Goal: Task Accomplishment & Management: Manage account settings

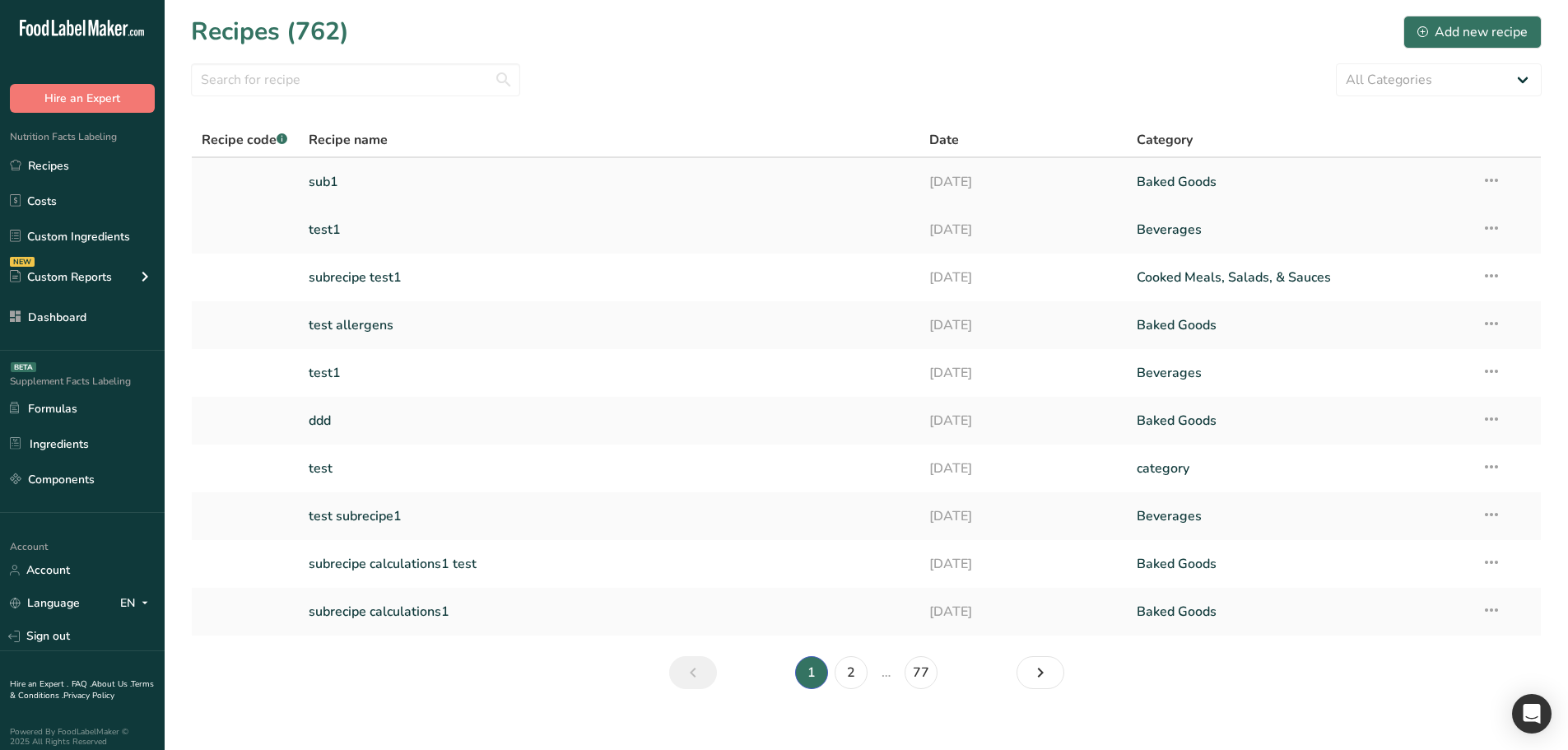
click at [419, 177] on link "sub1" at bounding box center [609, 182] width 602 height 35
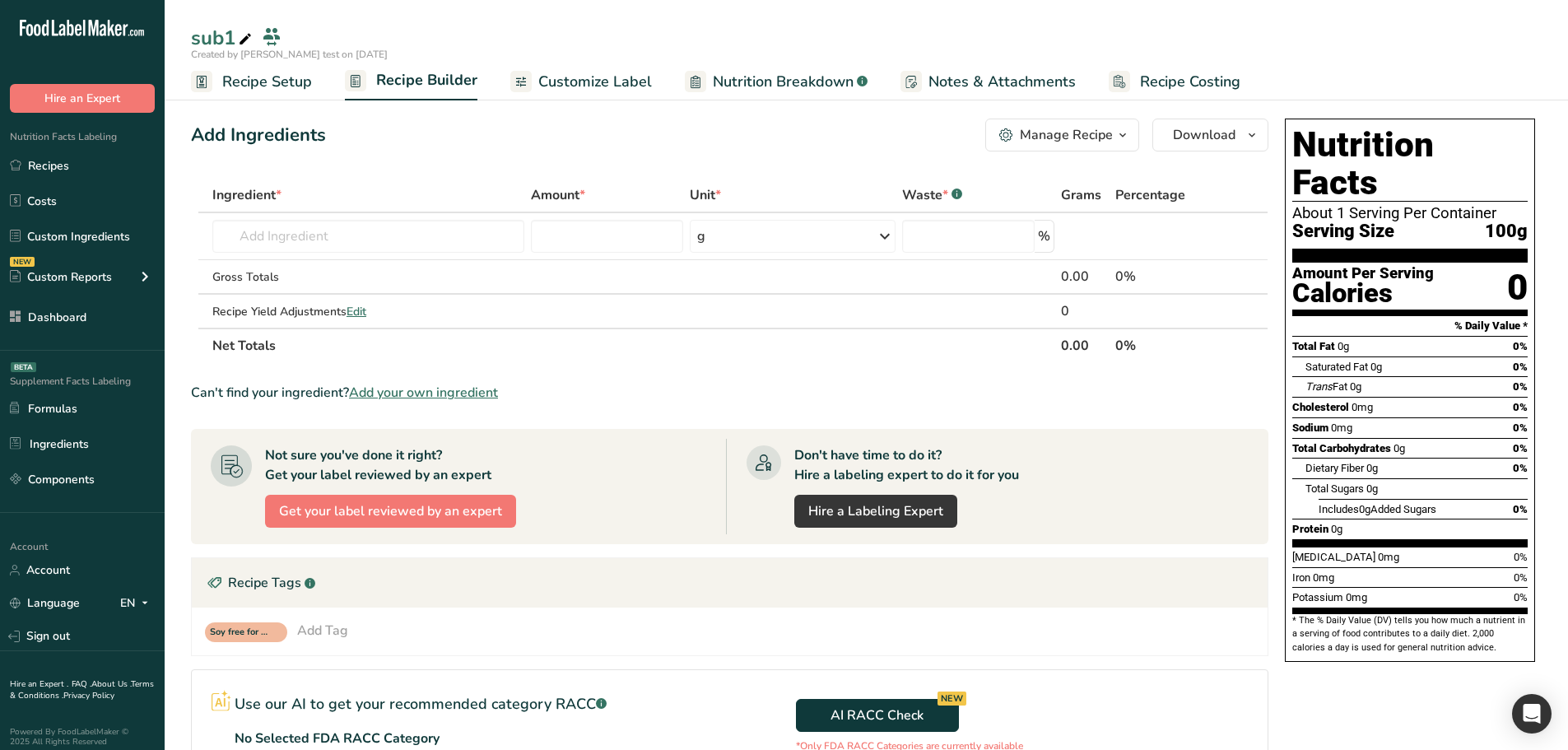
click at [579, 92] on span "Customize Label" at bounding box center [595, 82] width 114 height 22
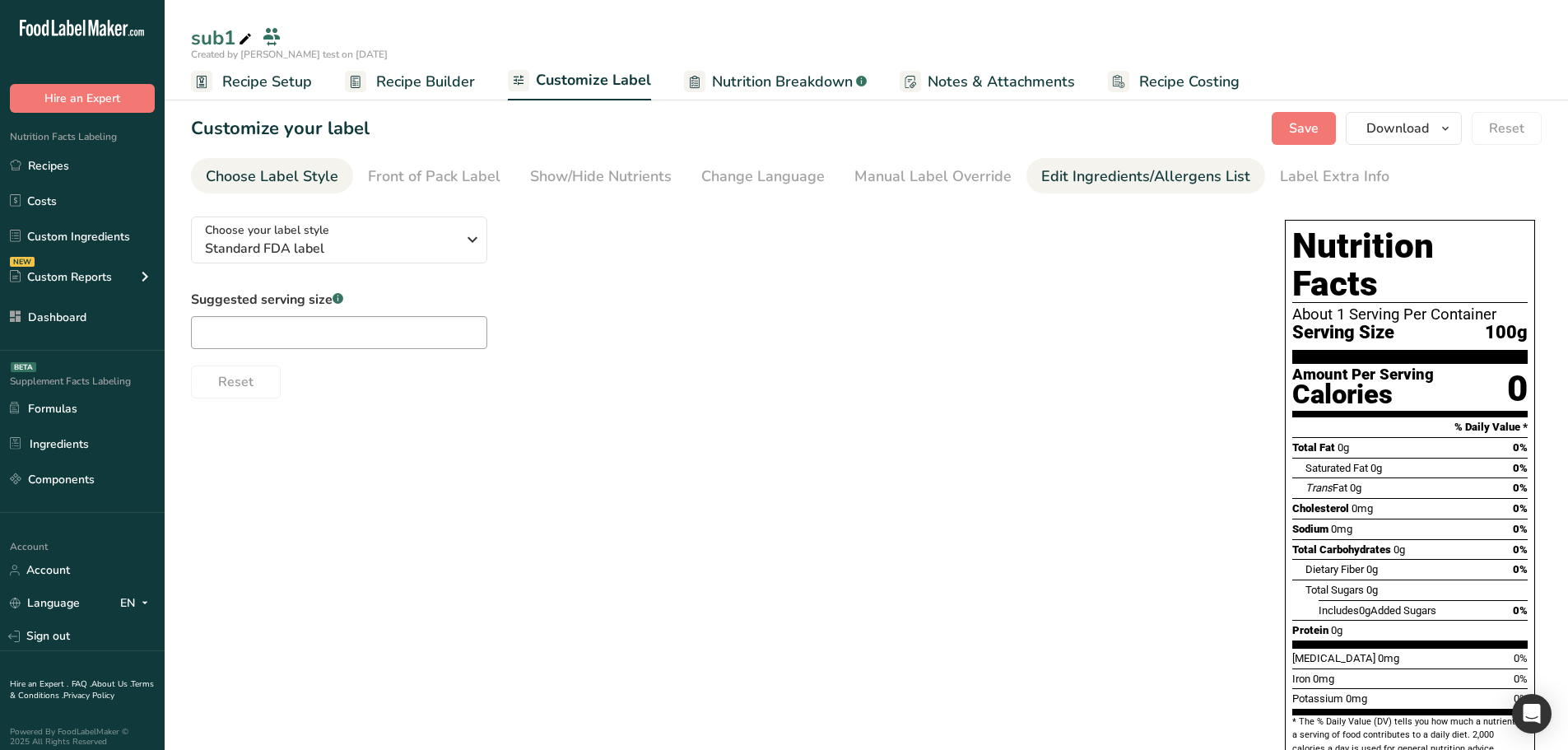
click at [1067, 169] on div "Edit Ingredients/Allergens List" at bounding box center [1146, 176] width 210 height 22
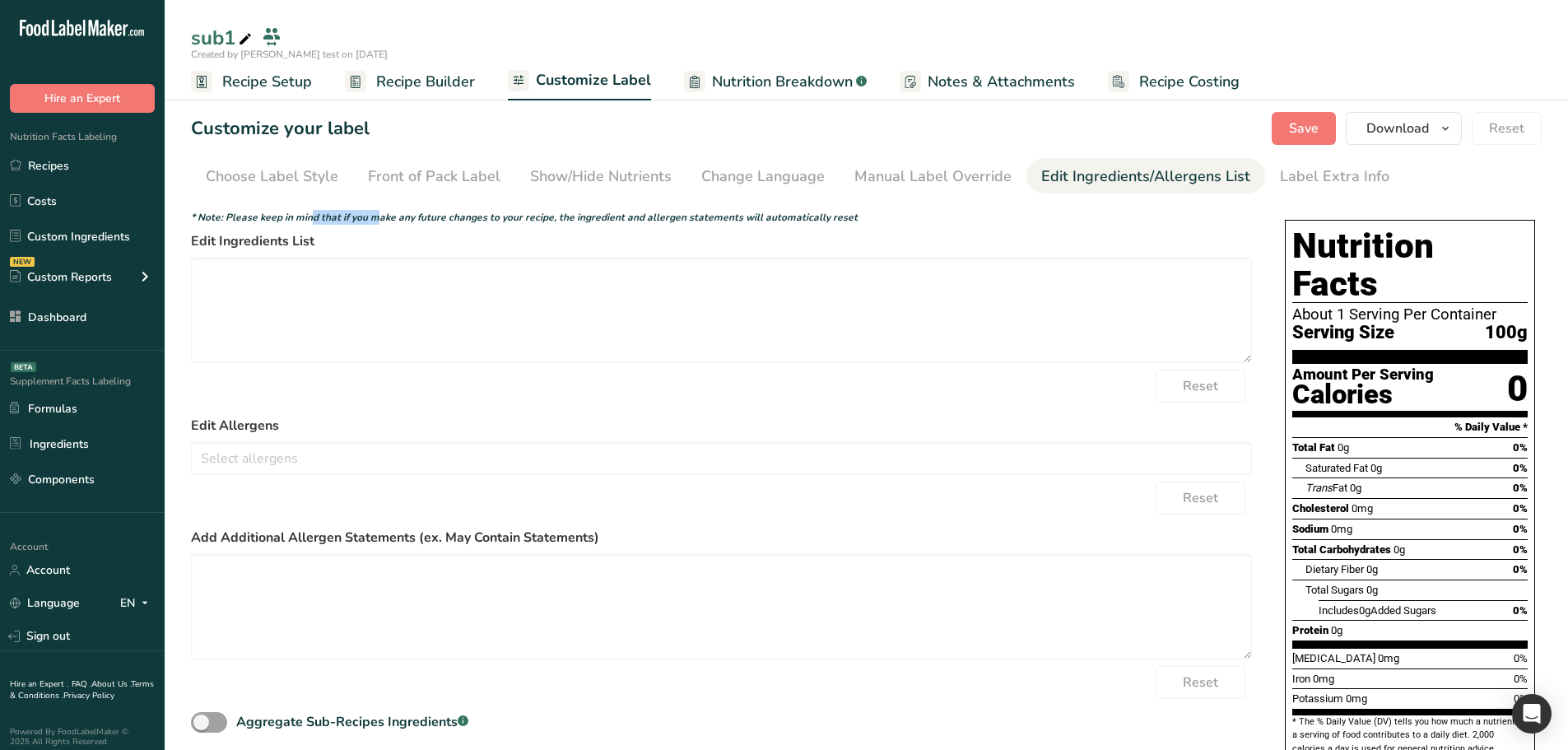
drag, startPoint x: 375, startPoint y: 211, endPoint x: 310, endPoint y: 217, distance: 65.3
click at [310, 217] on icon "* Note: Please keep in mind that if you make any future changes to your recipe,…" at bounding box center [524, 216] width 666 height 13
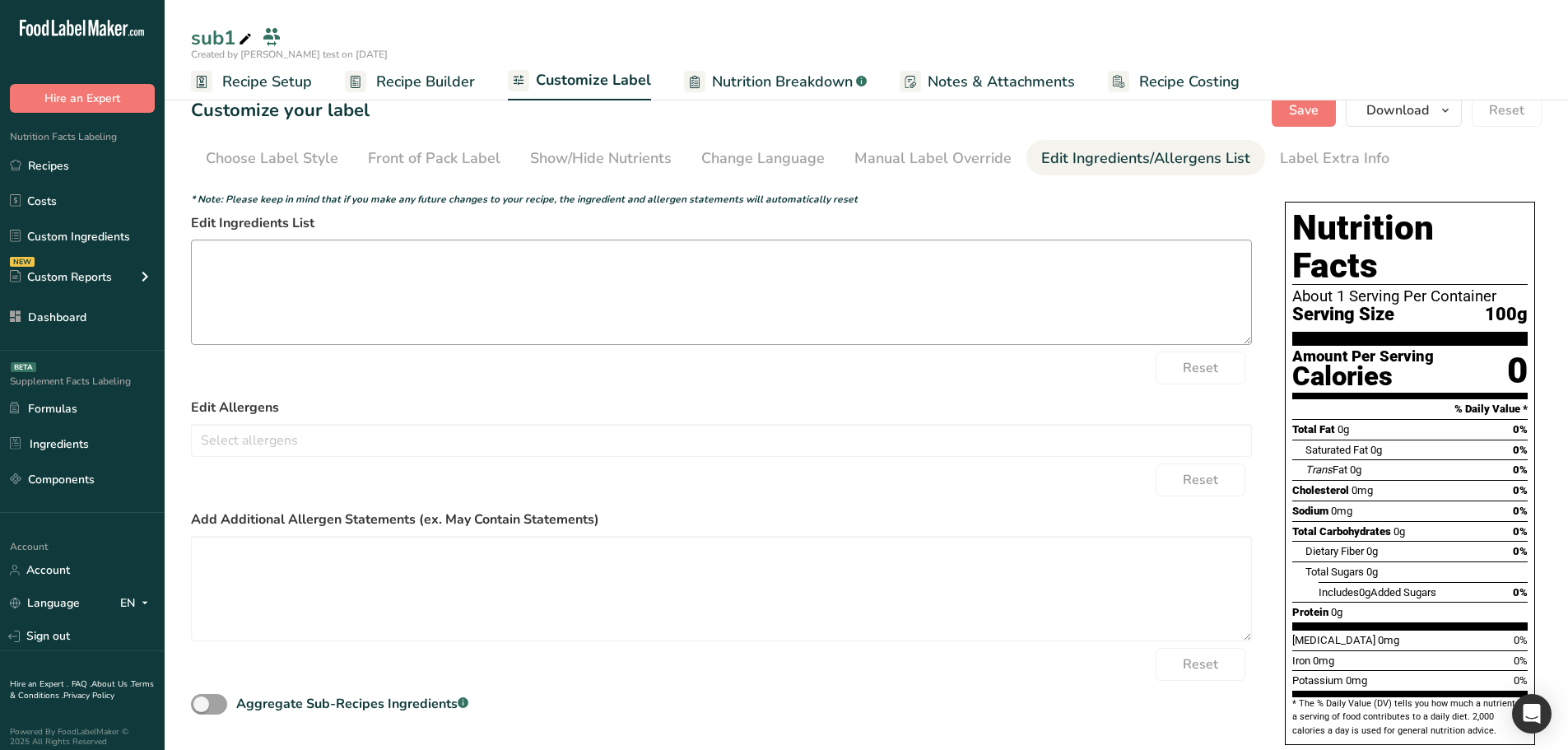
scroll to position [19, 0]
click at [367, 440] on input "text" at bounding box center [722, 439] width 1060 height 26
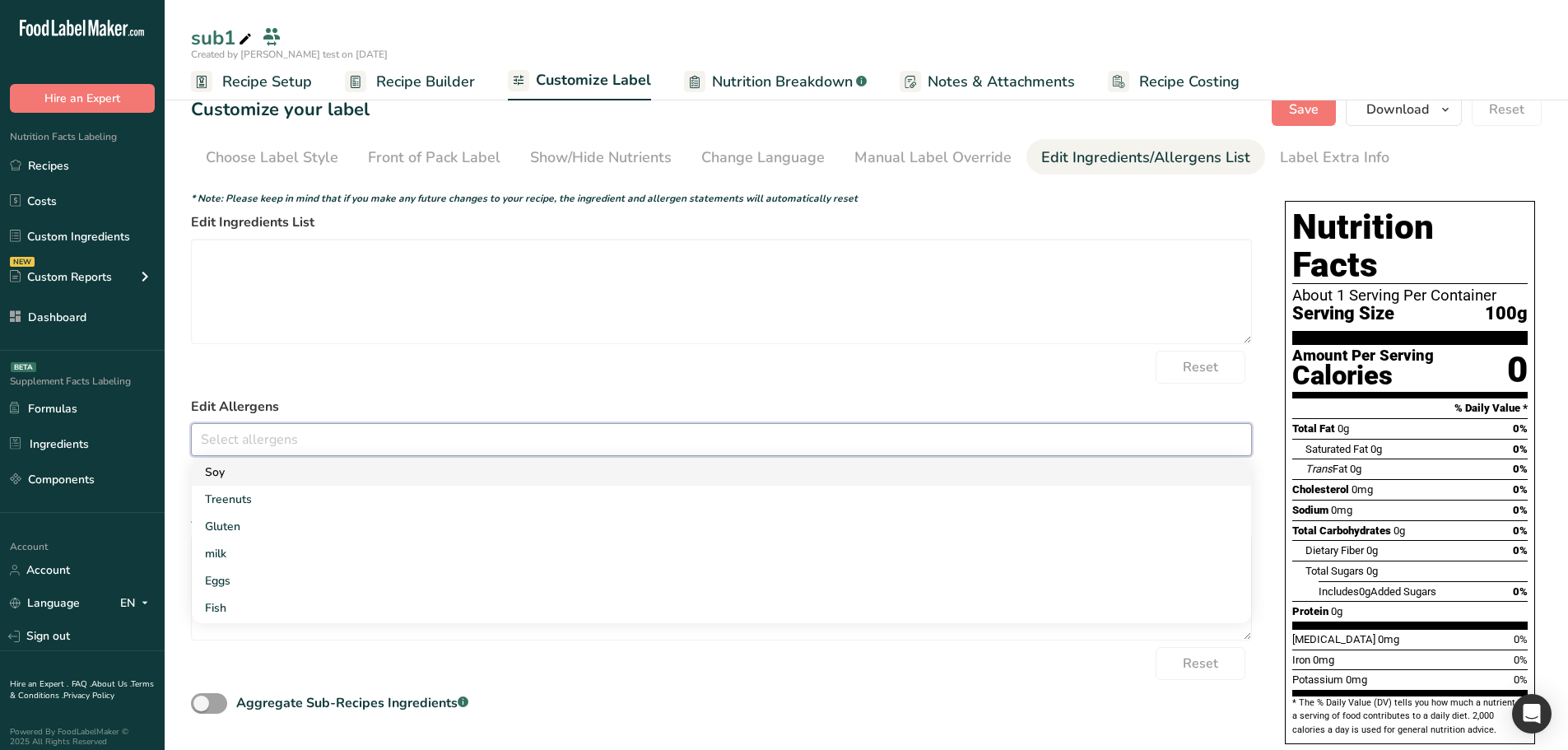
click at [332, 475] on link "Soy" at bounding box center [722, 471] width 1060 height 27
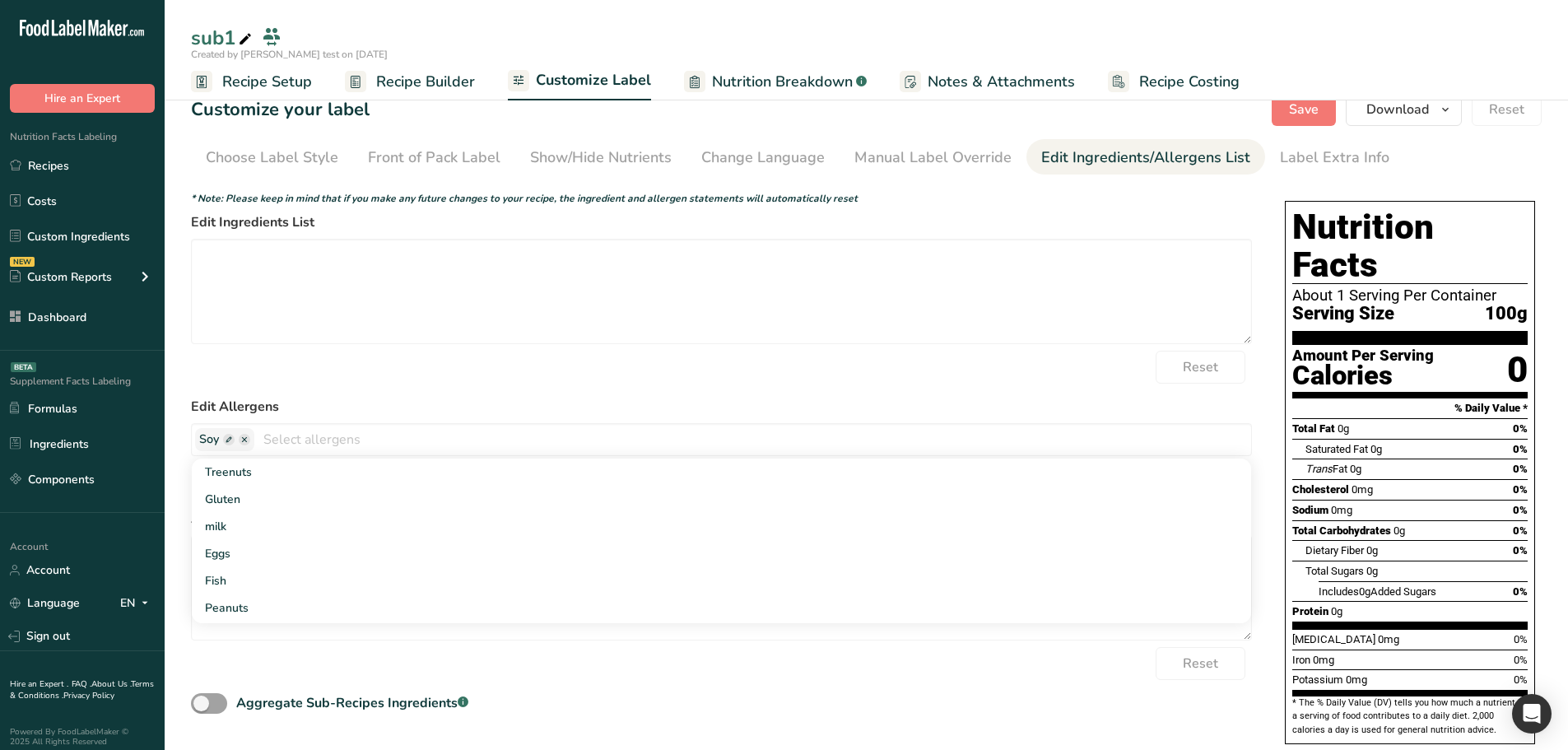
click at [369, 385] on form "* Note: Please keep in mind that if you make any future changes to your recipe,…" at bounding box center [721, 454] width 1061 height 526
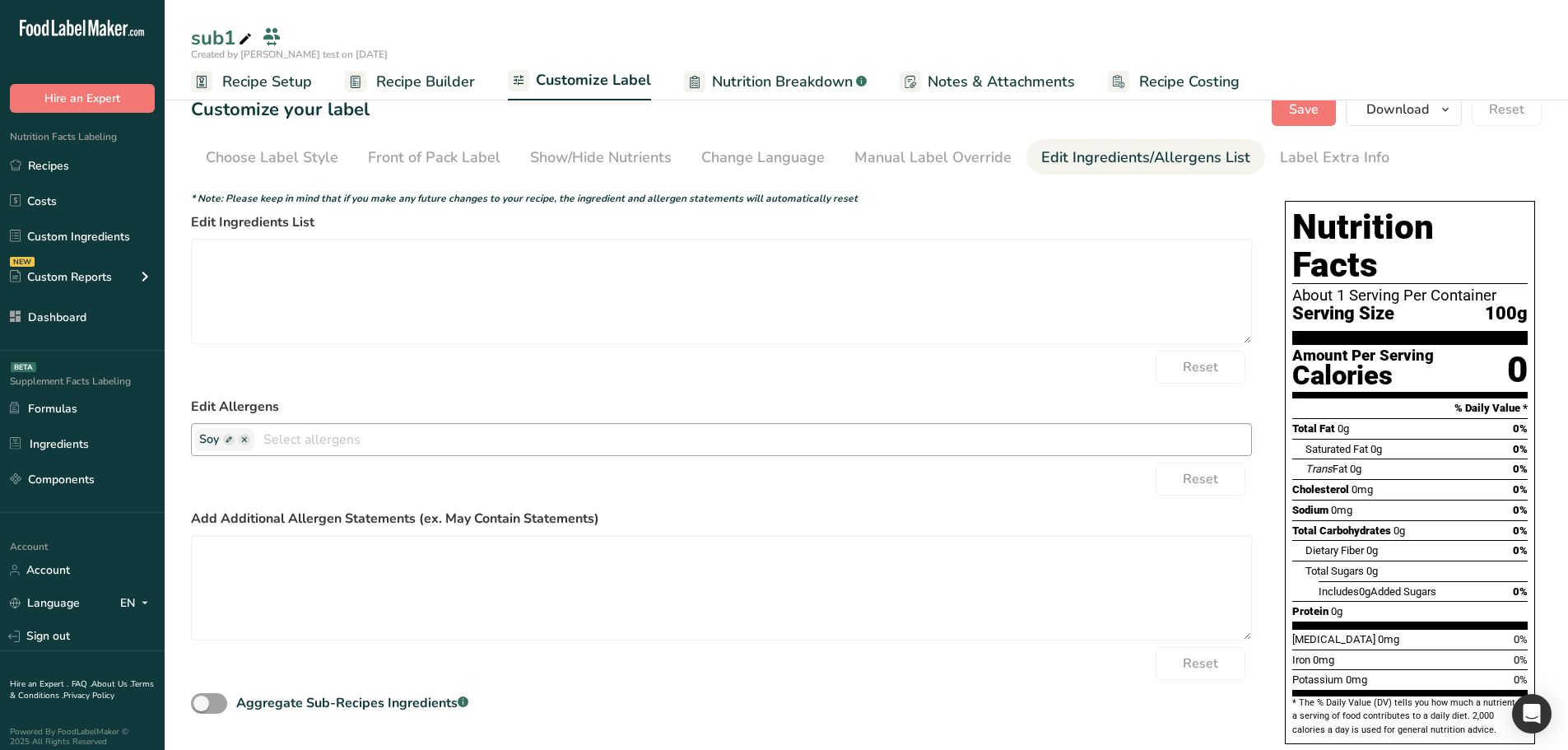
click at [241, 442] on span at bounding box center [244, 440] width 12 height 12
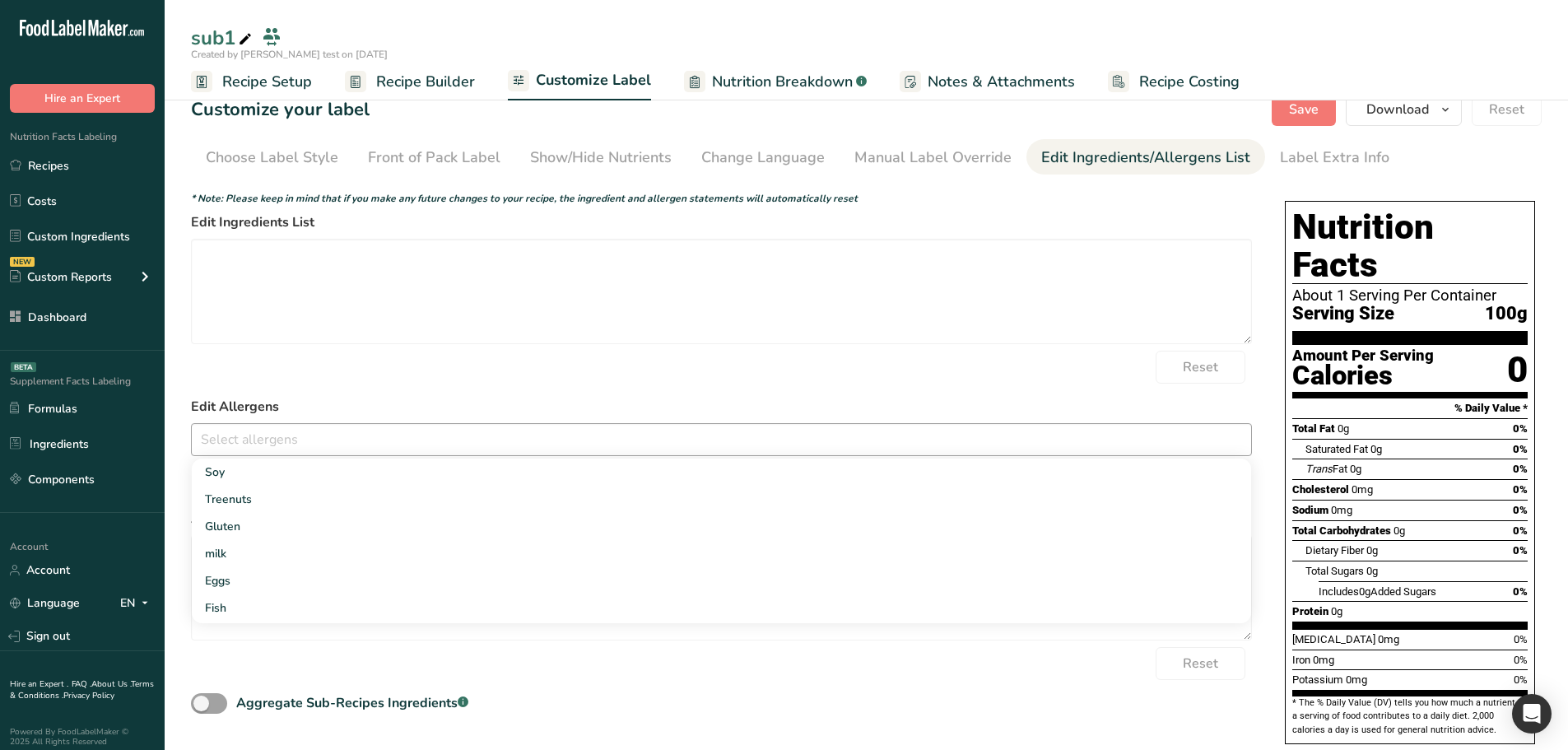
click at [387, 358] on div "Reset" at bounding box center [721, 367] width 1061 height 33
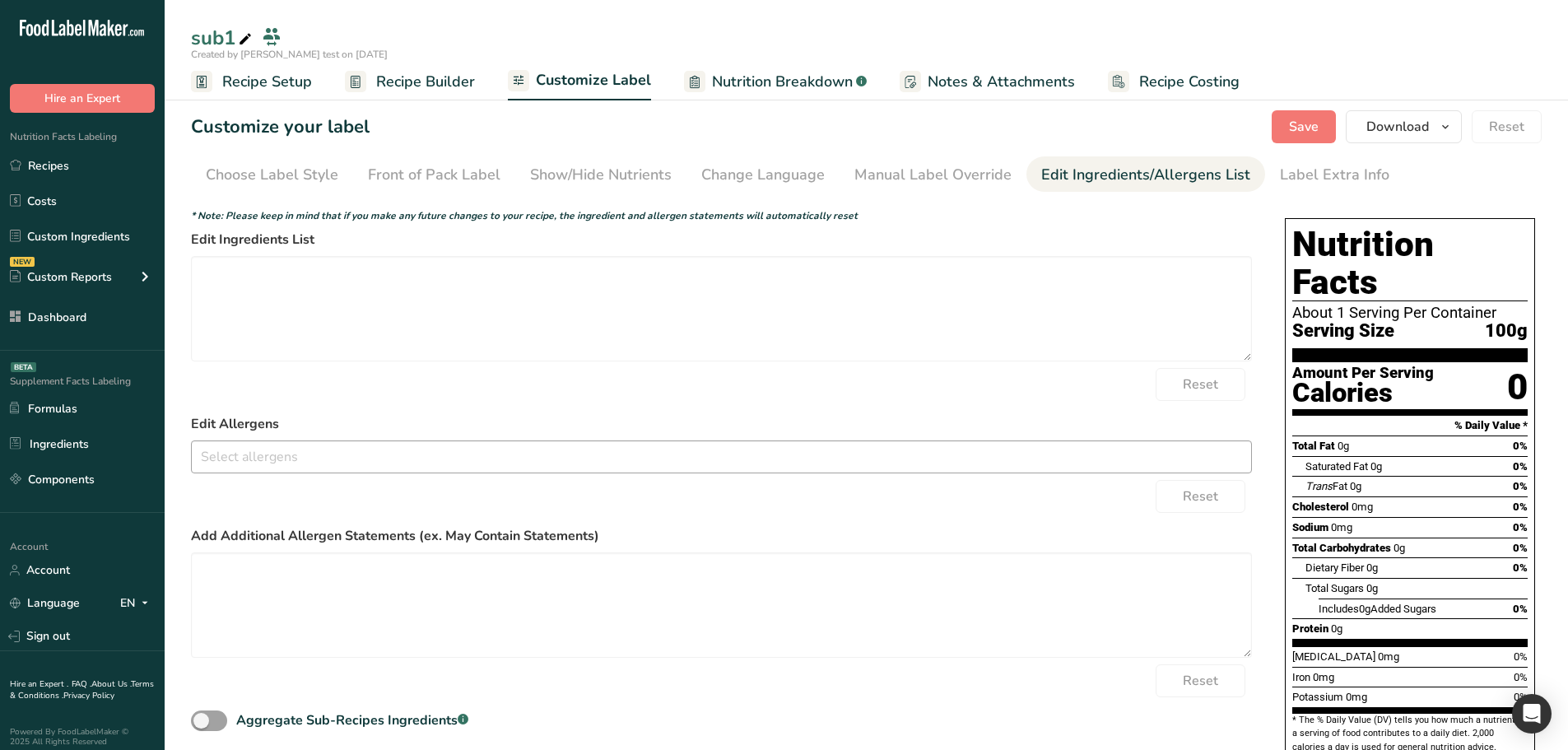
scroll to position [0, 0]
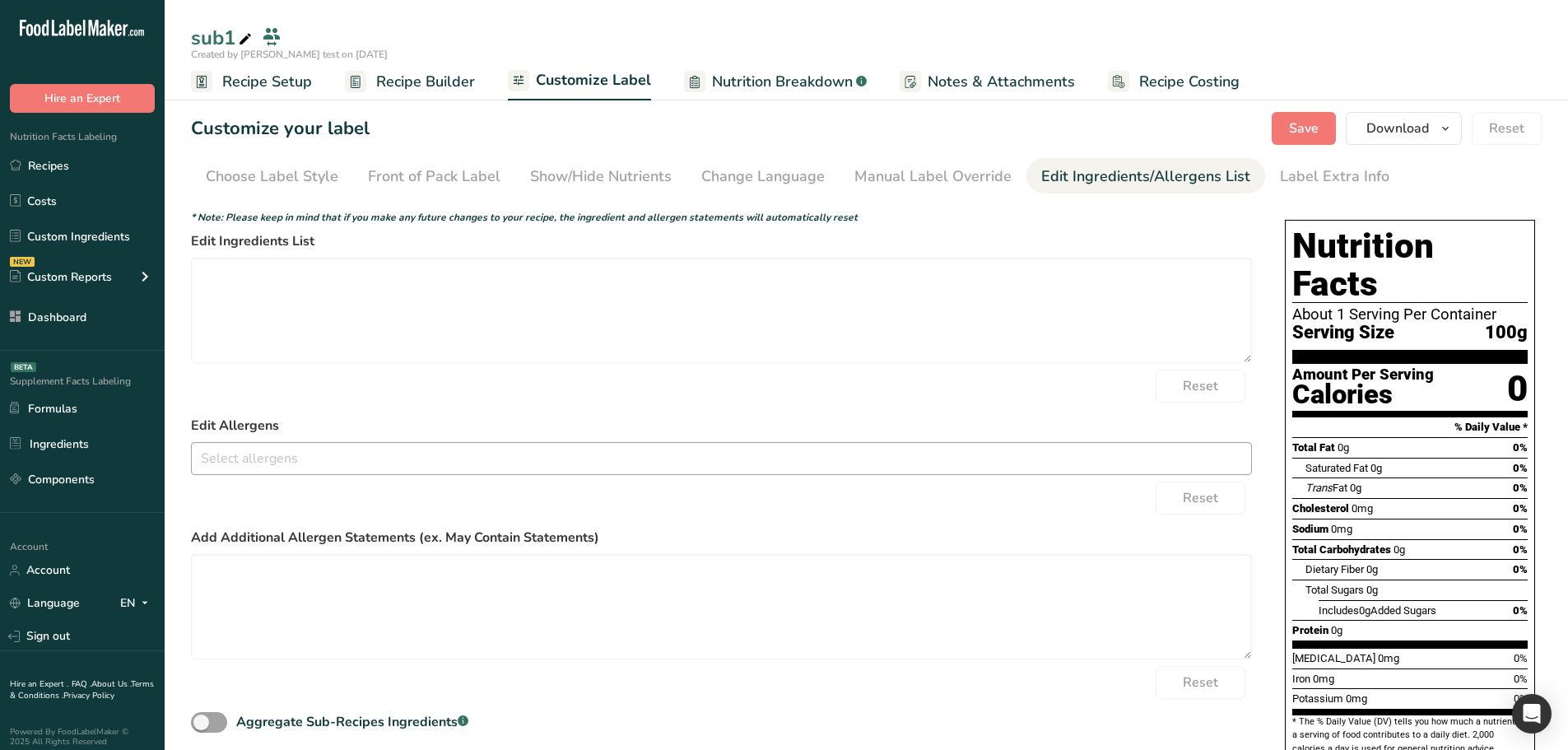
click at [839, 93] on link "Nutrition Breakdown .a-a{fill:#347362;}.b-a{fill:#fff;}" at bounding box center [775, 81] width 183 height 37
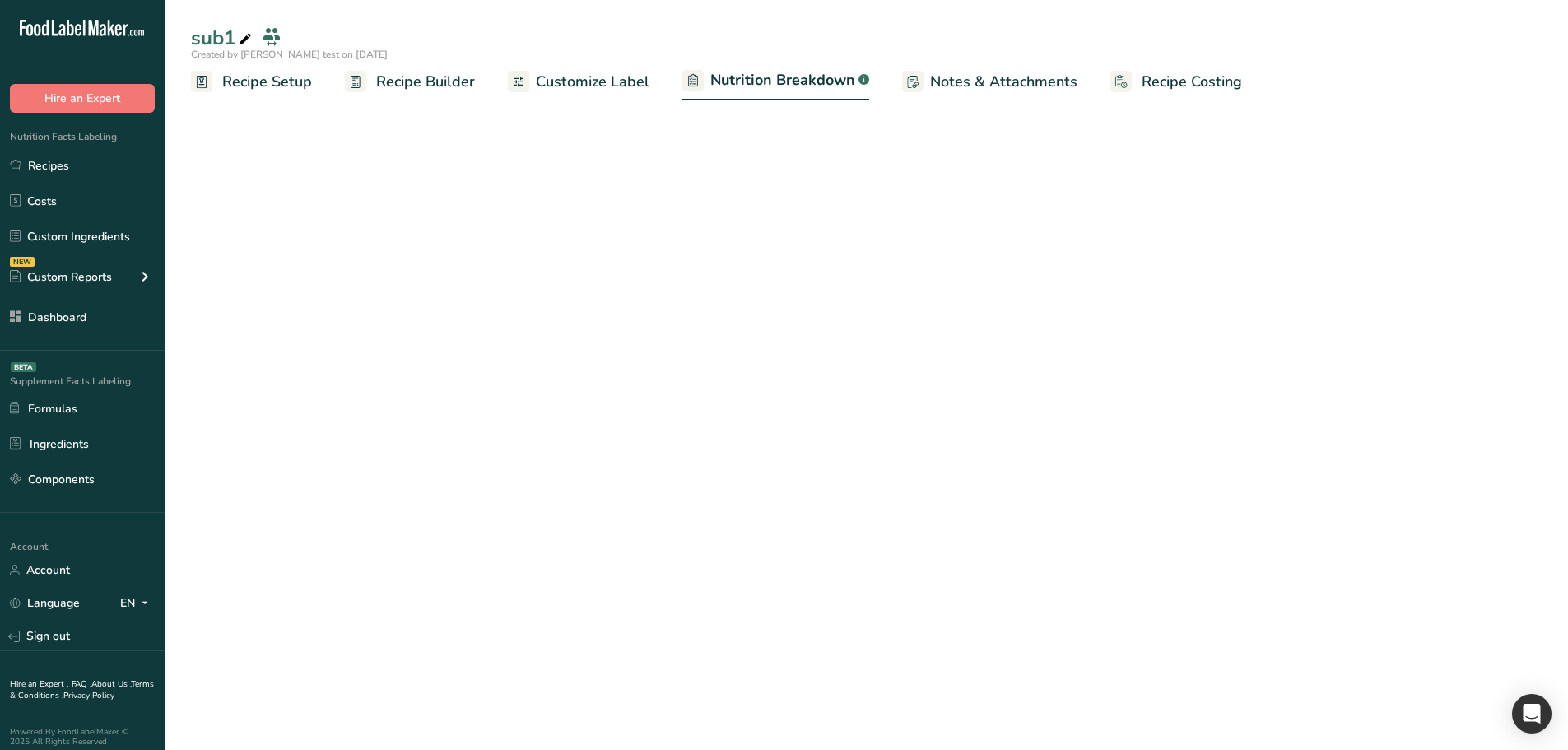
select select "Calories"
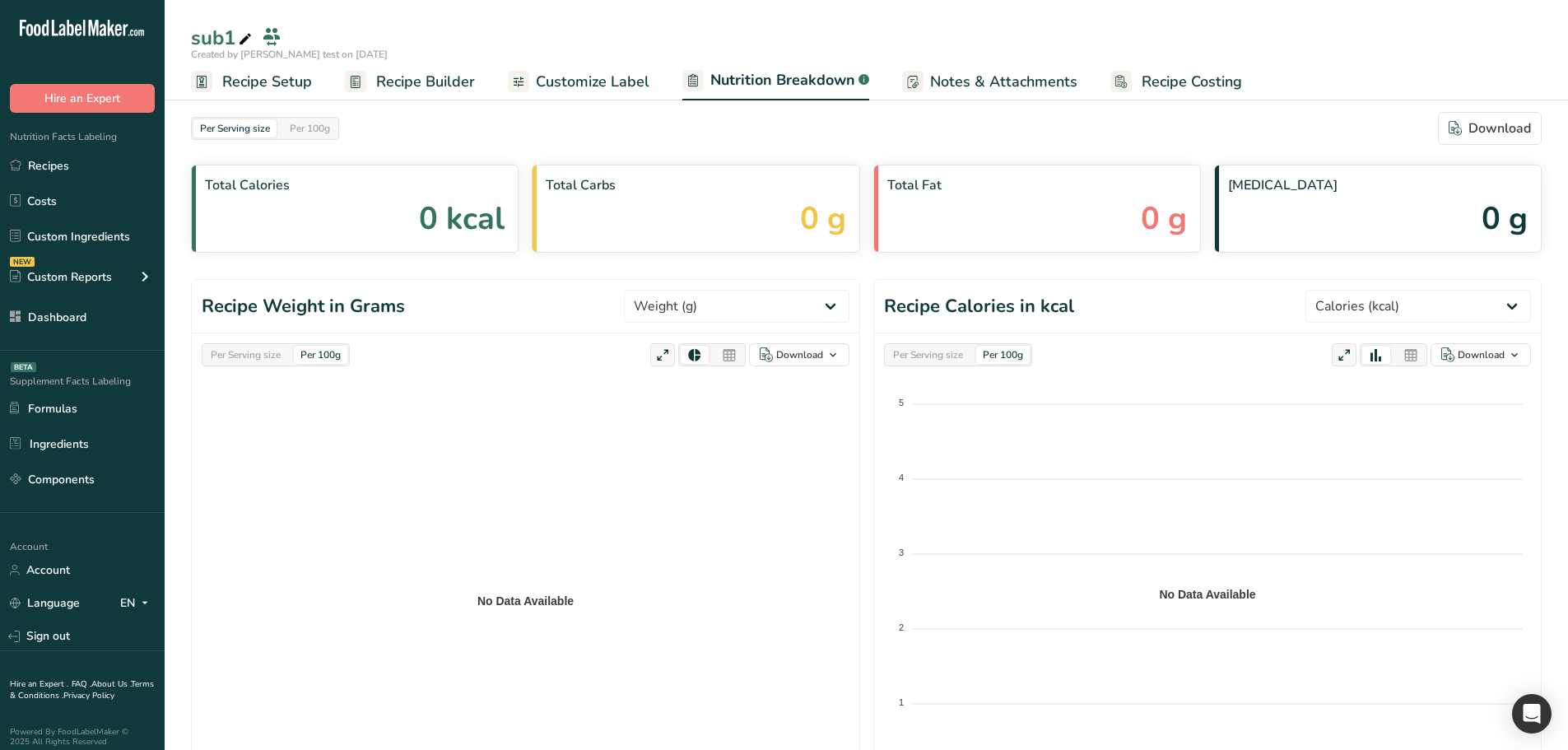
click at [386, 75] on span "Recipe Builder" at bounding box center [426, 82] width 99 height 22
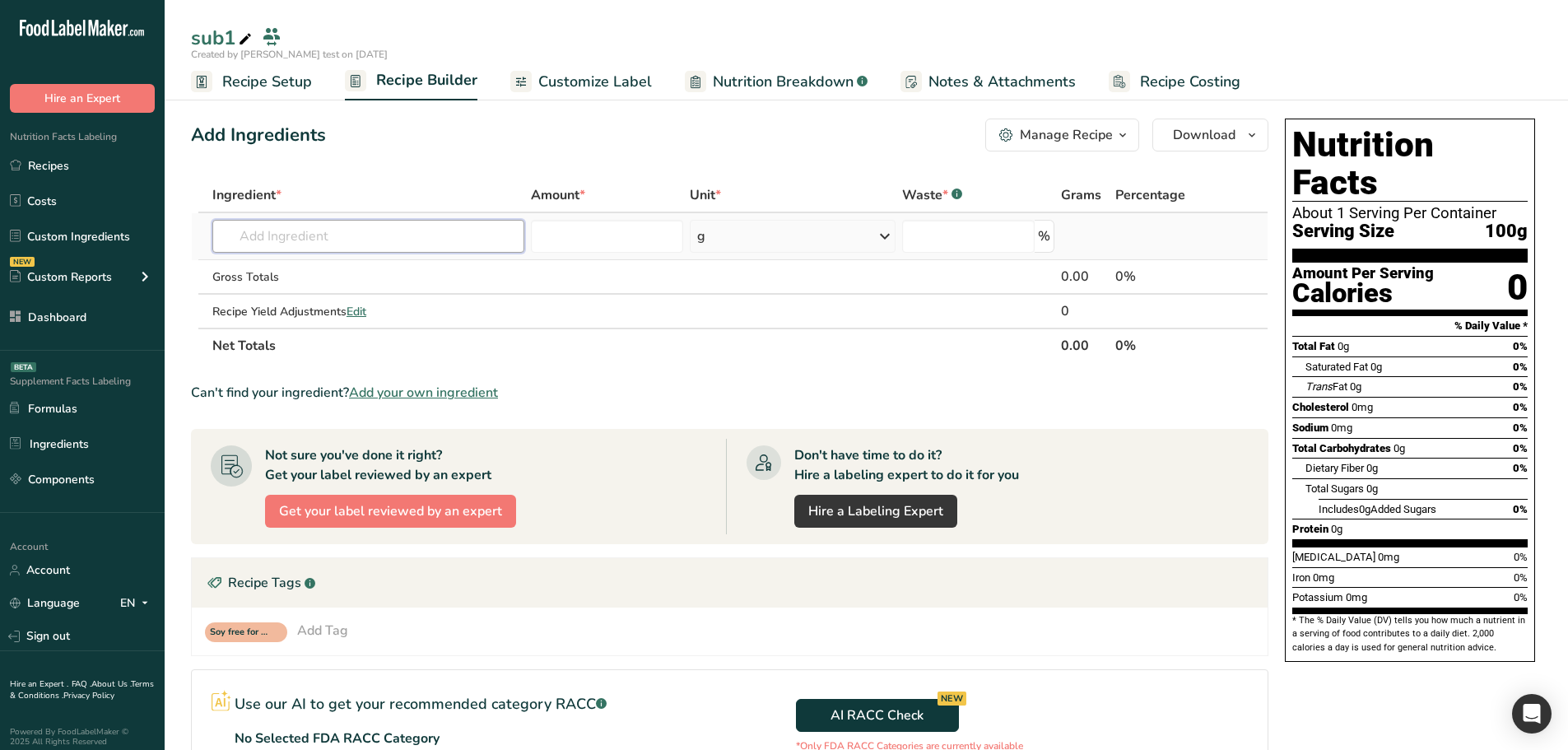
click at [359, 223] on input "text" at bounding box center [369, 235] width 312 height 33
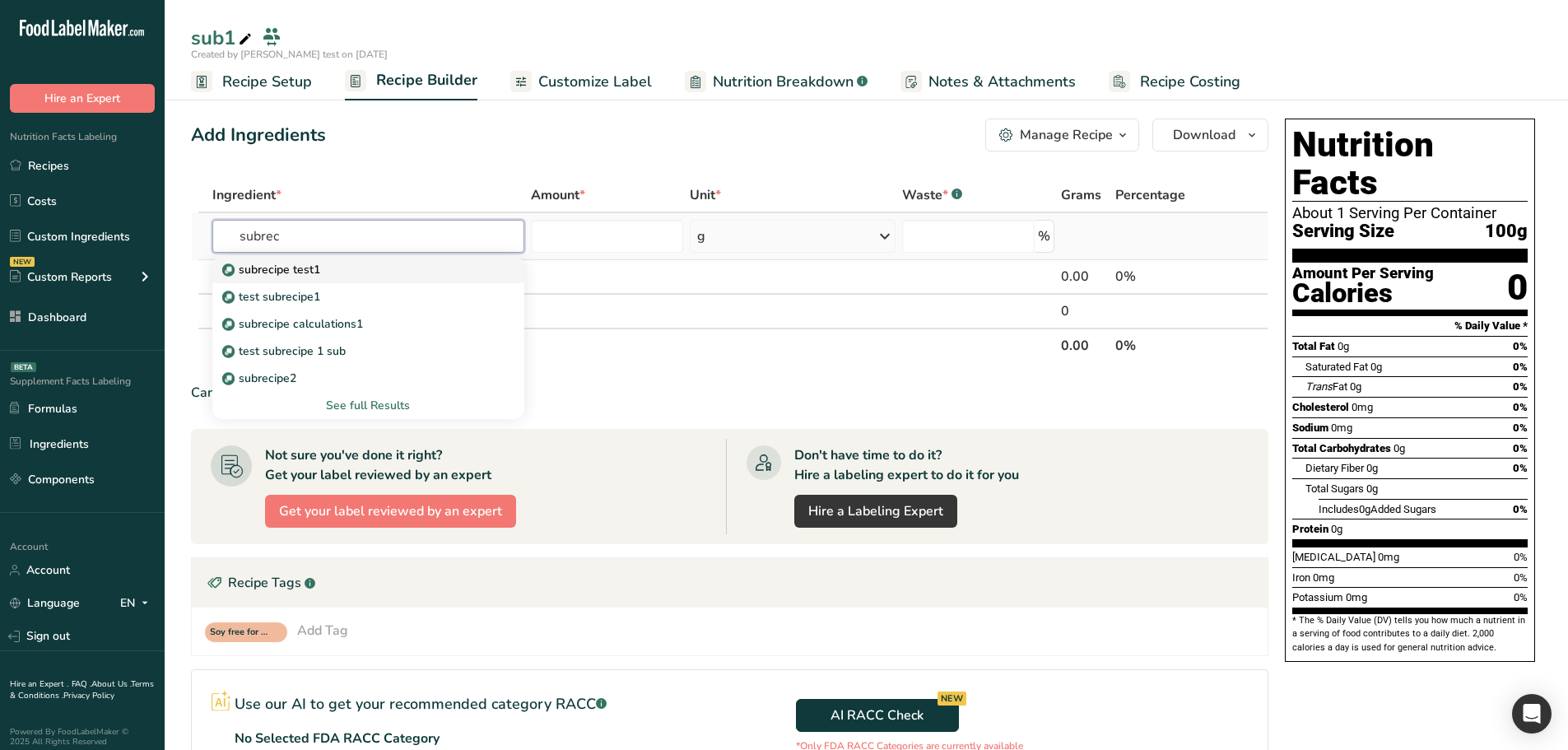
type input "subrec"
click at [283, 269] on p "subrecipe test1" at bounding box center [273, 269] width 95 height 17
type input "subrecipe test1"
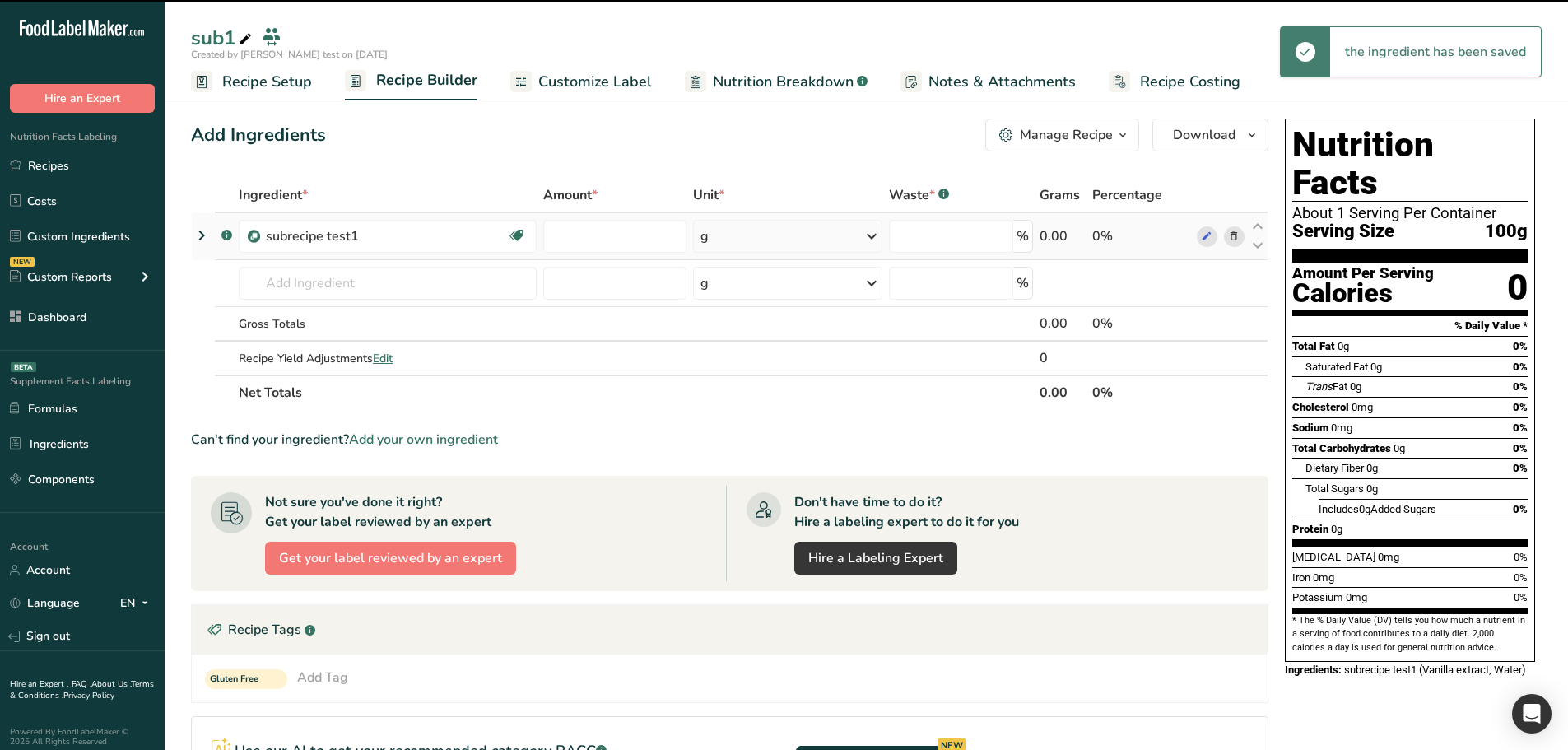
type input "0"
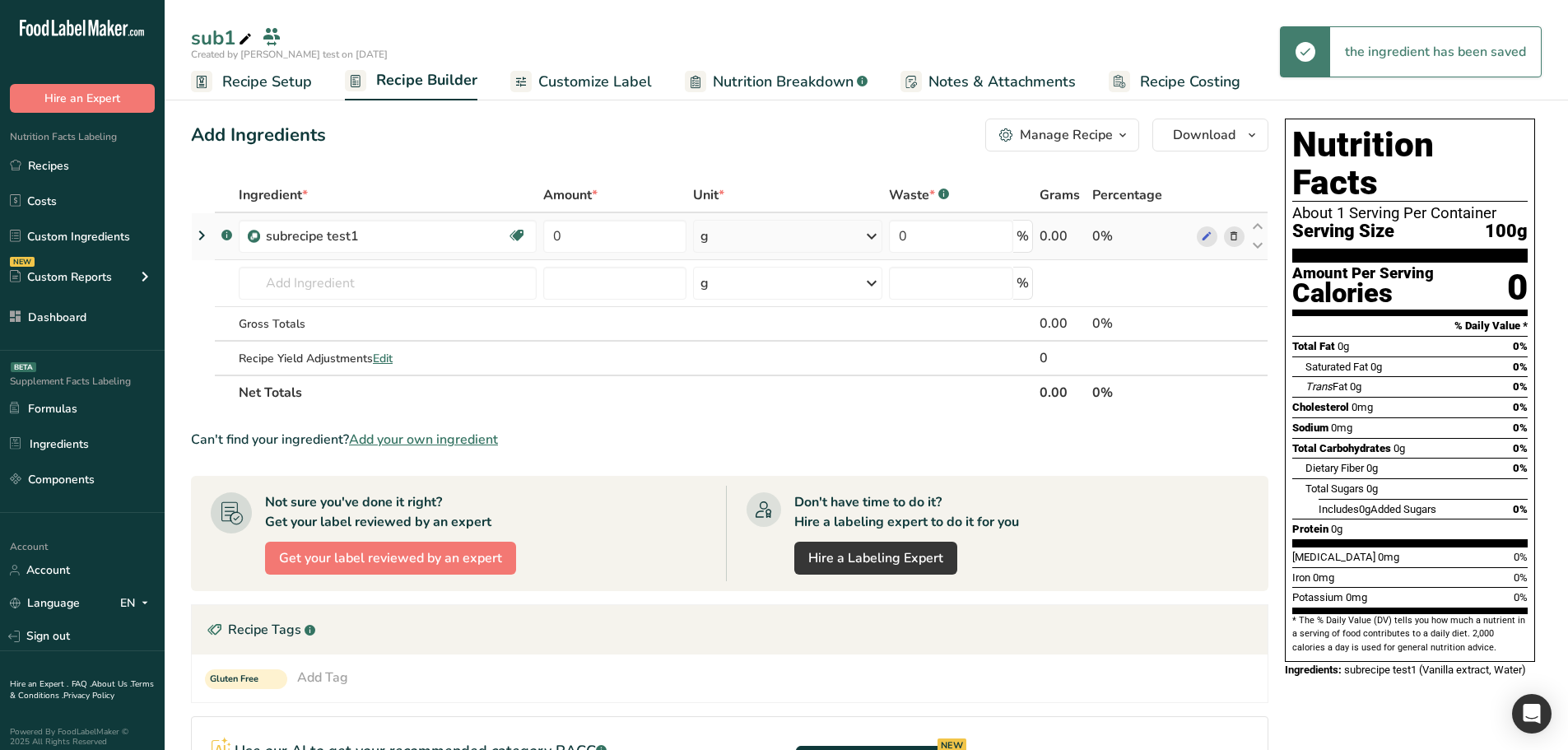
click at [197, 237] on icon at bounding box center [202, 235] width 20 height 30
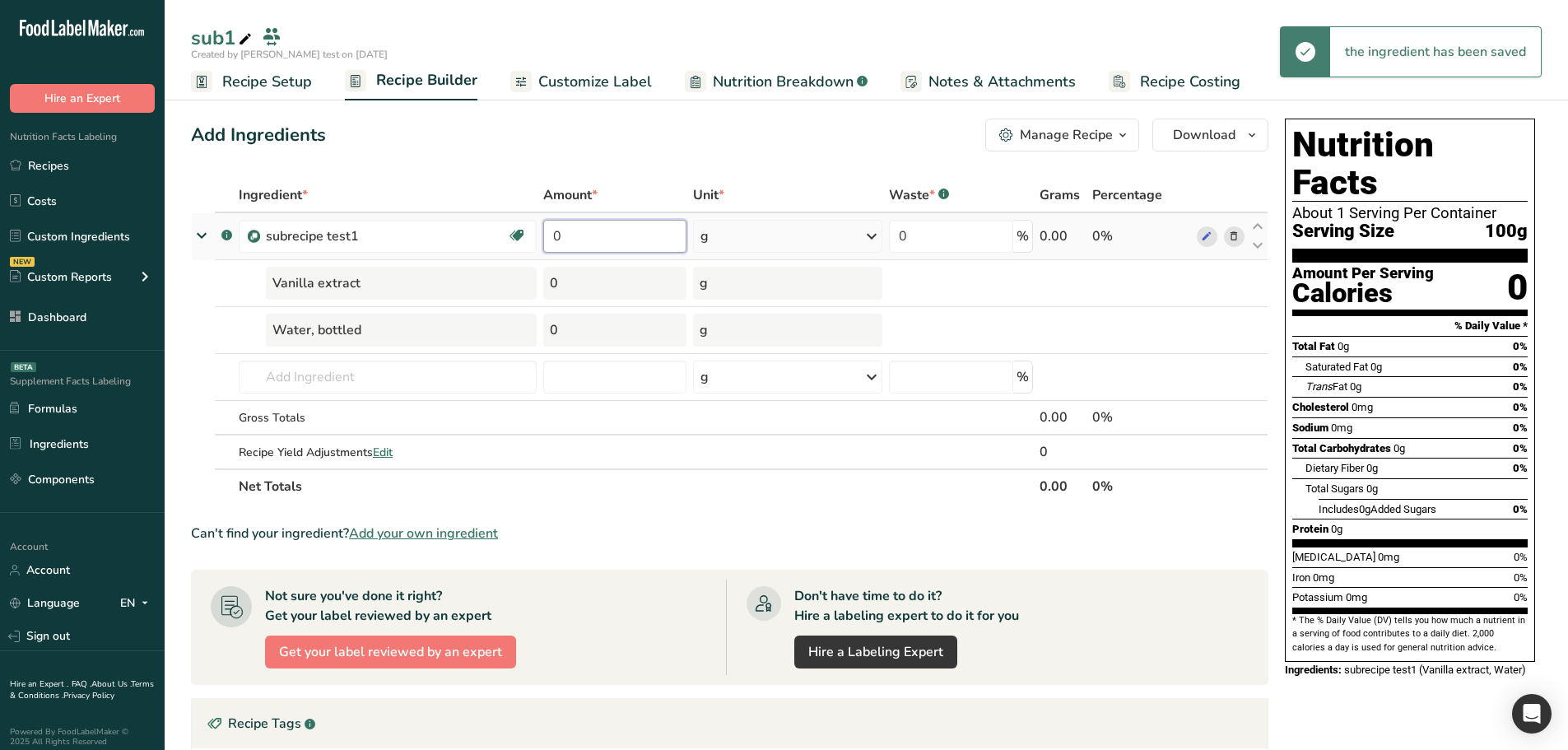
click at [588, 235] on input "0" at bounding box center [615, 235] width 143 height 33
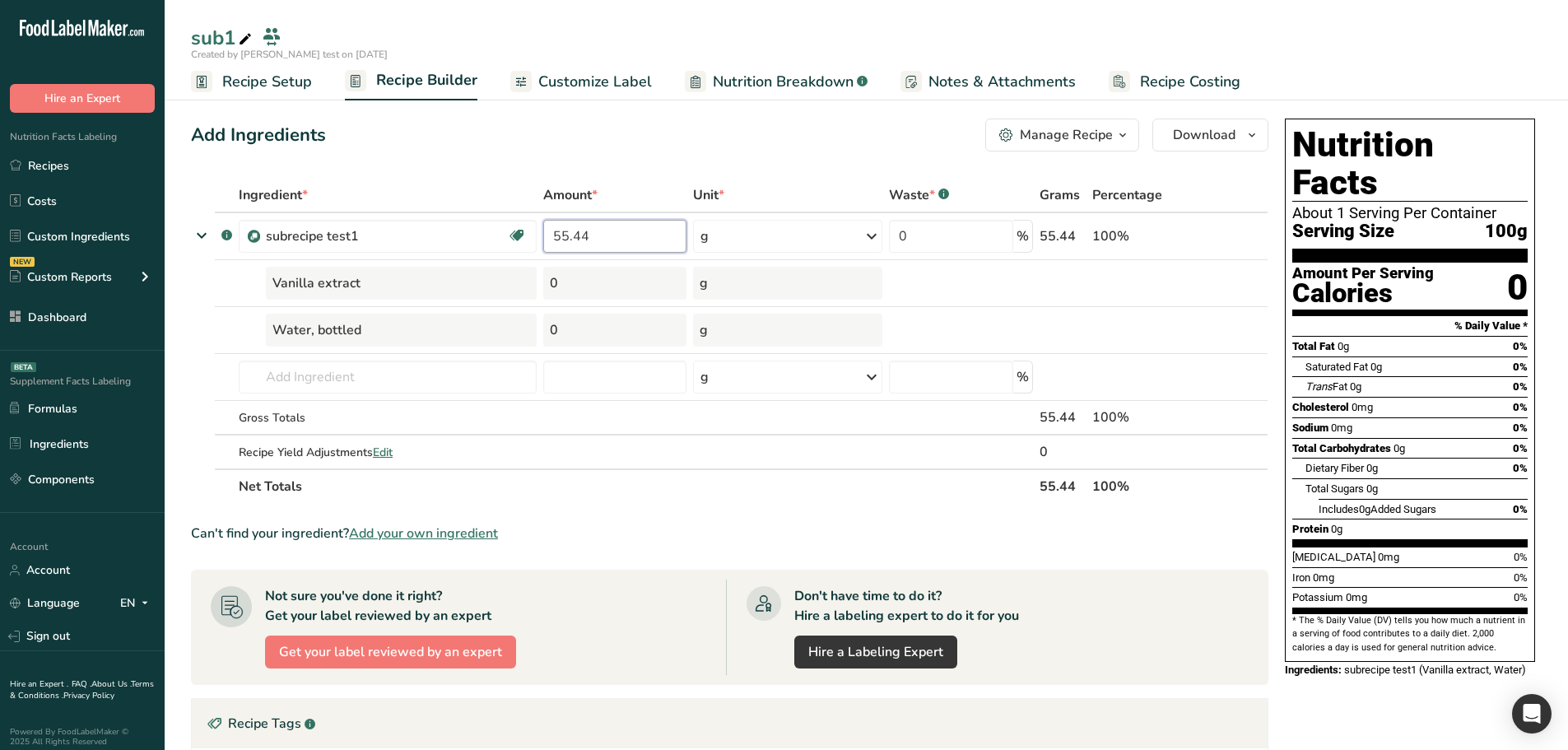
type input "55.44"
click at [557, 143] on div "Add Ingredients Manage Recipe Delete Recipe Duplicate Recipe Scale Recipe Save …" at bounding box center [730, 134] width 1078 height 33
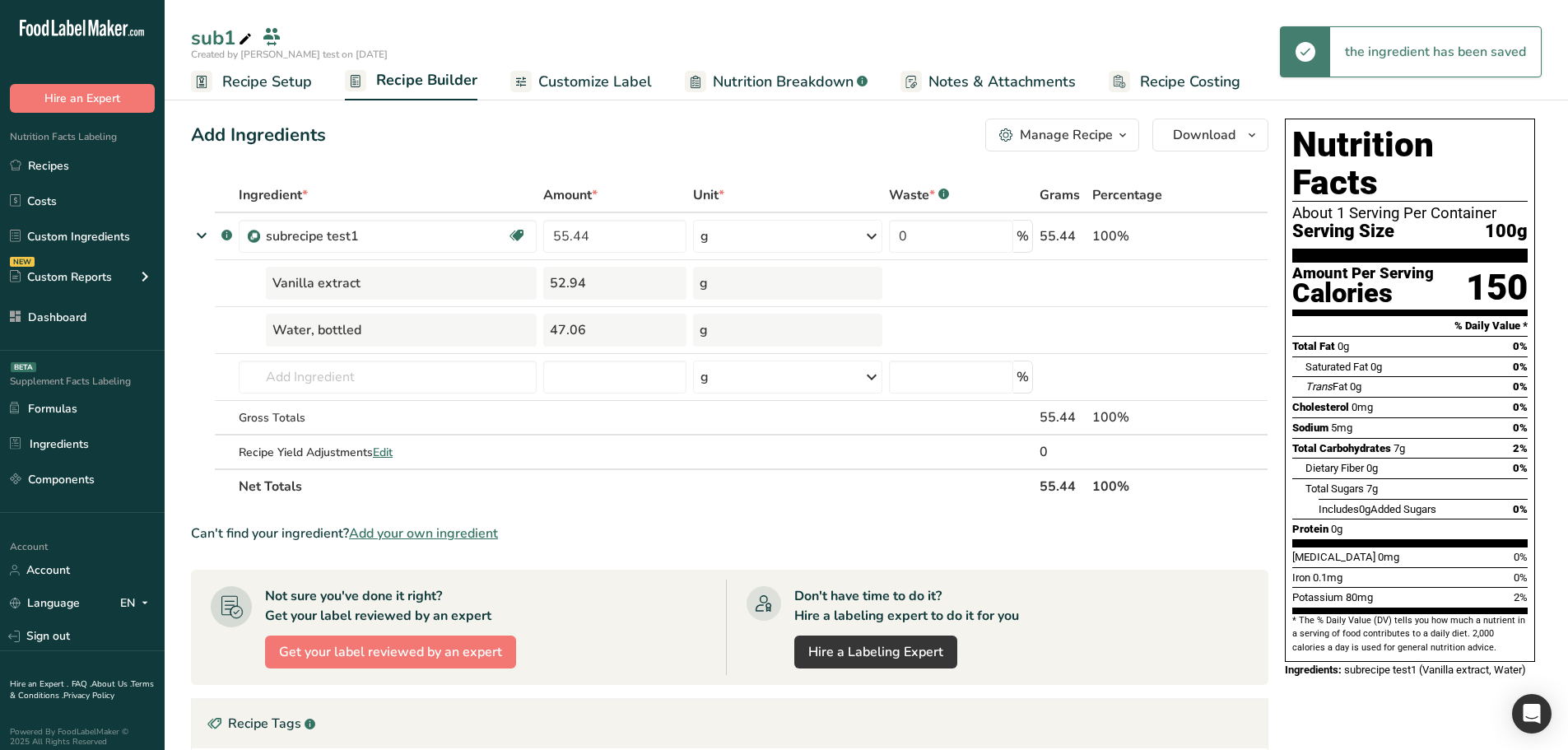
click at [755, 83] on span "Nutrition Breakdown" at bounding box center [783, 82] width 140 height 22
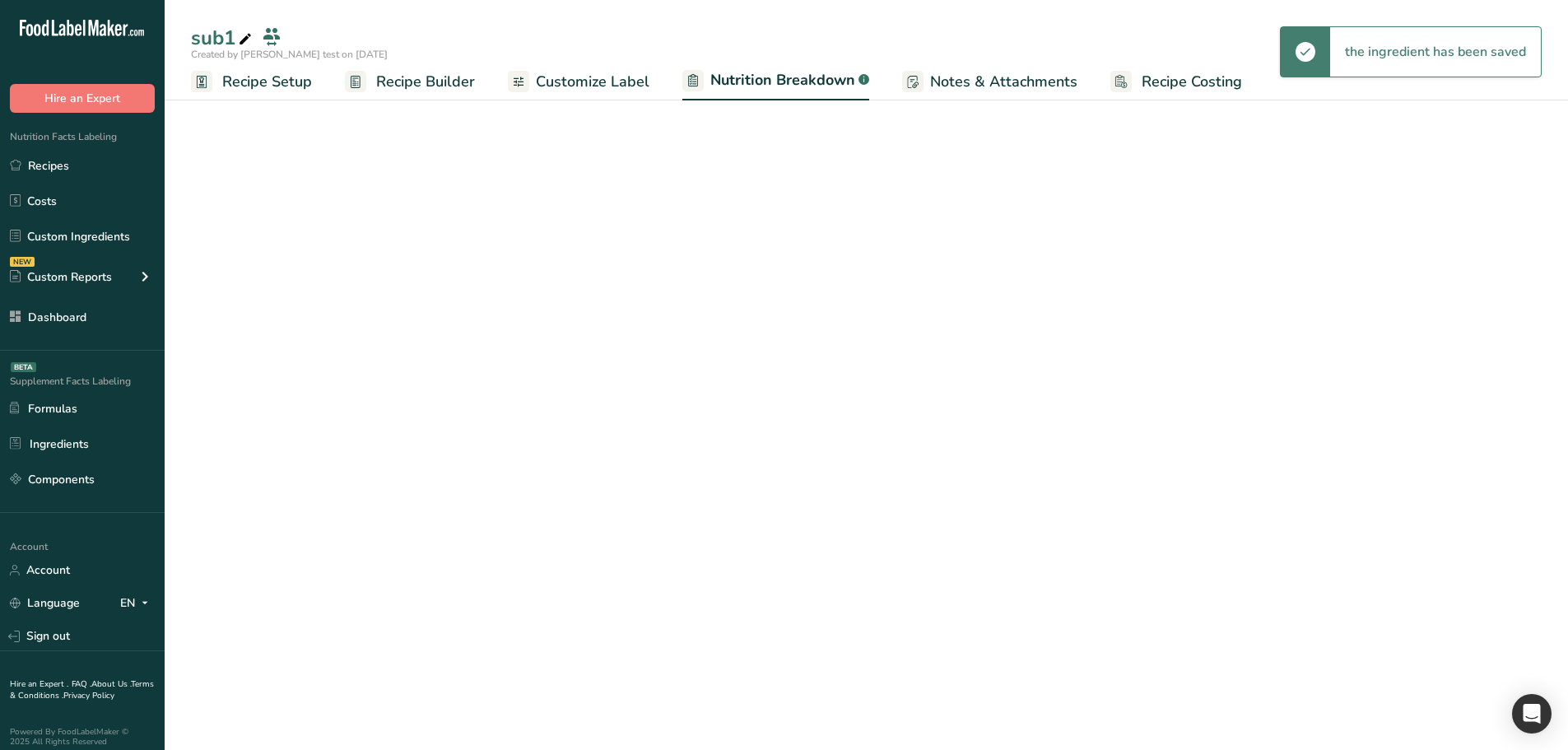
select select "Calories"
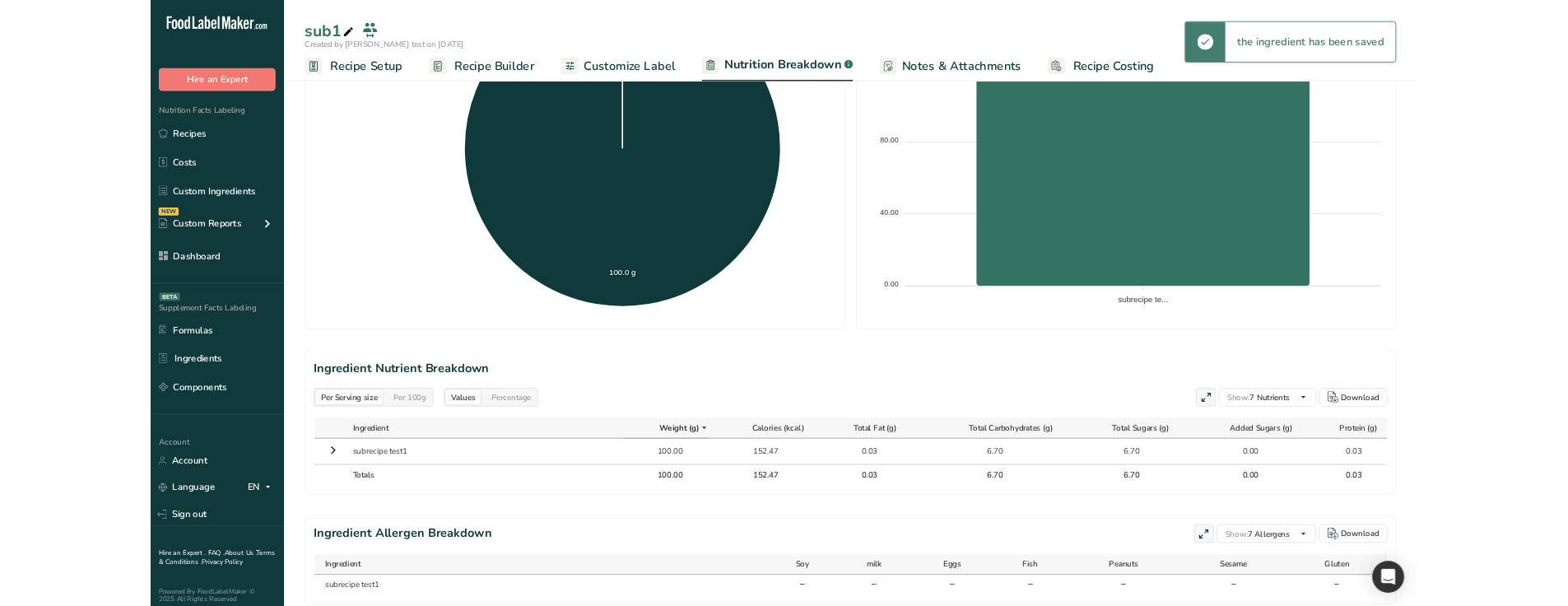
scroll to position [470, 0]
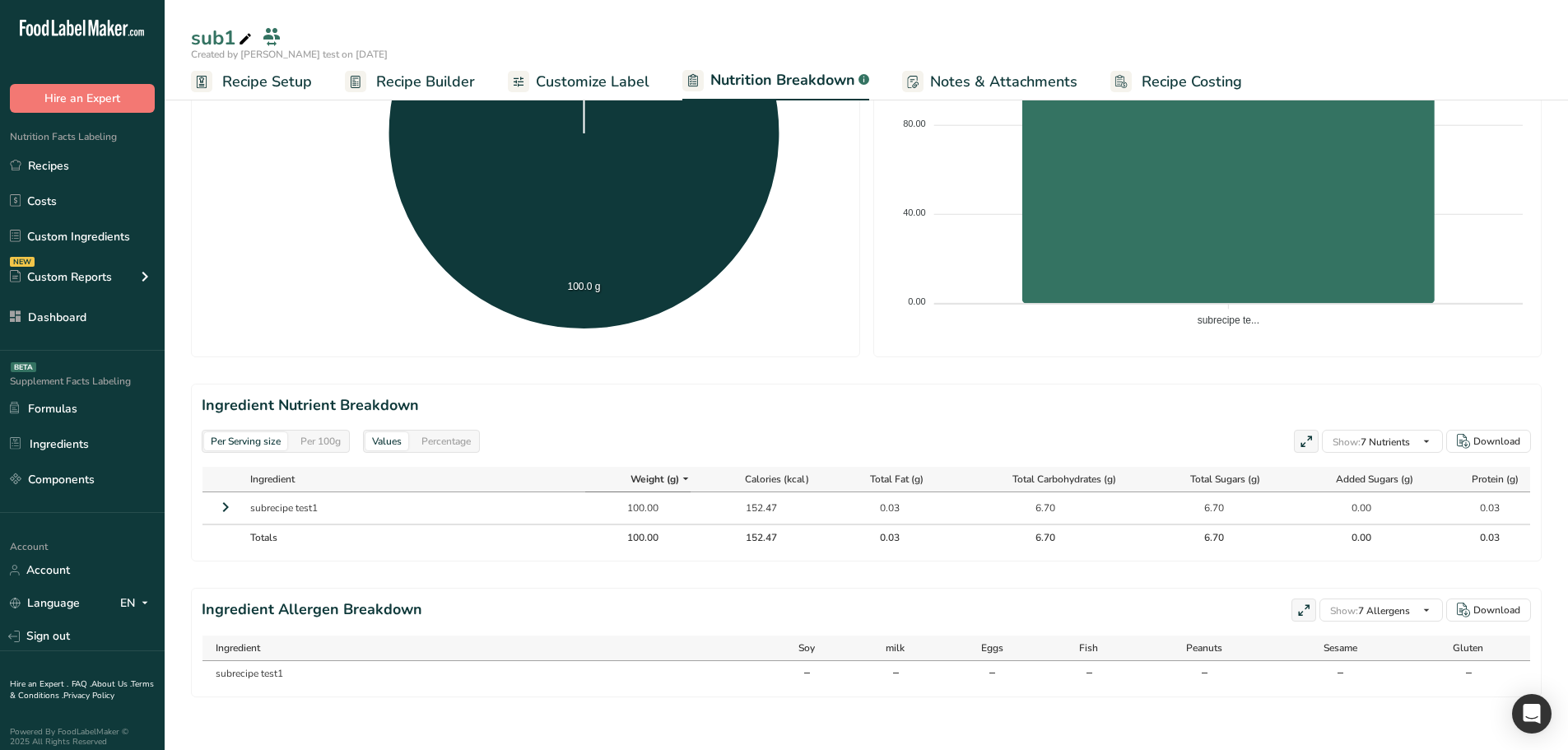
click at [220, 492] on icon at bounding box center [225, 507] width 20 height 30
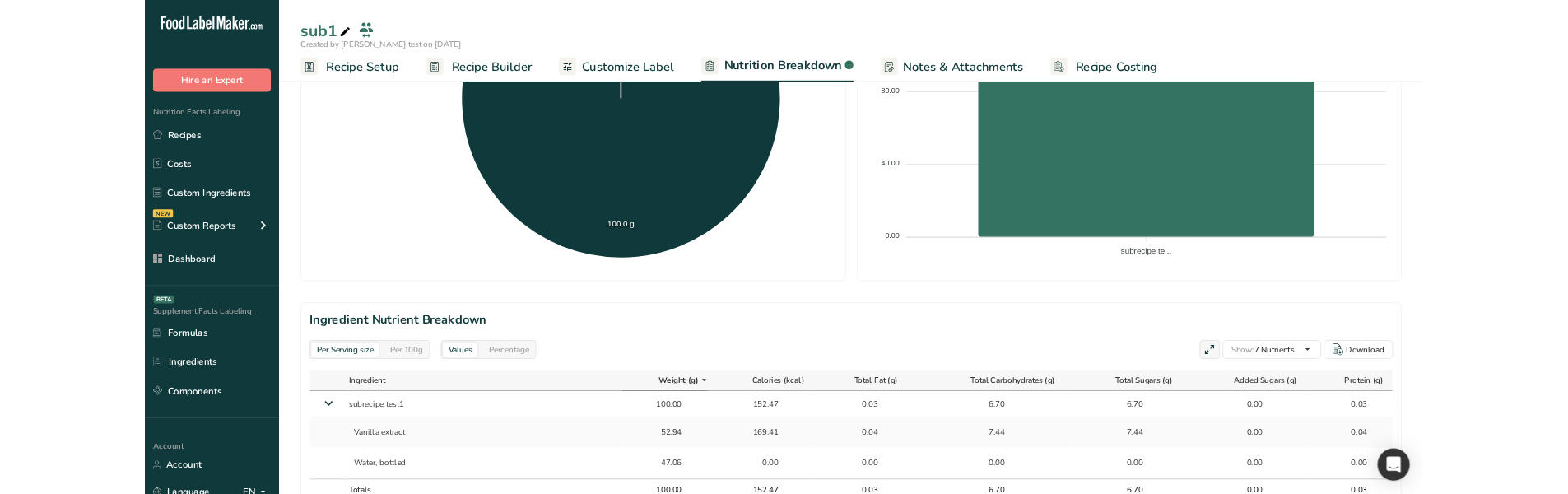
scroll to position [633, 0]
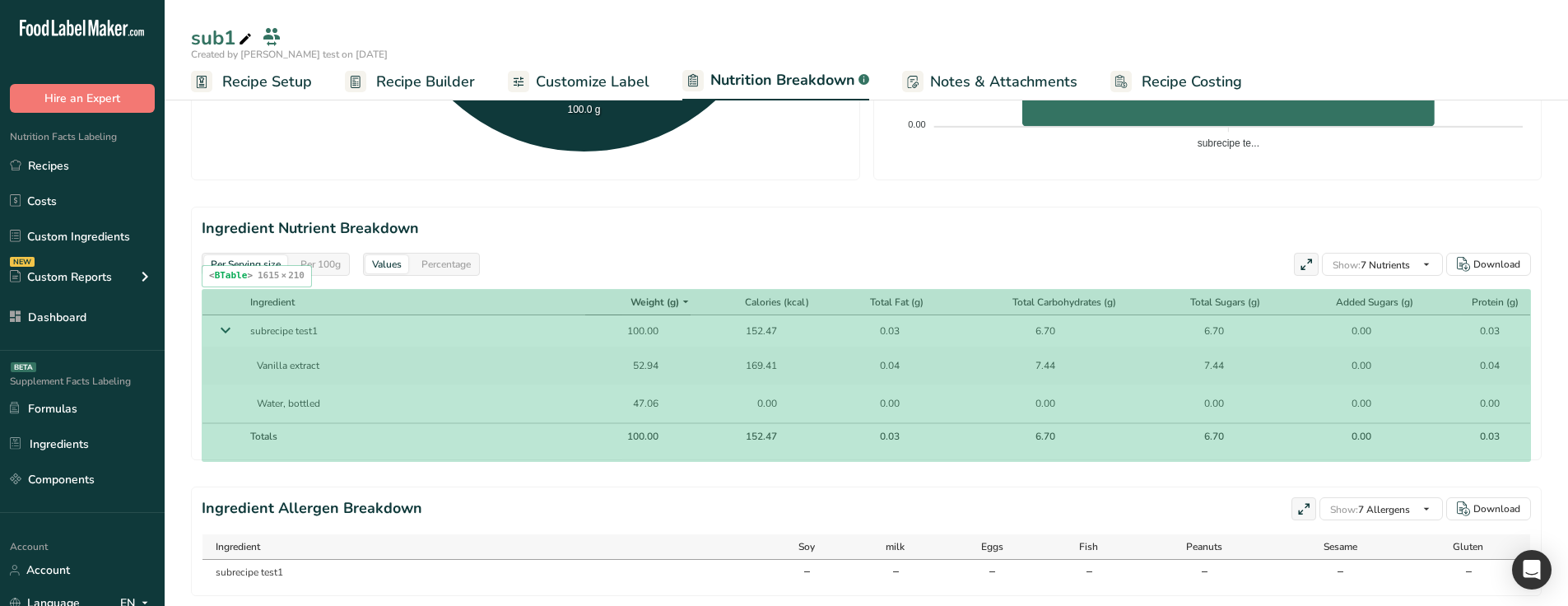
click at [585, 367] on td "52.94" at bounding box center [638, 366] width 106 height 38
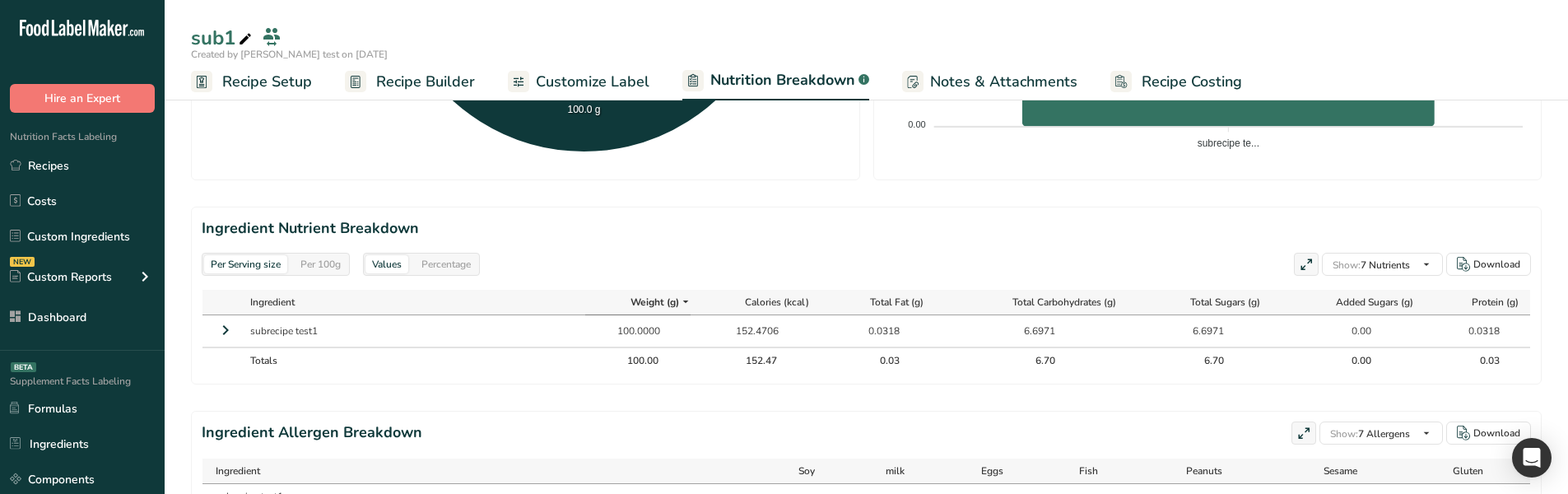
click at [219, 337] on icon at bounding box center [225, 330] width 20 height 30
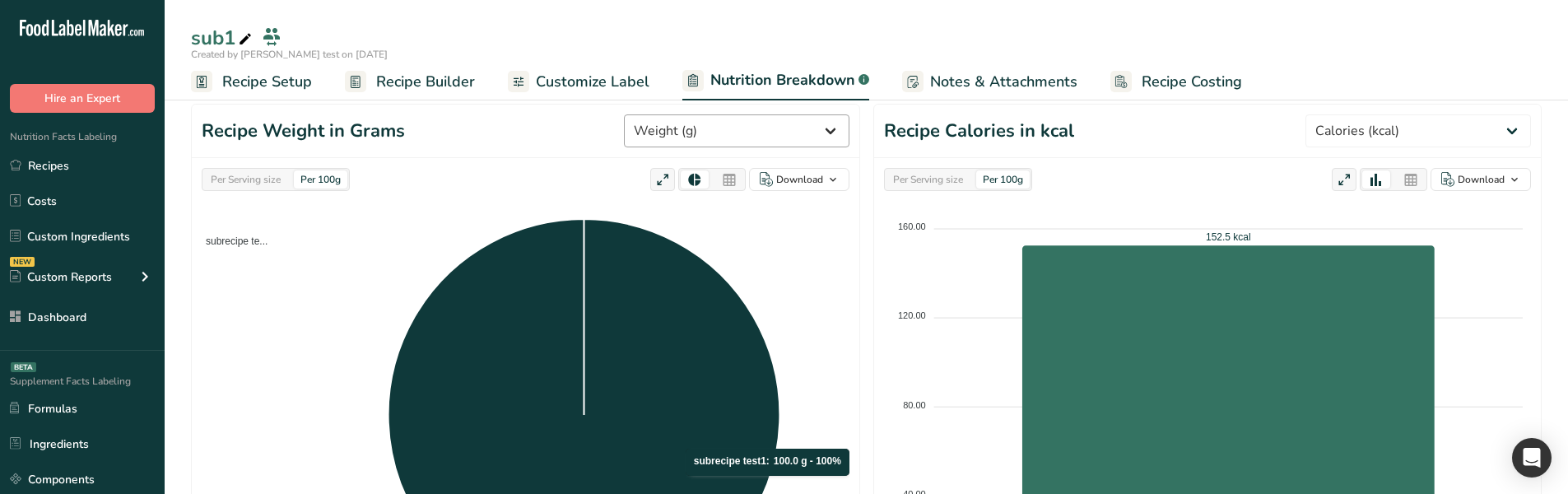
scroll to position [140, 0]
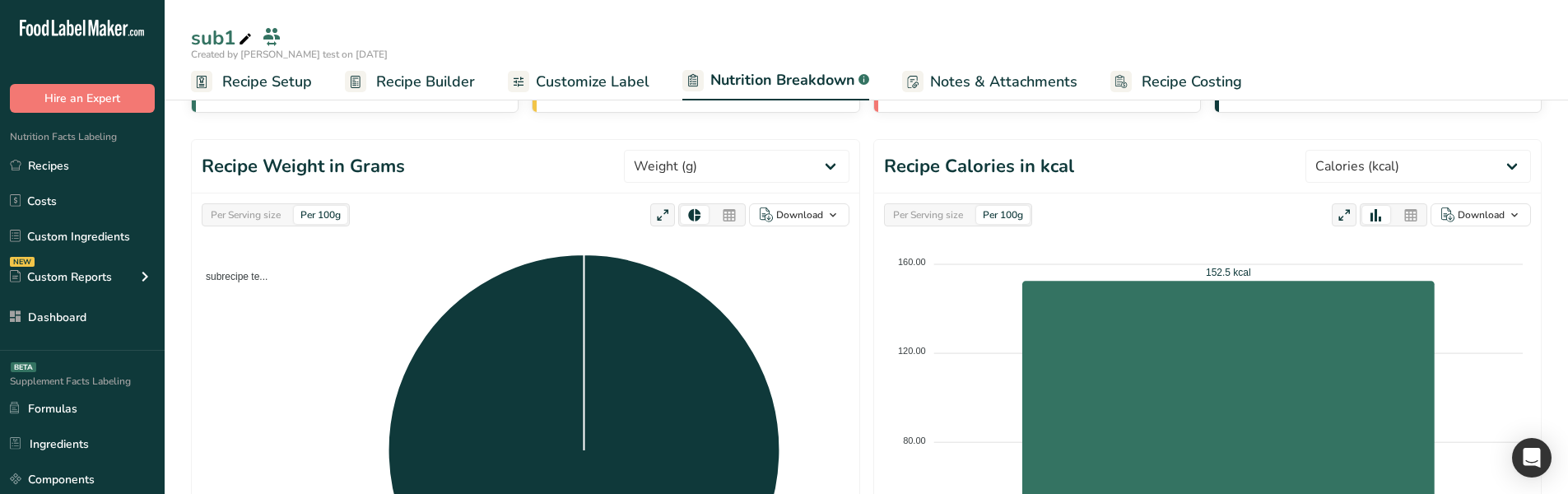
click at [598, 85] on span "Customize Label" at bounding box center [592, 82] width 114 height 22
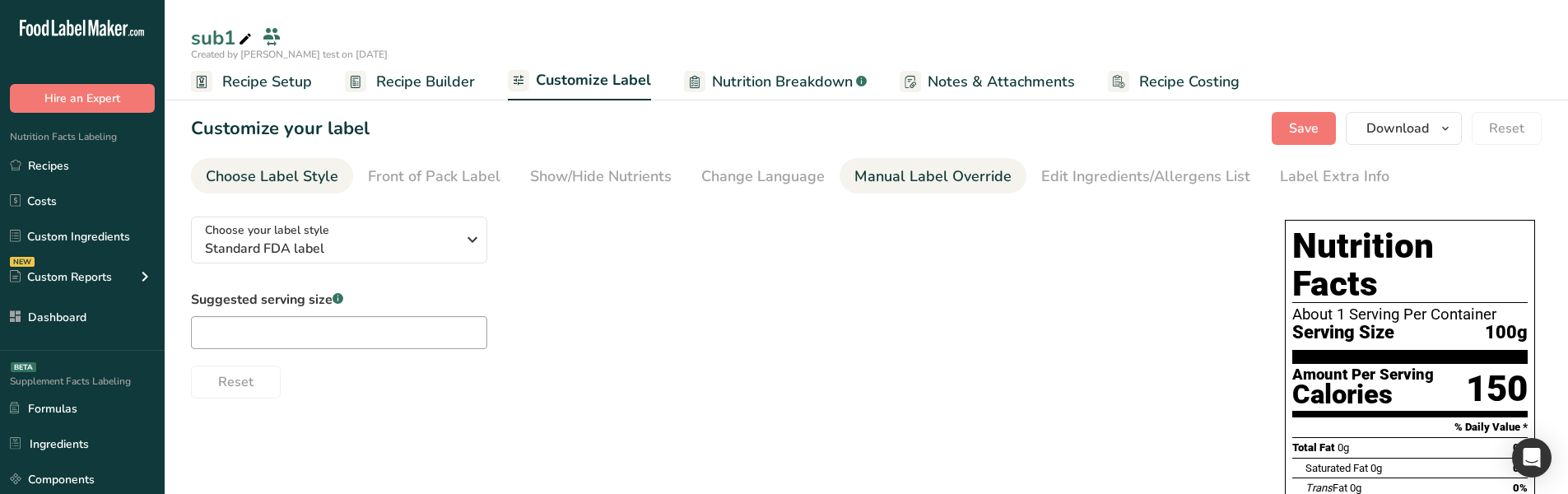
click at [986, 176] on div "Manual Label Override" at bounding box center [932, 176] width 157 height 22
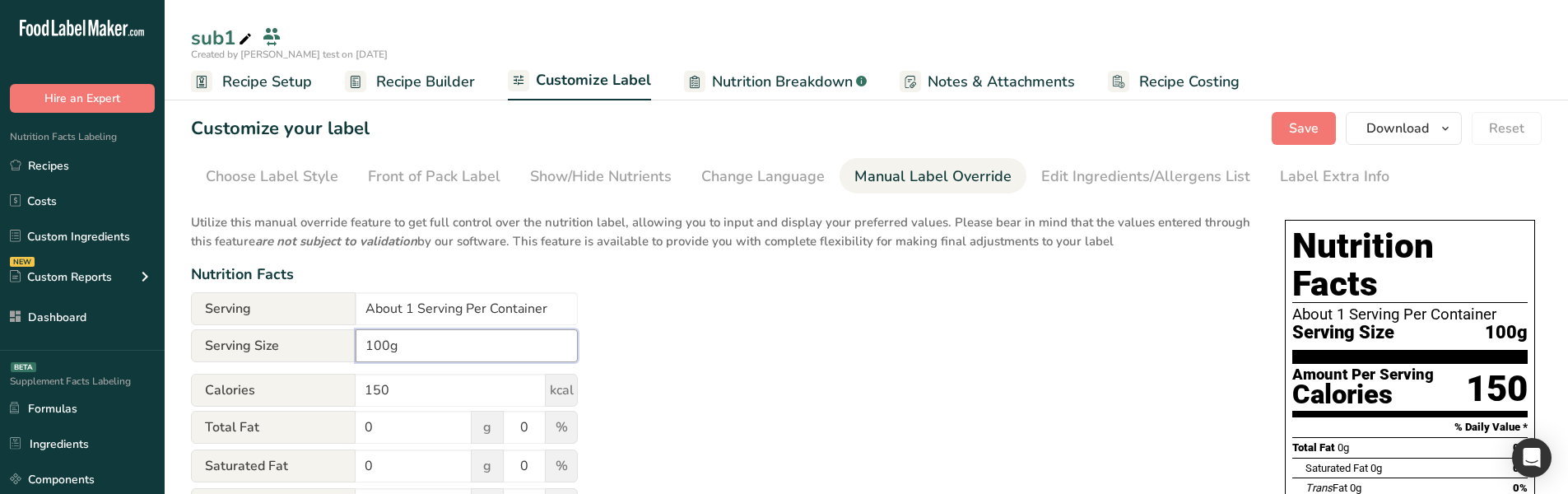
click at [387, 349] on input "100g" at bounding box center [467, 345] width 222 height 33
click at [423, 86] on span "Recipe Builder" at bounding box center [426, 82] width 99 height 22
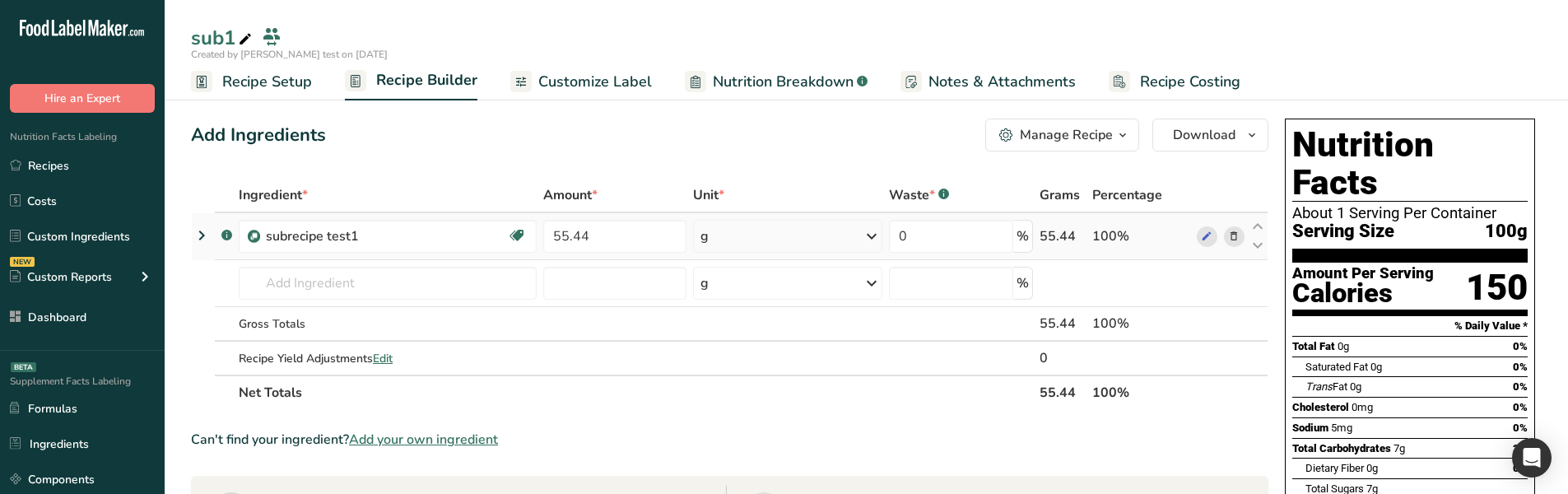
click at [200, 233] on icon at bounding box center [202, 235] width 20 height 30
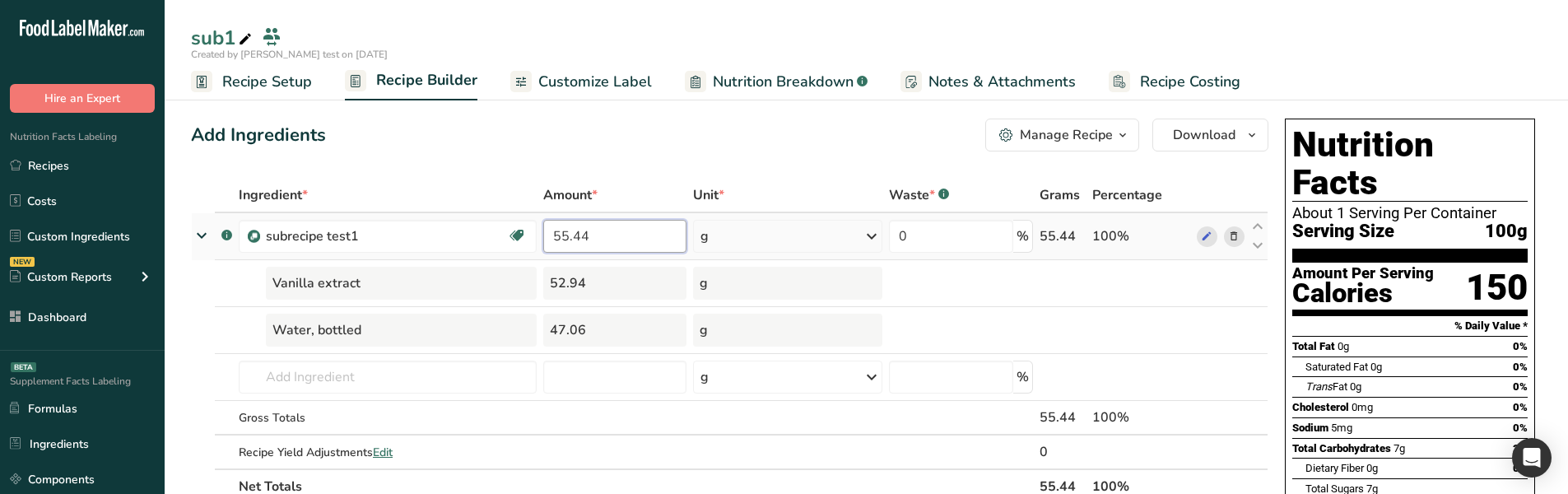
click at [603, 247] on input "55.44" at bounding box center [615, 235] width 143 height 33
type input "55.443"
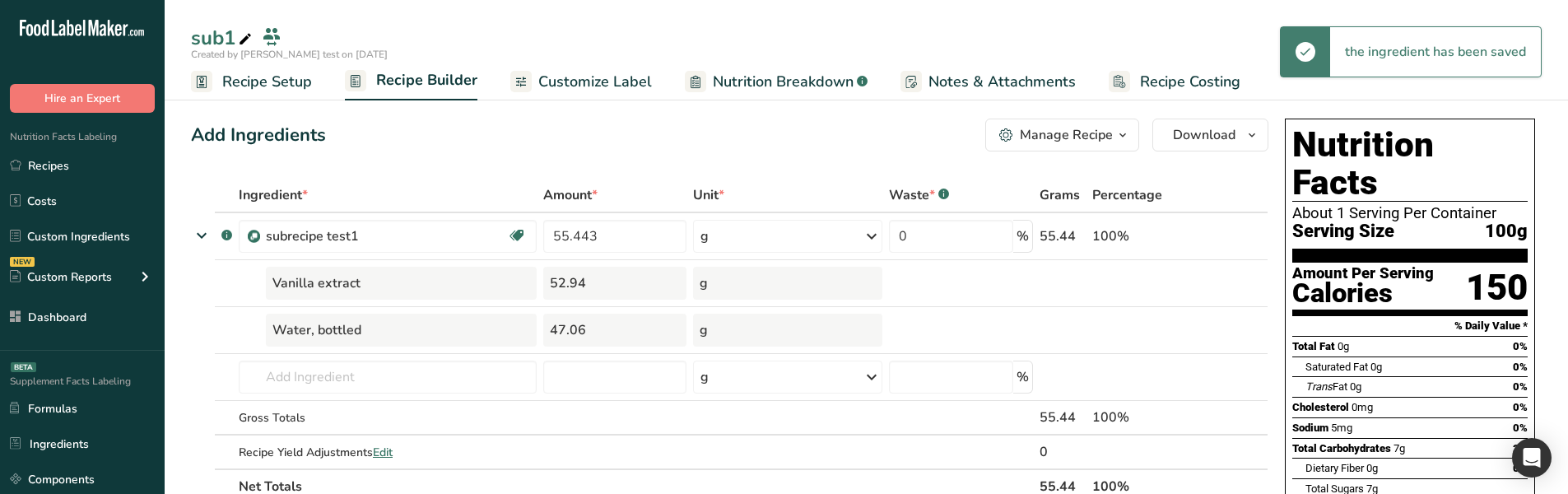
click at [784, 84] on span "Nutrition Breakdown" at bounding box center [783, 82] width 140 height 22
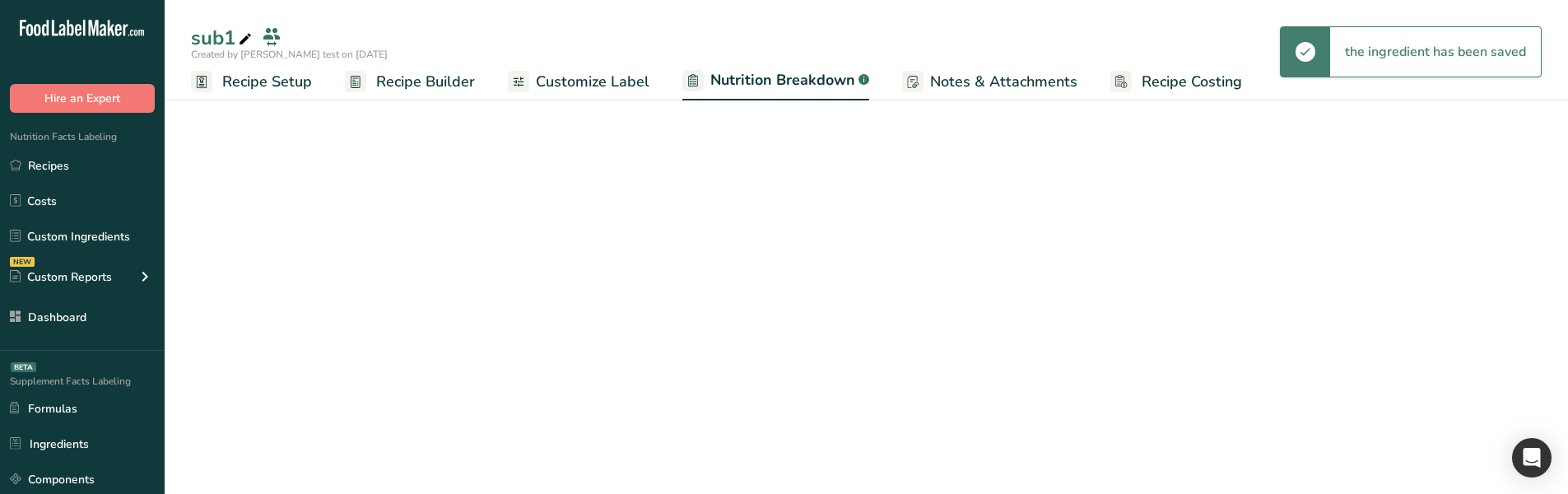
select select "Calories"
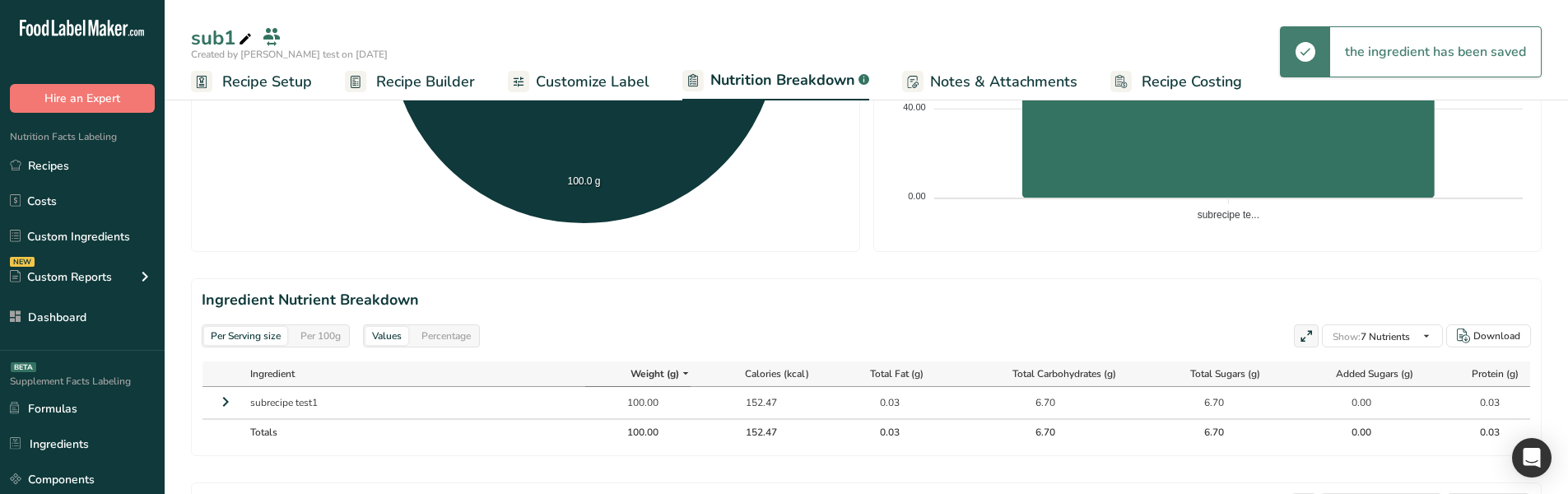
scroll to position [658, 0]
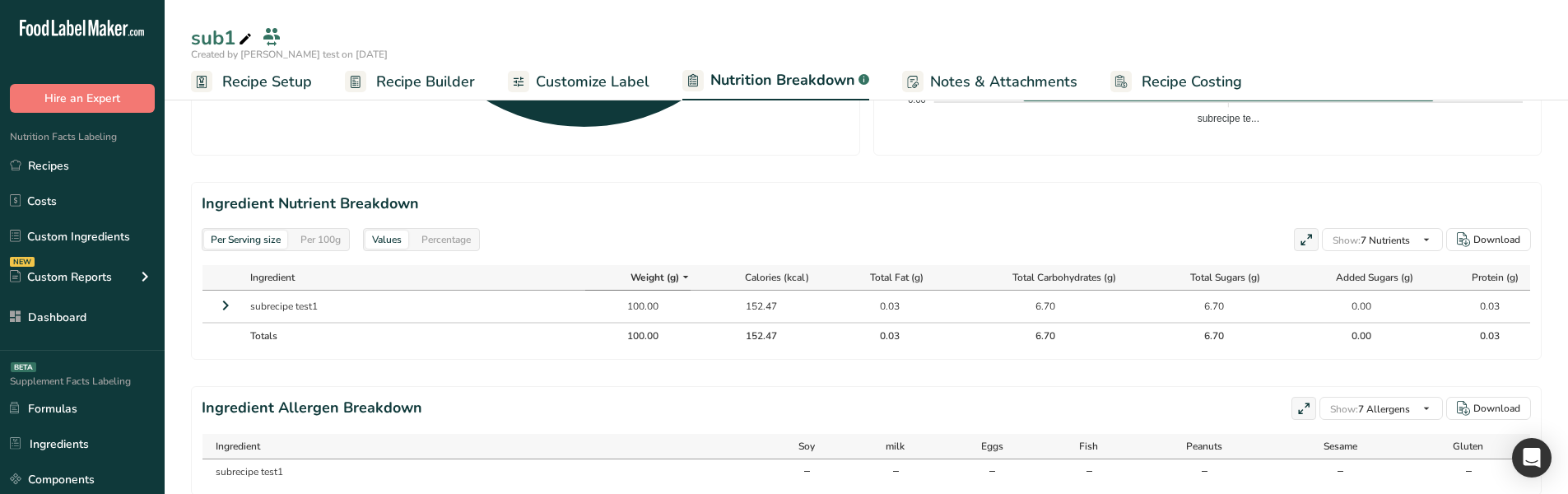
click at [337, 238] on div "Per 100g" at bounding box center [320, 239] width 53 height 18
click at [458, 241] on div "Percentage" at bounding box center [446, 239] width 62 height 18
click at [403, 239] on div "Values" at bounding box center [387, 239] width 43 height 18
click at [281, 238] on div "Per Serving size" at bounding box center [246, 239] width 83 height 18
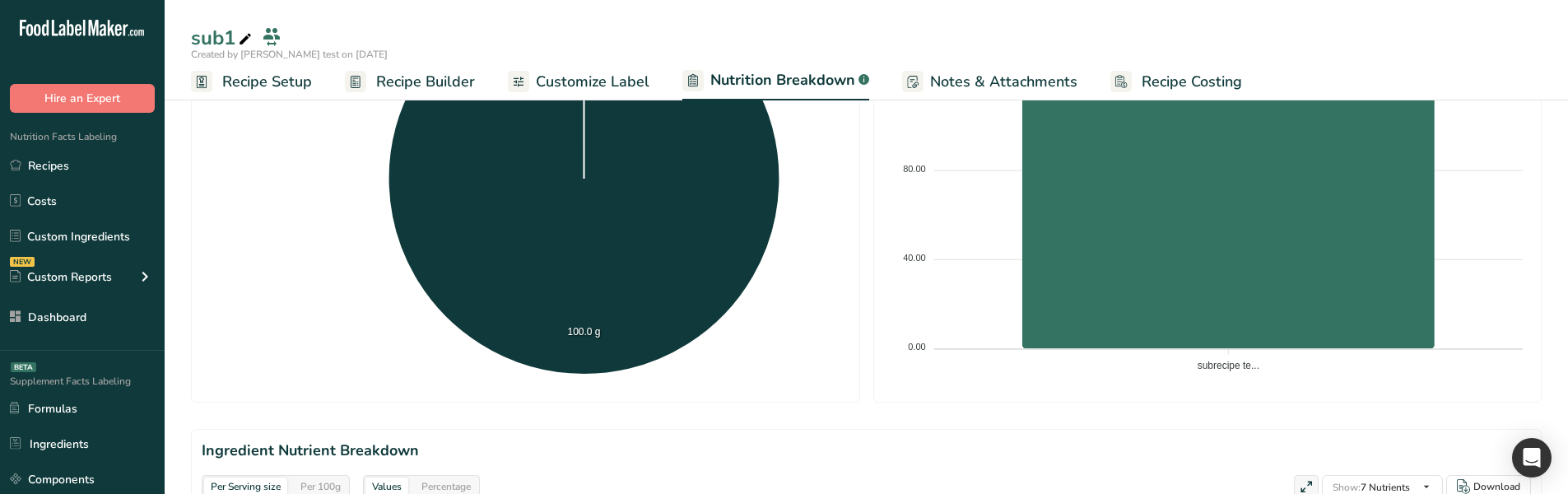
click at [411, 86] on span "Recipe Builder" at bounding box center [426, 82] width 99 height 22
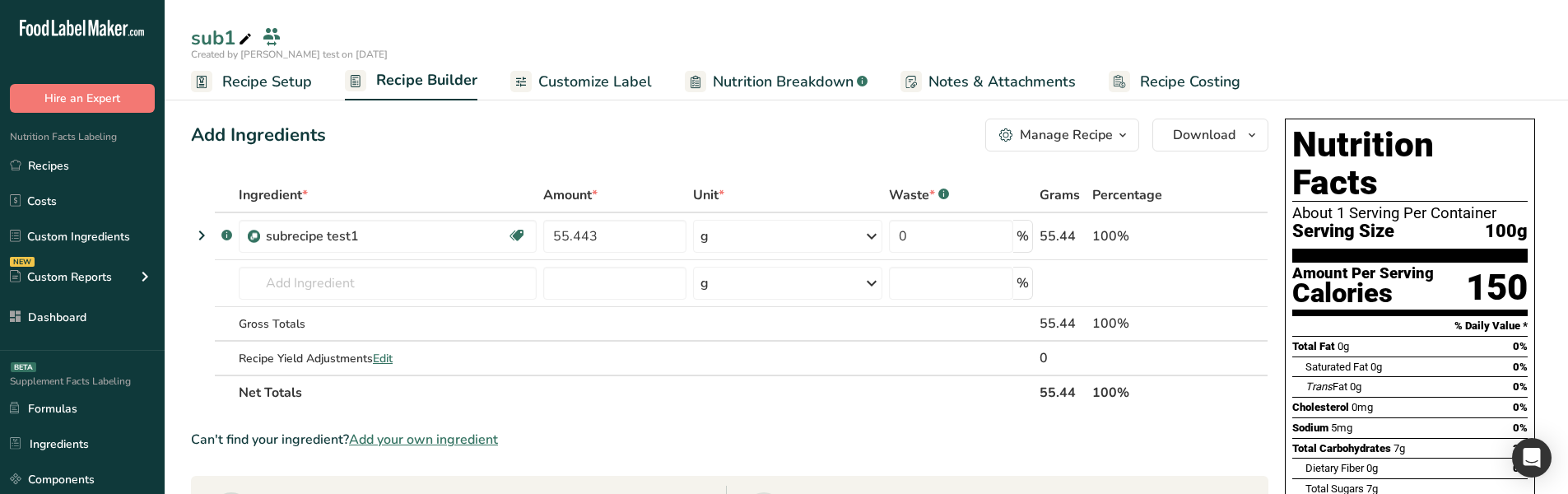
click at [590, 87] on span "Customize Label" at bounding box center [595, 82] width 114 height 22
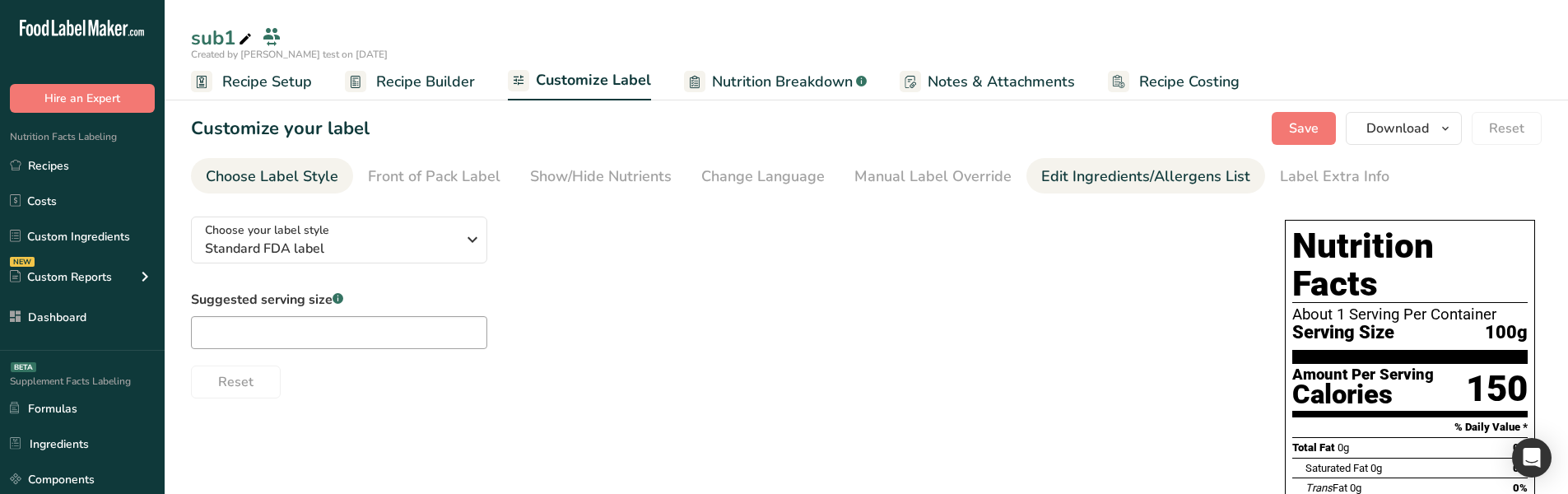
click at [1059, 188] on link "Edit Ingredients/Allergens List" at bounding box center [1146, 176] width 210 height 37
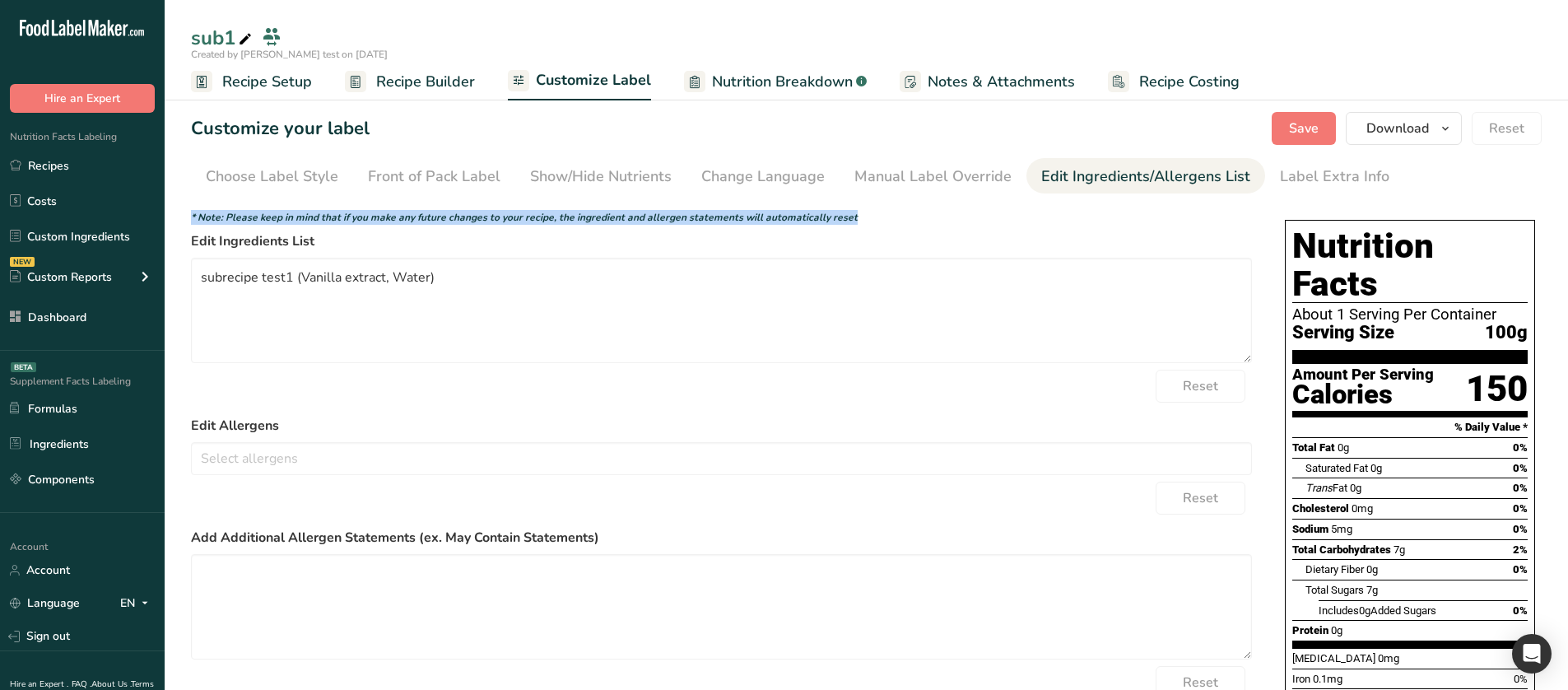
drag, startPoint x: 188, startPoint y: 214, endPoint x: 880, endPoint y: 212, distance: 692.0
click at [880, 212] on section "Customize your label Save Download Choose what to show on your downloaded label…" at bounding box center [867, 454] width 1404 height 736
click at [880, 212] on div "* Note: Please keep in mind that if you make any future changes to your recipe,…" at bounding box center [721, 216] width 1061 height 15
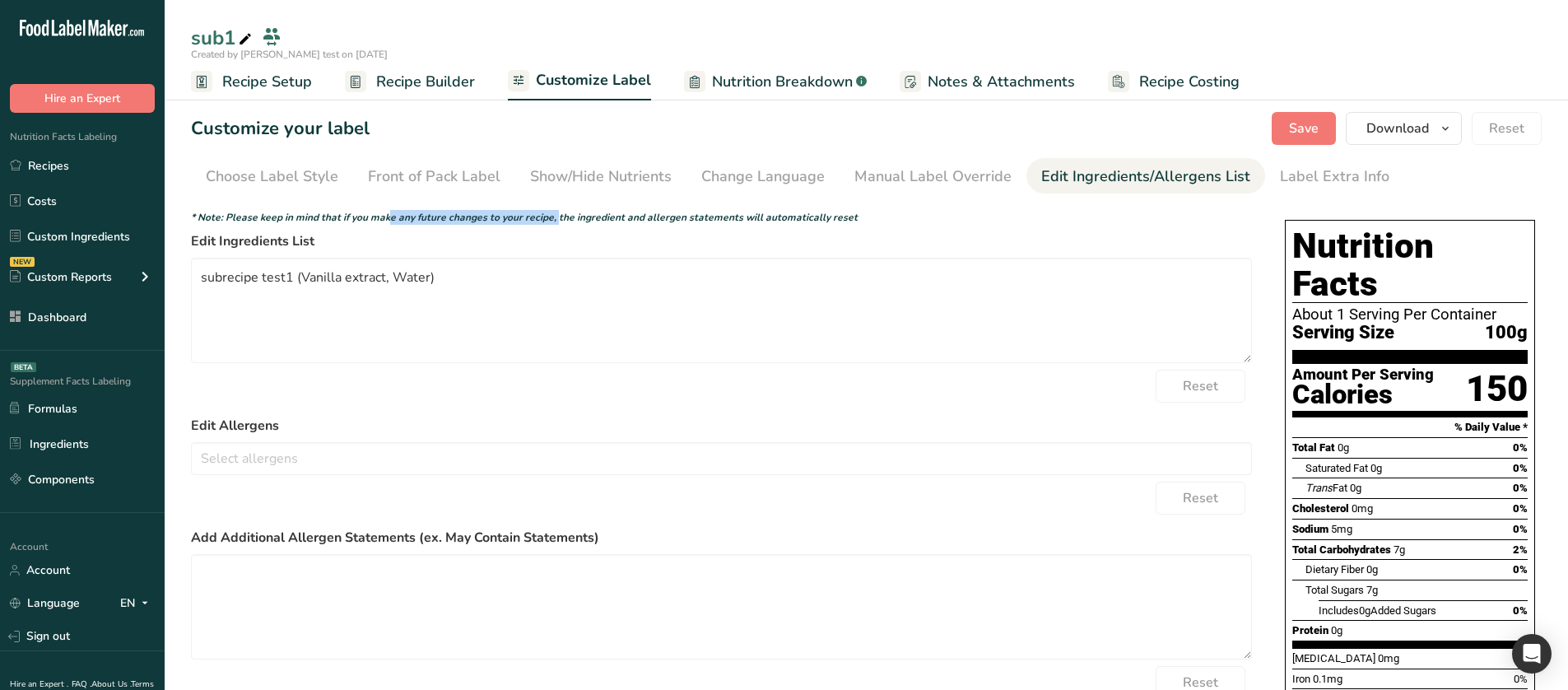
drag, startPoint x: 390, startPoint y: 216, endPoint x: 555, endPoint y: 212, distance: 165.0
click at [555, 212] on icon "* Note: Please keep in mind that if you make any future changes to your recipe,…" at bounding box center [524, 216] width 666 height 13
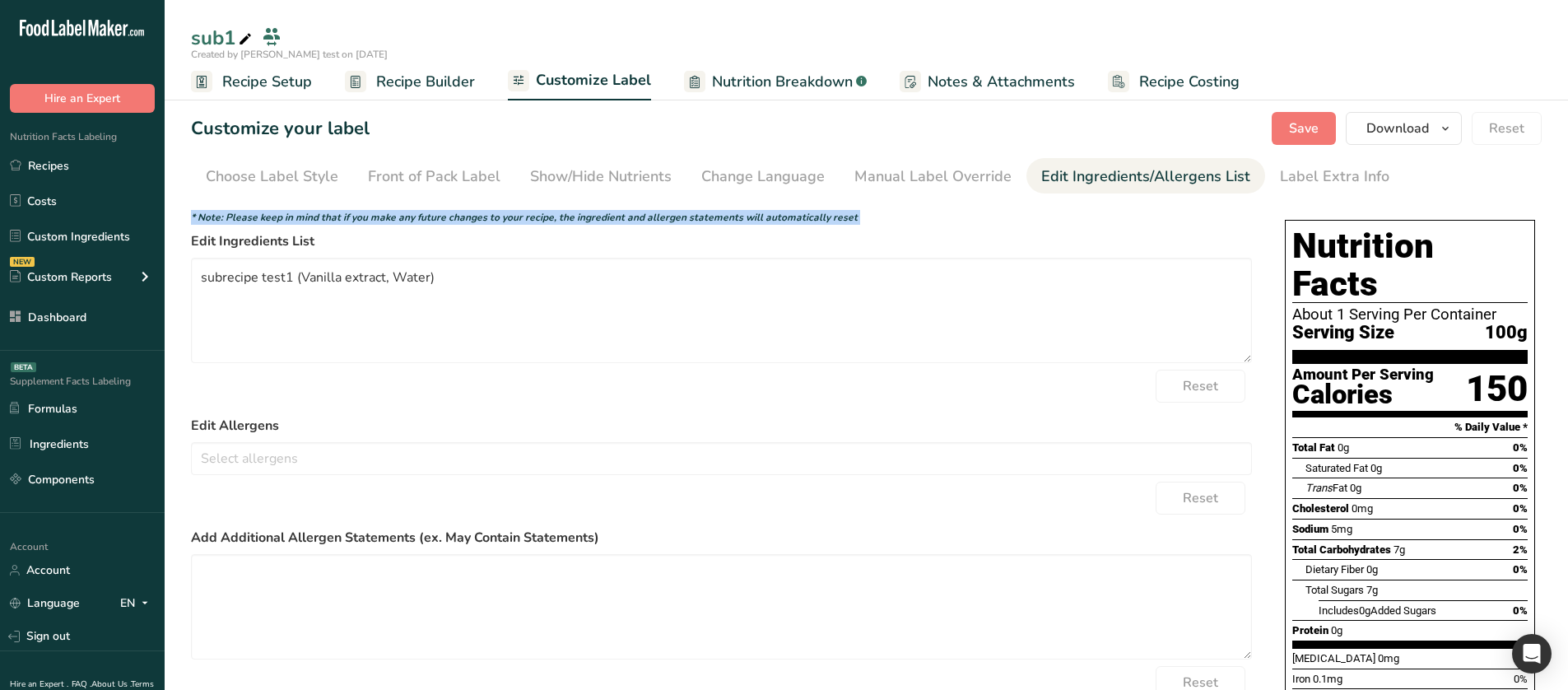
click at [555, 212] on icon "* Note: Please keep in mind that if you make any future changes to your recipe,…" at bounding box center [524, 216] width 666 height 13
click at [236, 221] on icon "* Note: Please keep in mind that if you make any future changes to your recipe,…" at bounding box center [524, 216] width 666 height 13
drag, startPoint x: 190, startPoint y: 217, endPoint x: 925, endPoint y: 215, distance: 735.0
click at [925, 215] on section "Customize your label Save Download Choose what to show on your downloaded label…" at bounding box center [867, 454] width 1404 height 736
click at [925, 215] on div "* Note: Please keep in mind that if you make any future changes to your recipe,…" at bounding box center [721, 216] width 1061 height 15
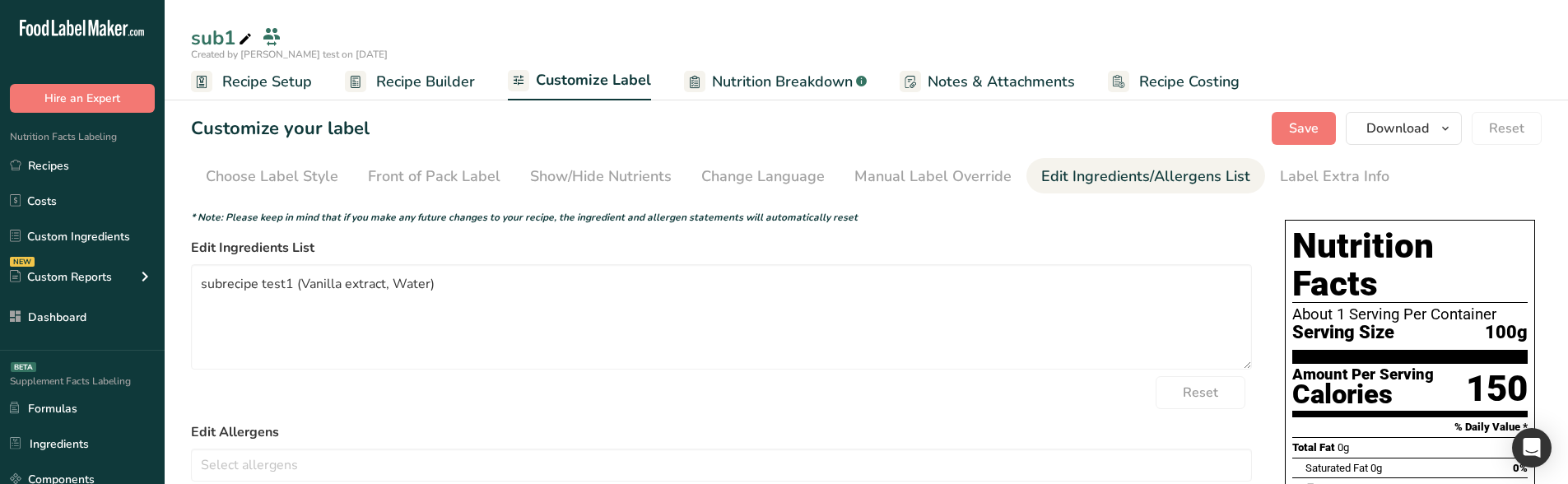
drag, startPoint x: 856, startPoint y: 246, endPoint x: 859, endPoint y: 234, distance: 12.4
click at [856, 246] on form "* Note: Please keep in mind that if you make any future changes to your recipe,…" at bounding box center [721, 475] width 1061 height 532
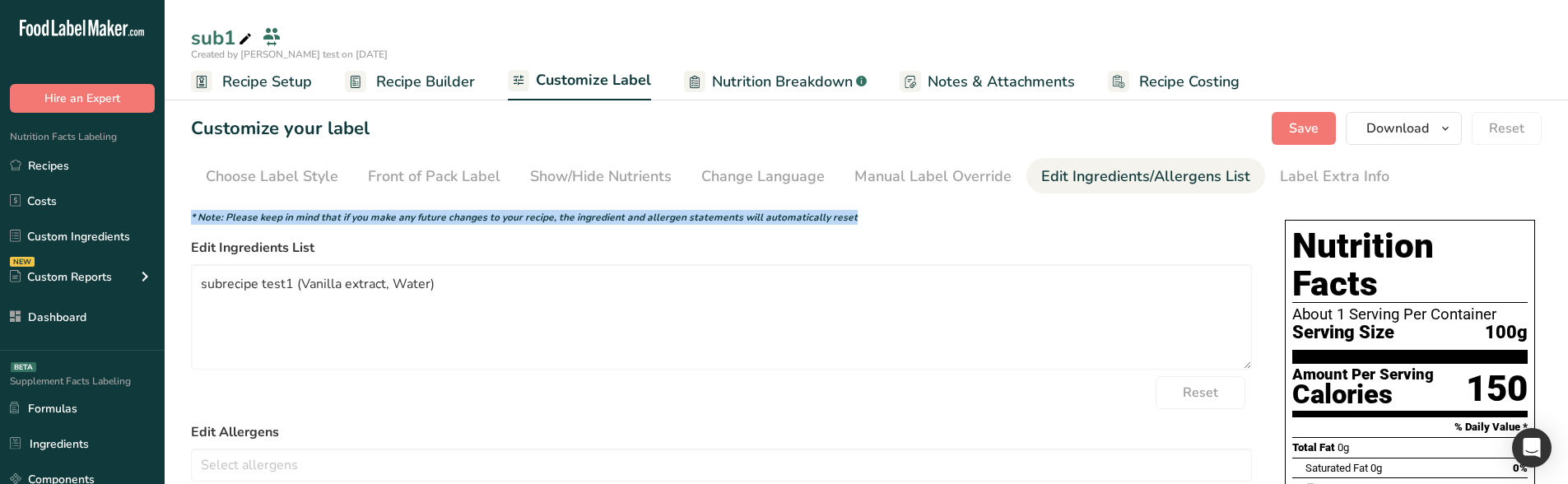
drag, startPoint x: 860, startPoint y: 221, endPoint x: 183, endPoint y: 210, distance: 677.1
click at [183, 210] on section "Customize your label Save Download Choose what to show on your downloaded label…" at bounding box center [867, 453] width 1404 height 736
copy icon "* Note: Please keep in mind that if you make any future changes to your recipe,…"
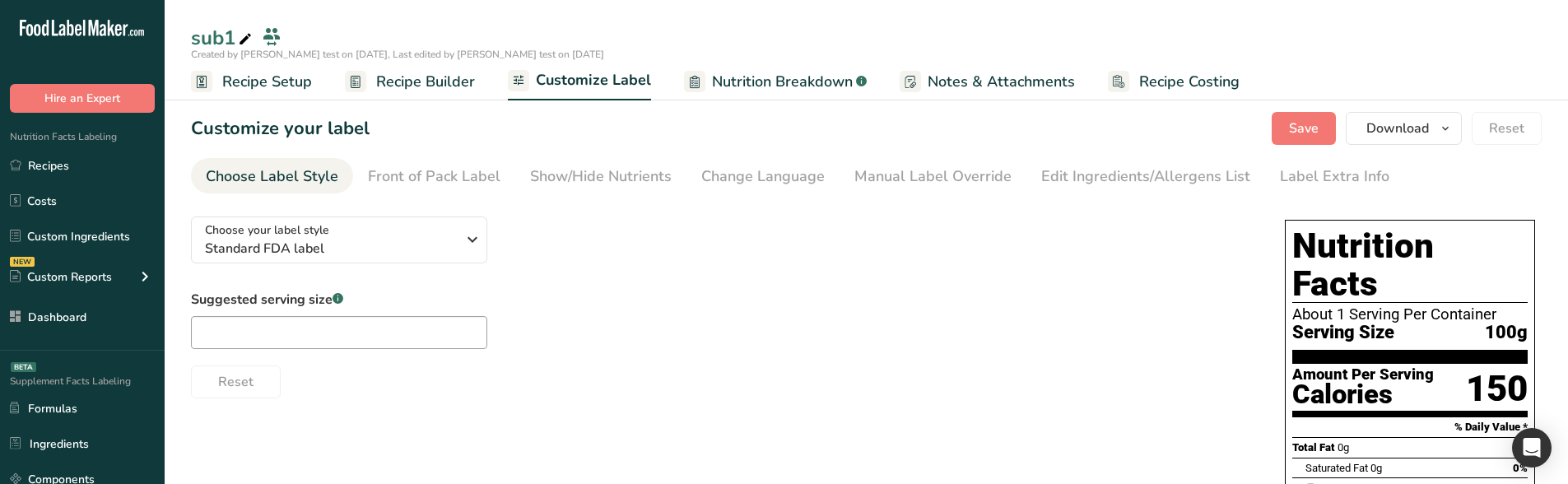
drag, startPoint x: 805, startPoint y: 75, endPoint x: 818, endPoint y: 481, distance: 406.2
click at [805, 75] on span "Nutrition Breakdown" at bounding box center [782, 82] width 140 height 22
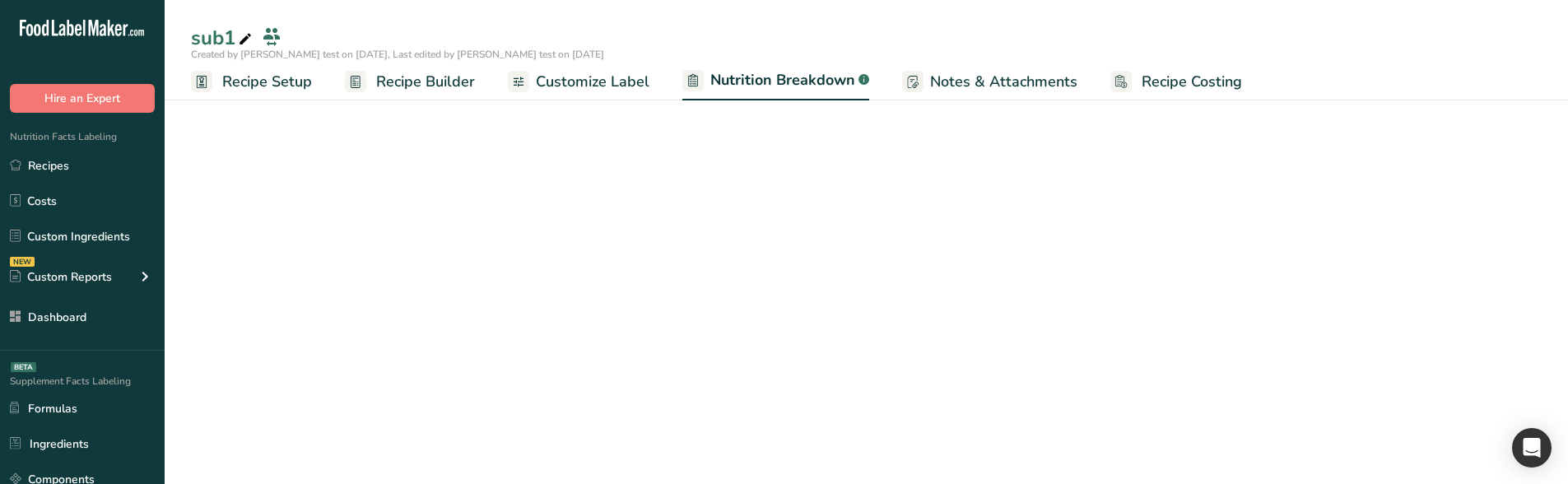
select select "Calories"
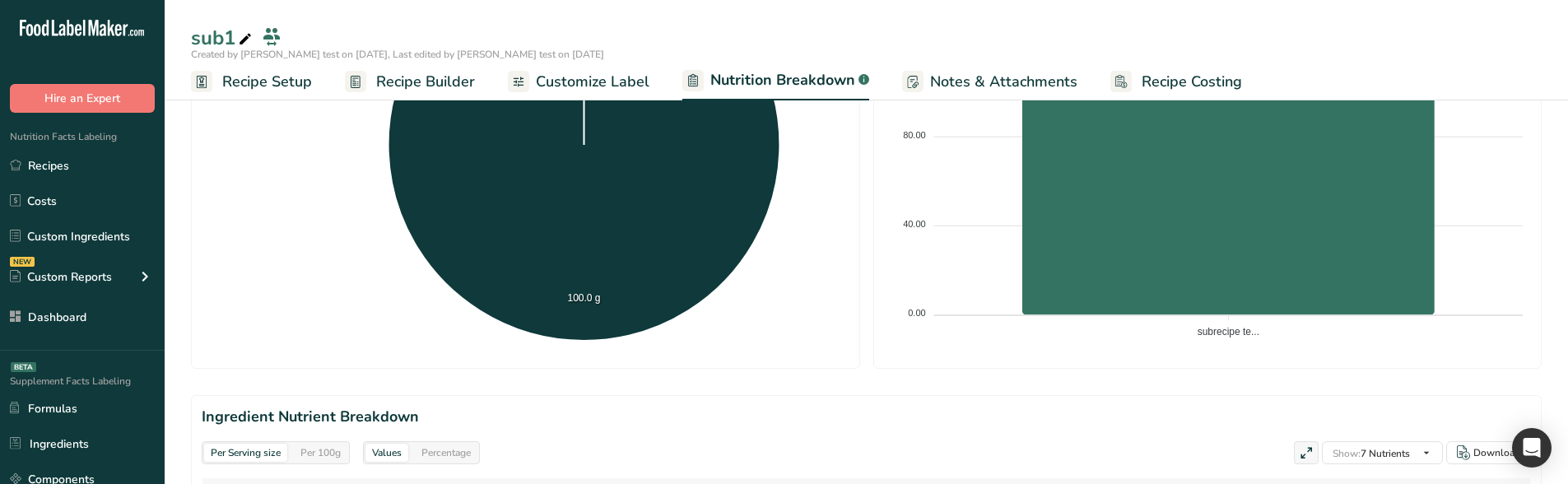
scroll to position [735, 0]
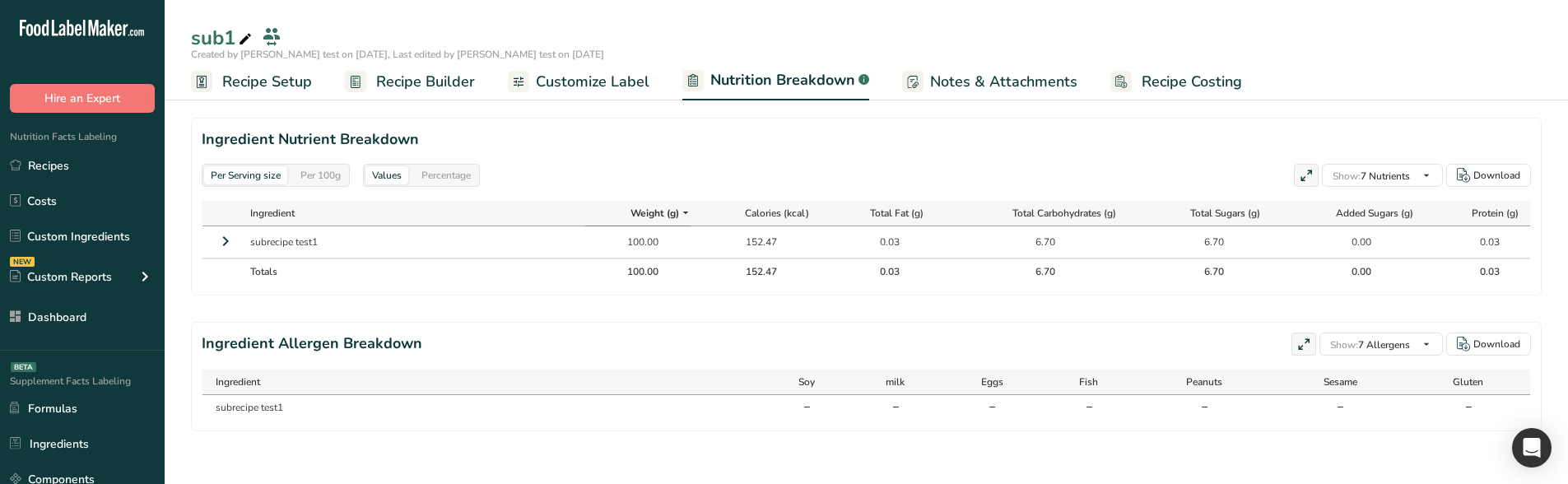
drag, startPoint x: 426, startPoint y: 120, endPoint x: 278, endPoint y: 130, distance: 148.3
click at [278, 130] on h2 "Ingredient Nutrient Breakdown" at bounding box center [866, 139] width 1330 height 22
copy h2 "Nutrient Breakdown"
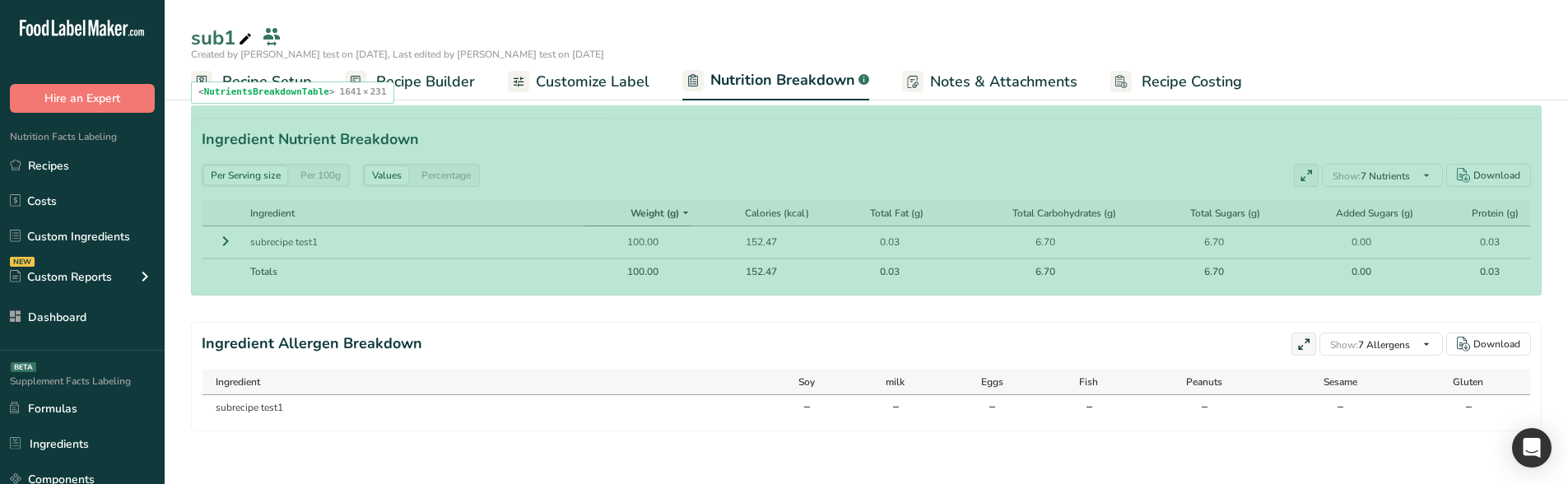
click at [584, 131] on h2 "Ingredient Nutrient Breakdown" at bounding box center [866, 139] width 1330 height 22
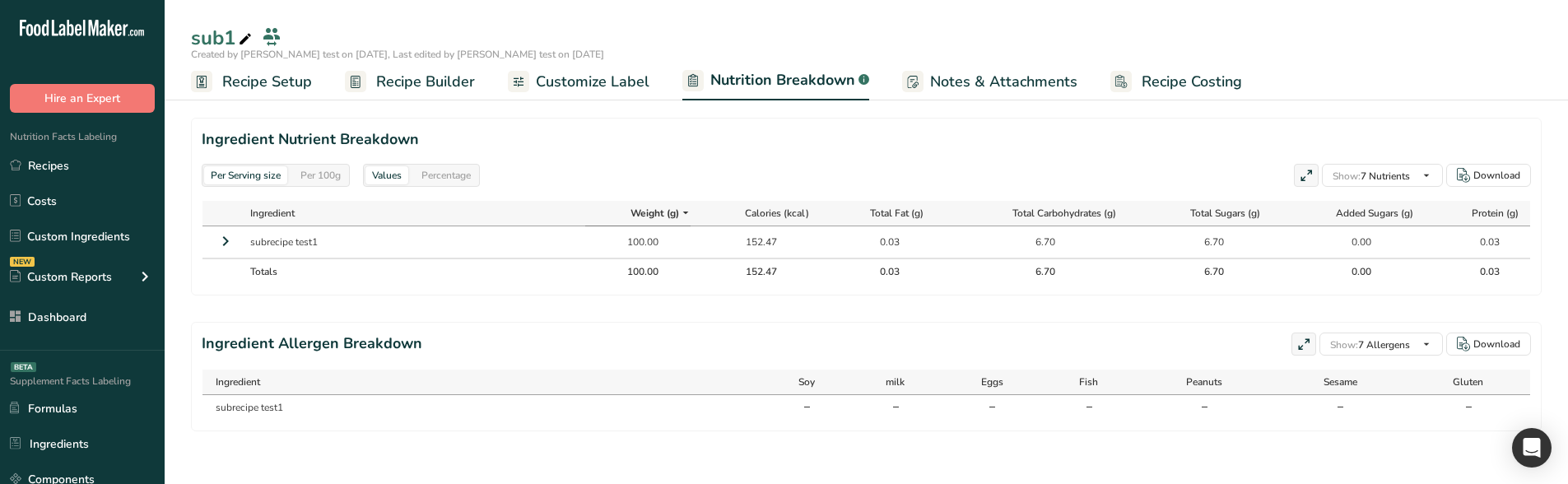
click at [1297, 166] on span at bounding box center [1307, 176] width 20 height 20
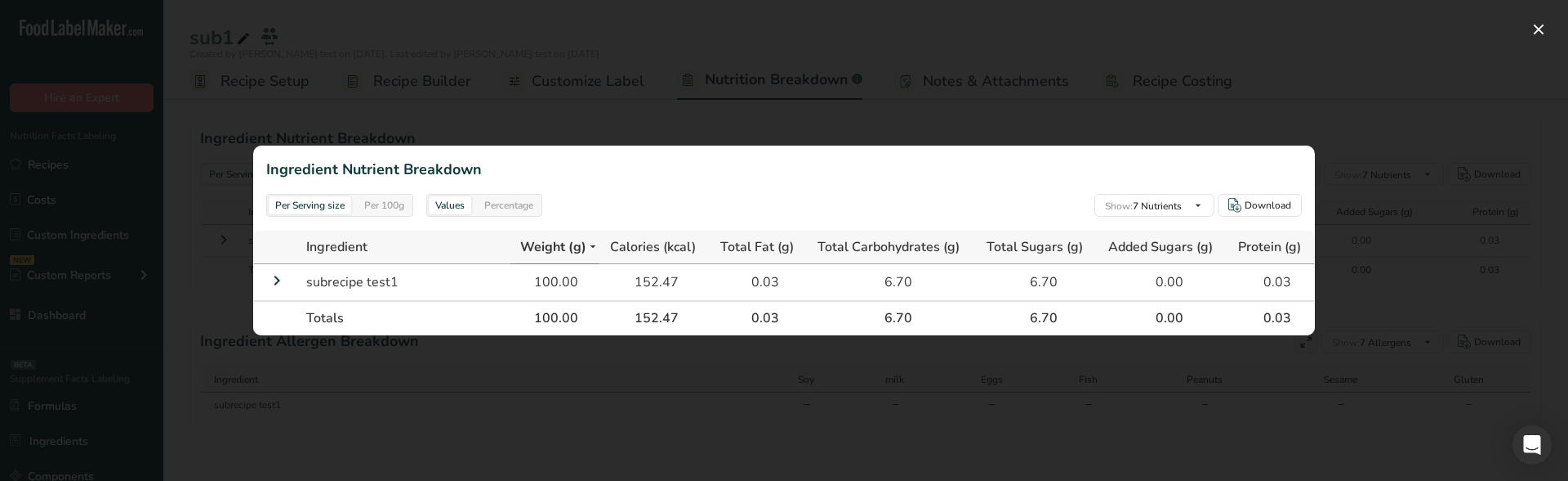
click at [1353, 124] on div at bounding box center [784, 240] width 1568 height 481
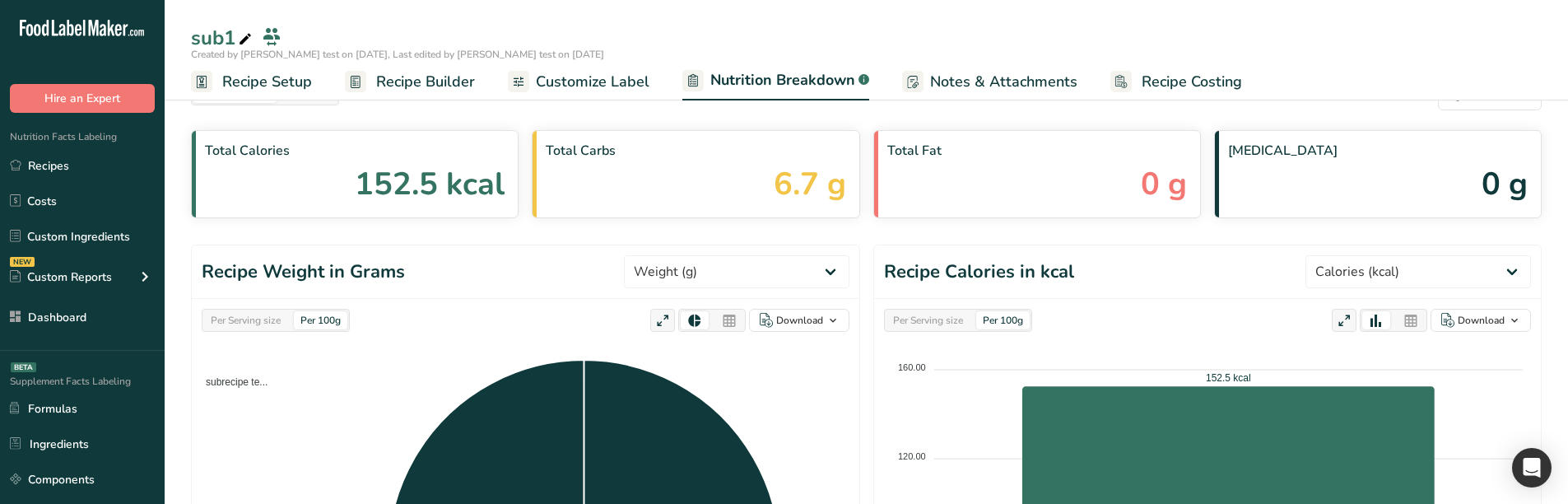
scroll to position [0, 0]
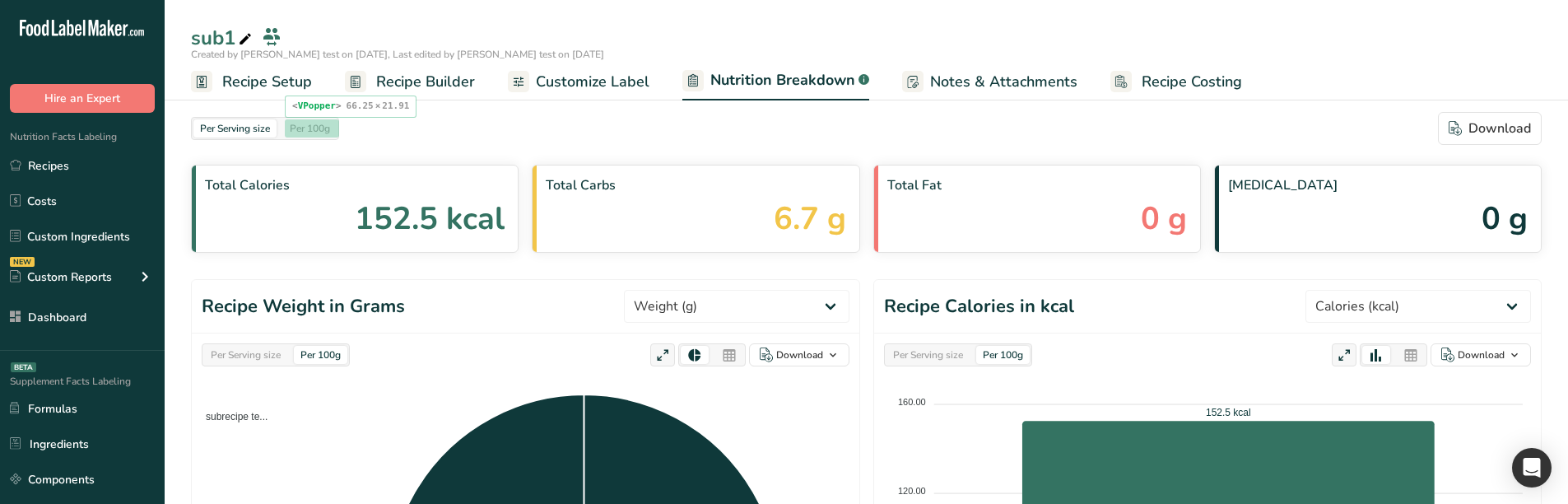
click at [288, 136] on div "Per 100g" at bounding box center [309, 128] width 53 height 18
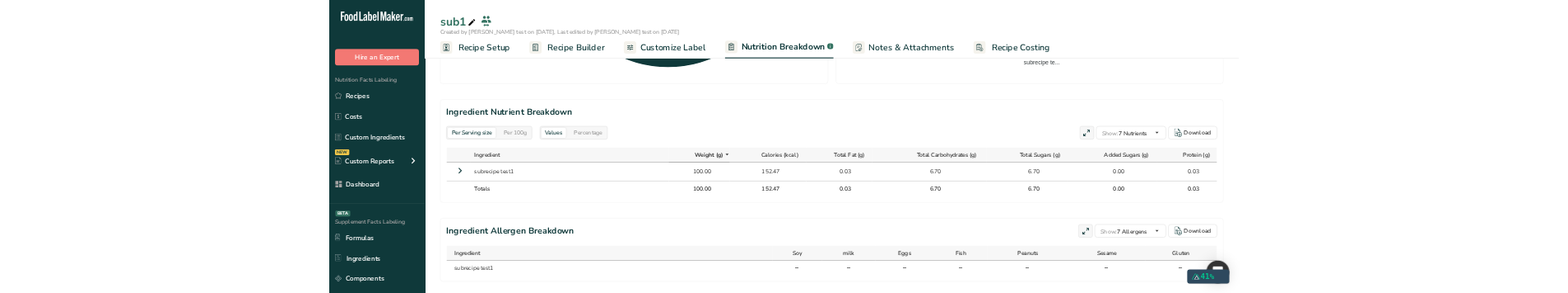
scroll to position [717, 0]
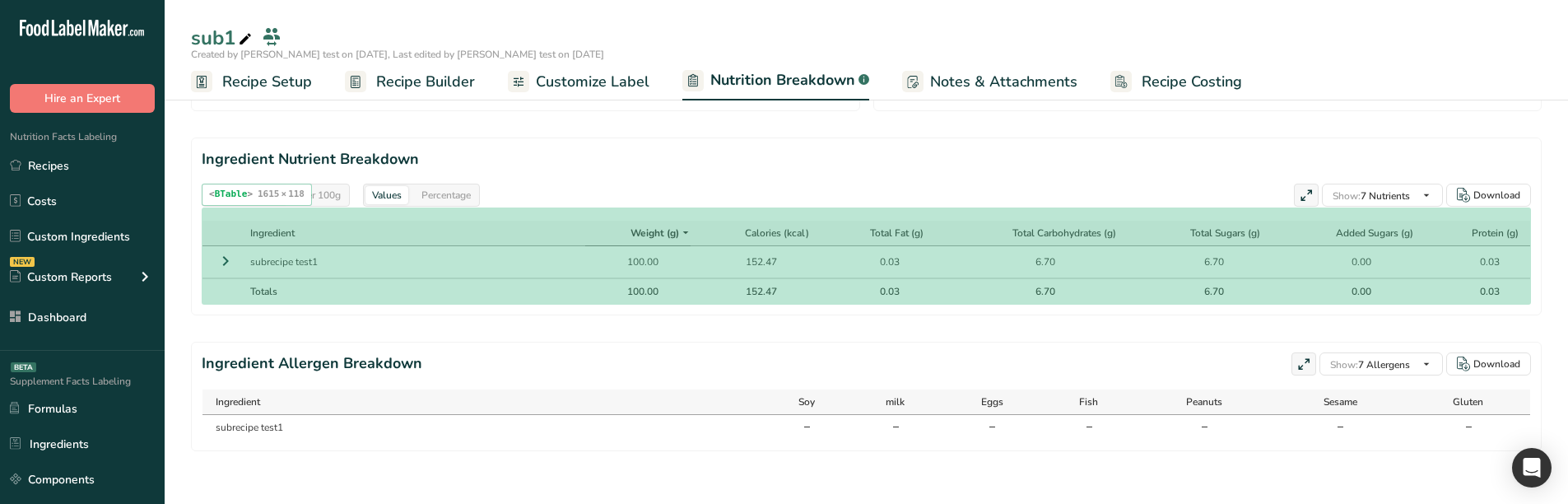
click at [745, 284] on div "152.47" at bounding box center [756, 291] width 42 height 15
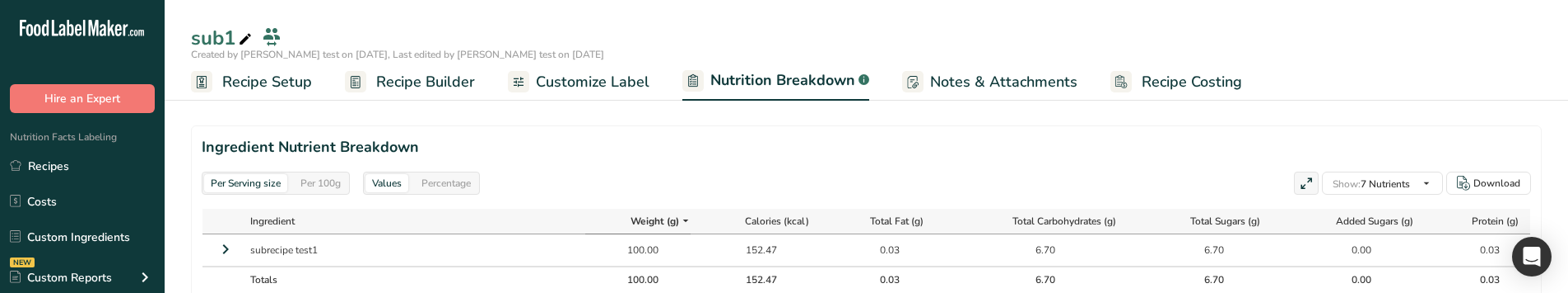
click at [1299, 180] on icon at bounding box center [1306, 183] width 15 height 23
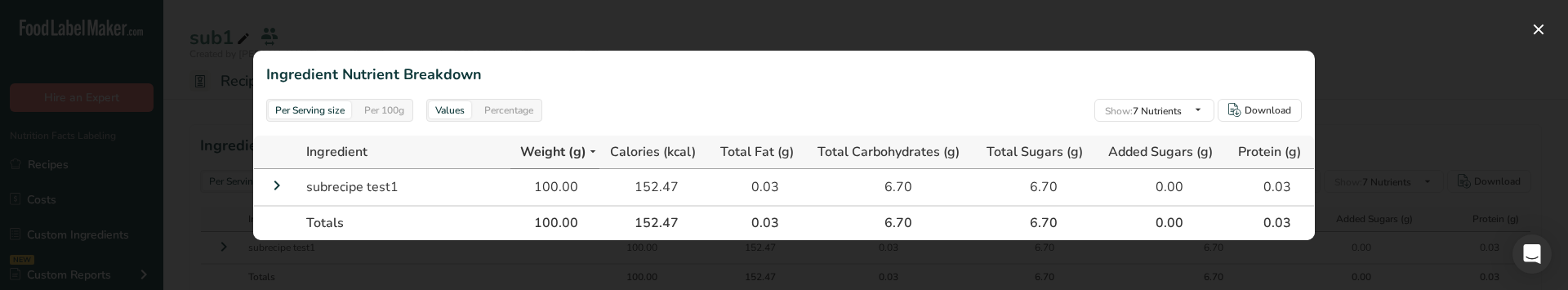
click at [1371, 106] on div at bounding box center [784, 145] width 1568 height 290
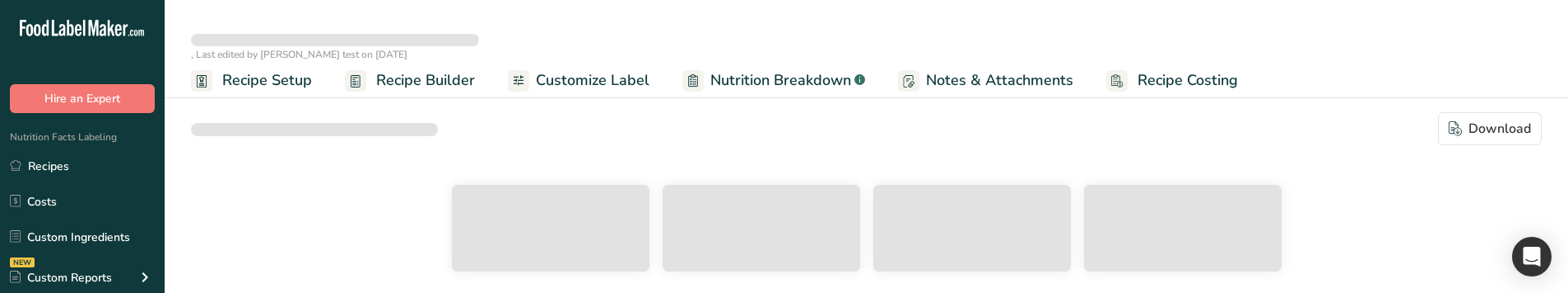
select select "Calories"
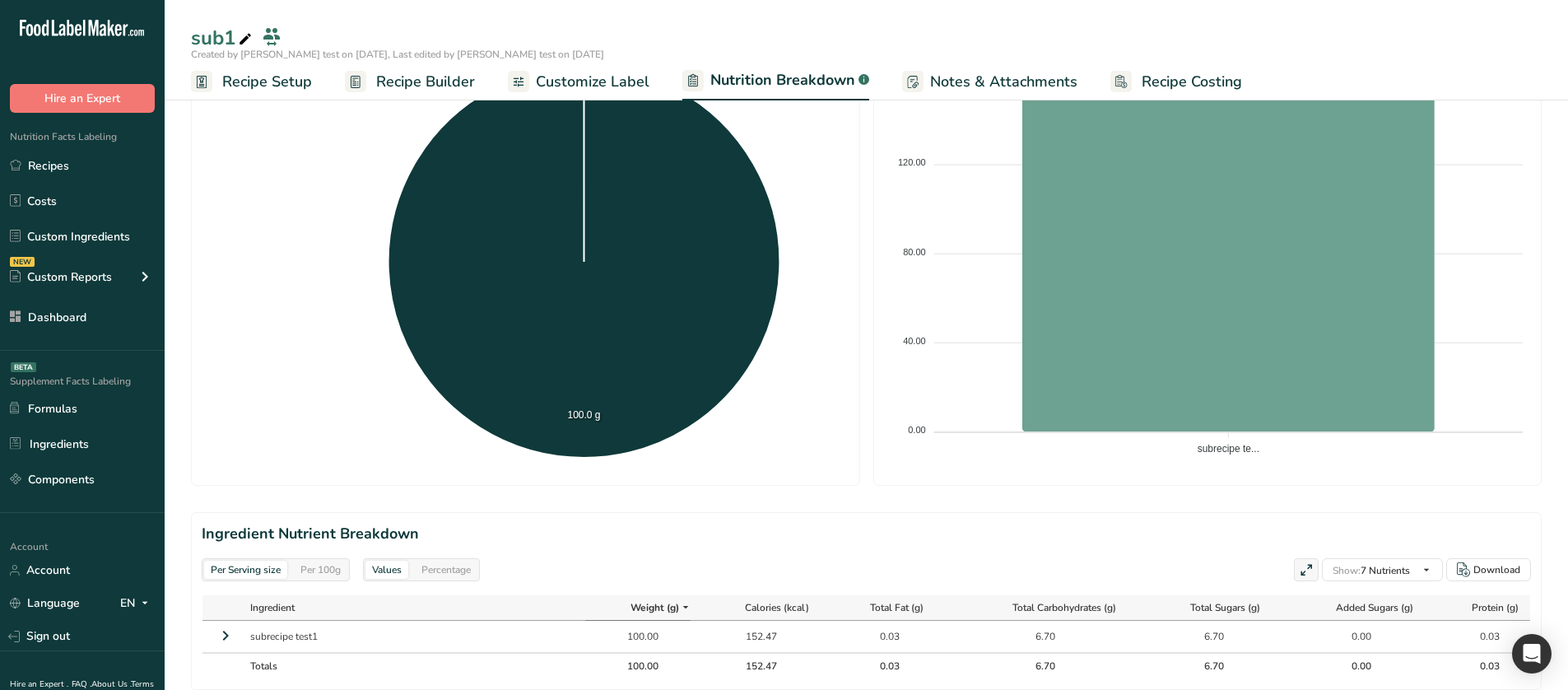
scroll to position [529, 0]
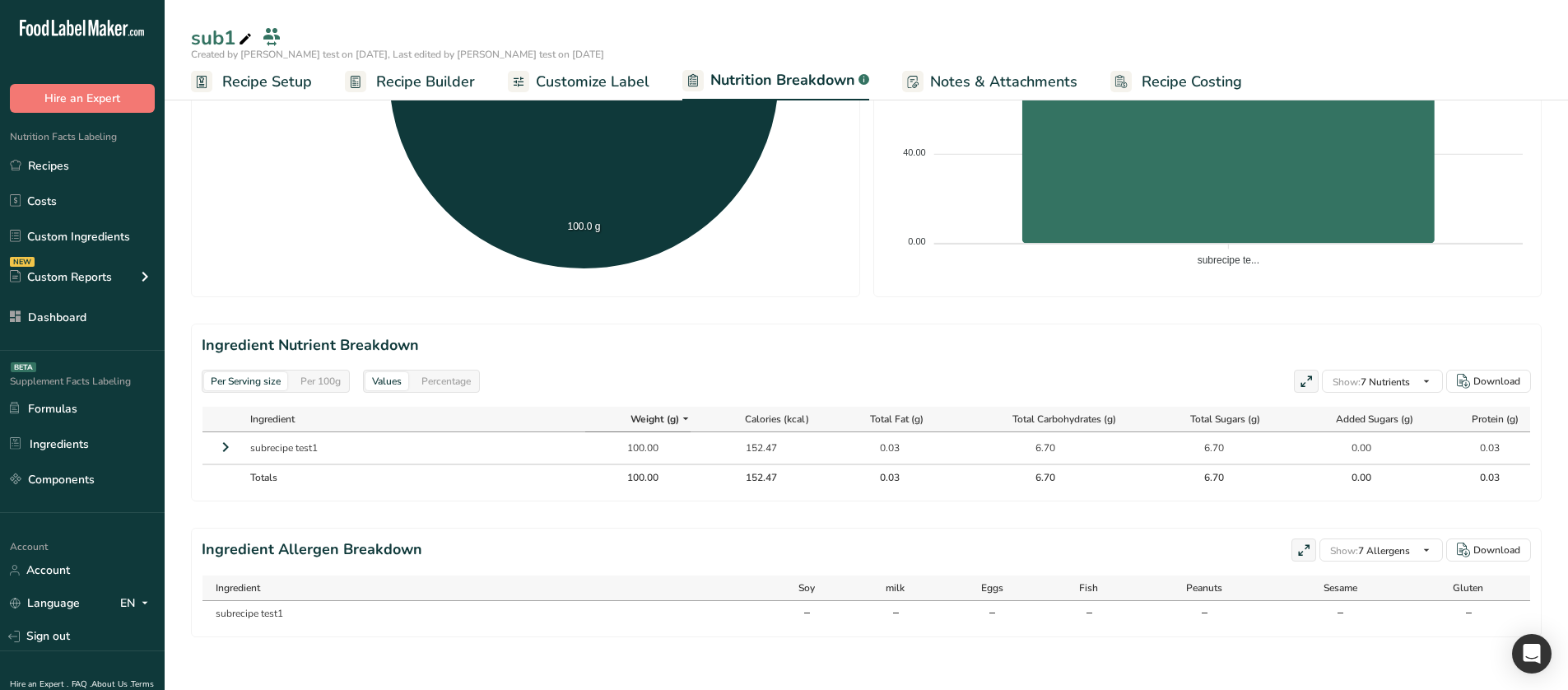
click at [1310, 292] on icon at bounding box center [1306, 382] width 15 height 23
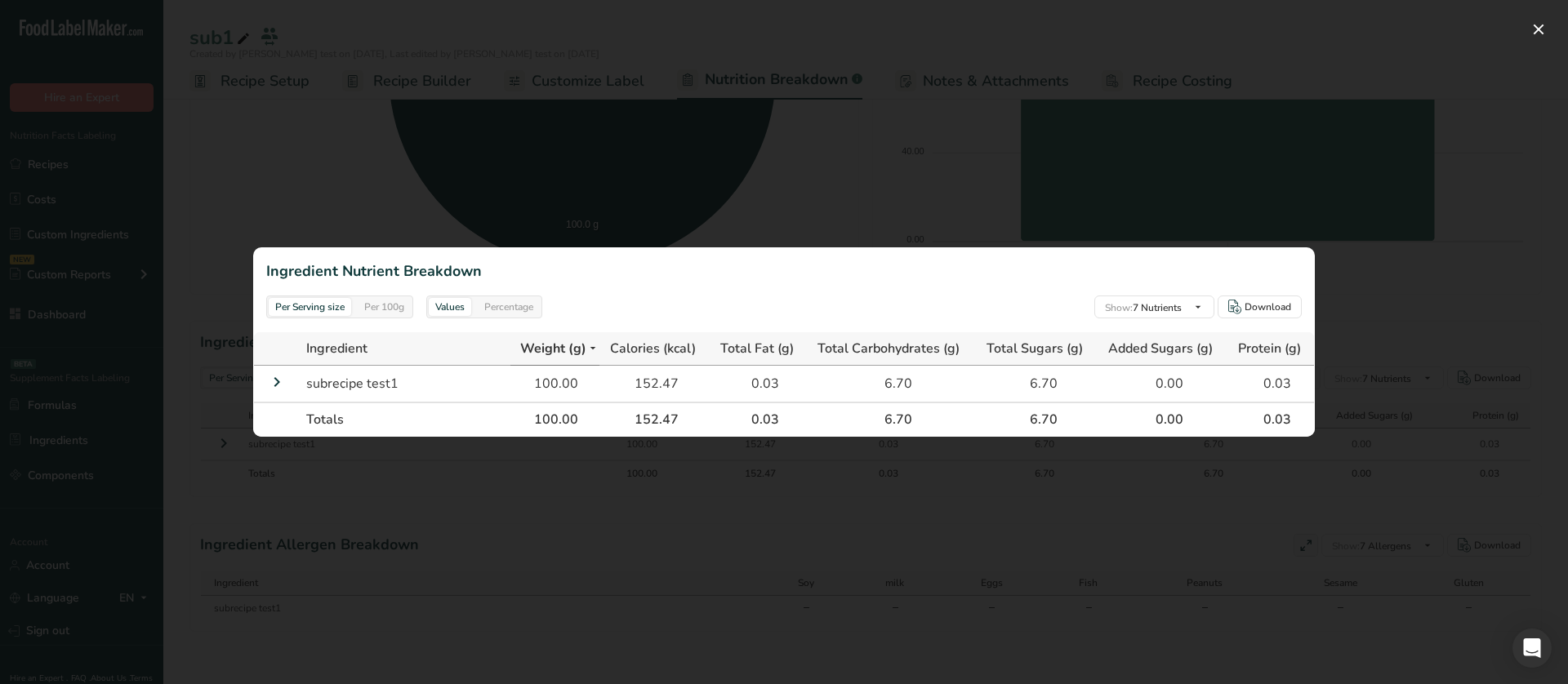
click at [1393, 289] on div at bounding box center [784, 342] width 1568 height 684
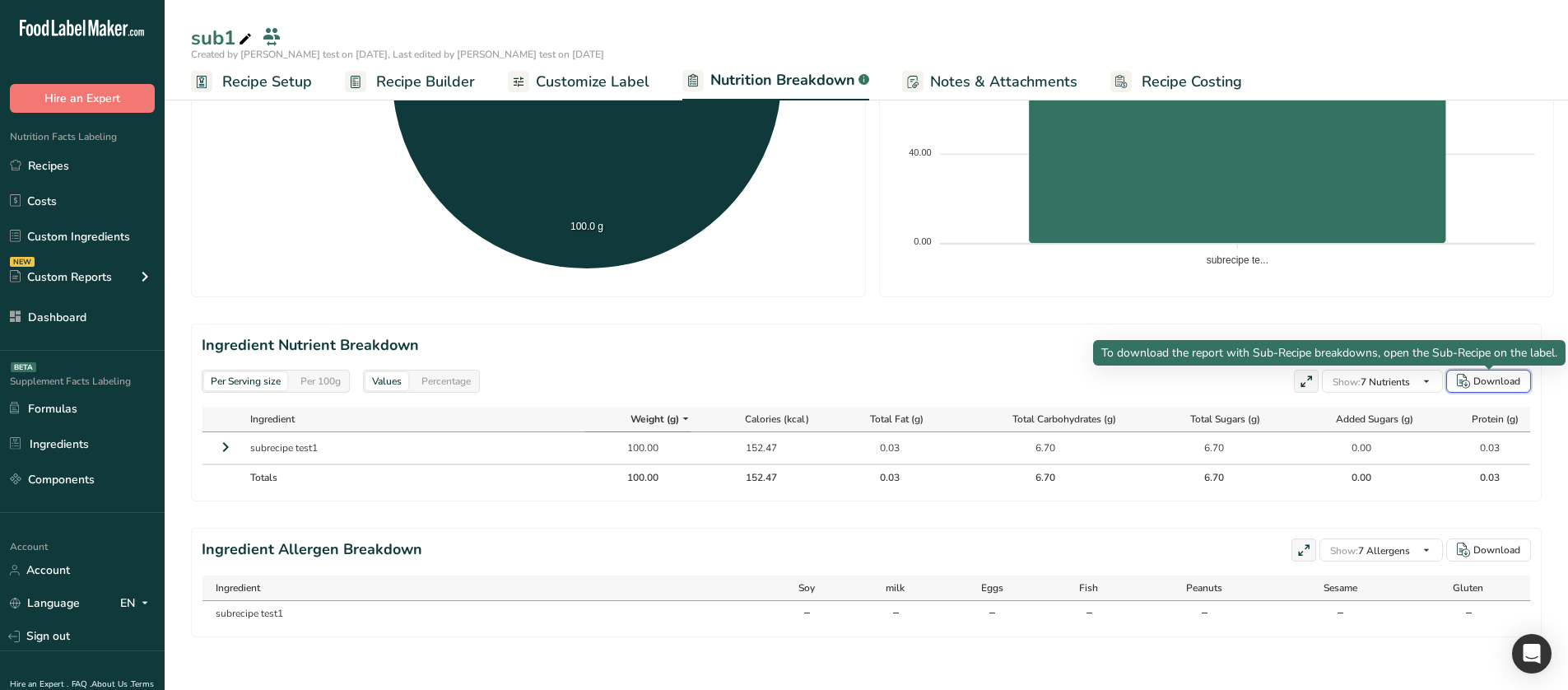
click at [1485, 292] on div "Download" at bounding box center [1497, 381] width 46 height 15
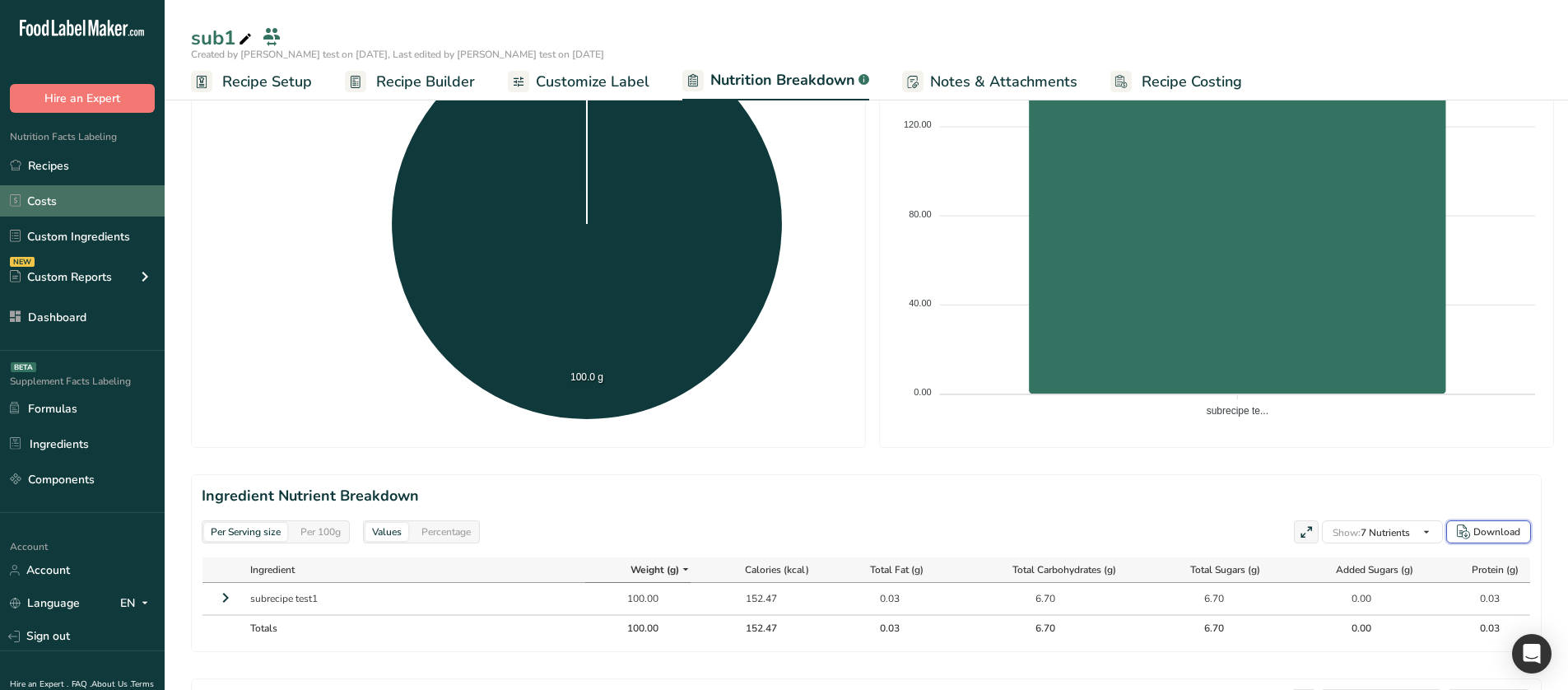
scroll to position [365, 0]
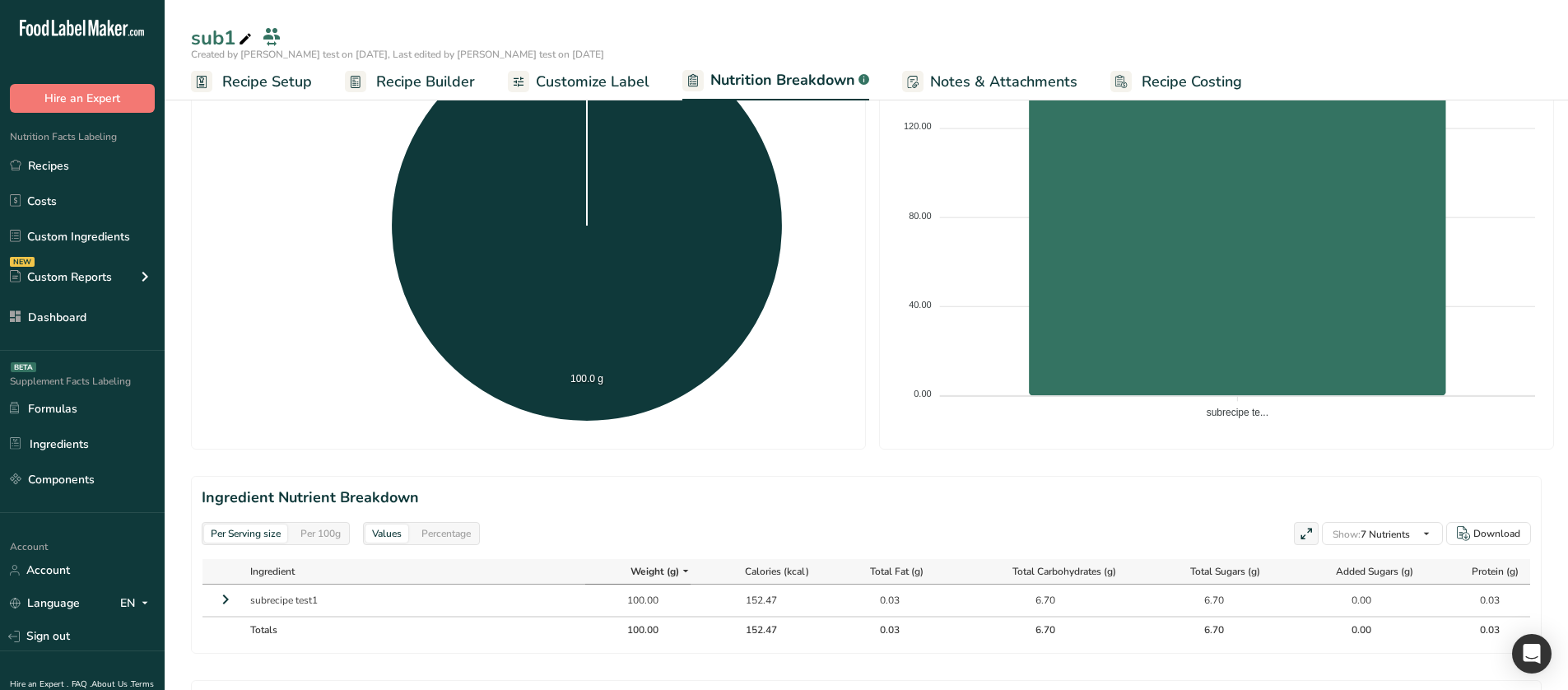
click at [395, 69] on link "Recipe Builder" at bounding box center [410, 81] width 131 height 37
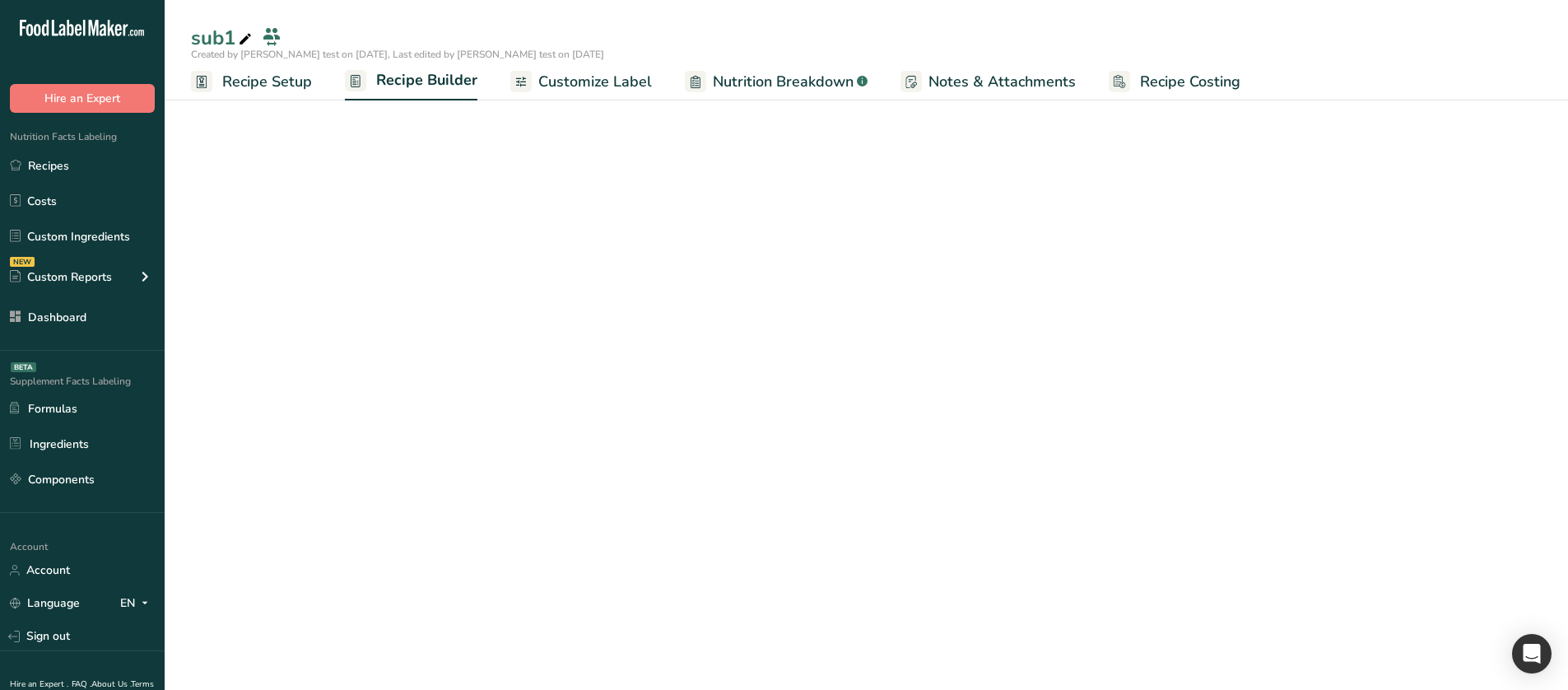
scroll to position [106, 0]
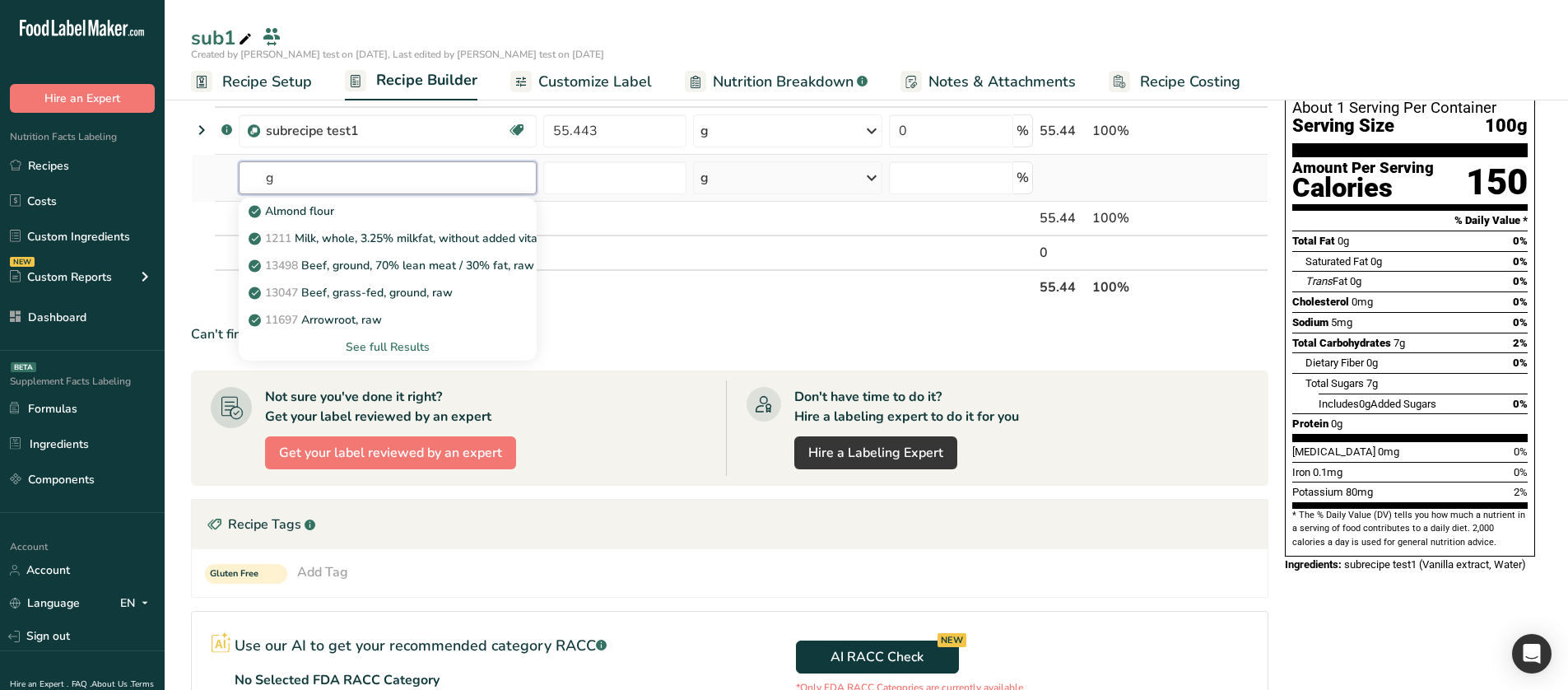
click at [372, 190] on input "g" at bounding box center [387, 177] width 298 height 33
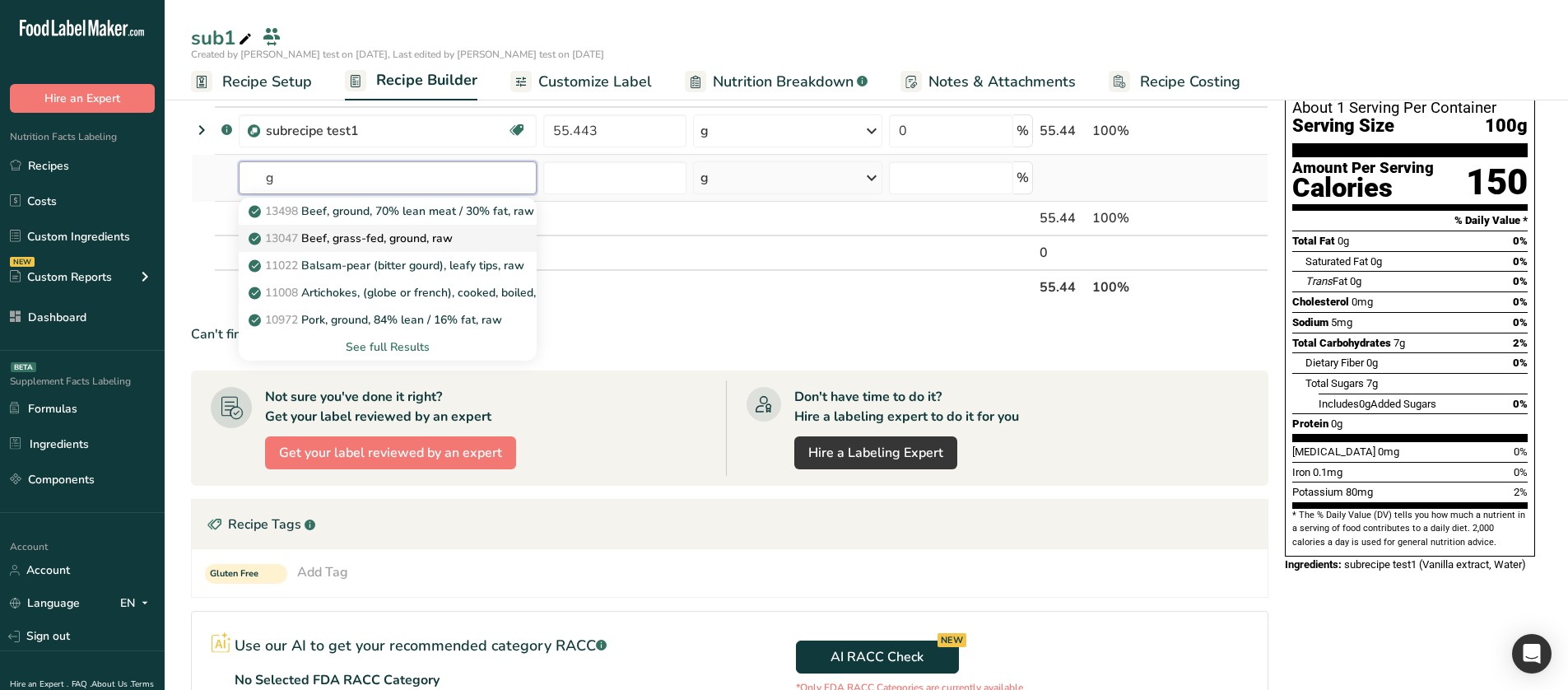
type input "g"
click at [377, 239] on p "13047 Beef, grass-fed, ground, raw" at bounding box center [352, 237] width 201 height 17
type input "Beef, grass-fed, ground, raw"
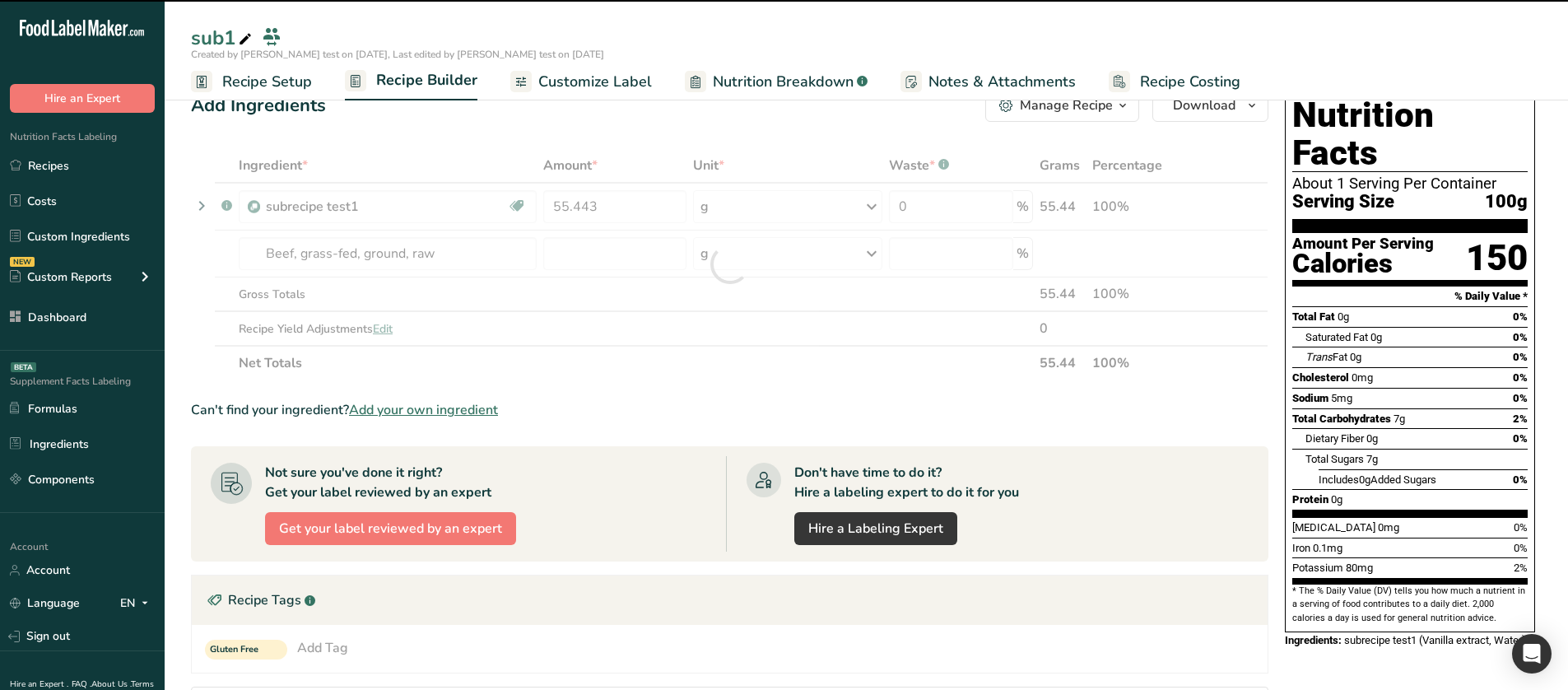
scroll to position [0, 0]
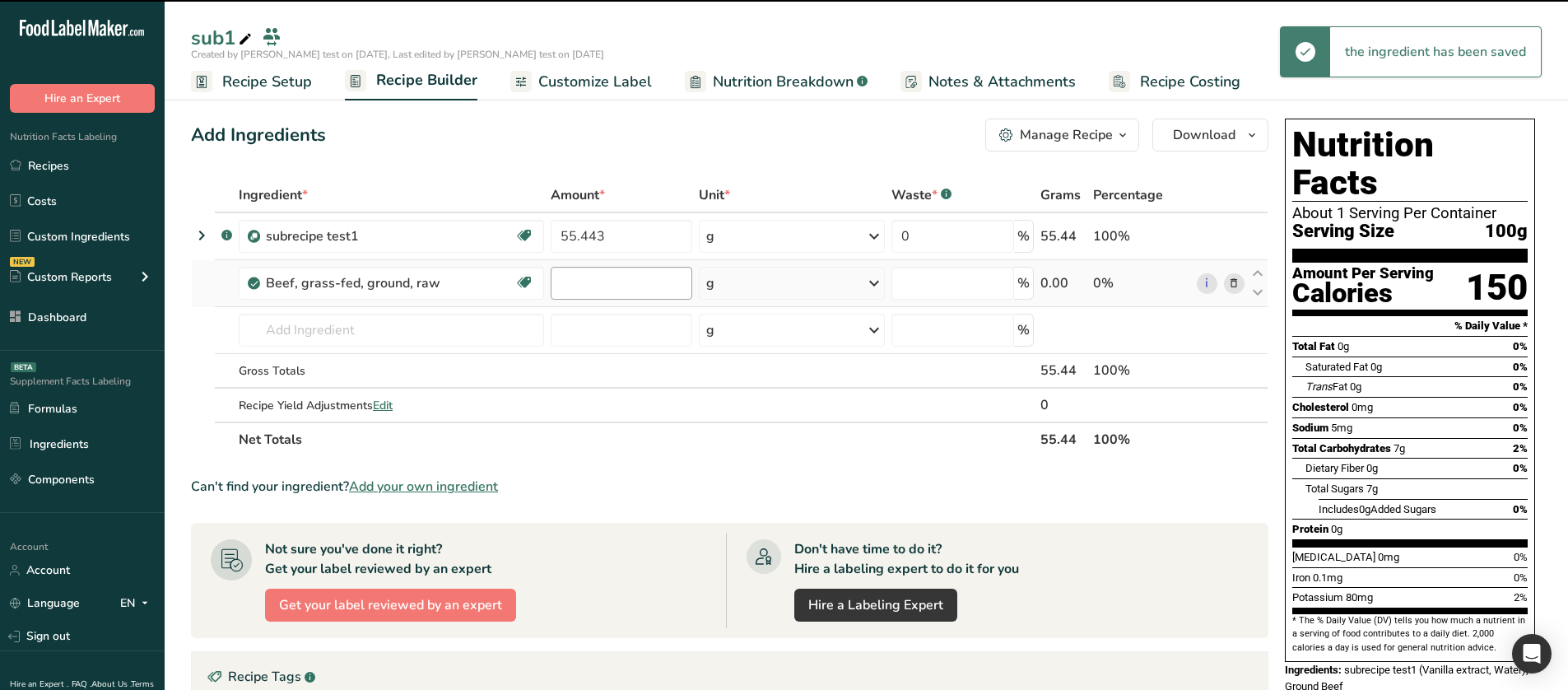
type input "0"
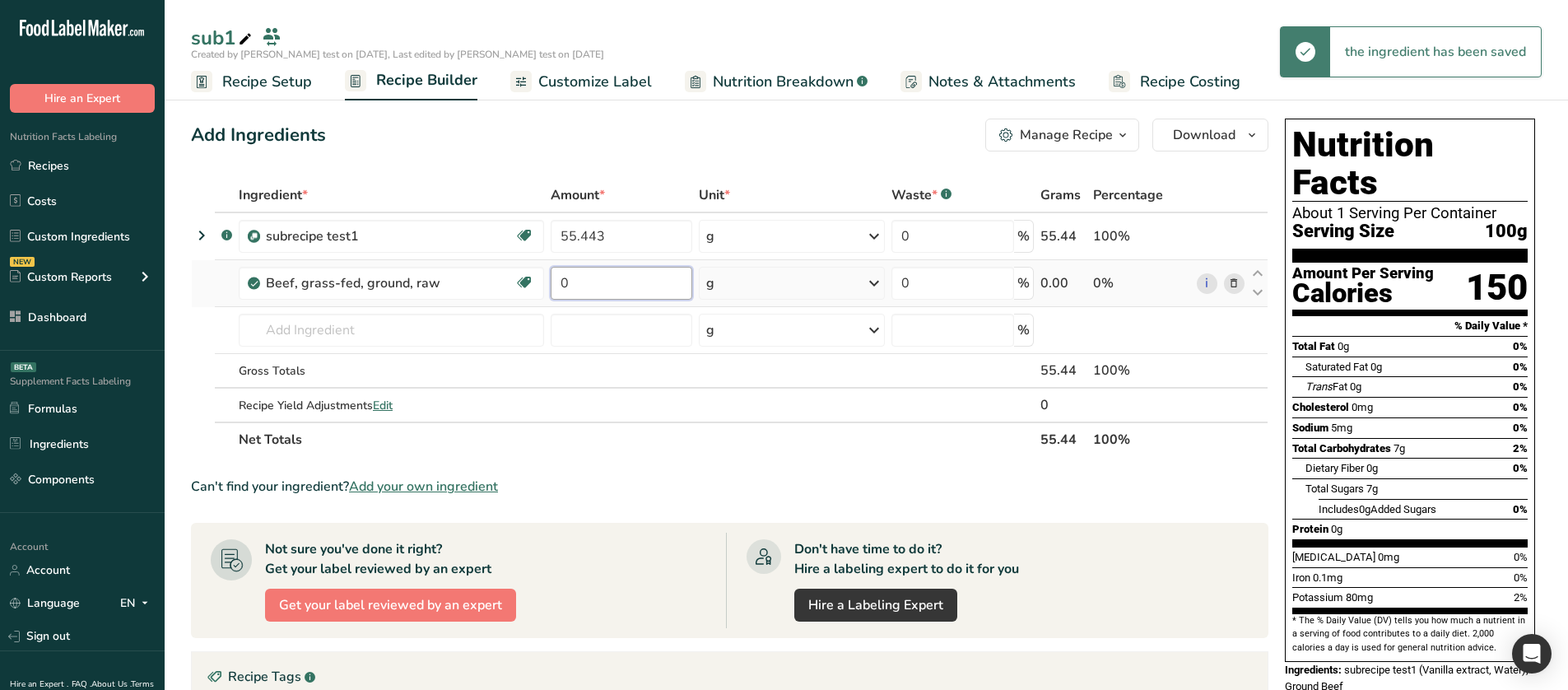
click at [581, 277] on input "0" at bounding box center [621, 283] width 141 height 33
type input "4"
click at [629, 145] on div "Add Ingredients Manage Recipe Delete Recipe Duplicate Recipe Scale Recipe Save …" at bounding box center [730, 134] width 1078 height 33
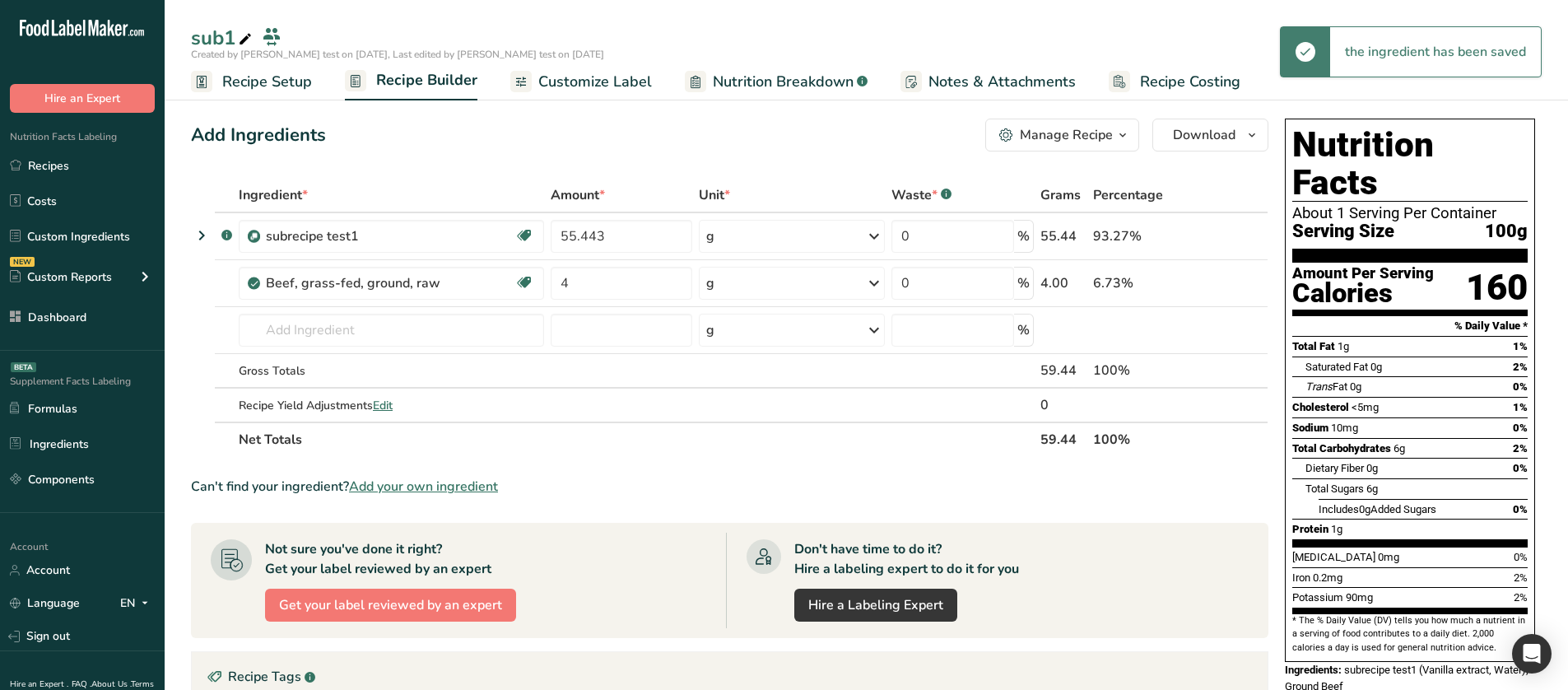
click at [794, 92] on span "Nutrition Breakdown" at bounding box center [783, 82] width 140 height 22
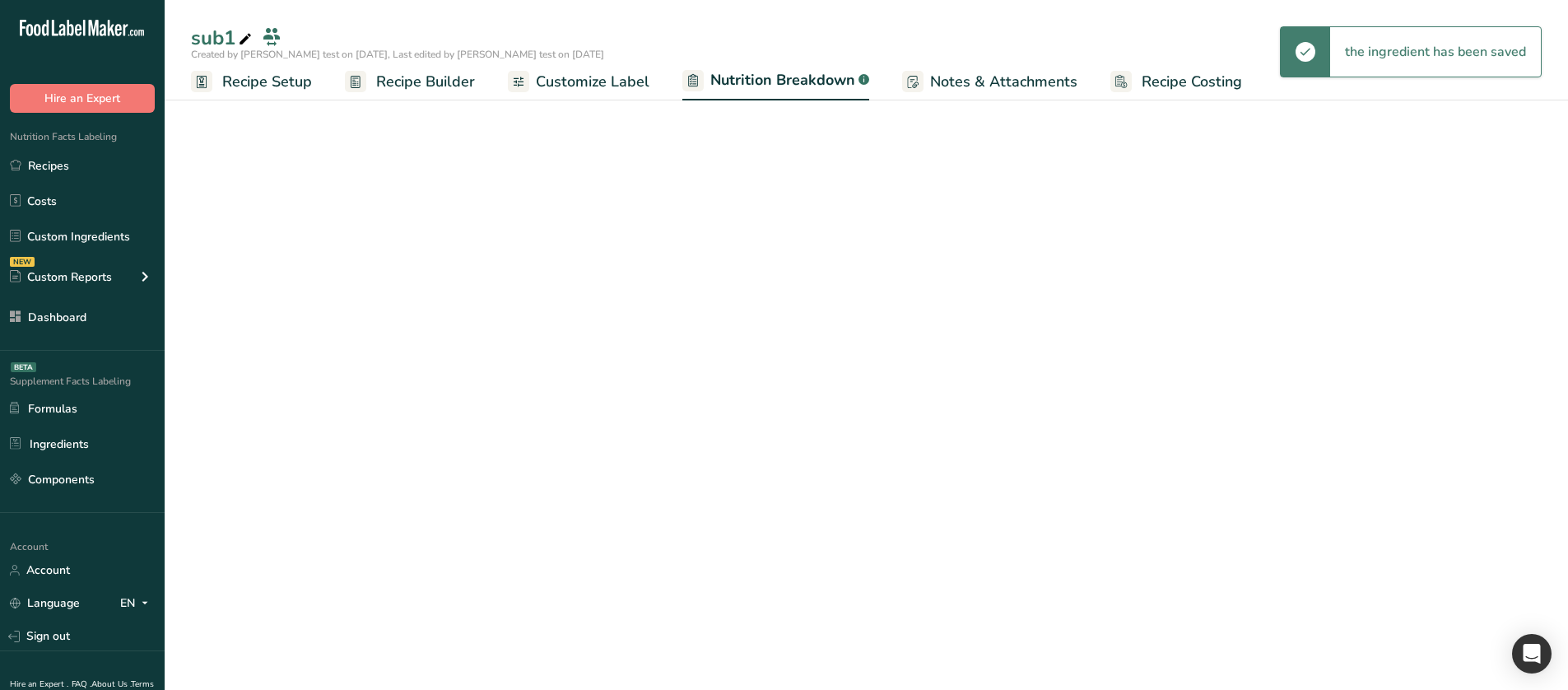
select select "Calories"
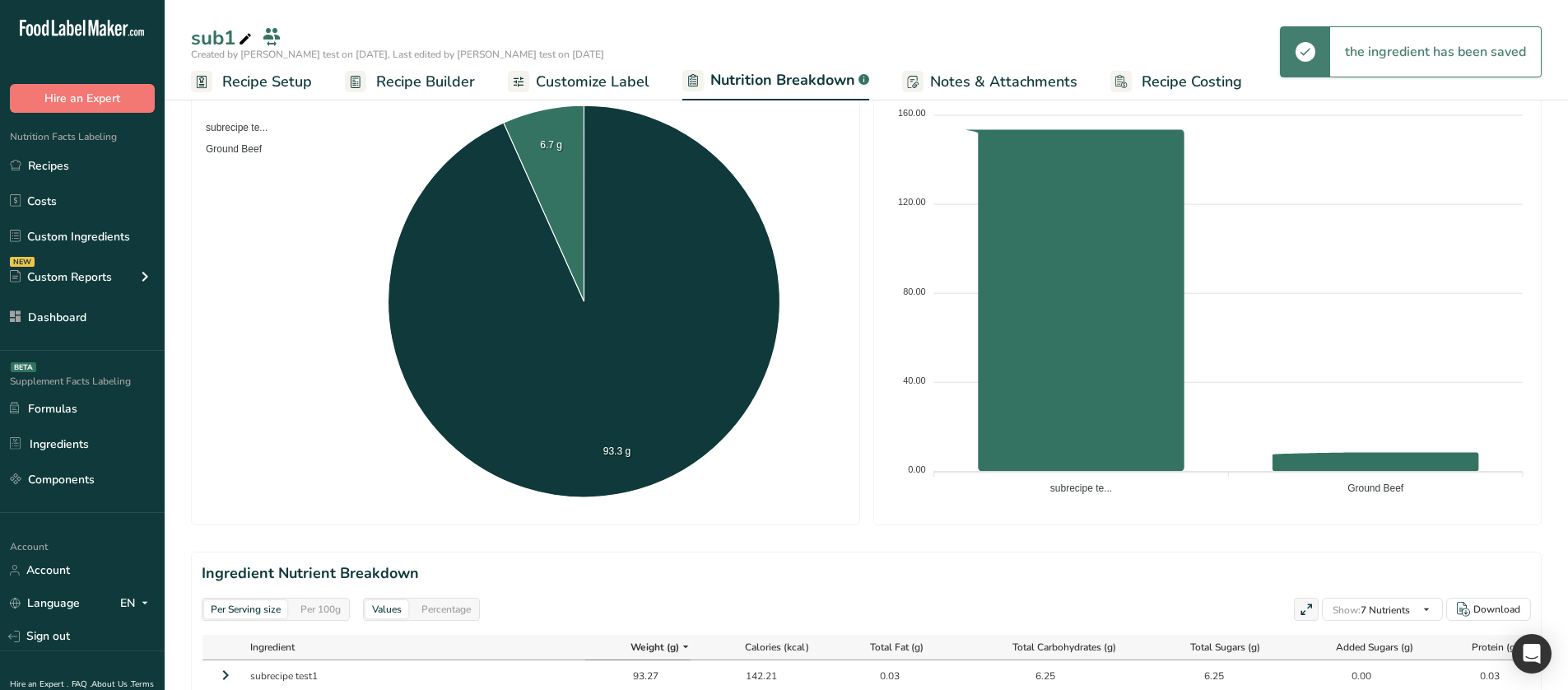
scroll to position [576, 0]
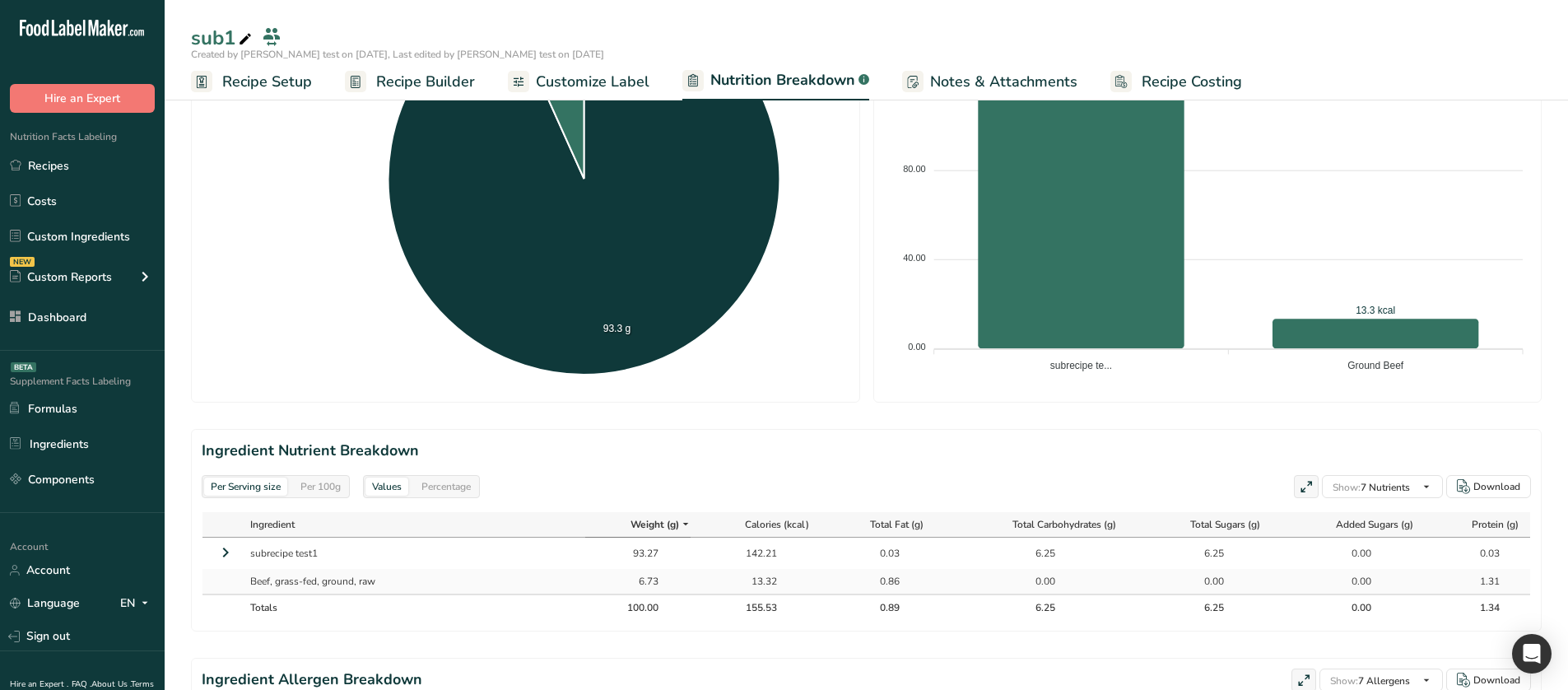
click at [407, 75] on span "Recipe Builder" at bounding box center [426, 82] width 99 height 22
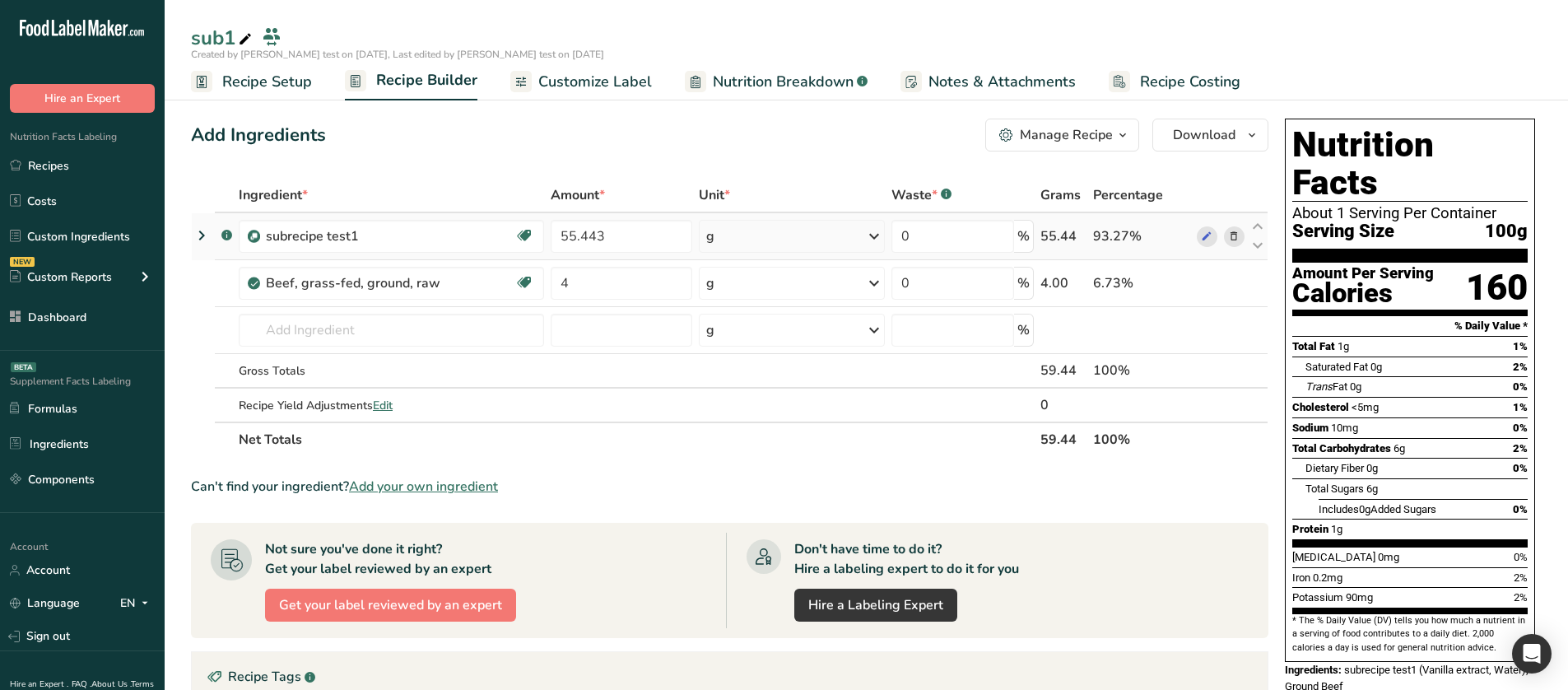
click at [1234, 235] on icon at bounding box center [1234, 236] width 12 height 17
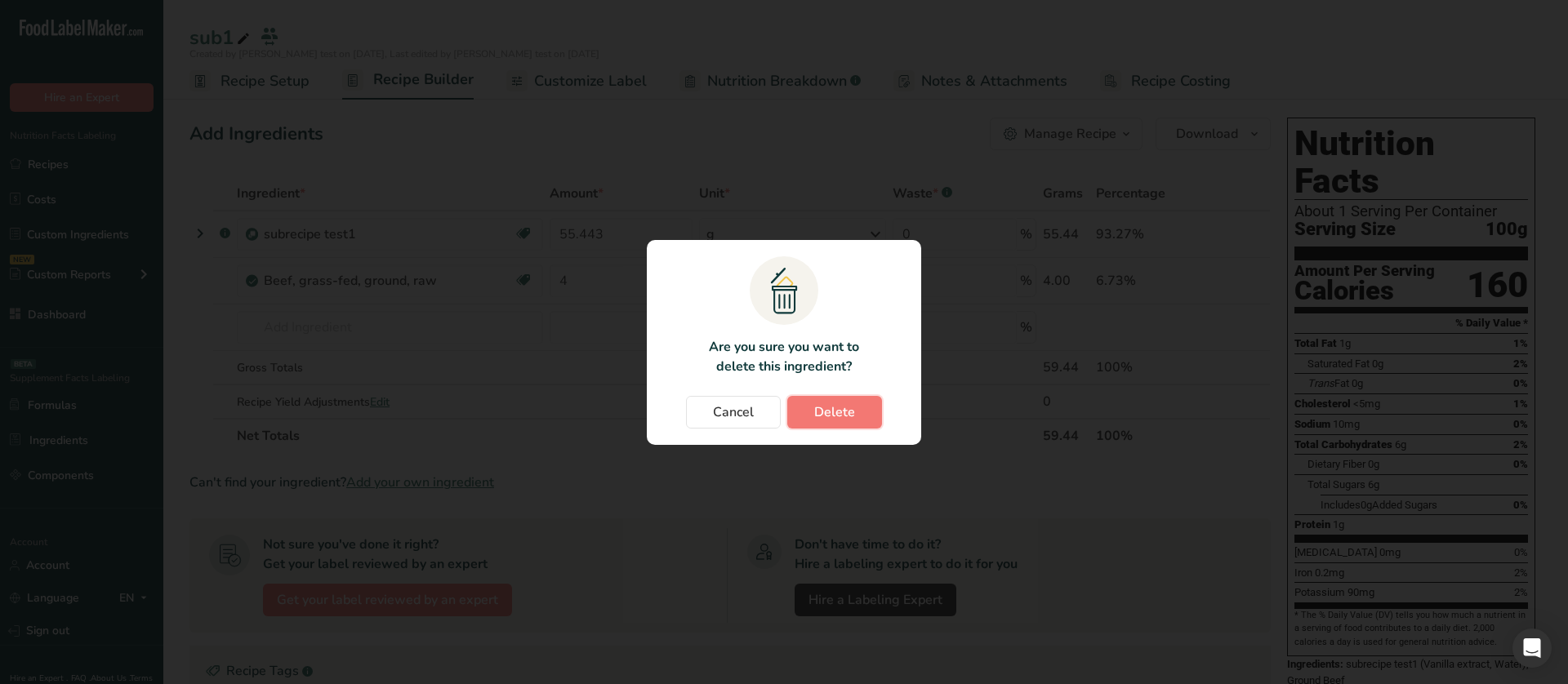
click at [858, 289] on button "Delete" at bounding box center [835, 412] width 95 height 32
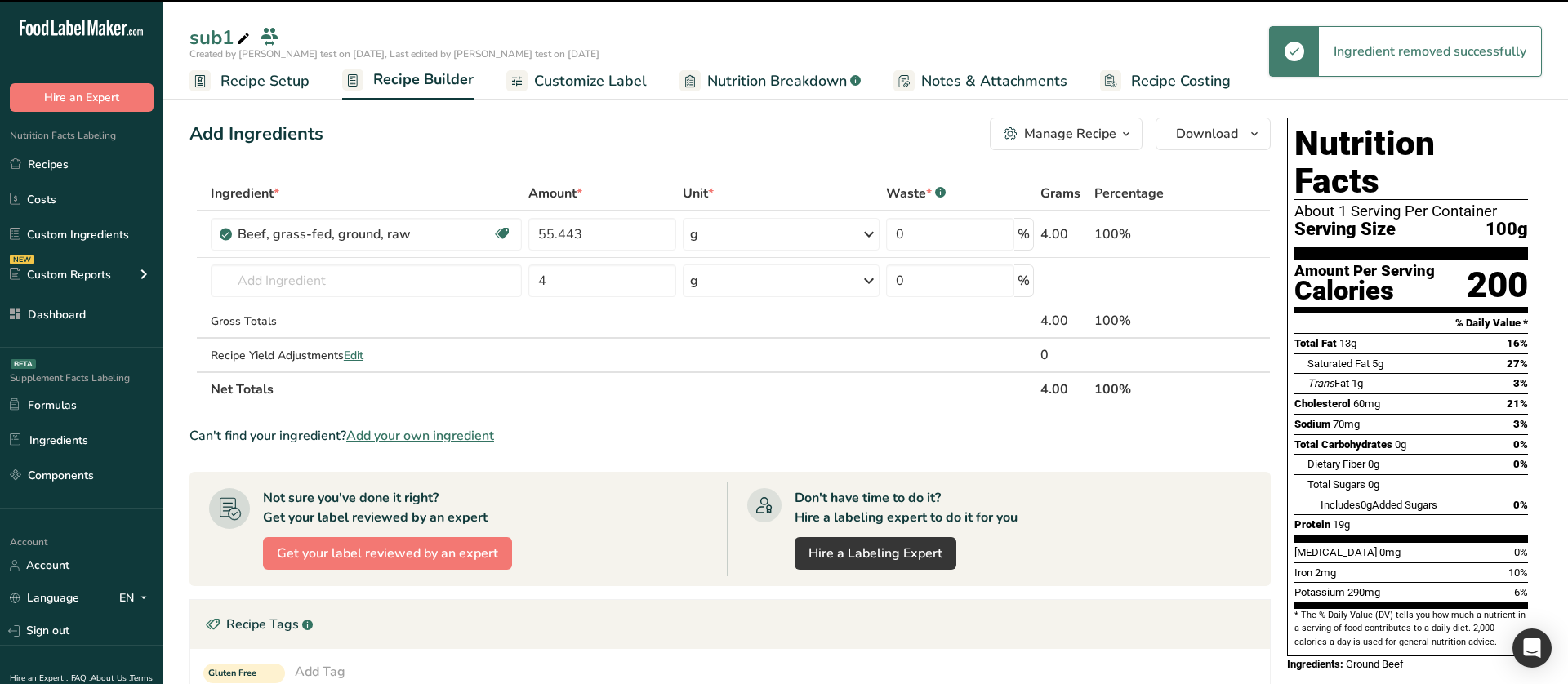
type input "4"
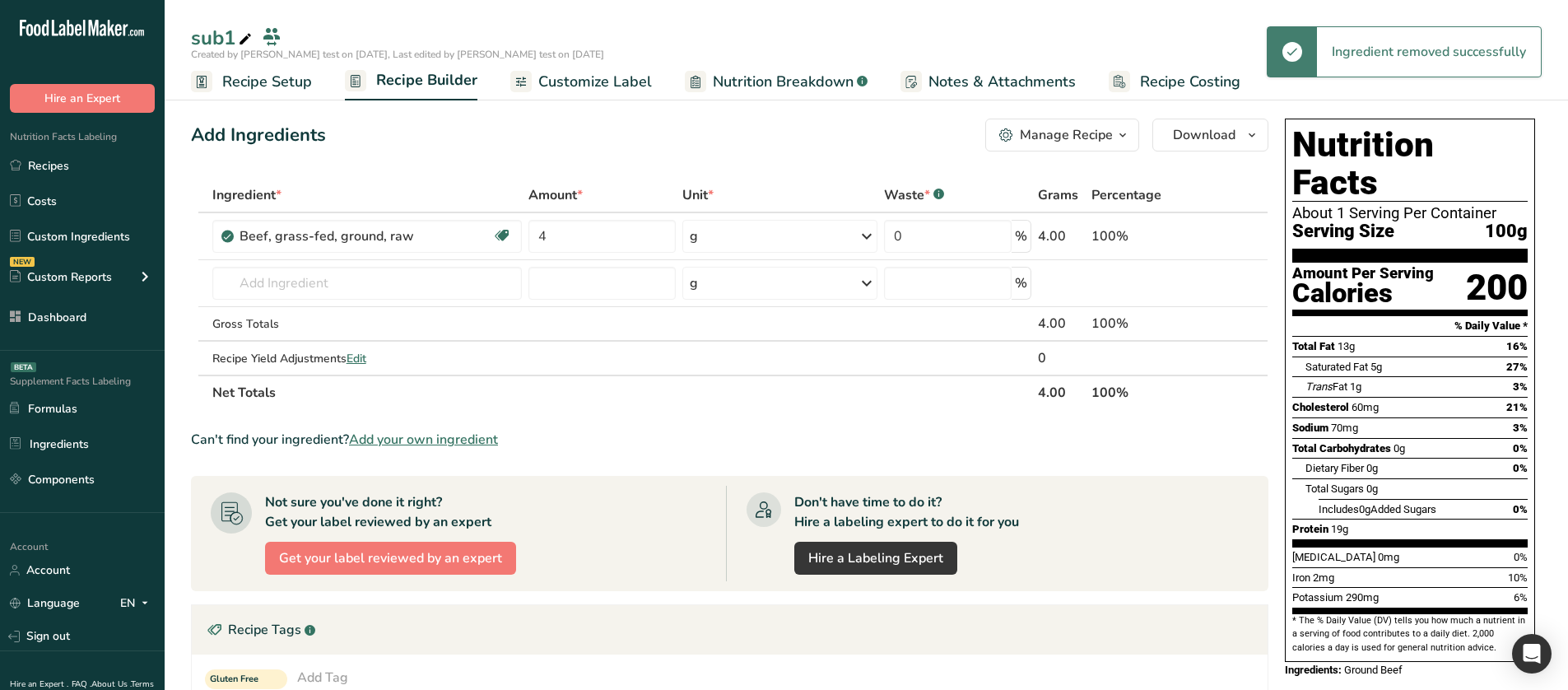
click at [738, 85] on span "Nutrition Breakdown" at bounding box center [783, 82] width 140 height 22
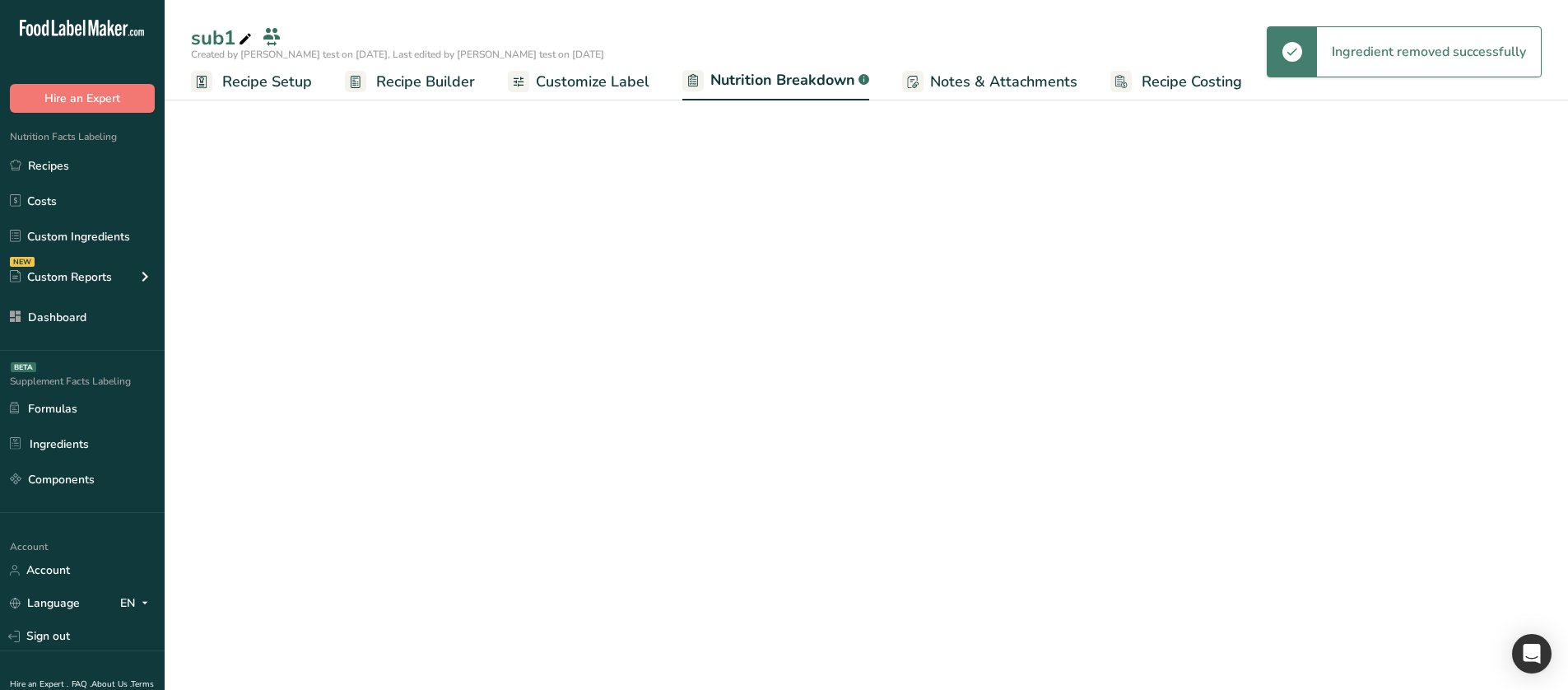
select select "Calories"
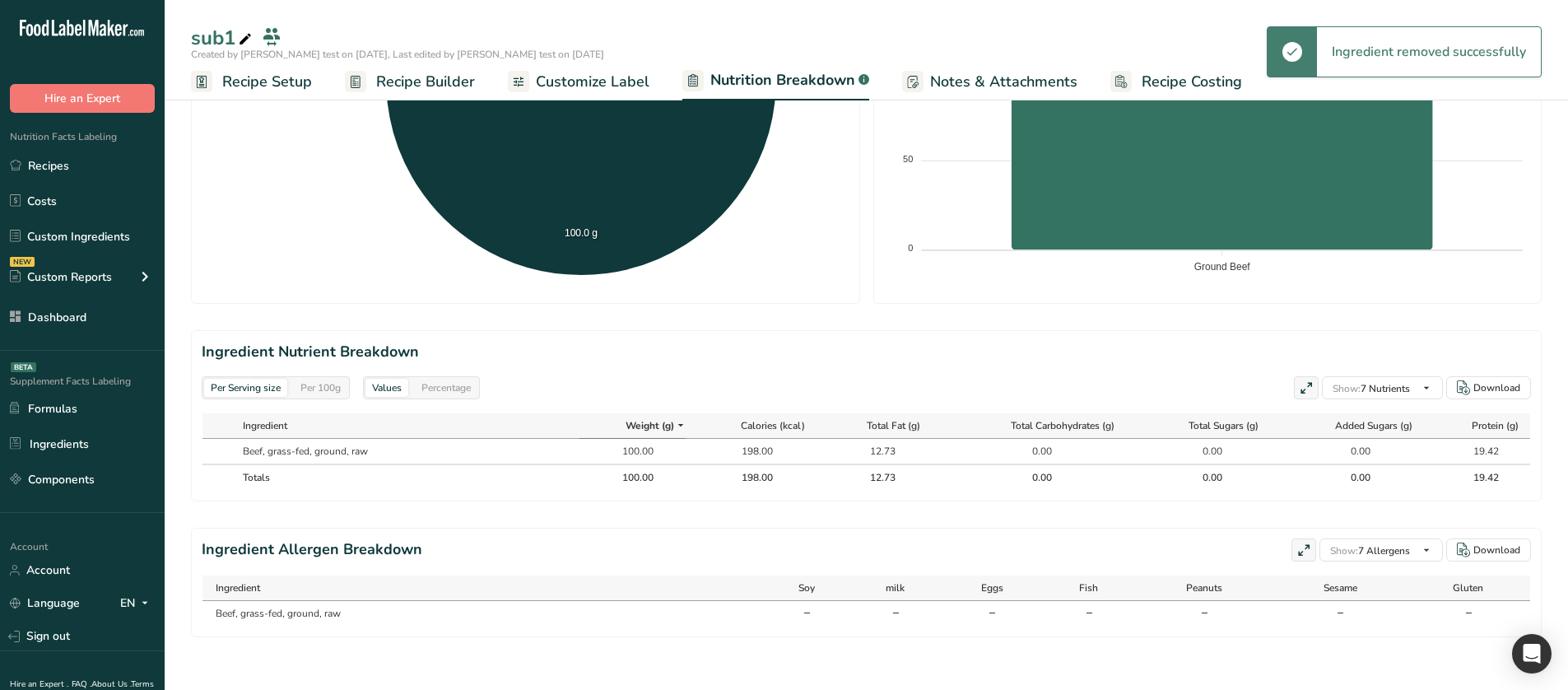
scroll to position [523, 0]
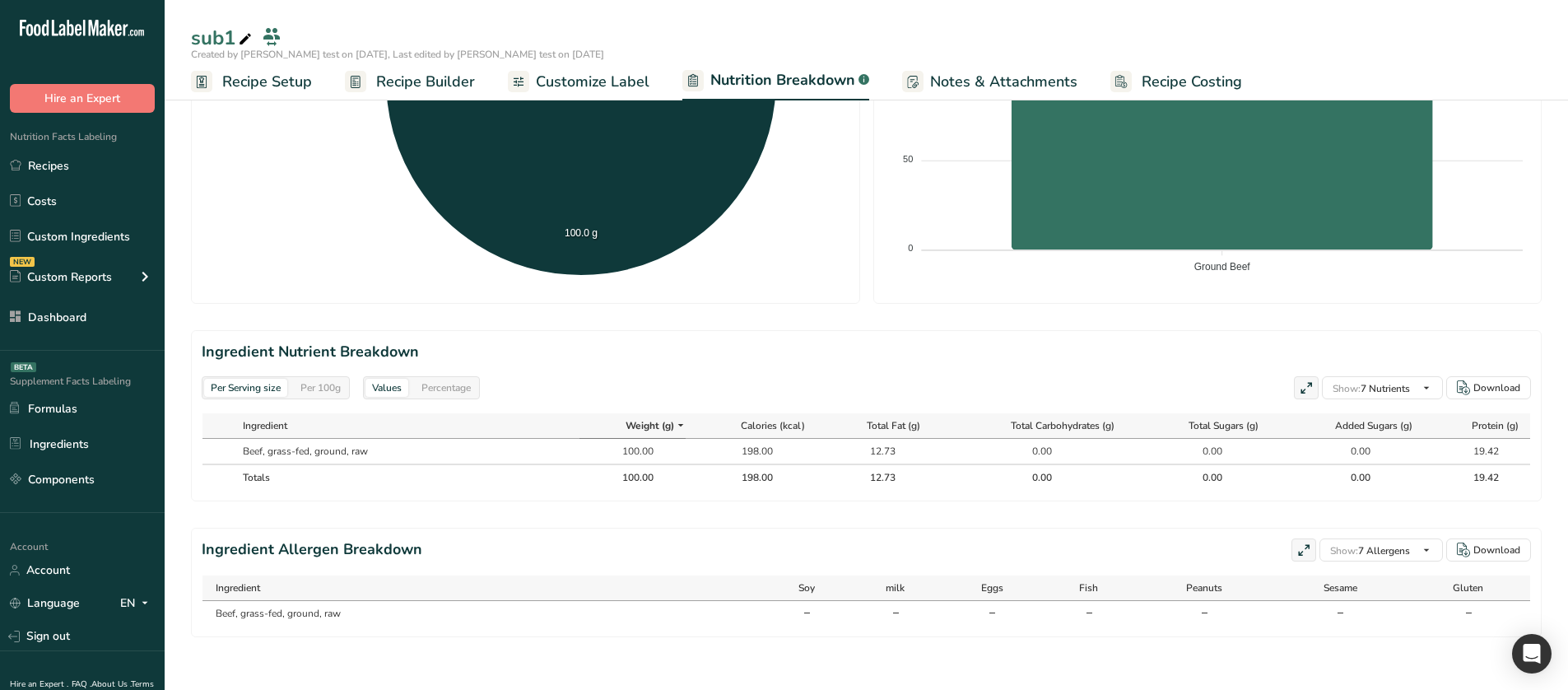
click at [1299, 292] on icon at bounding box center [1306, 388] width 15 height 23
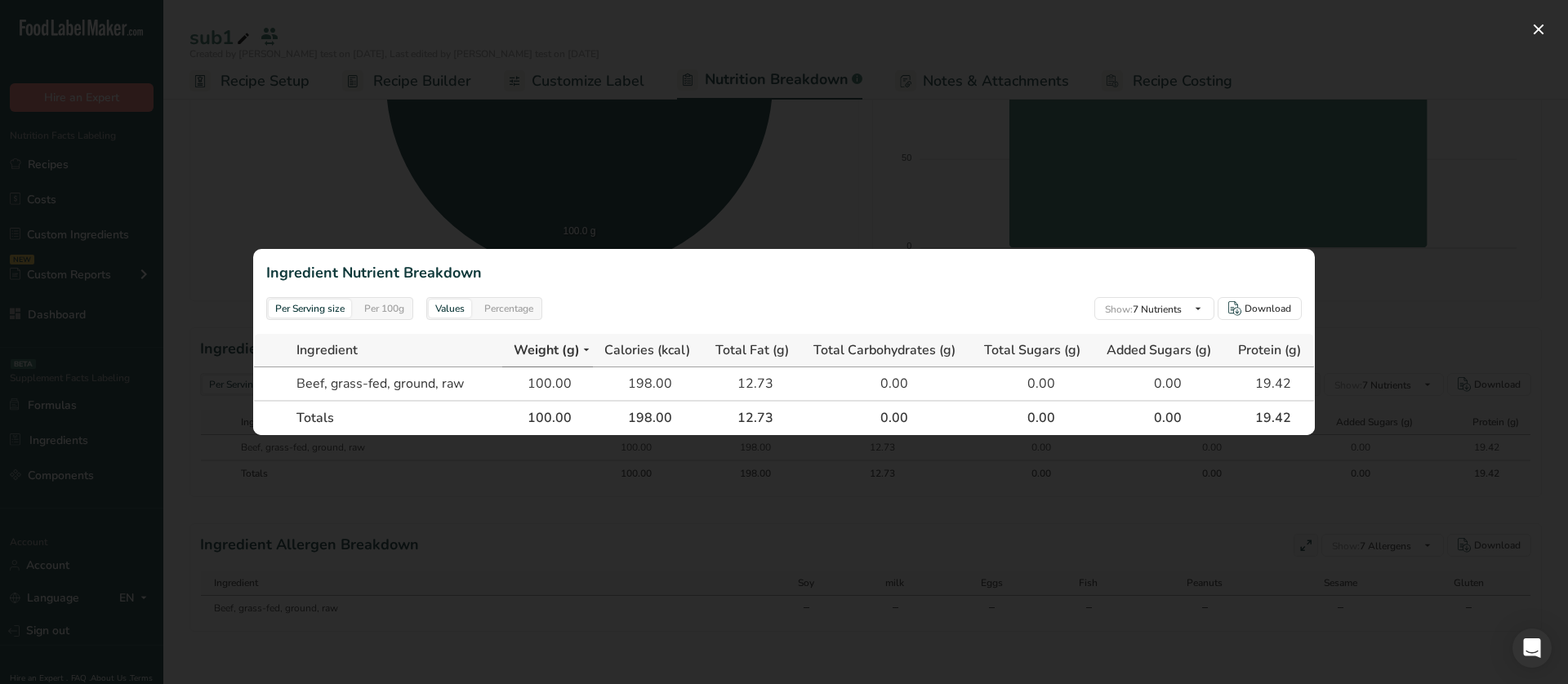
click at [1398, 289] on div at bounding box center [784, 342] width 1568 height 684
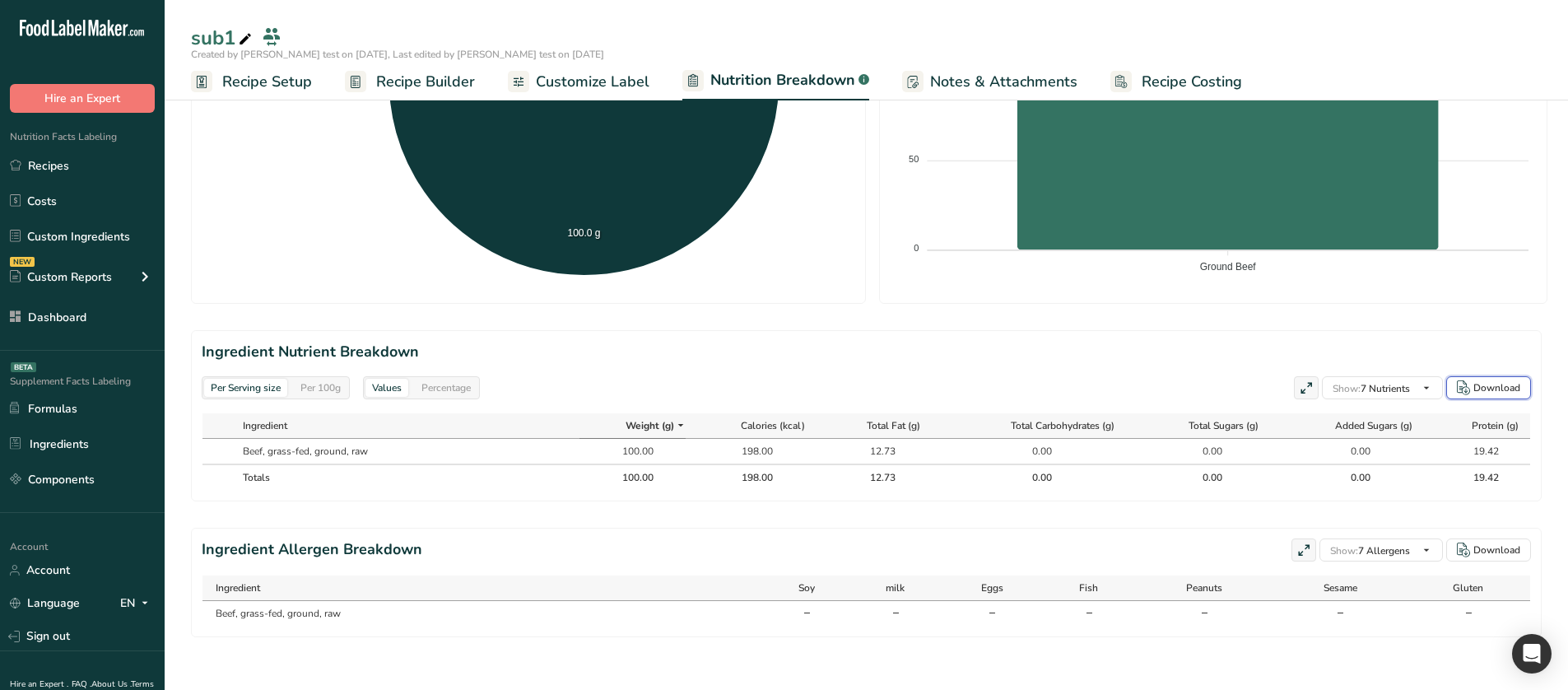
click at [1485, 292] on button "Download" at bounding box center [1489, 388] width 85 height 23
drag, startPoint x: 421, startPoint y: 338, endPoint x: 204, endPoint y: 327, distance: 217.3
click at [204, 292] on section "Ingredient Nutrient Breakdown Per Serving size Per 100g Values Percentage Show:…" at bounding box center [866, 415] width 1350 height 171
copy h2 "Ingredient Nutrient Breakdown"
click at [1311, 292] on span at bounding box center [1307, 388] width 20 height 20
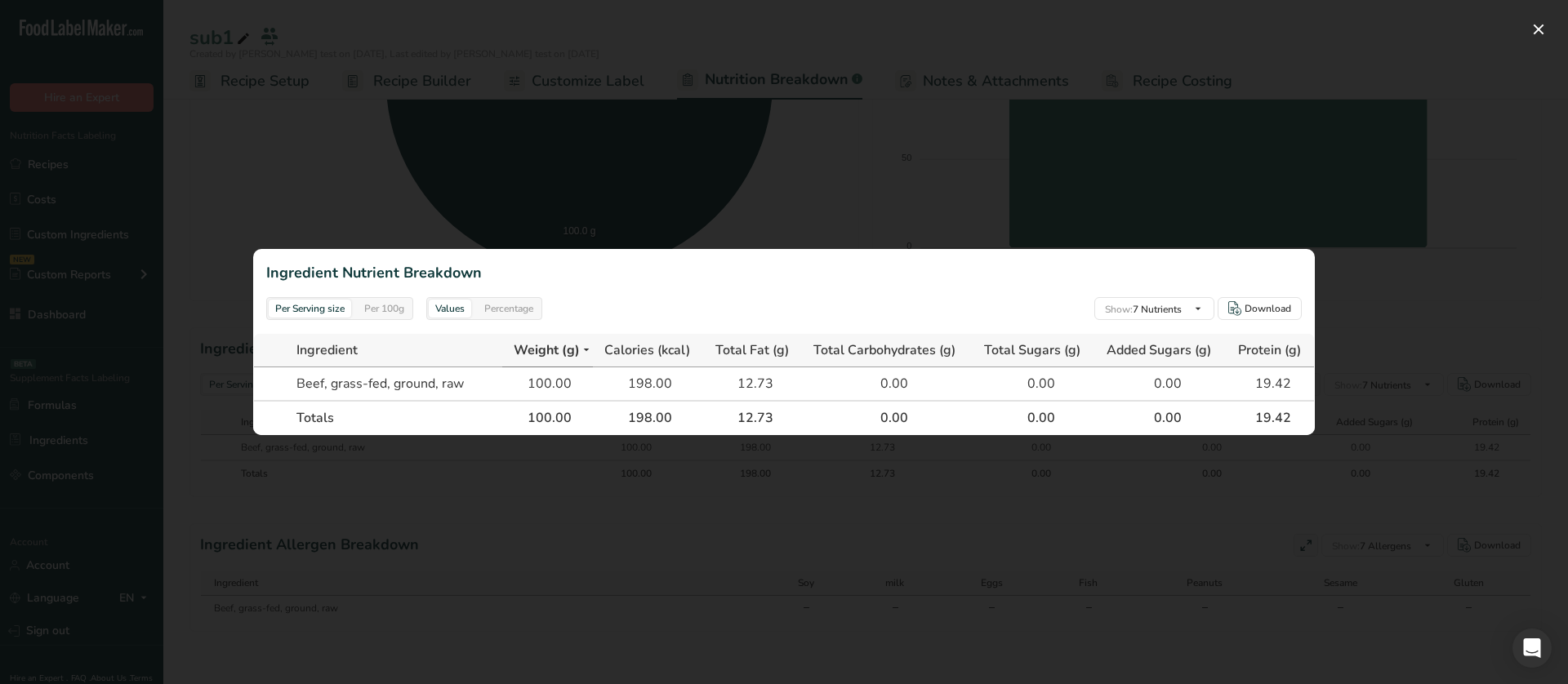
click at [1397, 289] on div at bounding box center [784, 342] width 1568 height 684
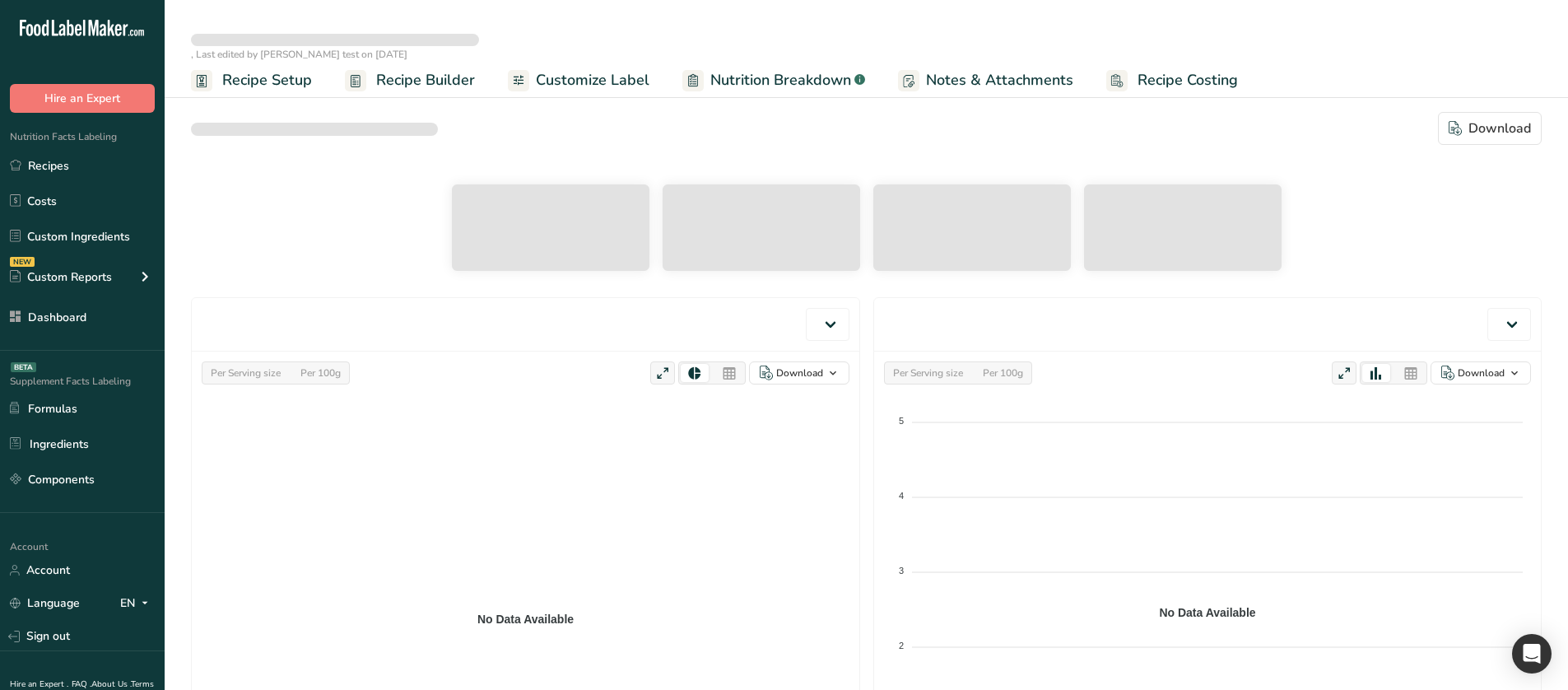
scroll to position [308, 0]
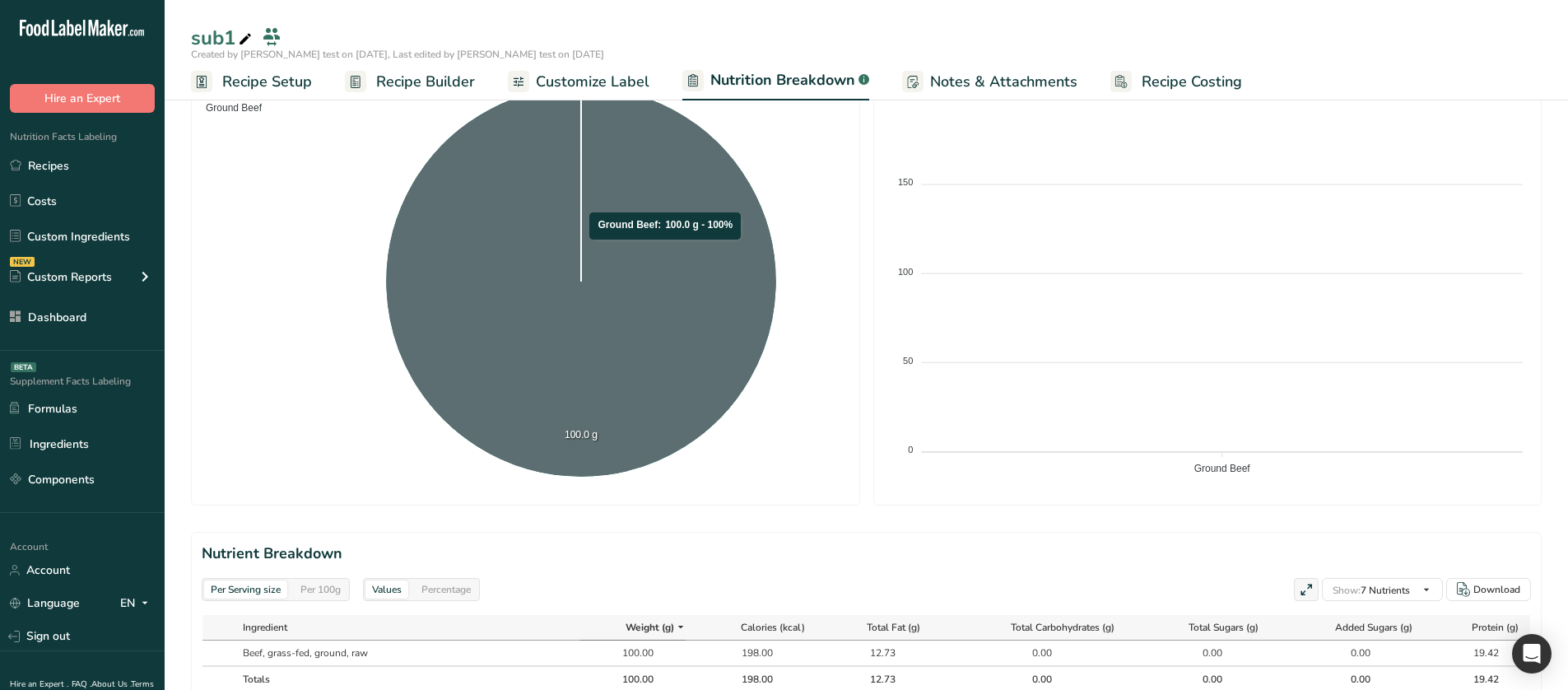
select select "Calories"
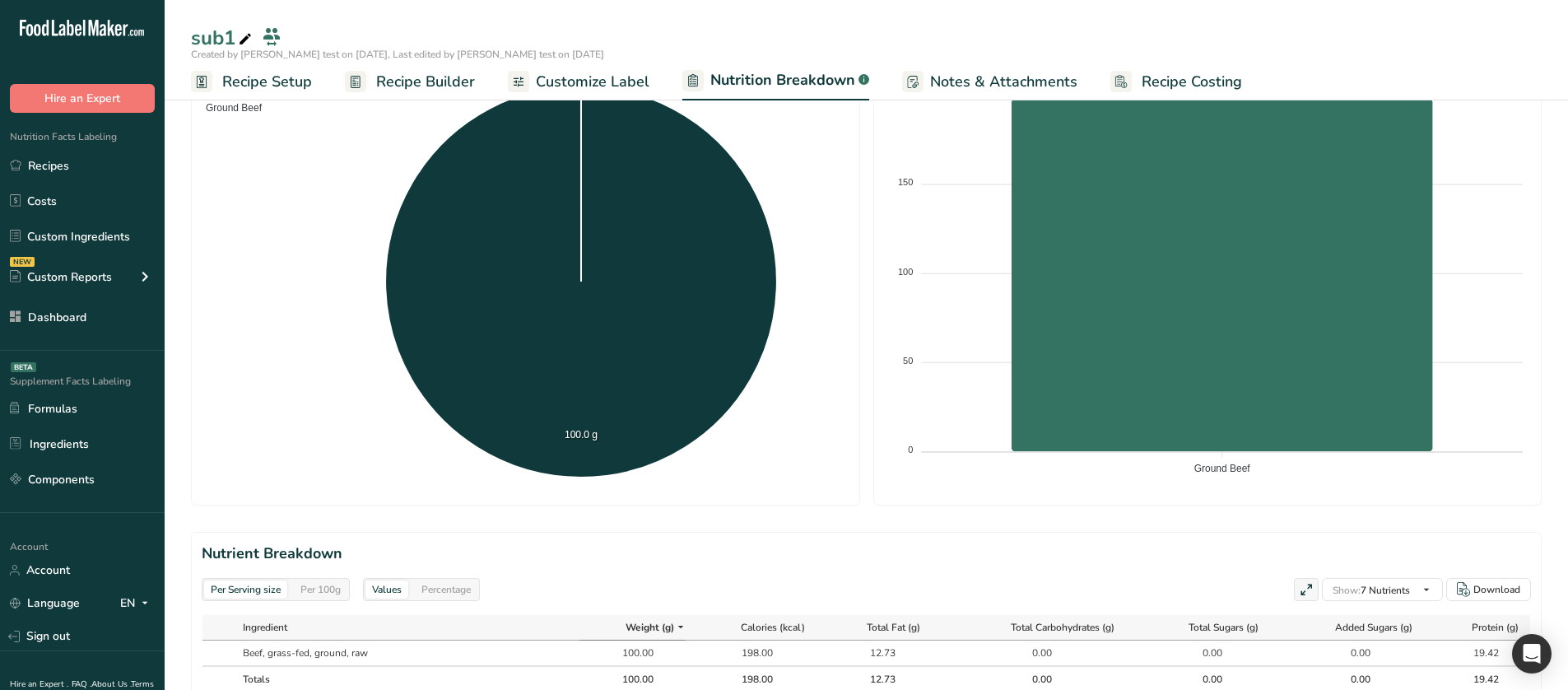
scroll to position [523, 0]
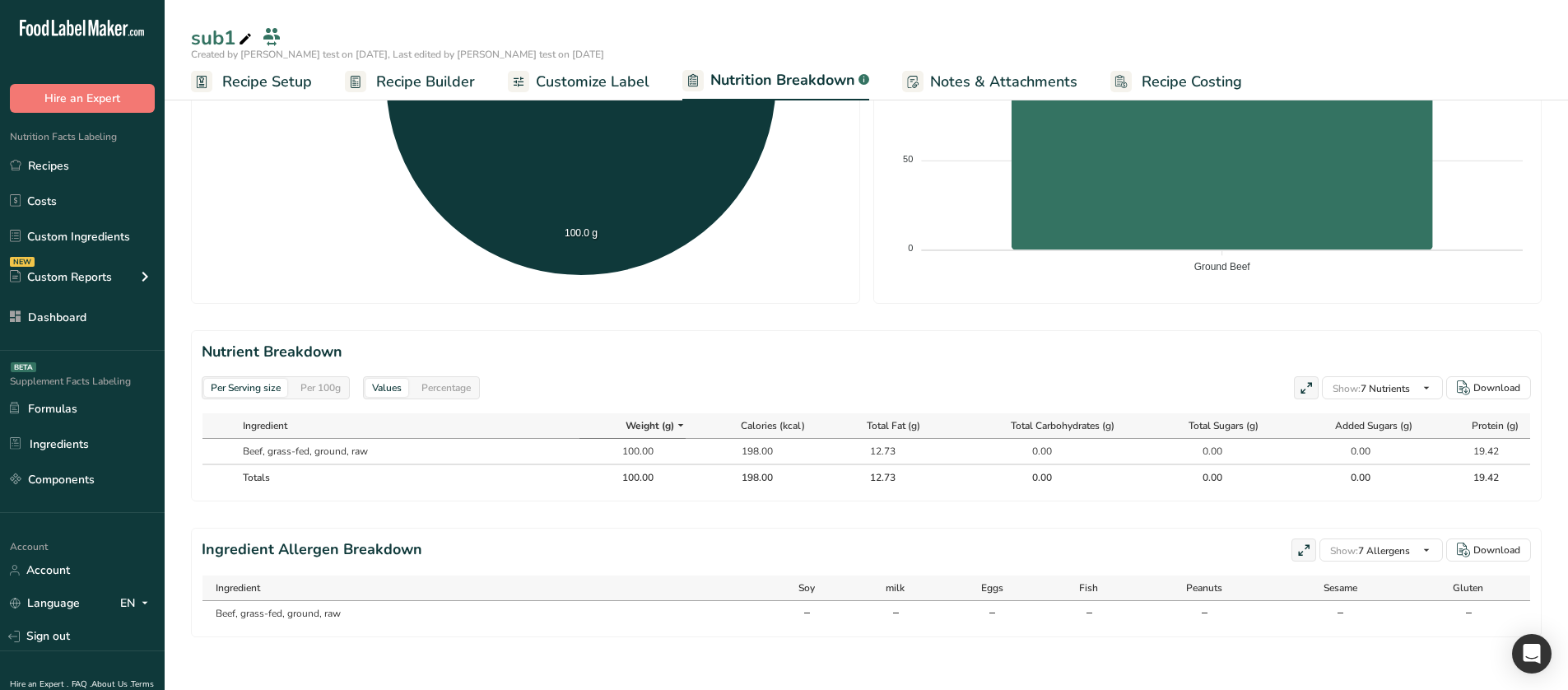
drag, startPoint x: 445, startPoint y: 549, endPoint x: 185, endPoint y: 560, distance: 260.2
click at [185, 560] on div "Per Serving size Per 100g Download Total Calories 198 kcal Total Carbs 0 g Tota…" at bounding box center [867, 131] width 1404 height 1114
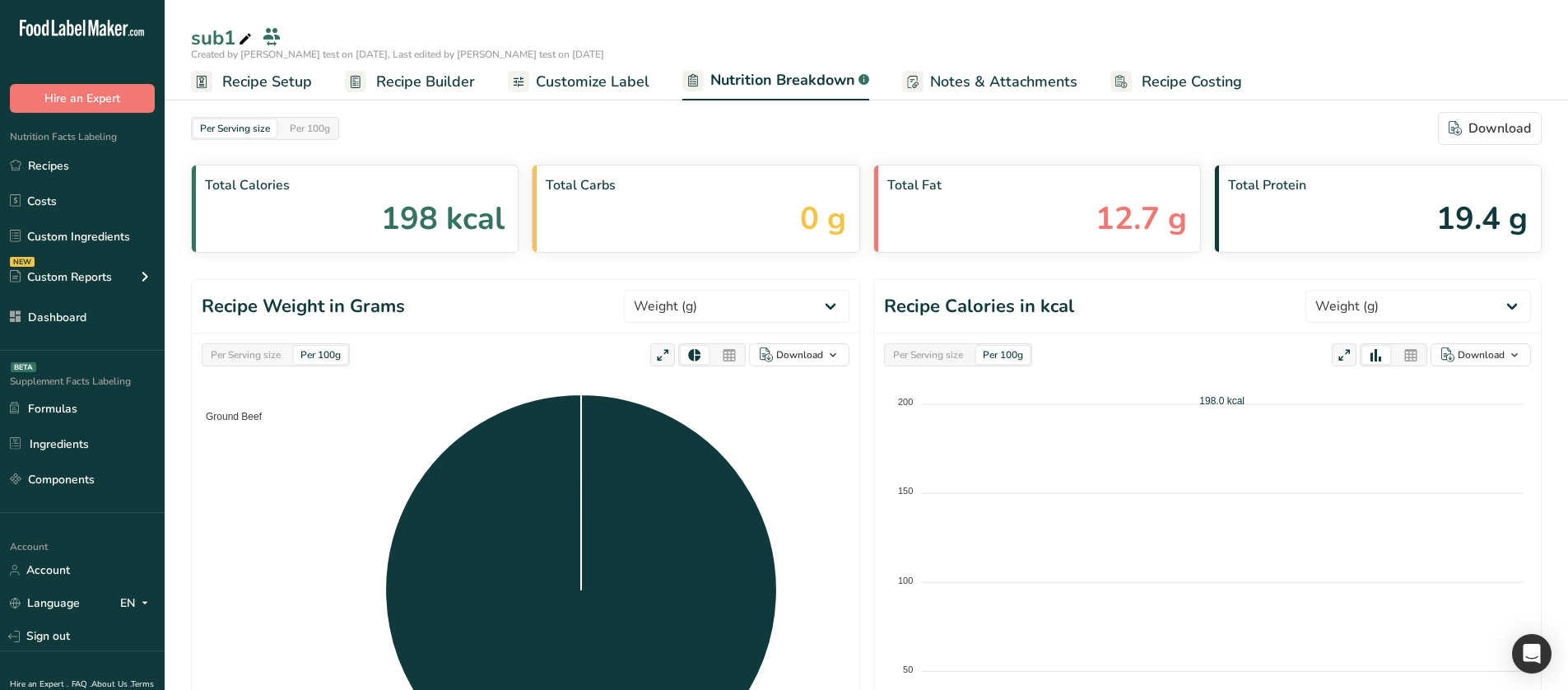
select select "Calories"
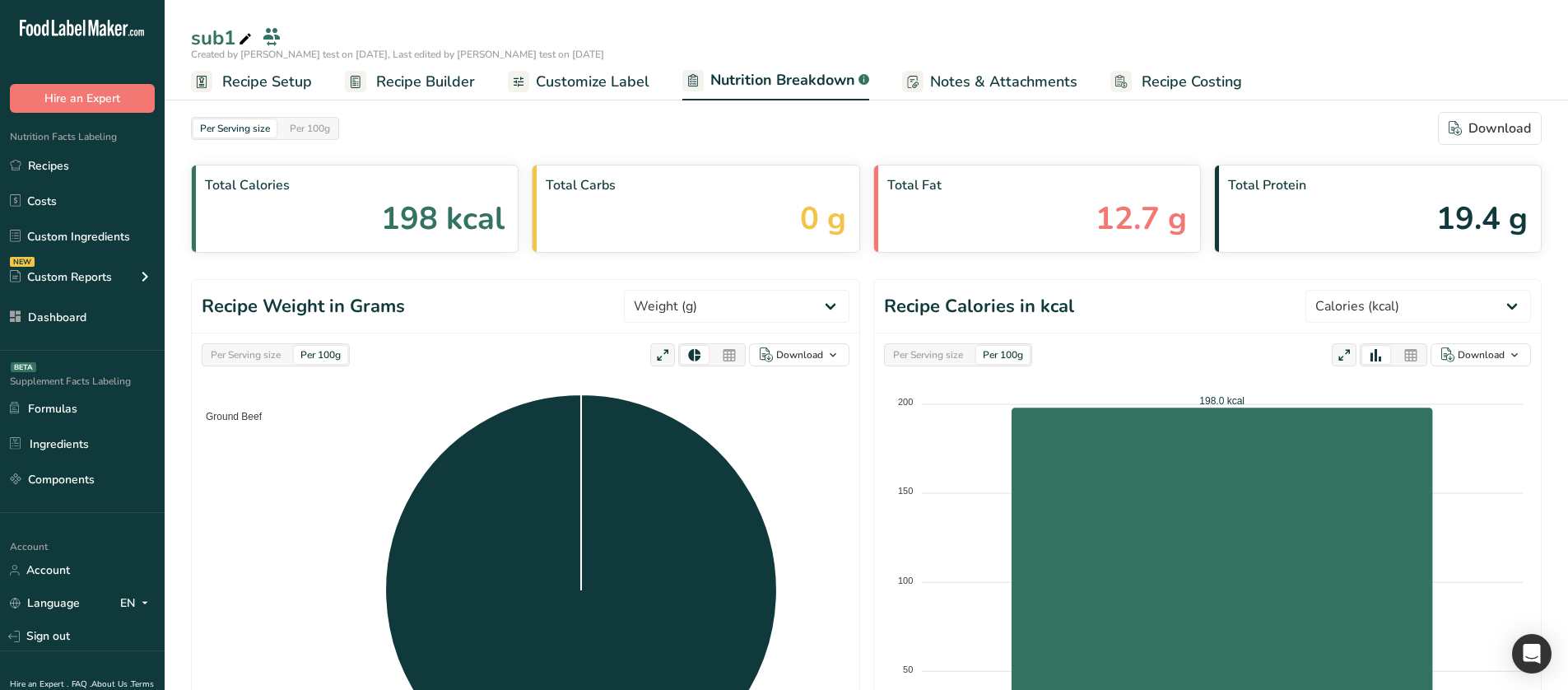
scroll to position [523, 0]
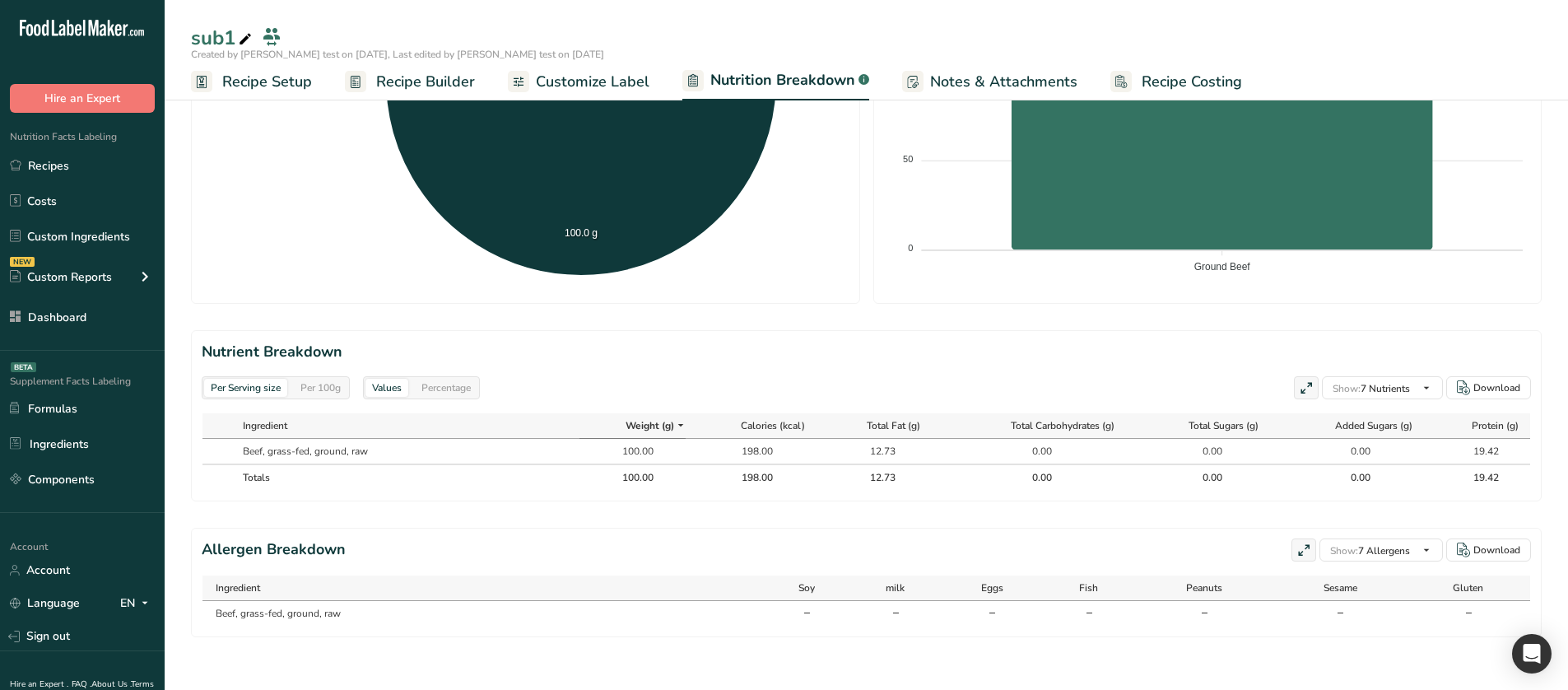
click at [1309, 551] on span at bounding box center [1304, 551] width 20 height 20
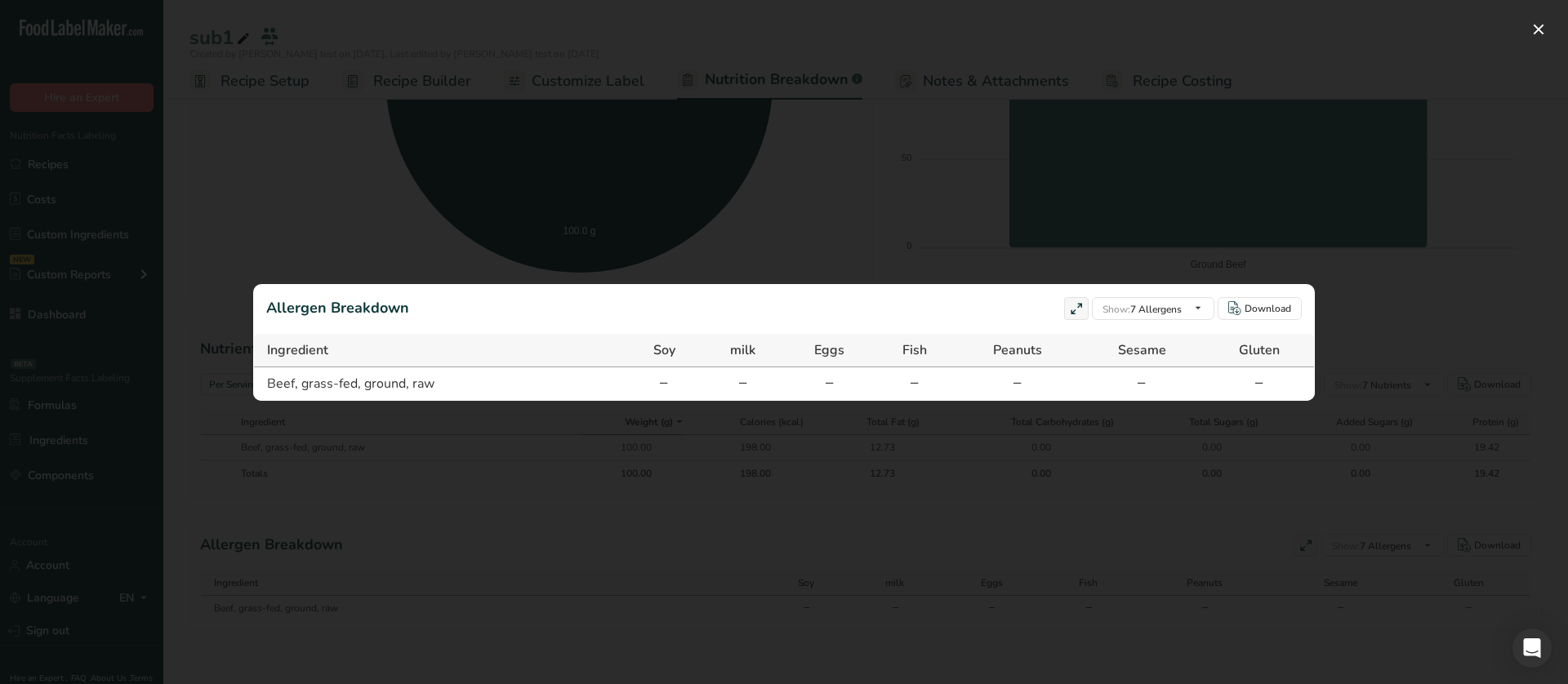
click at [1118, 519] on div at bounding box center [784, 342] width 1568 height 684
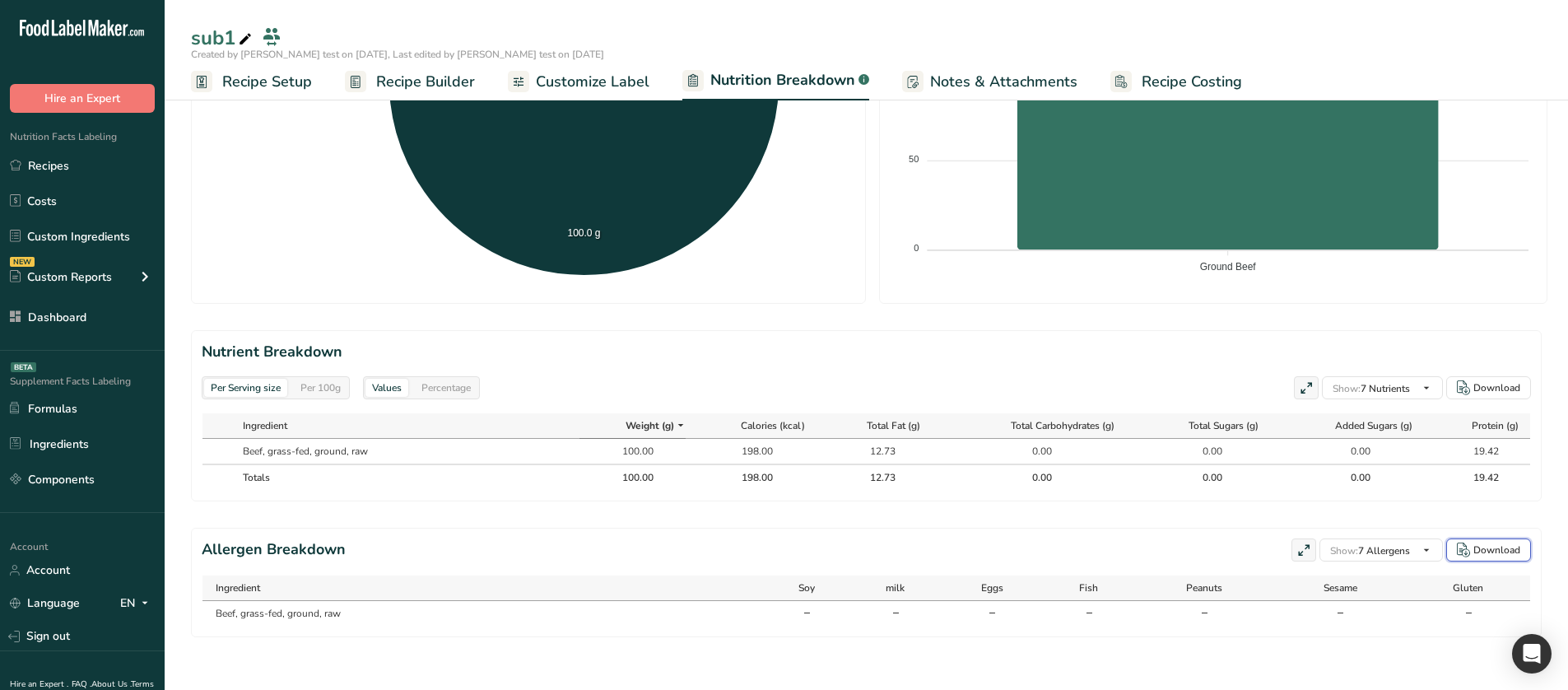
click at [1474, 542] on button "Download" at bounding box center [1489, 550] width 85 height 23
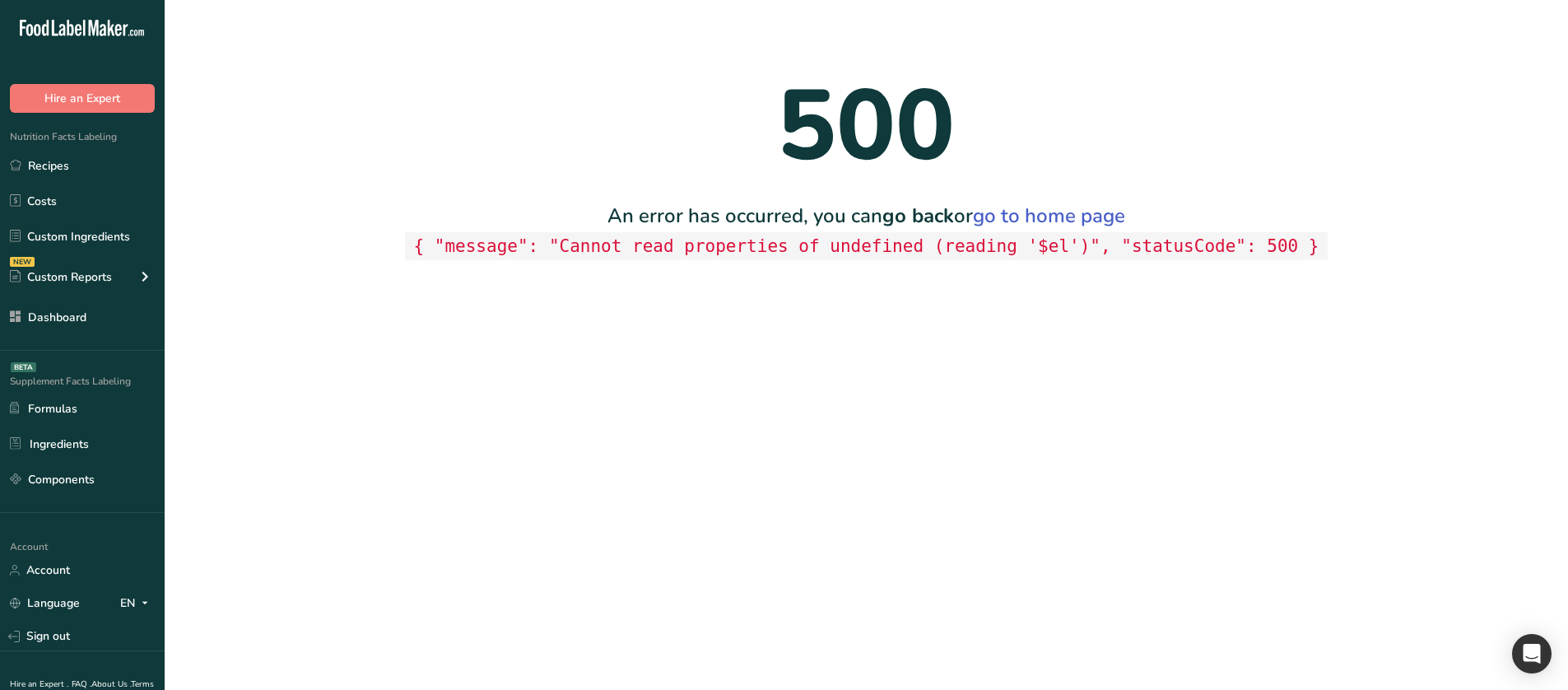
scroll to position [0, 0]
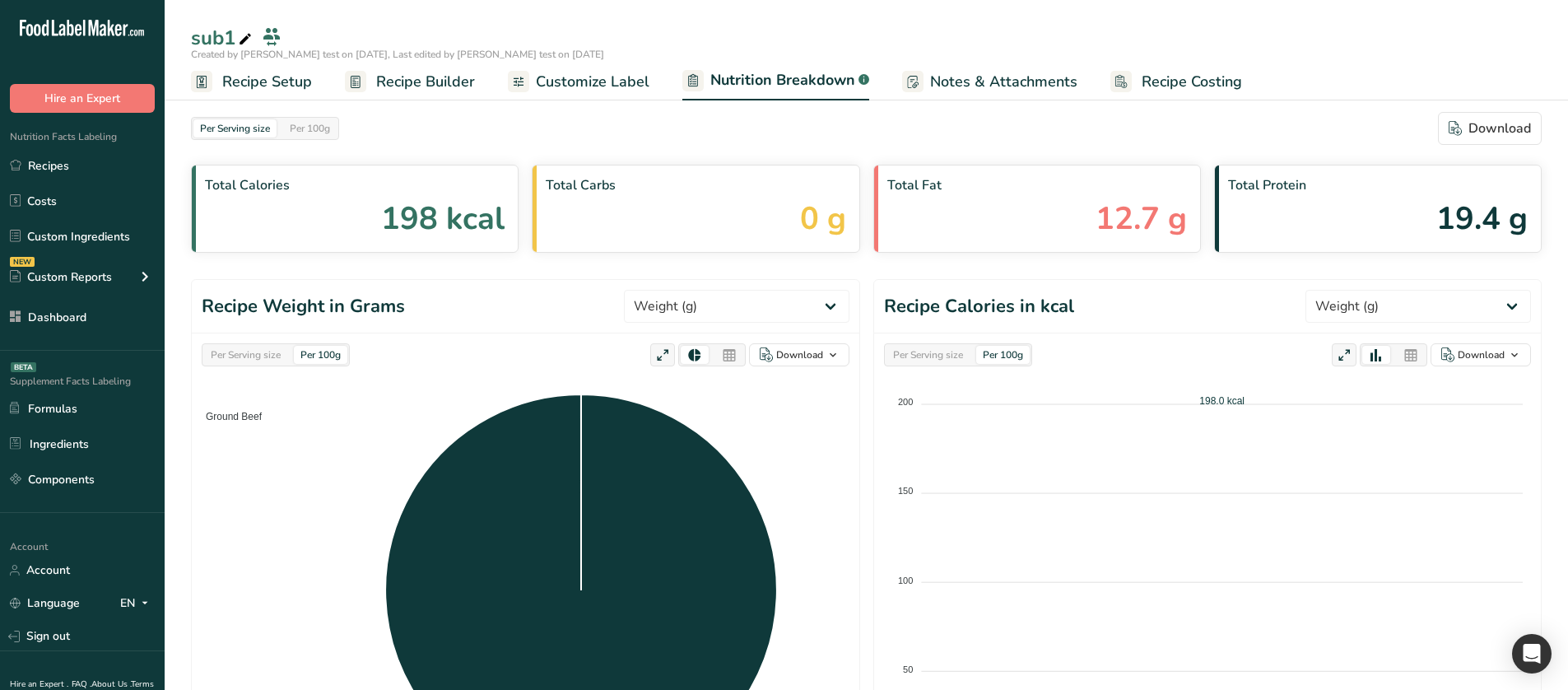
select select "Calories"
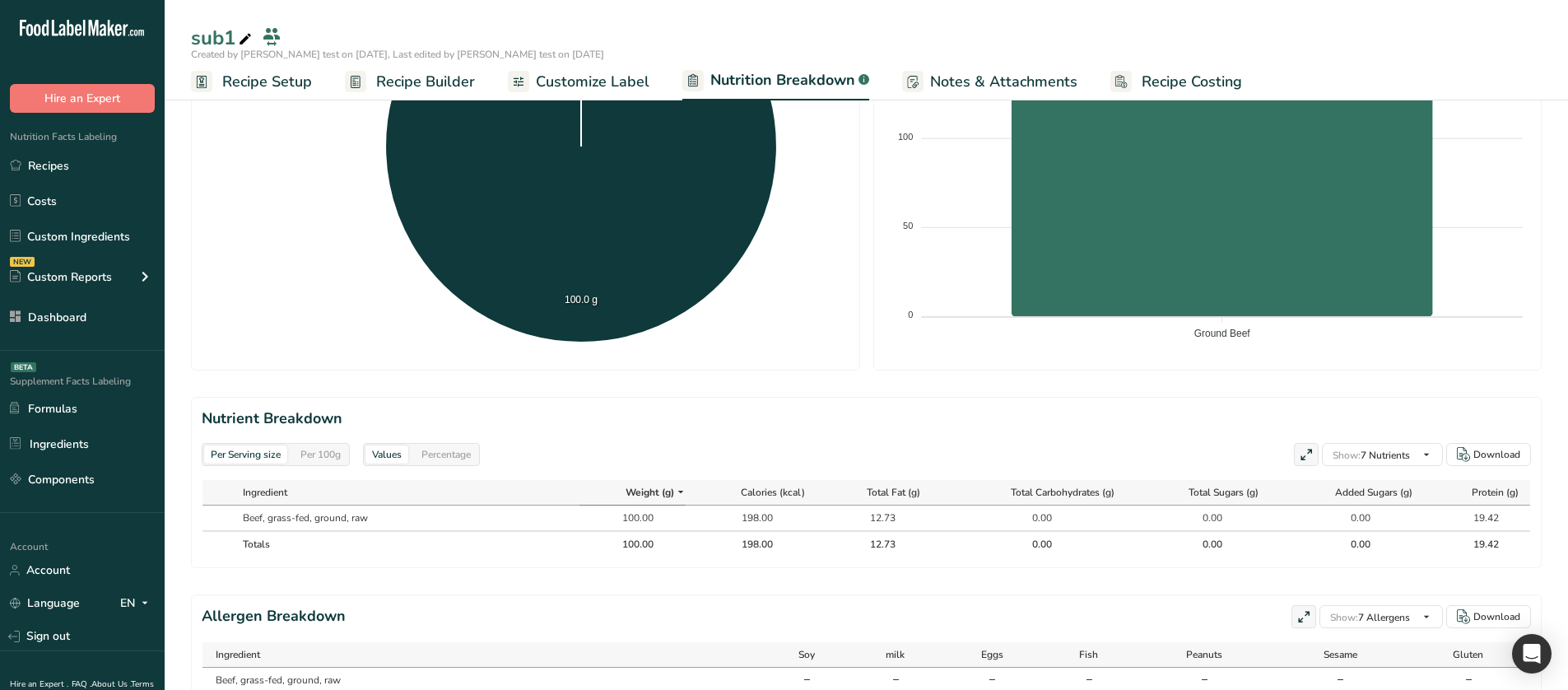
scroll to position [499, 0]
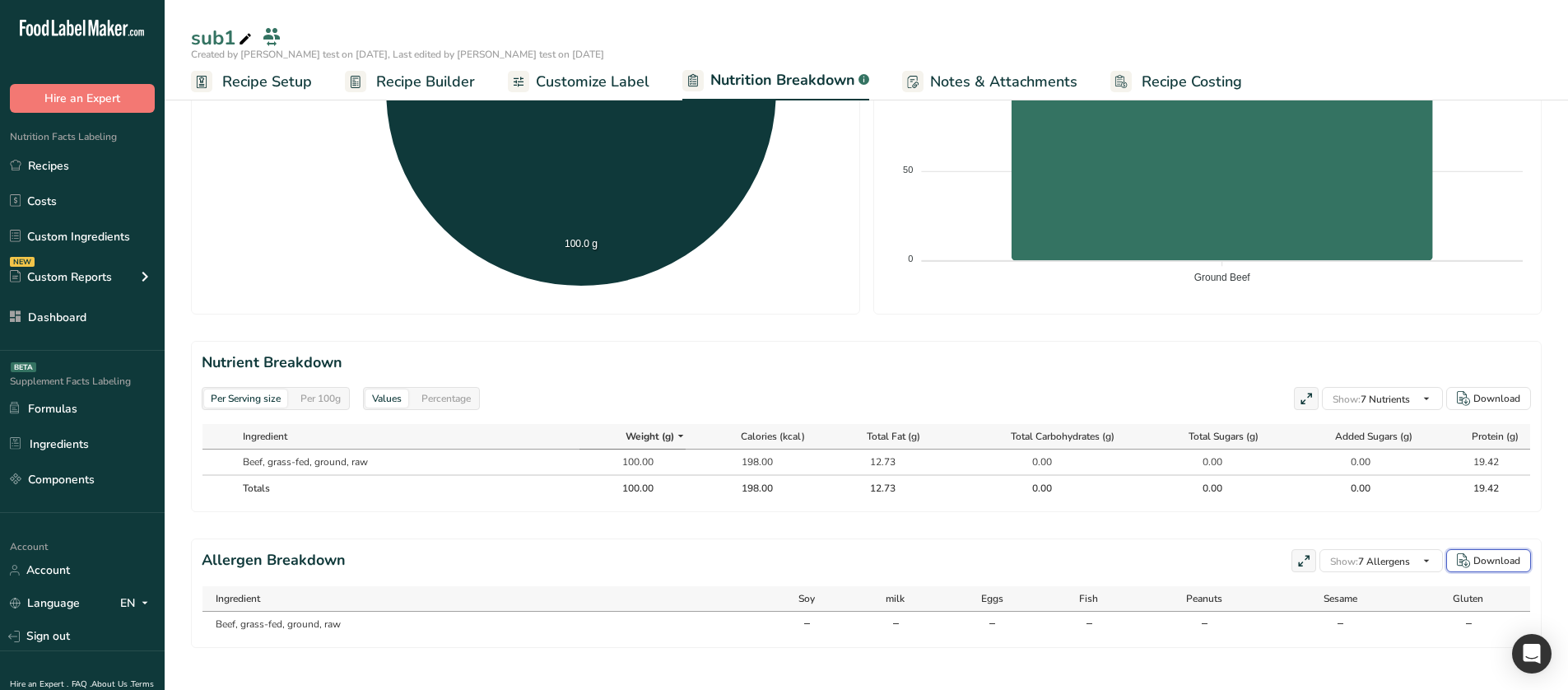
click at [1509, 562] on button "Download" at bounding box center [1489, 560] width 85 height 23
click at [365, 76] on rect at bounding box center [356, 82] width 22 height 22
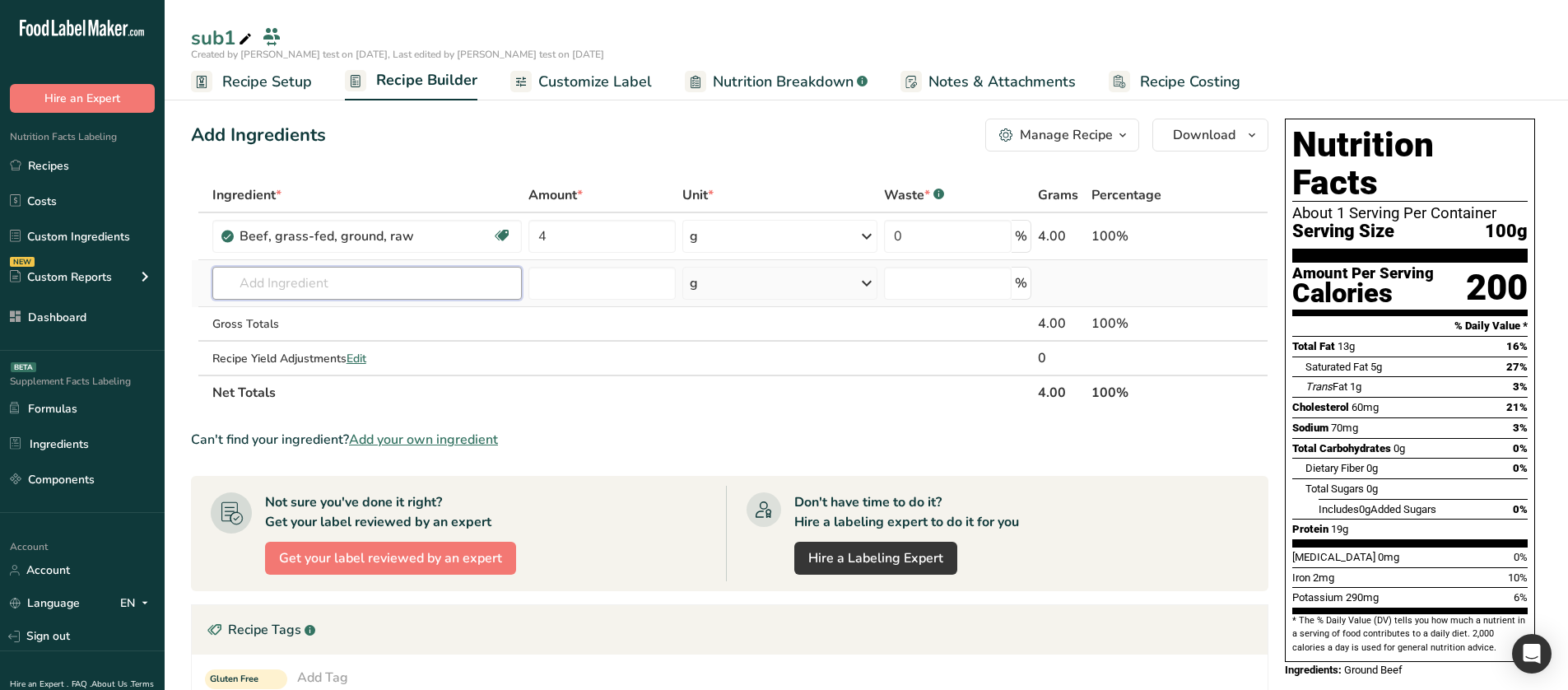
click at [317, 283] on input "text" at bounding box center [367, 283] width 309 height 33
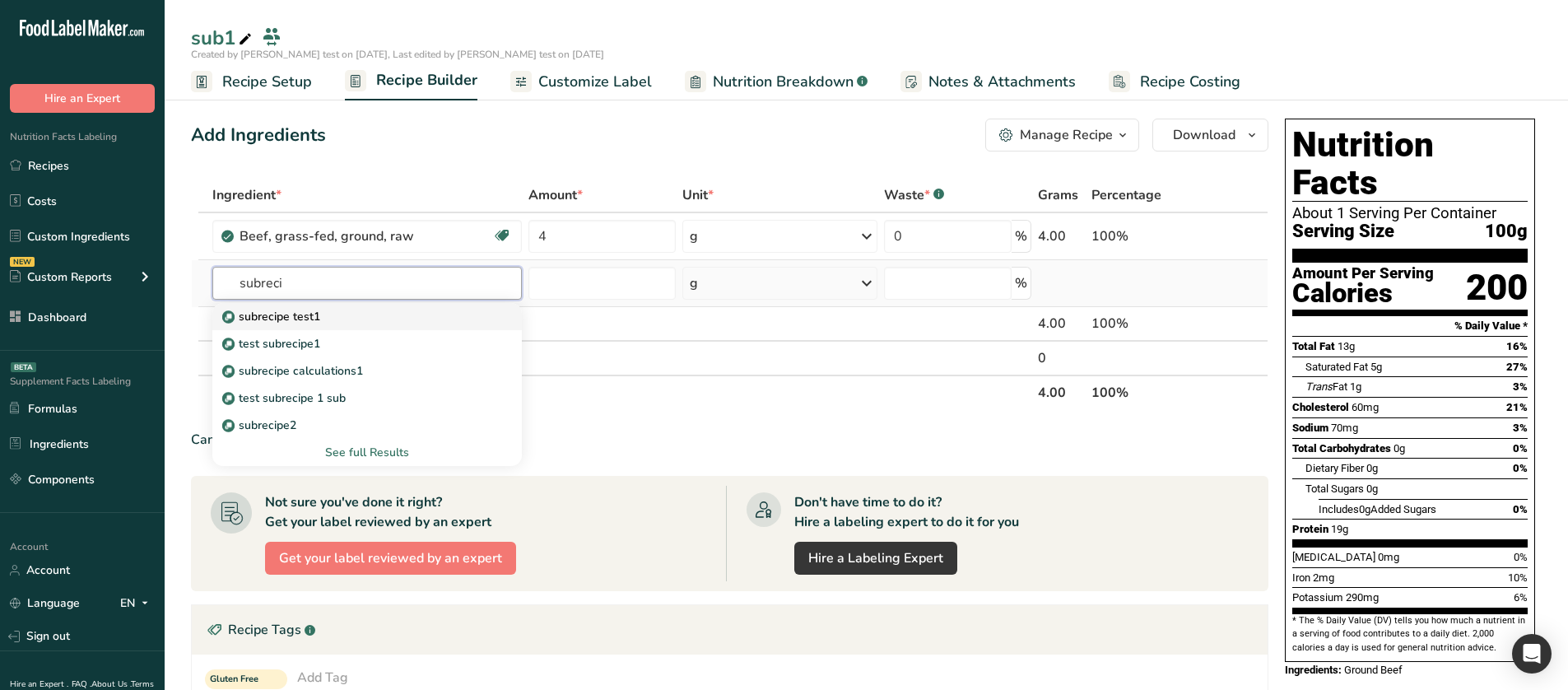
type input "subreci"
click at [340, 313] on div "subrecipe test1" at bounding box center [354, 315] width 257 height 17
type input "subrecipe test1"
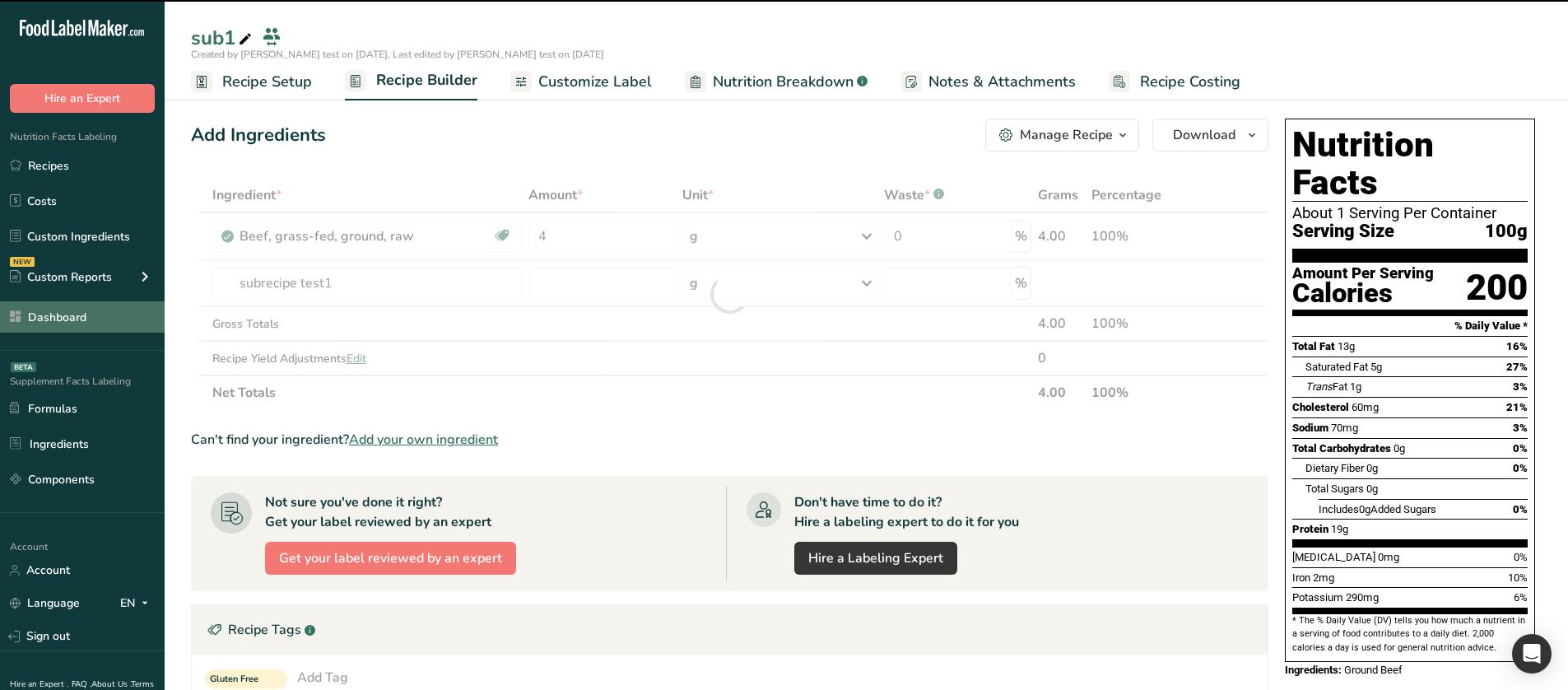
type input "0"
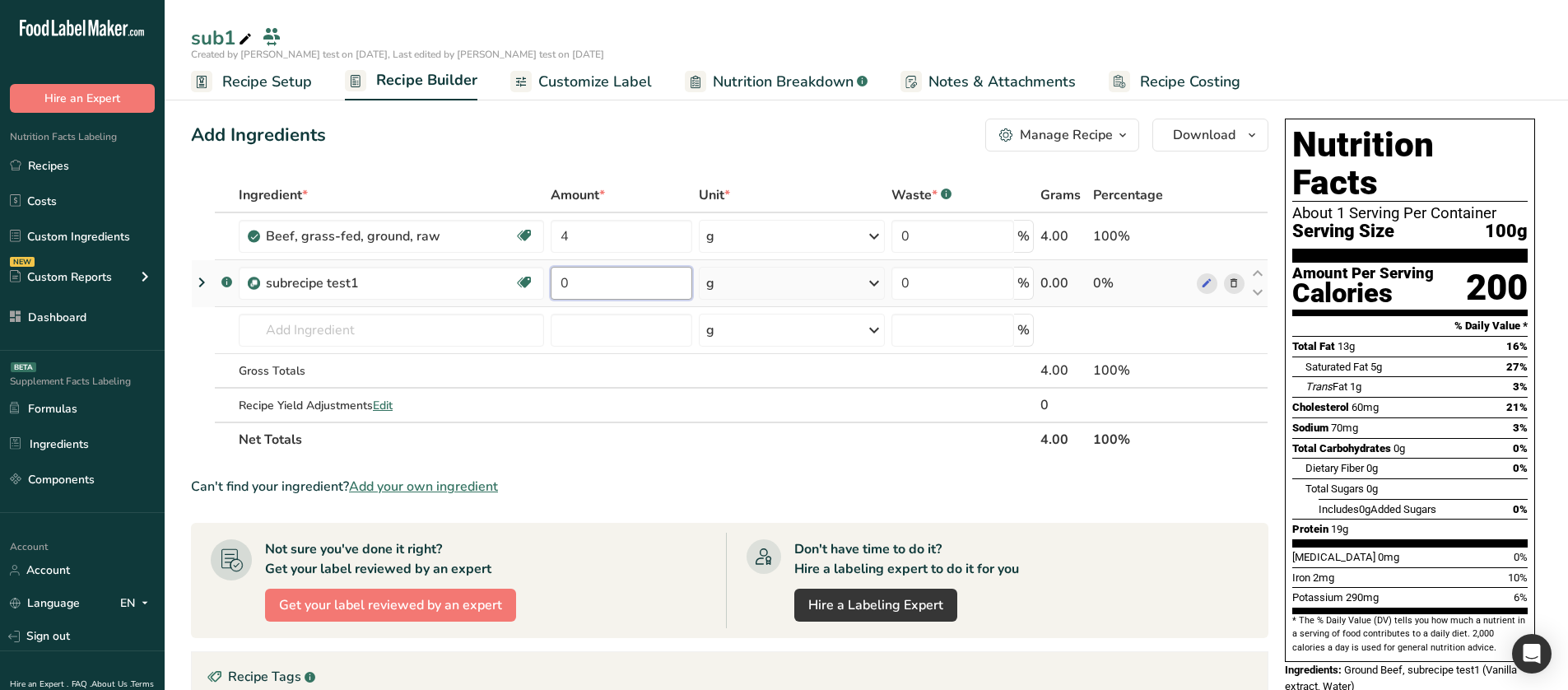
click at [573, 294] on input "0" at bounding box center [621, 283] width 141 height 33
click at [573, 293] on input "0" at bounding box center [621, 283] width 141 height 33
type input "55.55"
click at [589, 168] on div "Add Ingredients Manage Recipe Delete Recipe Duplicate Recipe Scale Recipe Save …" at bounding box center [735, 593] width 1088 height 964
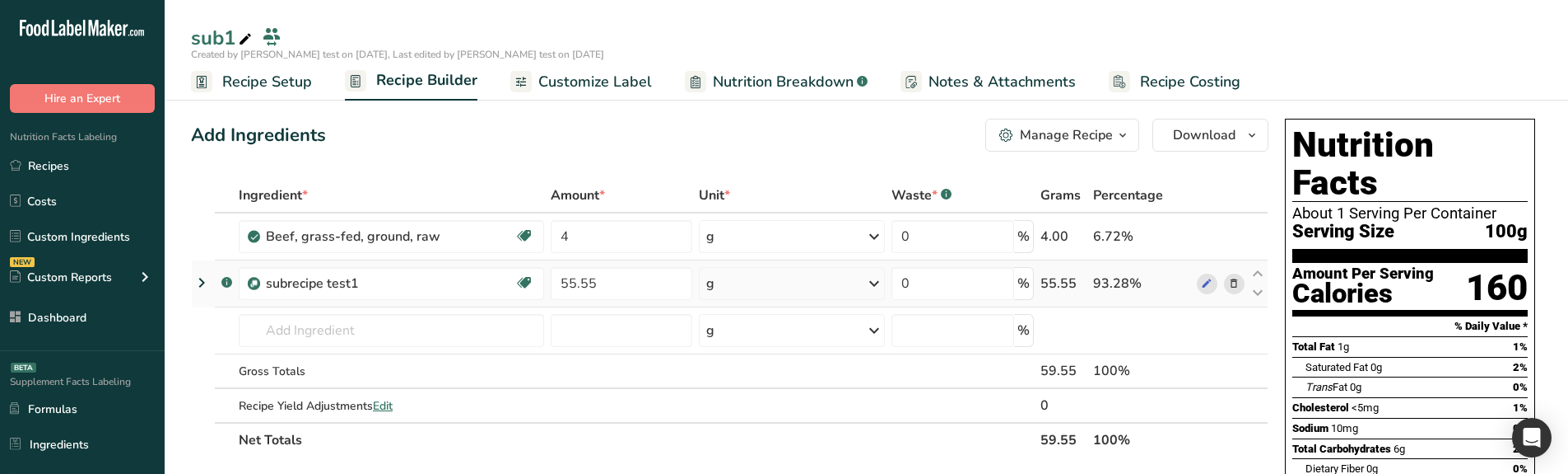
click at [206, 291] on icon at bounding box center [202, 283] width 20 height 30
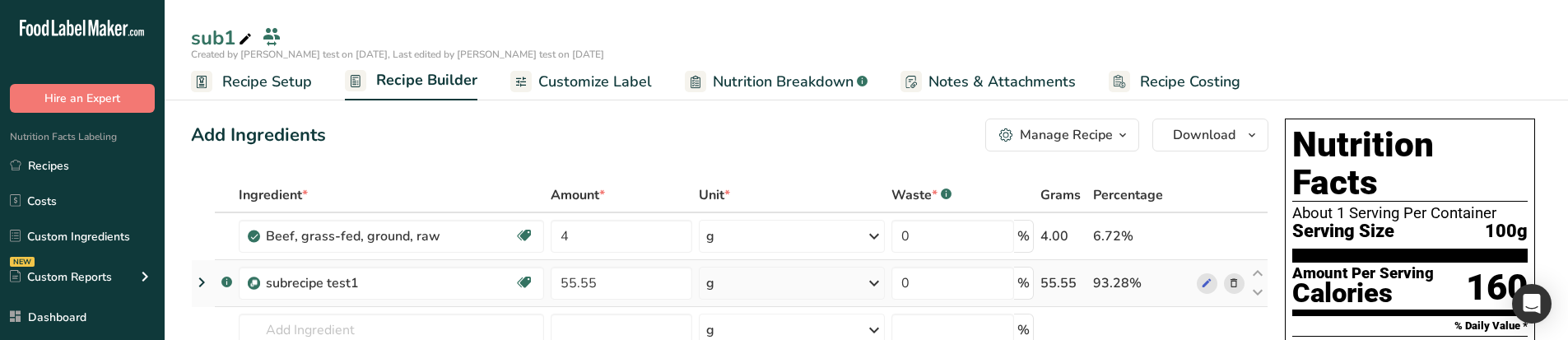
click at [201, 293] on icon at bounding box center [202, 283] width 20 height 30
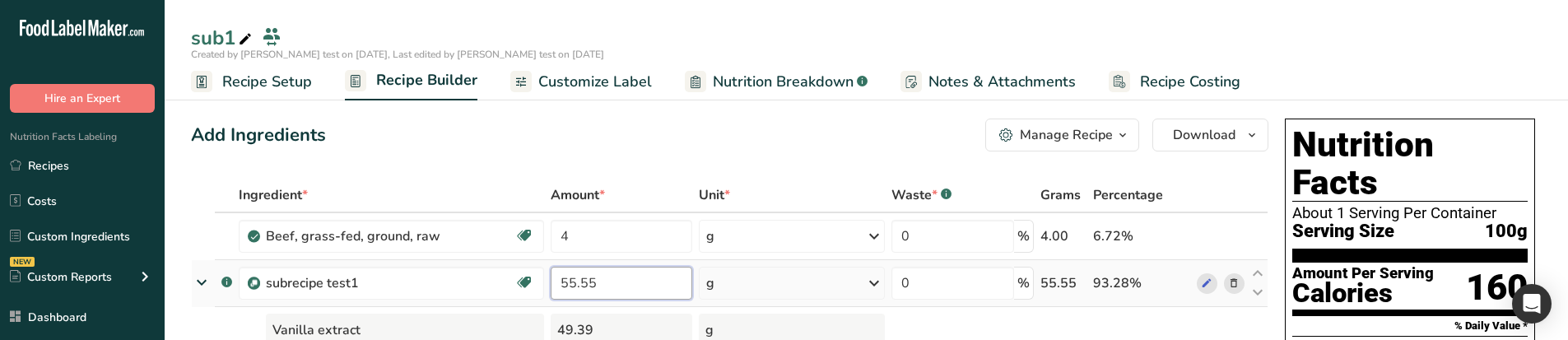
click at [647, 288] on input "55.55" at bounding box center [621, 283] width 141 height 33
type input "55.555"
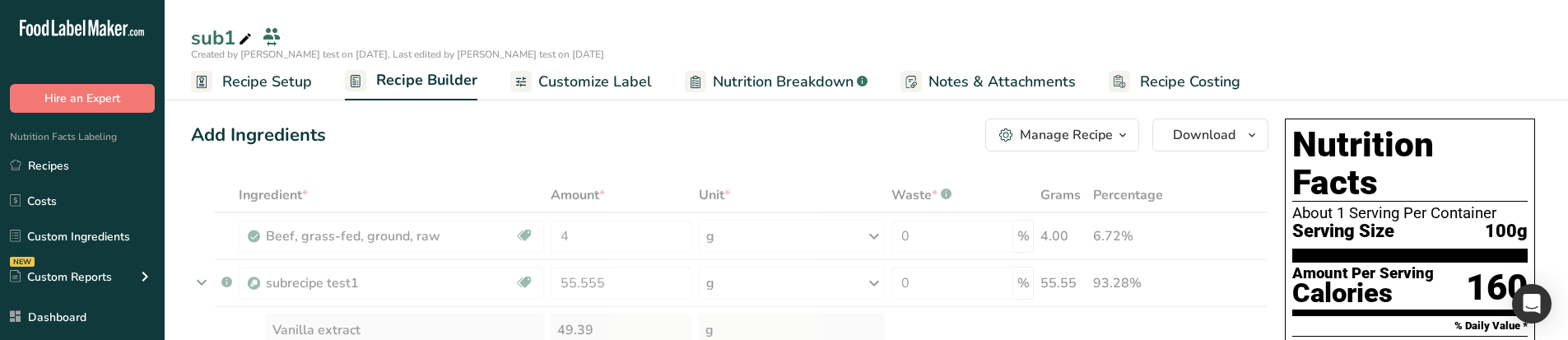
click at [634, 124] on div "Add Ingredients Manage Recipe Delete Recipe Duplicate Recipe Scale Recipe Save …" at bounding box center [730, 134] width 1078 height 33
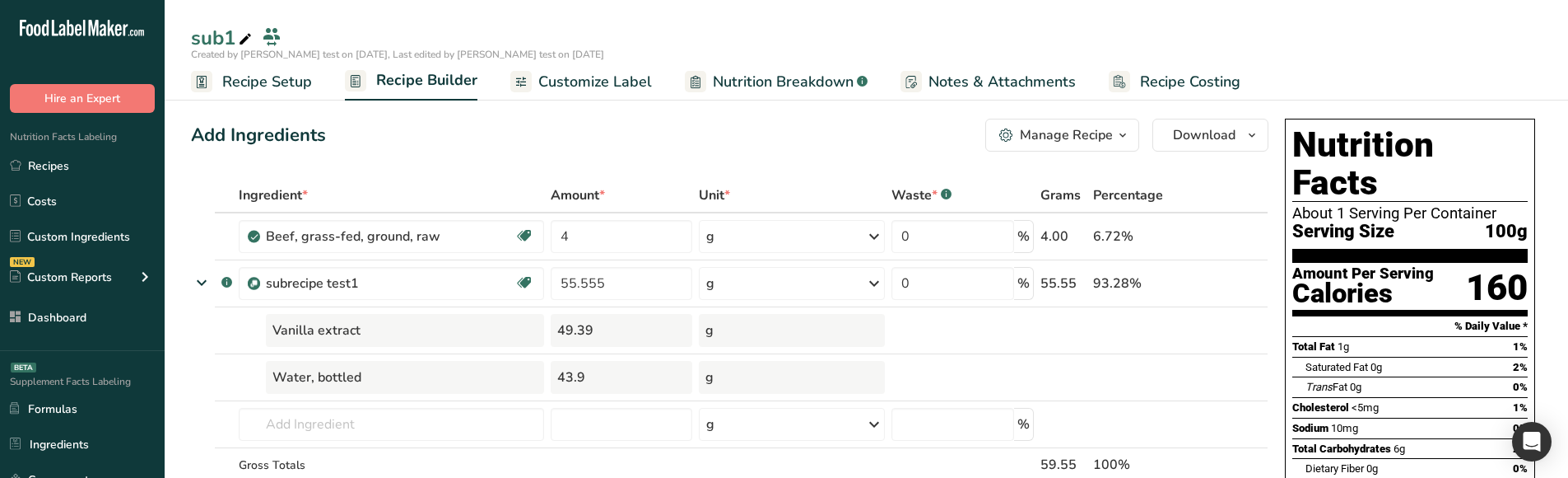
click at [263, 87] on span "Recipe Setup" at bounding box center [267, 82] width 90 height 22
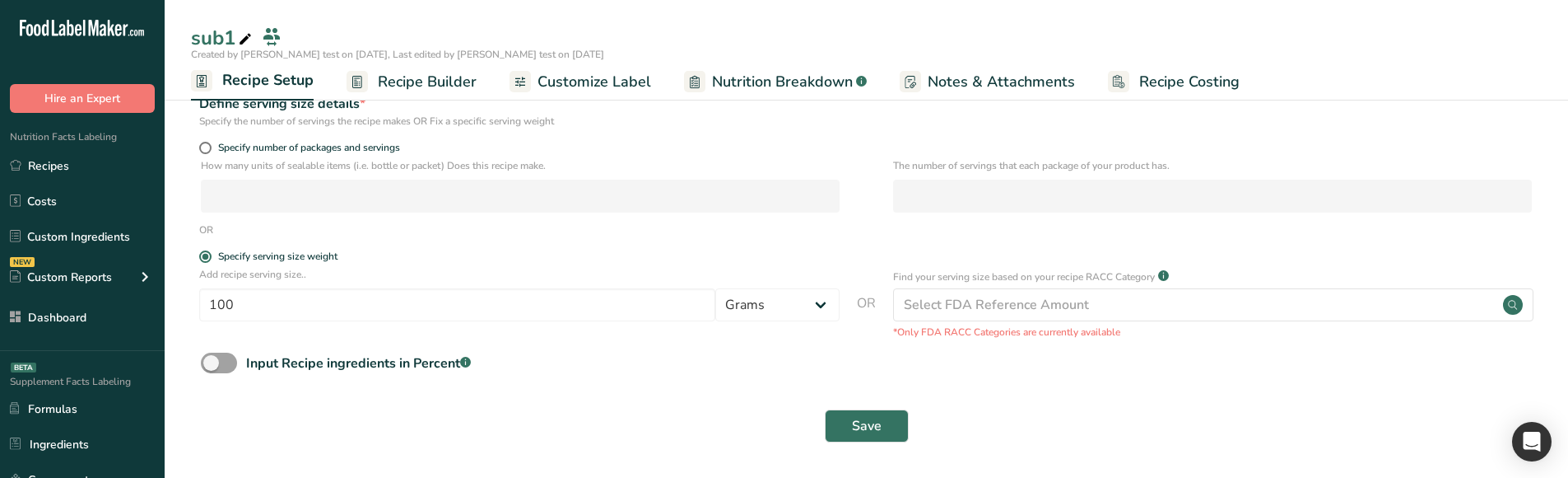
scroll to position [205, 0]
click at [223, 349] on form "Recipe name * sub1 Recipe code .a-a{fill:#347362;}.b-a{fill:#fff;} Recipe Categ…" at bounding box center [866, 183] width 1350 height 538
click at [223, 361] on span at bounding box center [218, 362] width 37 height 21
click at [212, 361] on input "Input Recipe ingredients in Percent .a-a{fill:#347362;}.b-a{fill:#fff;}" at bounding box center [206, 362] width 11 height 11
checkbox input "true"
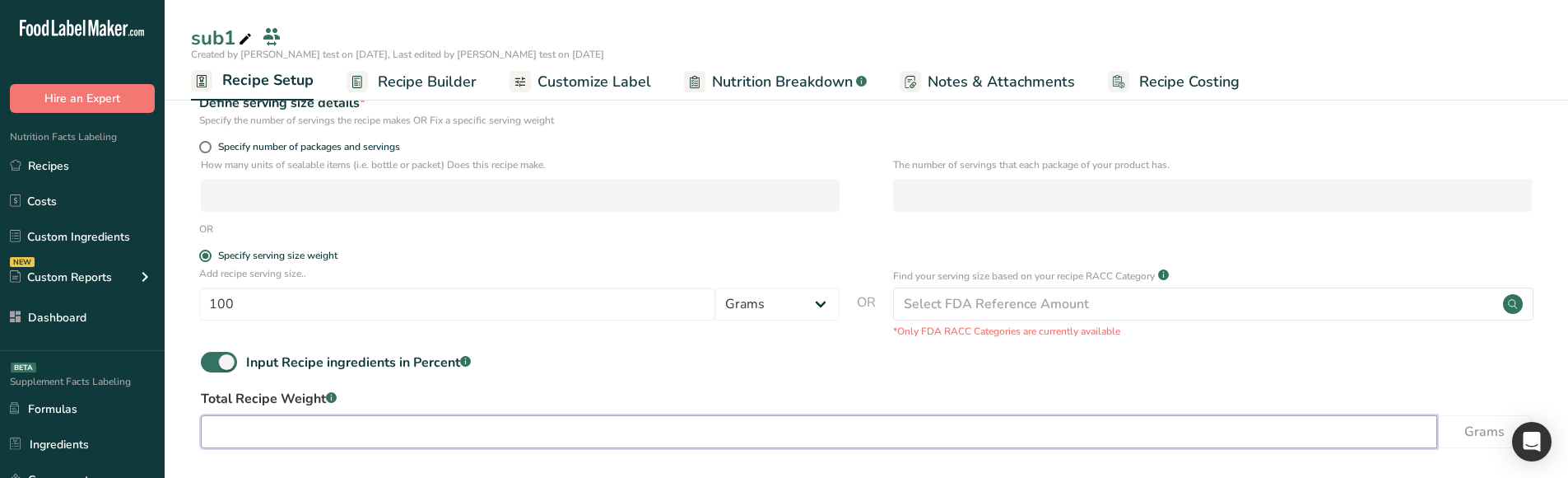
click at [288, 419] on input "number" at bounding box center [819, 431] width 1237 height 33
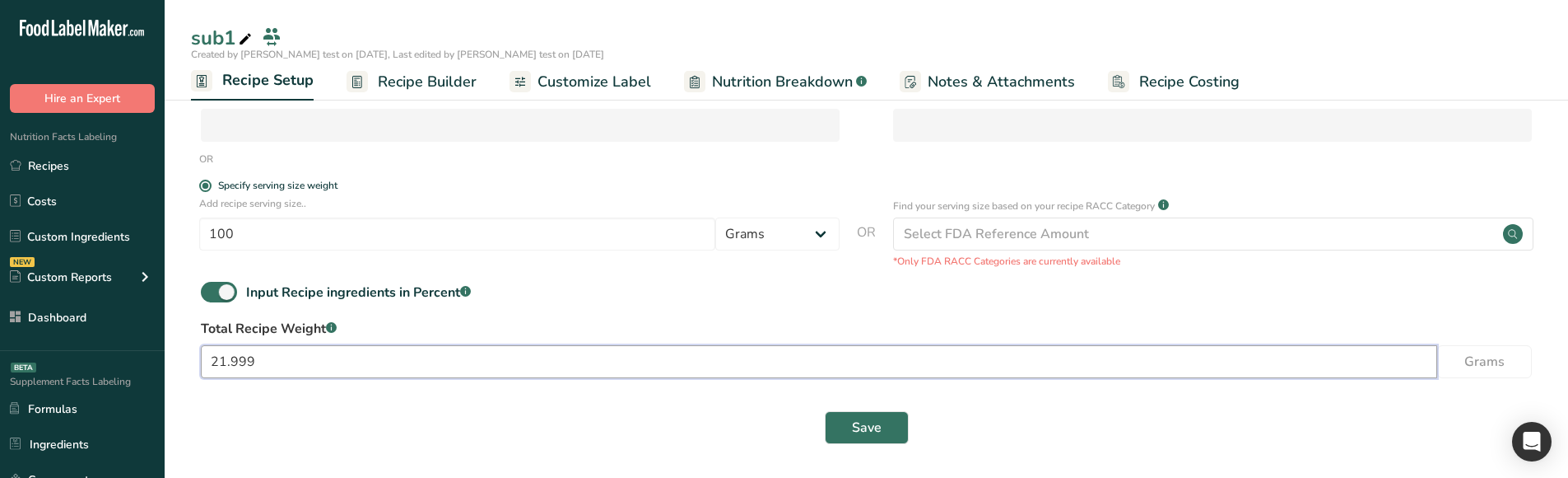
scroll to position [278, 0]
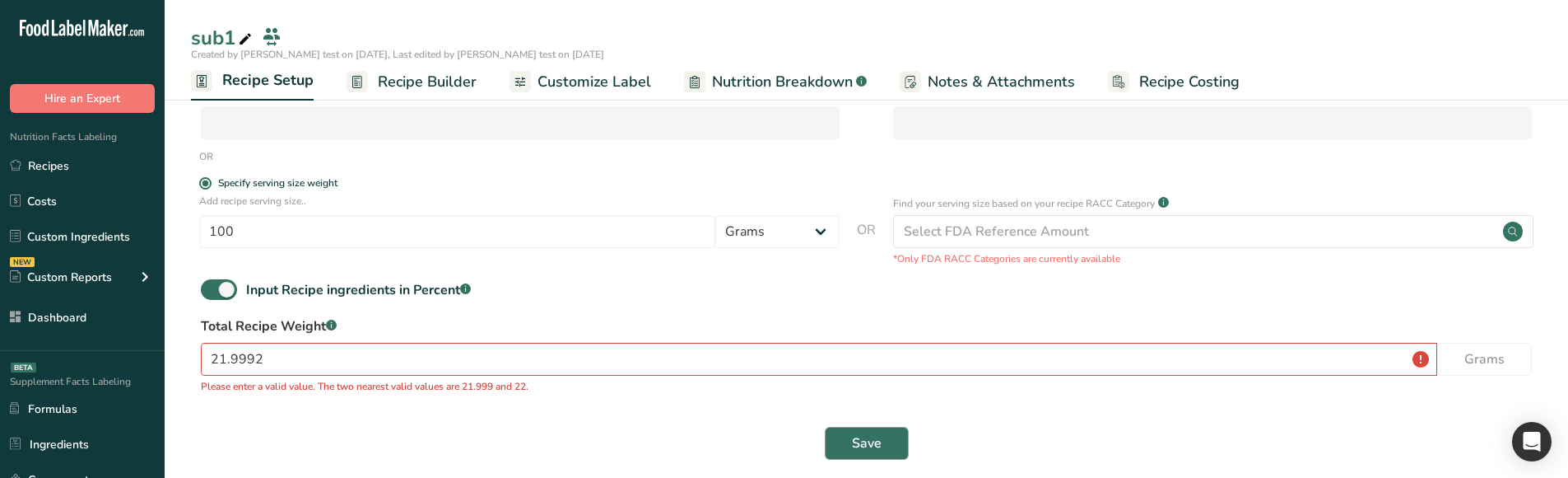
click at [854, 425] on div "Save" at bounding box center [866, 442] width 1350 height 52
click at [540, 352] on input "21.9992" at bounding box center [819, 358] width 1237 height 33
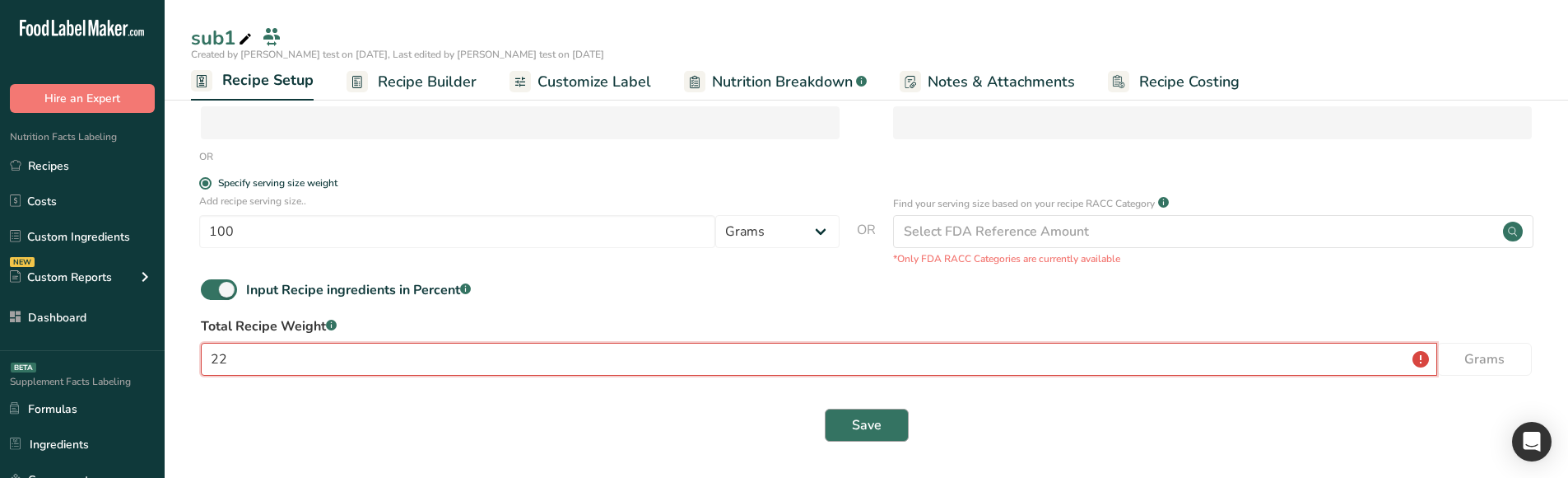
type input "22"
click at [877, 436] on button "Save" at bounding box center [866, 425] width 84 height 33
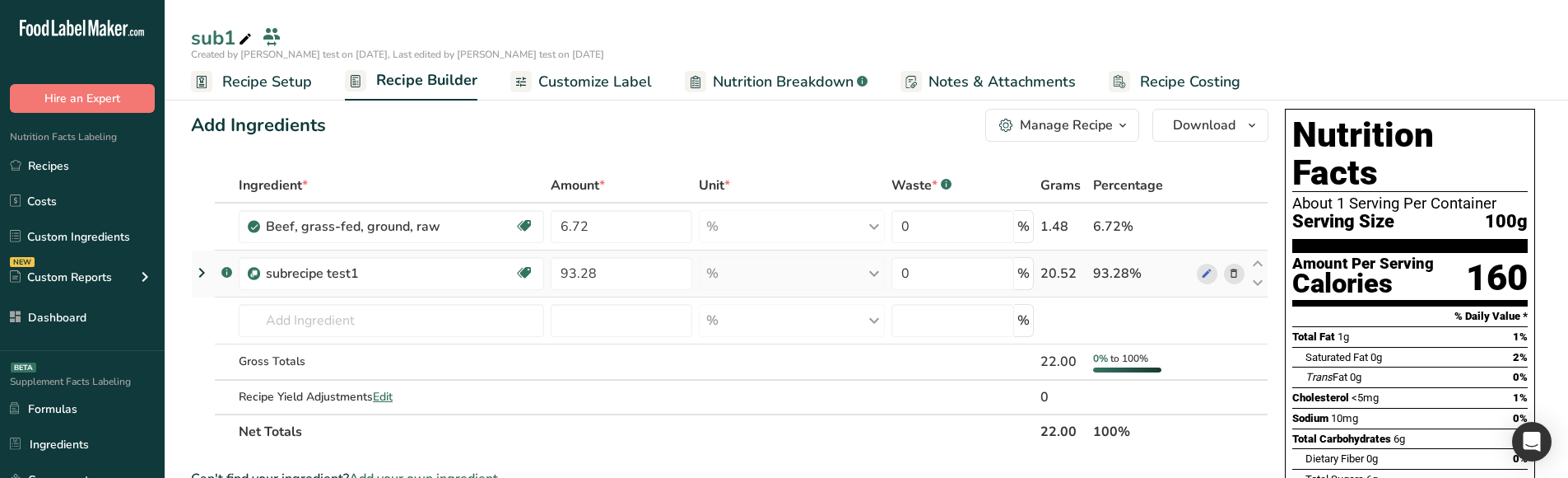
click at [206, 250] on td at bounding box center [203, 273] width 23 height 47
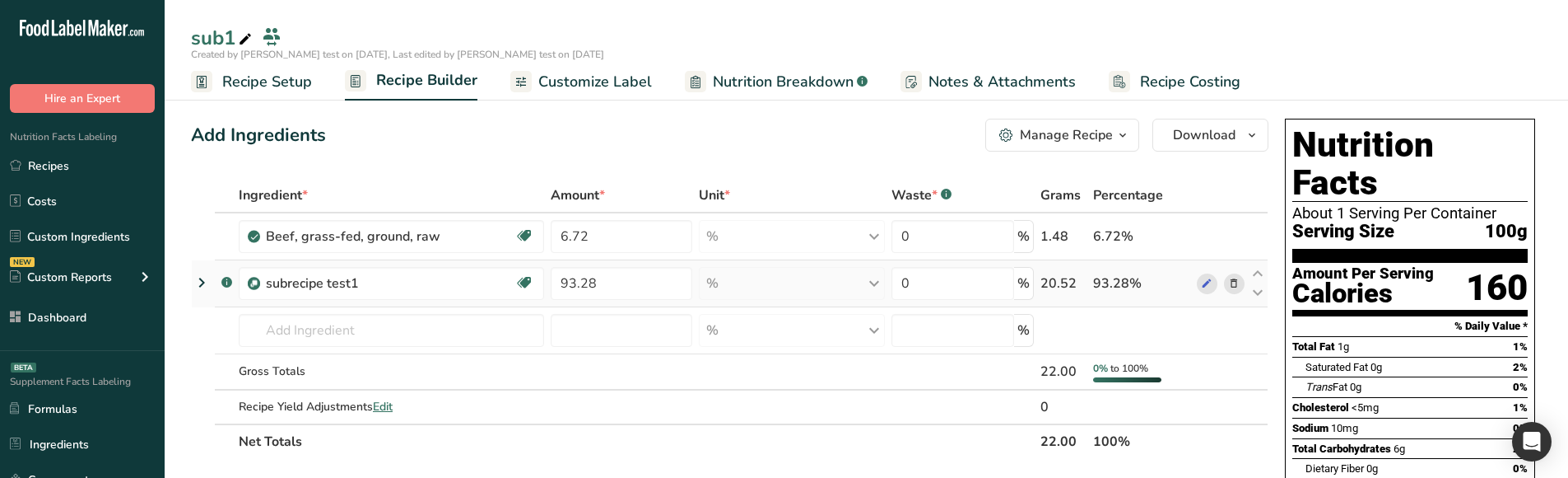
click at [208, 275] on icon at bounding box center [202, 283] width 20 height 30
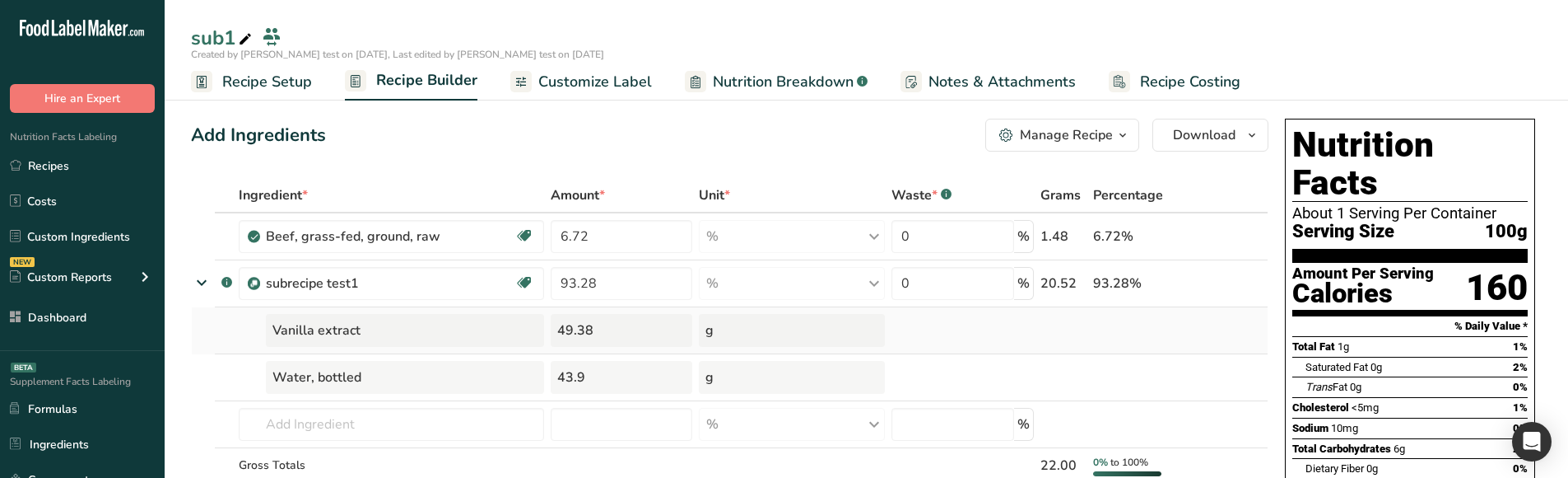
drag, startPoint x: 608, startPoint y: 331, endPoint x: 557, endPoint y: 333, distance: 51.0
click at [557, 333] on div "49.38" at bounding box center [621, 330] width 141 height 33
copy div "49.38"
click at [574, 380] on div "43.9" at bounding box center [621, 377] width 141 height 33
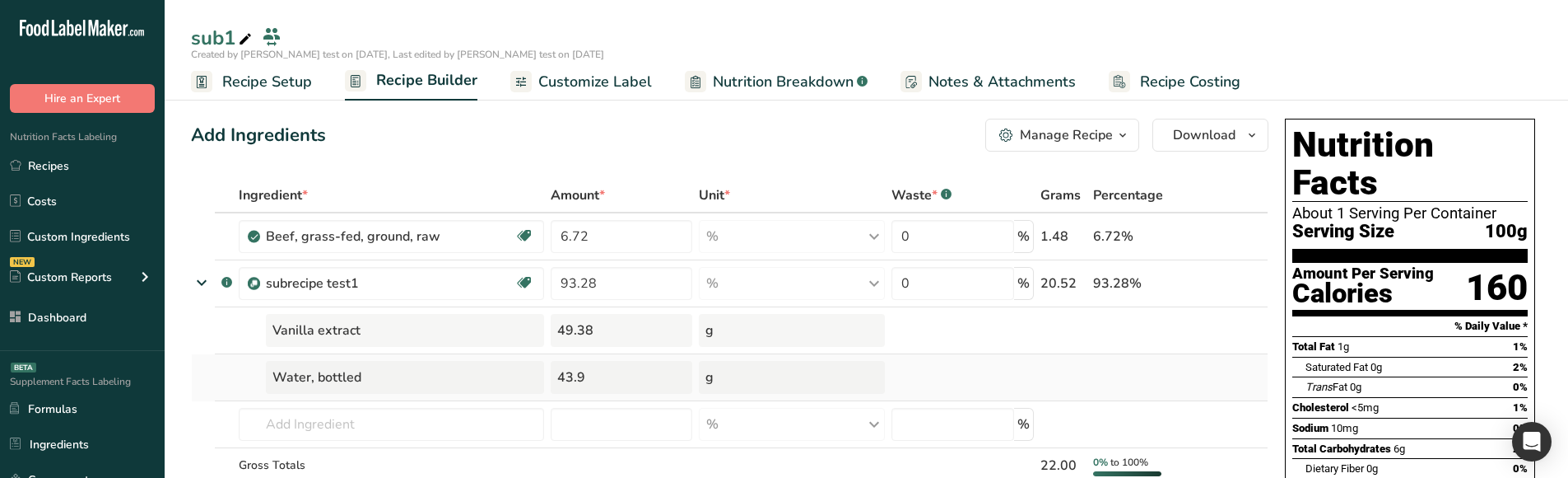
click at [574, 380] on div "43.9" at bounding box center [621, 377] width 141 height 33
copy tr "43.9"
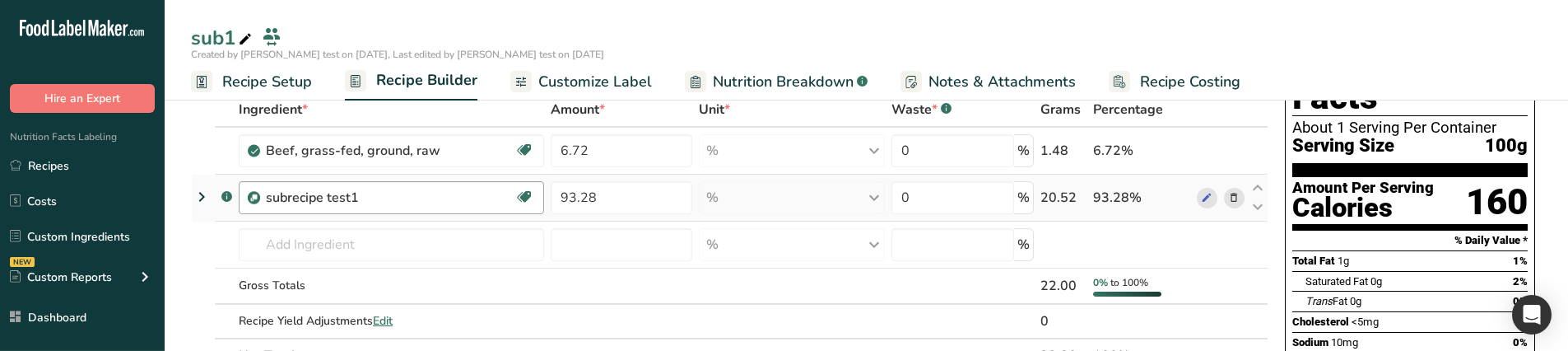
scroll to position [31, 0]
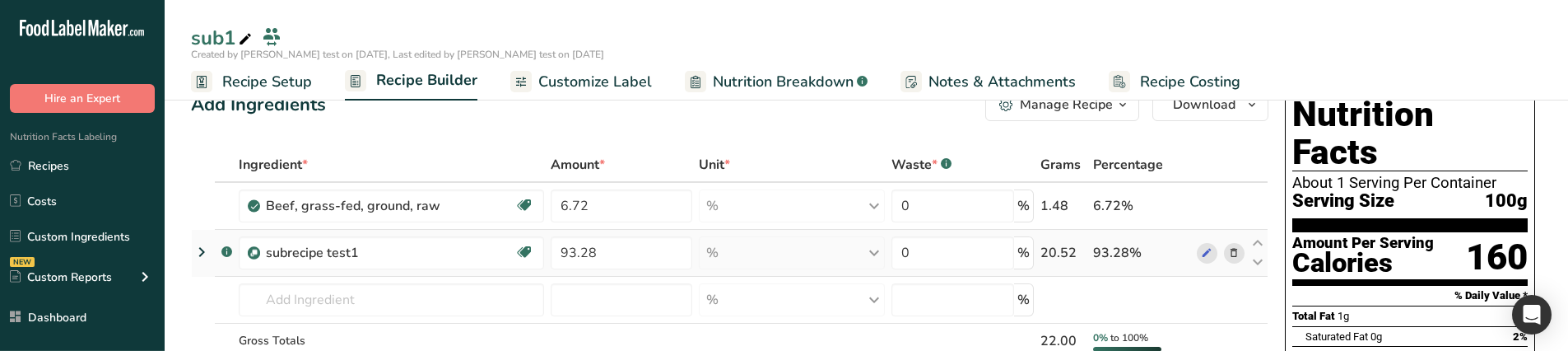
click at [199, 248] on icon at bounding box center [202, 252] width 20 height 30
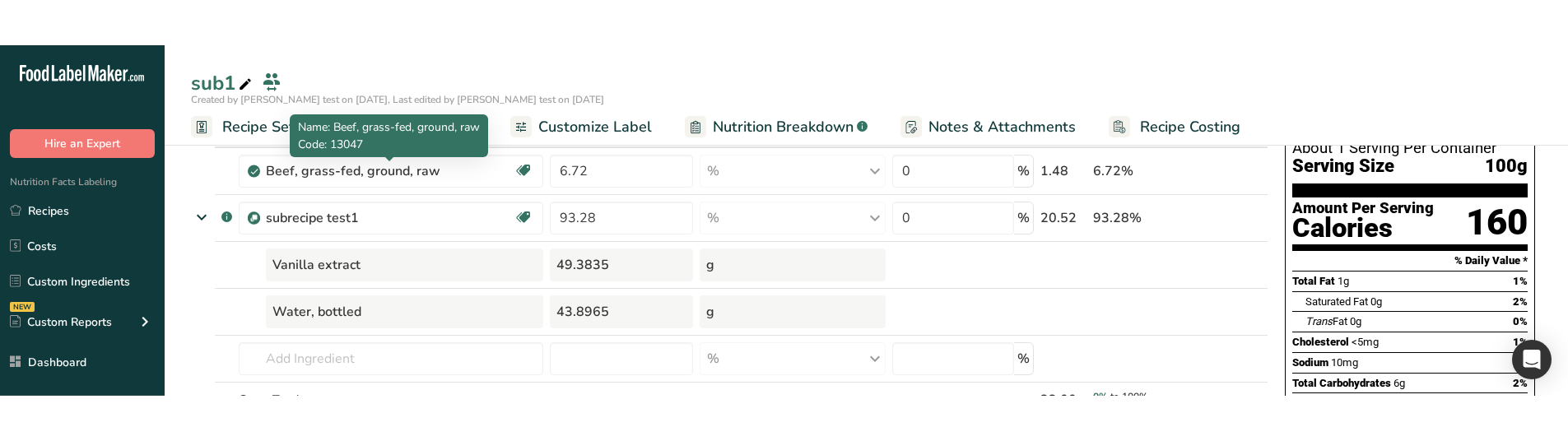
scroll to position [113, 0]
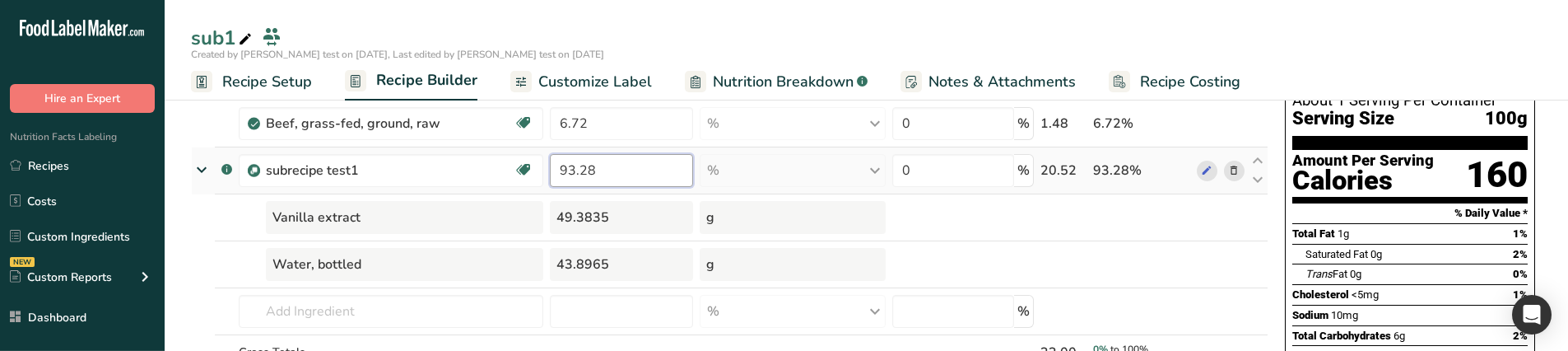
drag, startPoint x: 564, startPoint y: 166, endPoint x: 594, endPoint y: 165, distance: 30.0
click at [594, 165] on input "93.28" at bounding box center [621, 170] width 143 height 33
click at [615, 165] on input "93.28" at bounding box center [621, 170] width 143 height 33
drag, startPoint x: 615, startPoint y: 165, endPoint x: 559, endPoint y: 167, distance: 56.0
click at [559, 167] on input "93.28" at bounding box center [621, 170] width 143 height 33
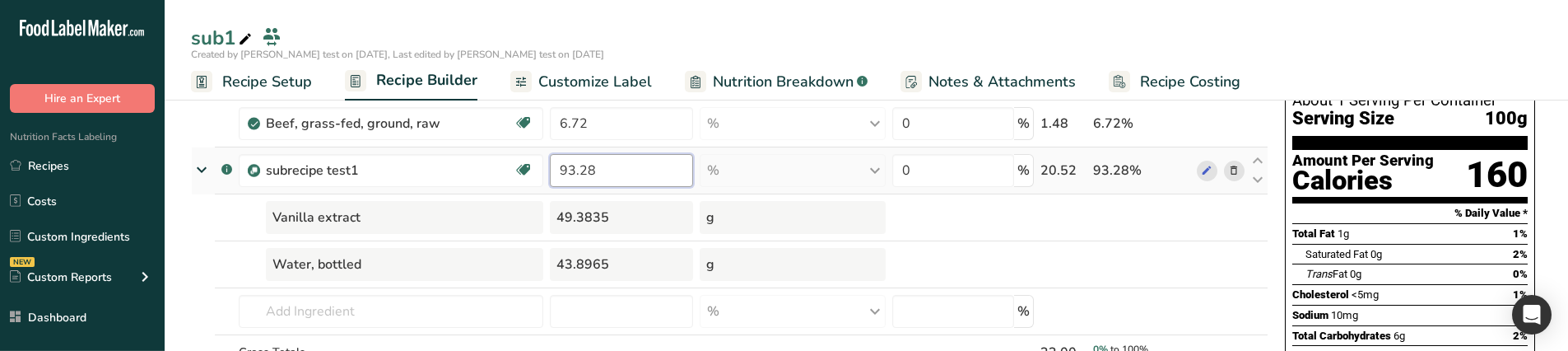
click at [559, 167] on input "93.28" at bounding box center [621, 170] width 143 height 33
click at [613, 180] on input "93.28" at bounding box center [621, 170] width 143 height 33
type input "93.281"
click at [701, 35] on div "sub1" at bounding box center [867, 38] width 1404 height 30
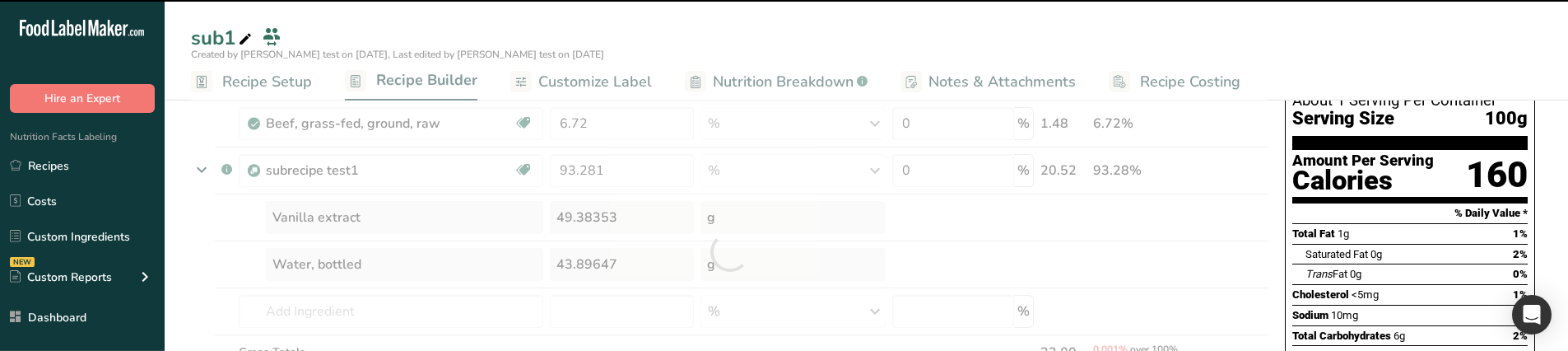
type input "10392039"
type input "20.52182"
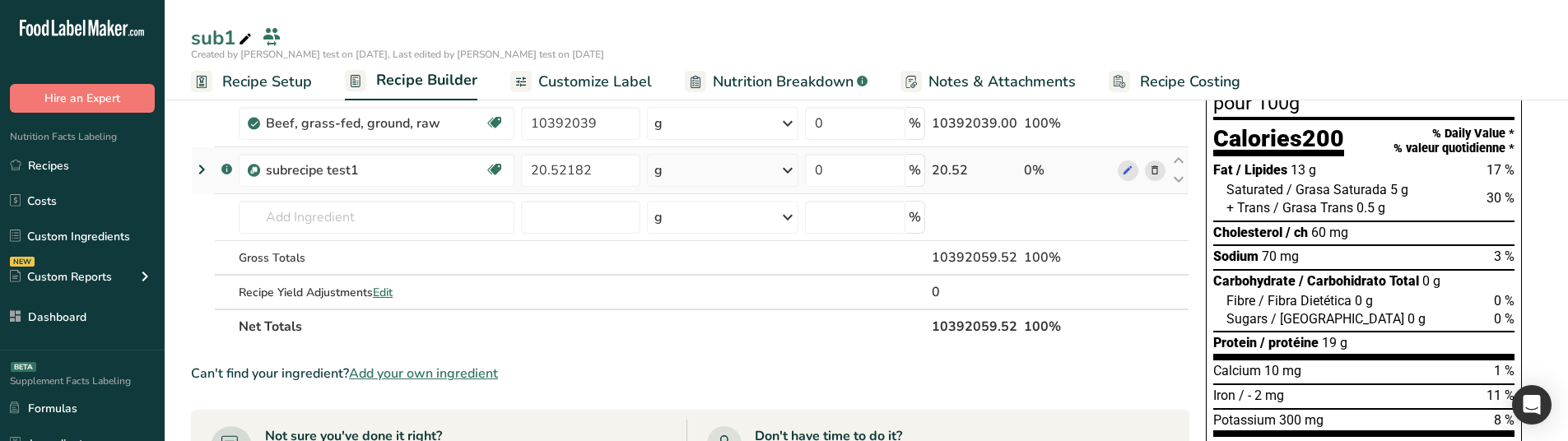
click at [197, 175] on icon at bounding box center [202, 170] width 20 height 30
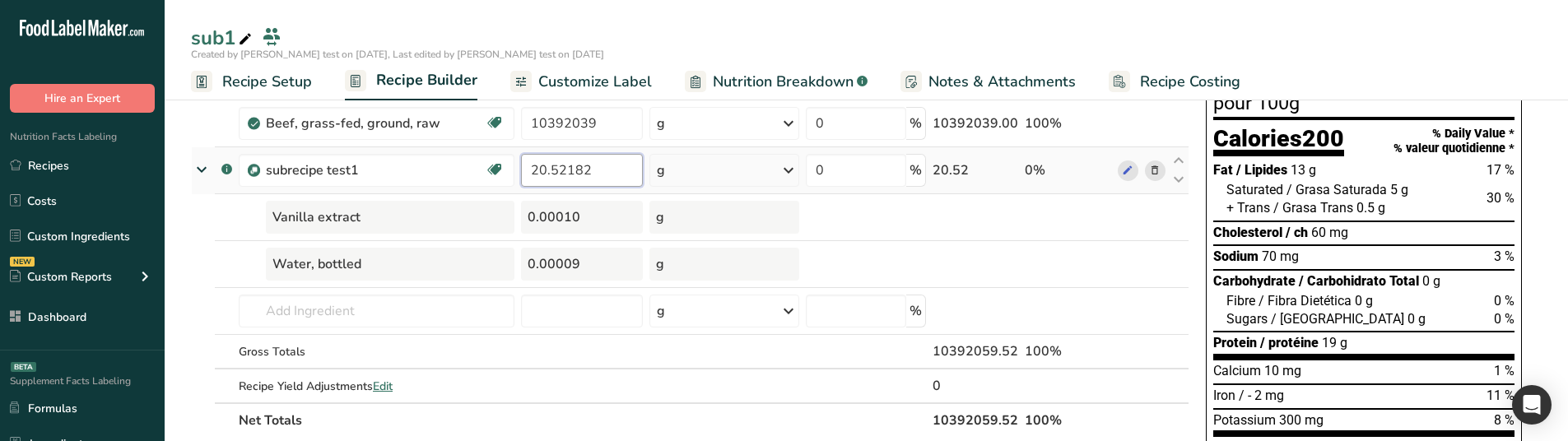
drag, startPoint x: 573, startPoint y: 169, endPoint x: 550, endPoint y: 169, distance: 23.0
click at [550, 169] on input "20.52182" at bounding box center [581, 170] width 122 height 33
type input "20.12"
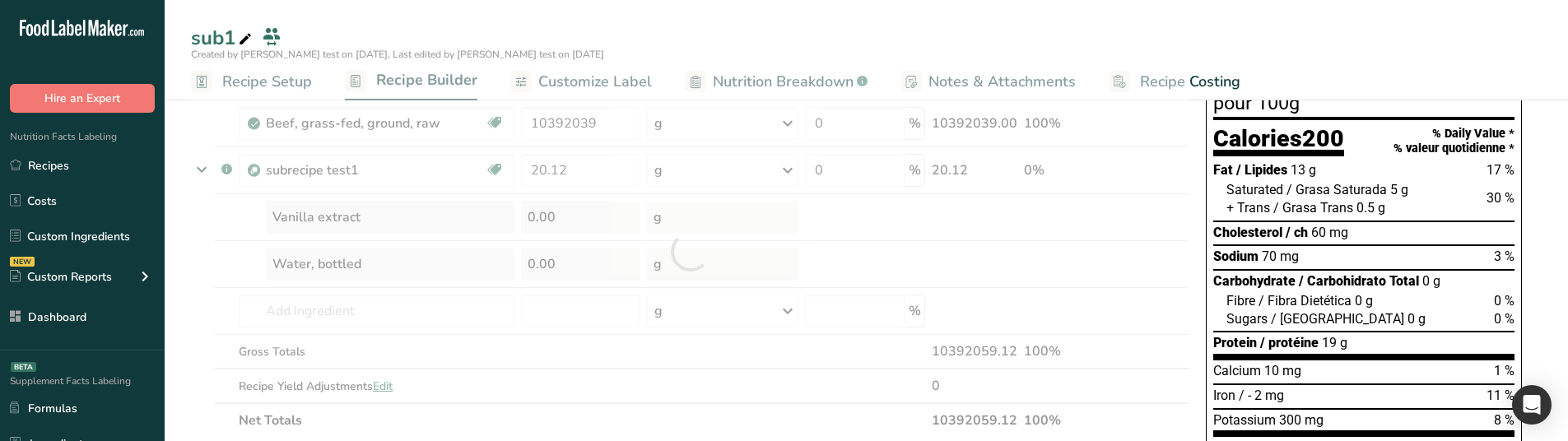
click at [855, 222] on div "Ingredient * Amount * Unit * Waste * .a-a{fill:#347362;}.b-a{fill:#fff;} Grams …" at bounding box center [690, 251] width 999 height 373
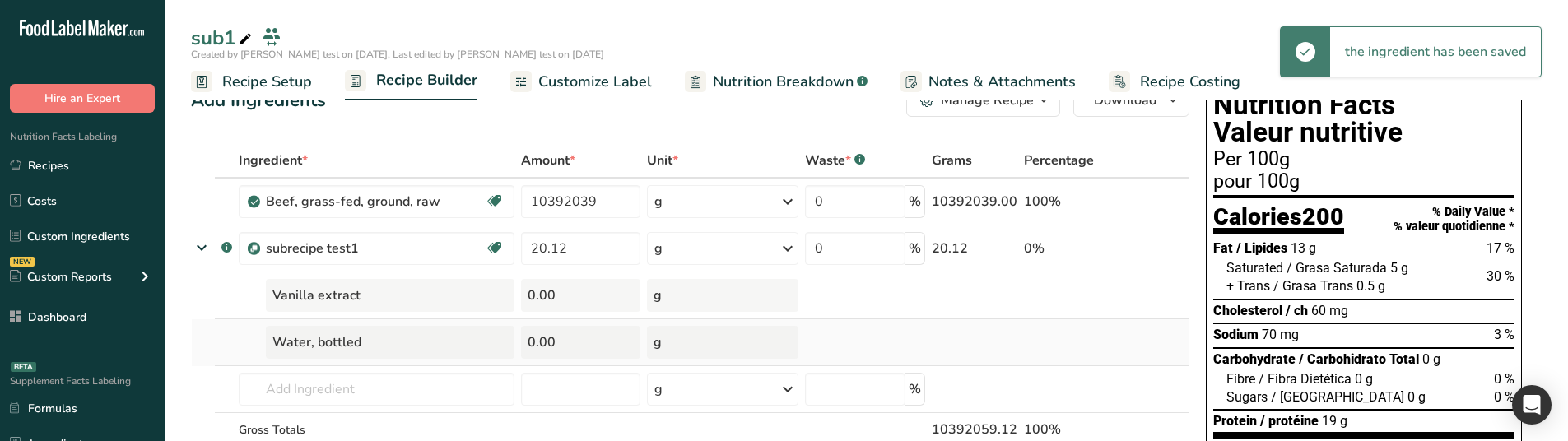
scroll to position [31, 0]
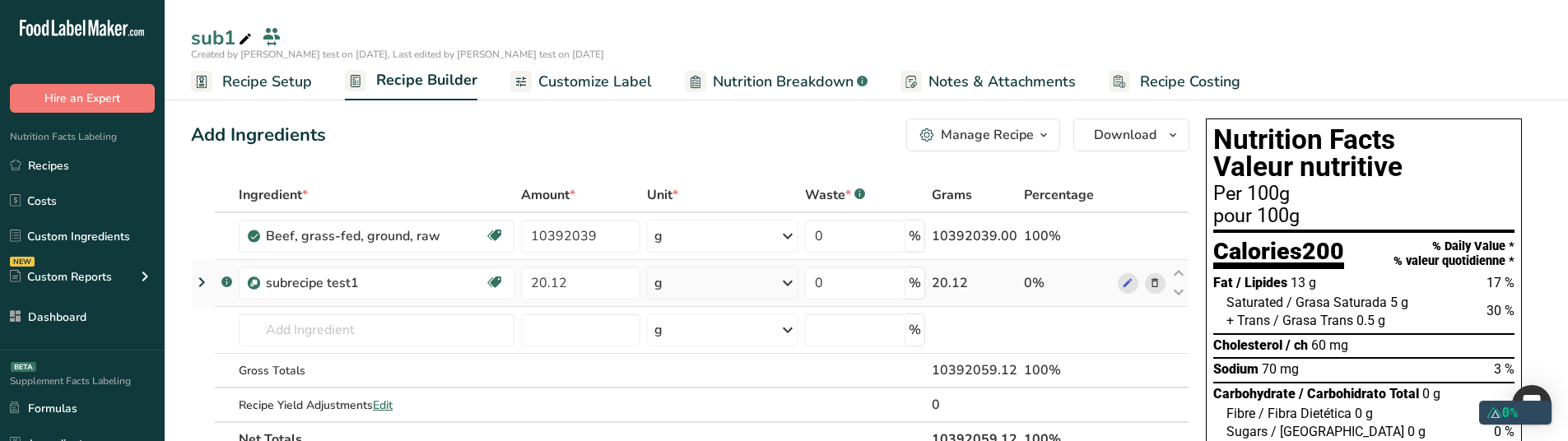
click at [198, 278] on icon at bounding box center [202, 283] width 20 height 30
click at [195, 281] on icon at bounding box center [202, 283] width 20 height 30
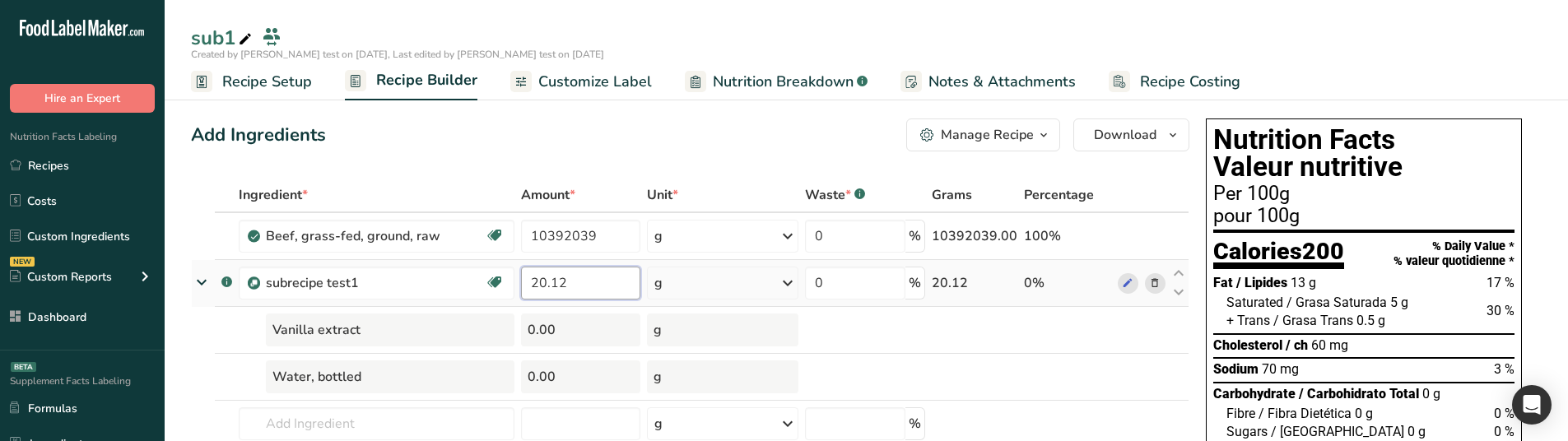
click at [533, 288] on input "20.12" at bounding box center [580, 283] width 120 height 33
type input "554"
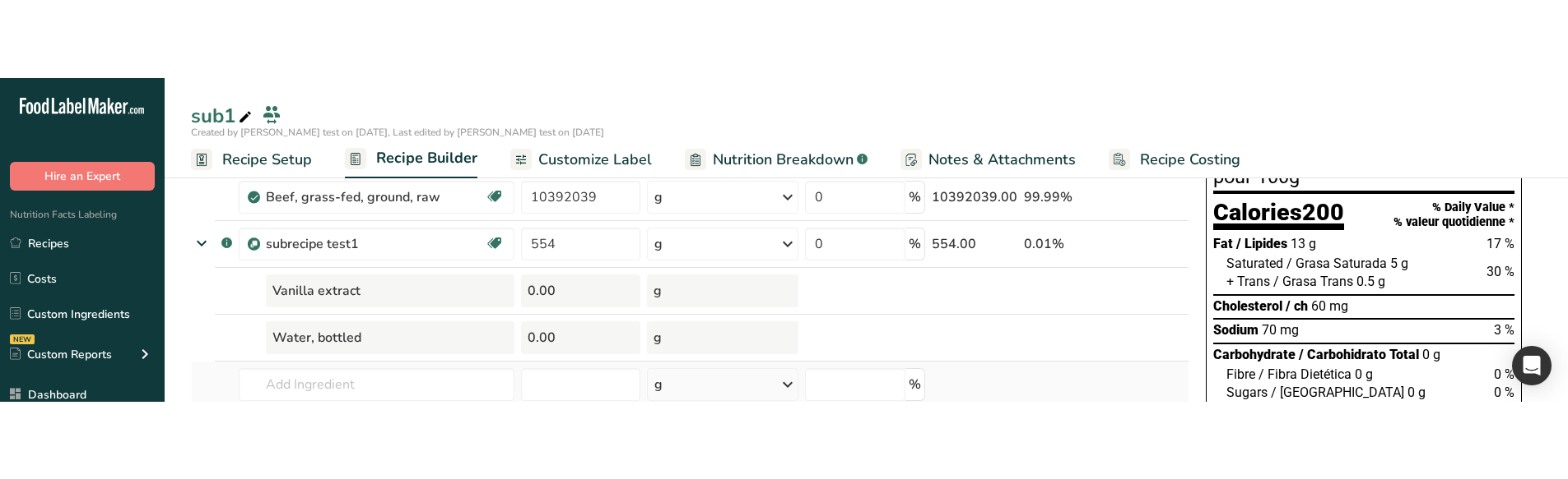
scroll to position [82, 0]
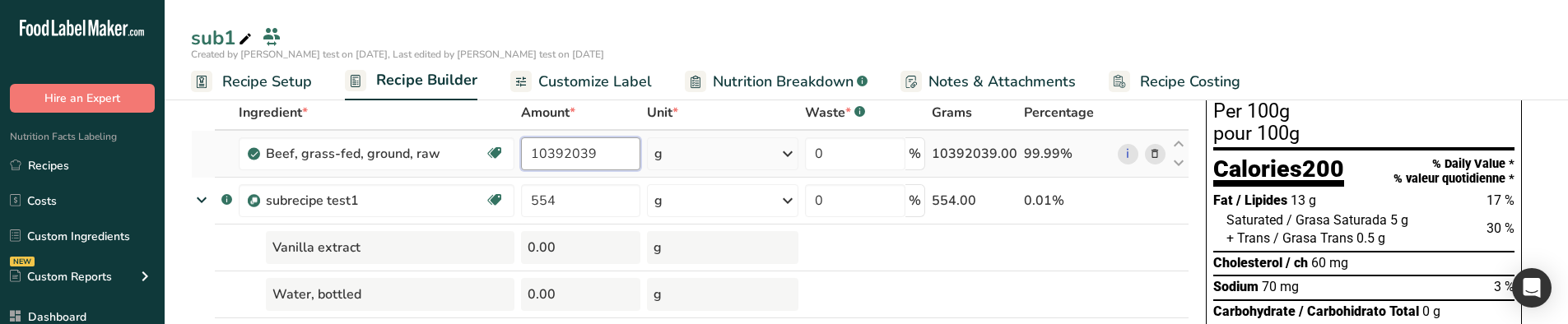
click at [539, 156] on input "10392039" at bounding box center [580, 153] width 120 height 33
click at [539, 155] on input "10392039" at bounding box center [580, 153] width 120 height 33
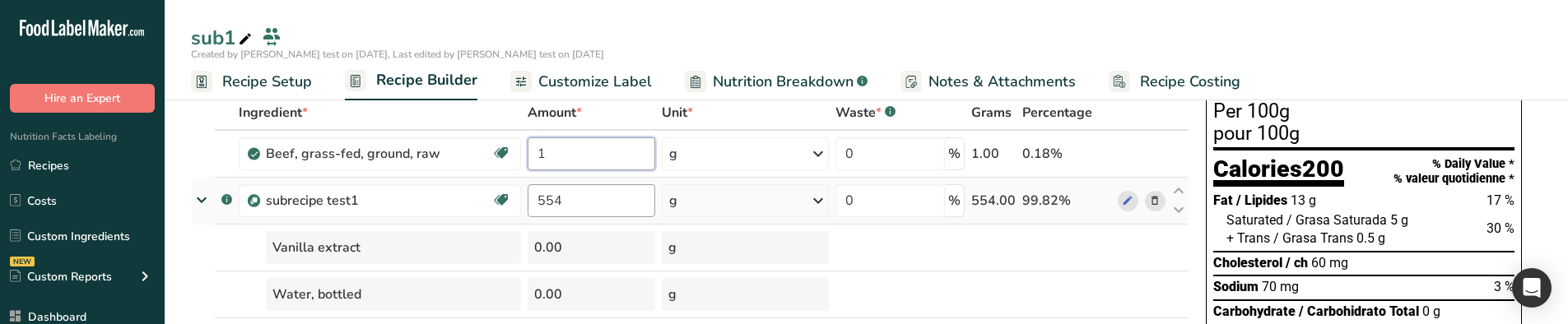
type input "1"
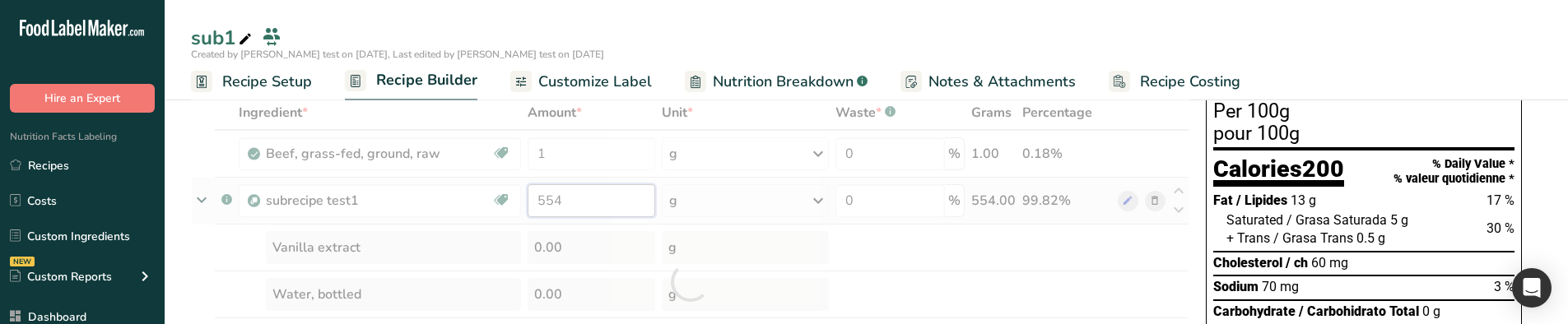
click at [638, 202] on div "Ingredient * Amount * Unit * Waste * .a-a{fill:#347362;}.b-a{fill:#fff;} Grams …" at bounding box center [690, 282] width 999 height 372
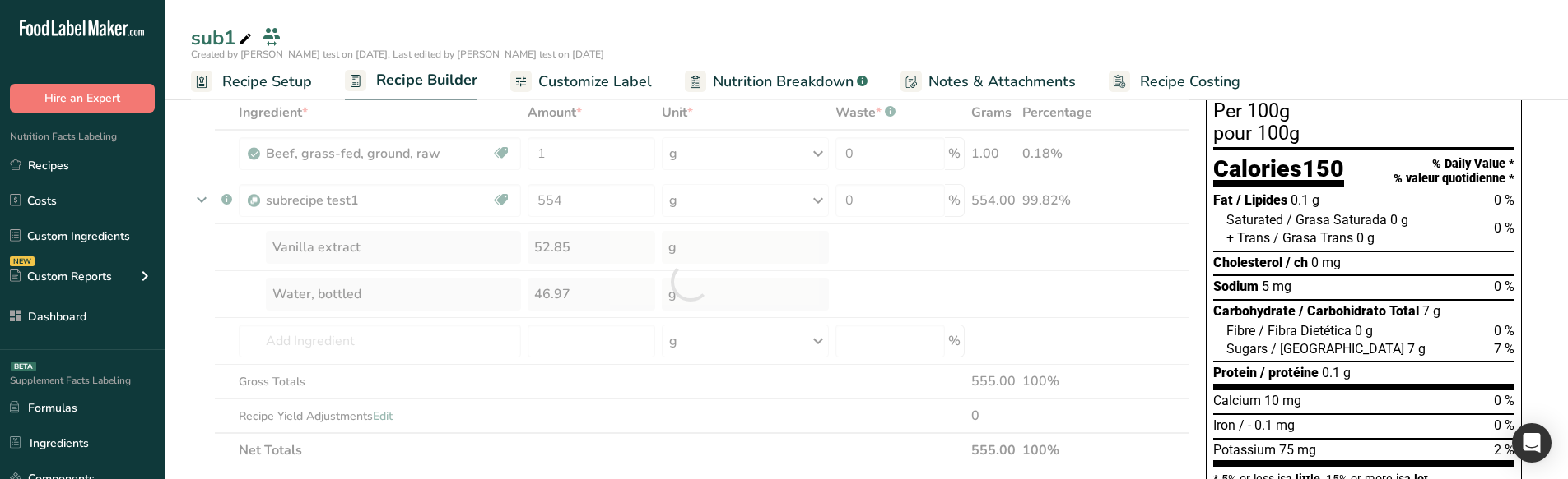
click at [243, 86] on span "Recipe Setup" at bounding box center [267, 82] width 90 height 22
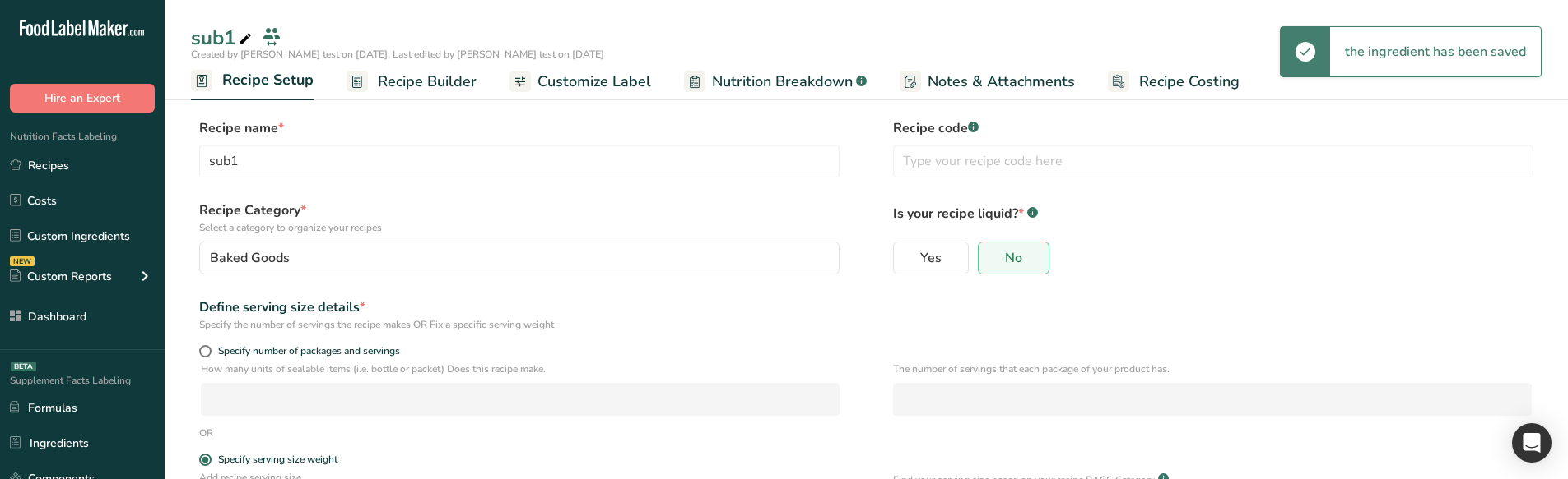
click at [428, 71] on span "Recipe Builder" at bounding box center [427, 82] width 99 height 22
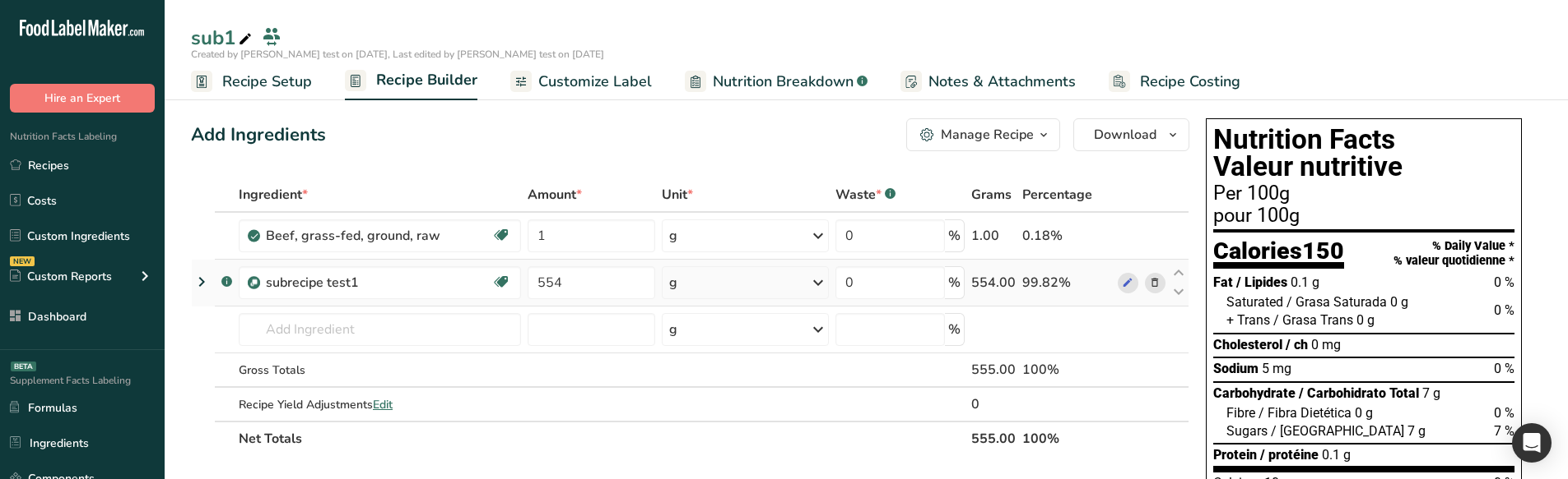
click at [196, 280] on icon at bounding box center [202, 282] width 20 height 30
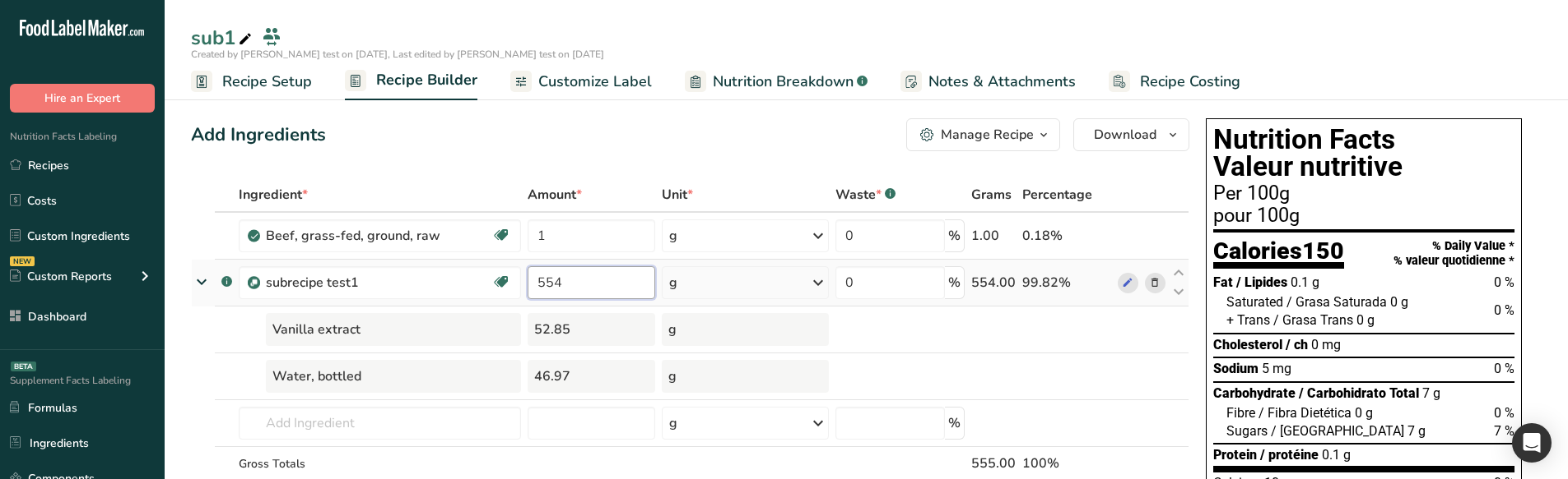
click at [565, 281] on input "554" at bounding box center [592, 282] width 129 height 33
type input "150.123"
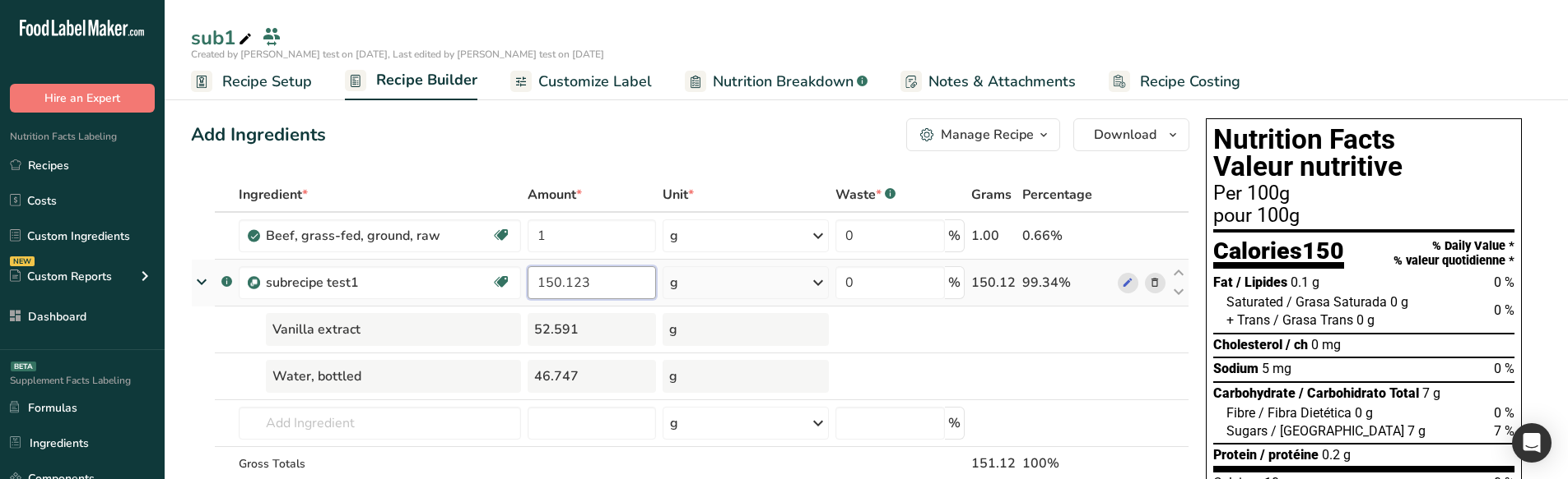
drag, startPoint x: 595, startPoint y: 293, endPoint x: 544, endPoint y: 290, distance: 51.1
click at [544, 290] on input "150.123" at bounding box center [592, 282] width 129 height 33
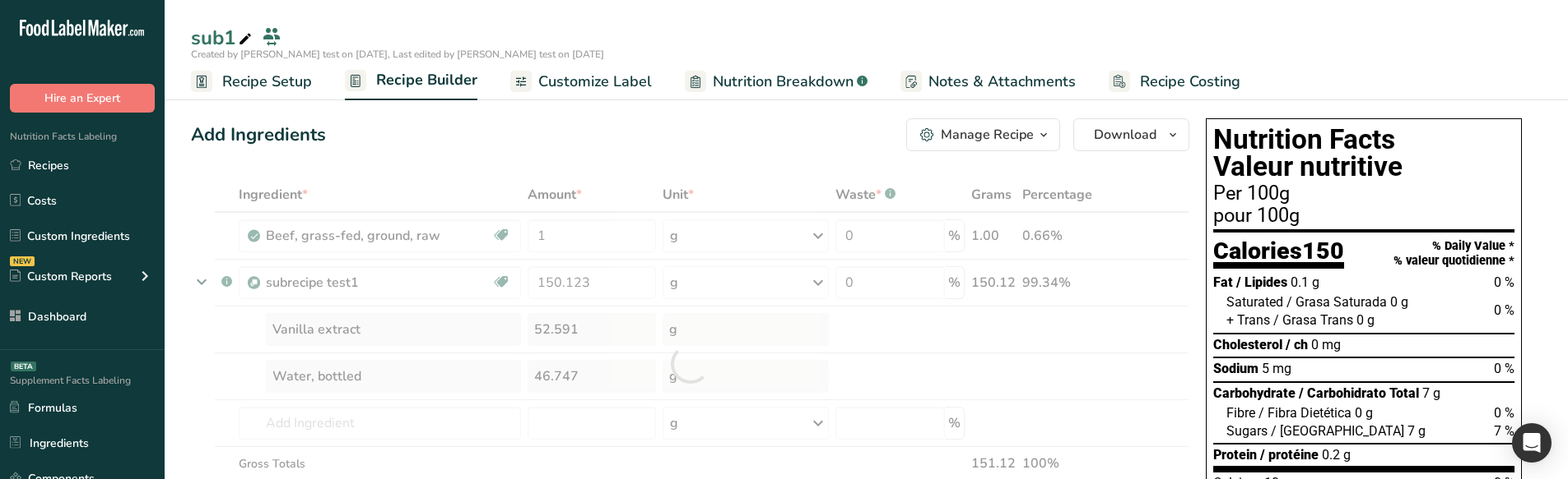
click at [247, 95] on link "Recipe Setup" at bounding box center [251, 81] width 121 height 37
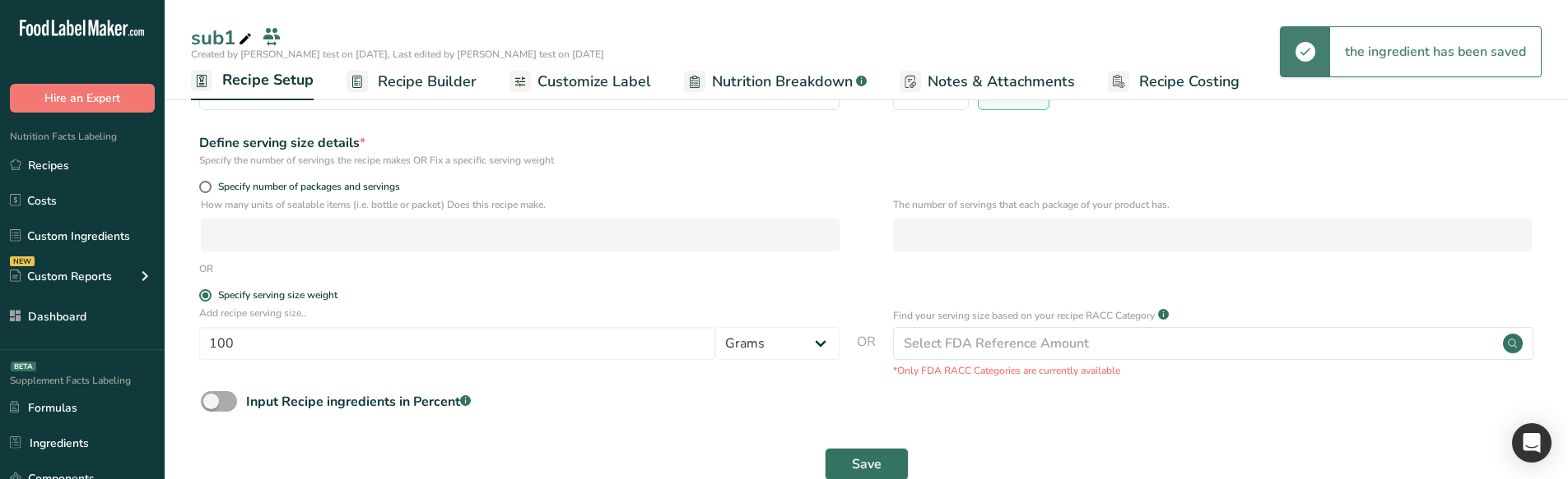
click at [222, 402] on span at bounding box center [218, 401] width 37 height 21
click at [212, 402] on input "Input Recipe ingredients in Percent .a-a{fill:#347362;}.b-a{fill:#fff;}" at bounding box center [206, 401] width 11 height 11
checkbox input "true"
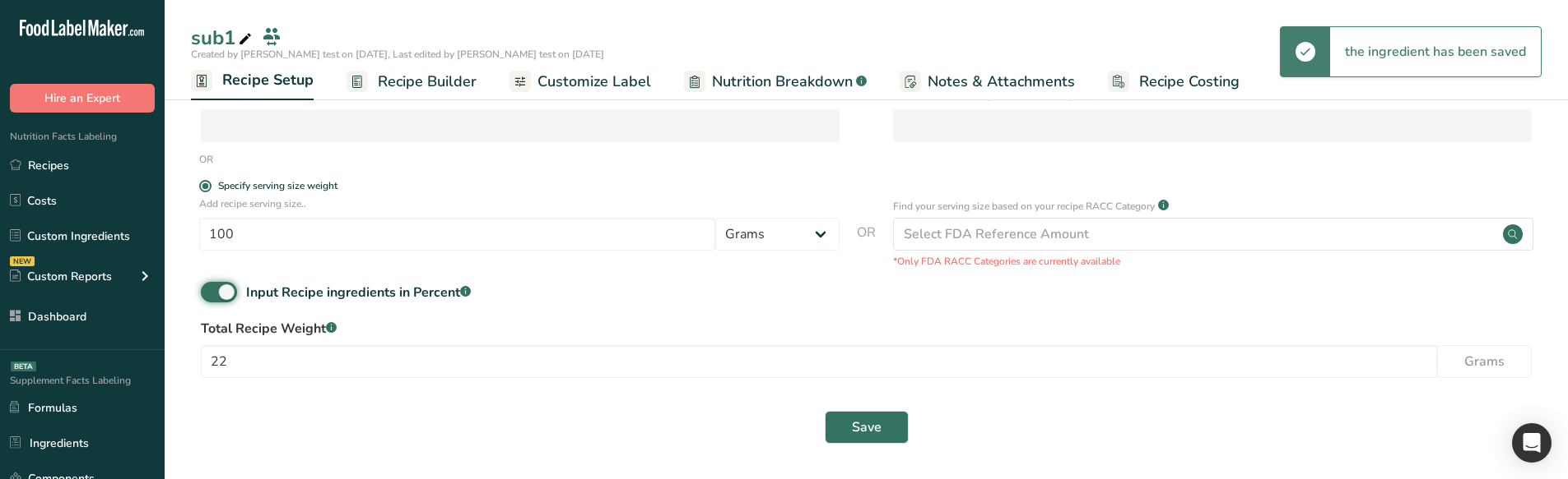
scroll to position [275, 0]
click at [906, 421] on button "Save" at bounding box center [866, 427] width 84 height 33
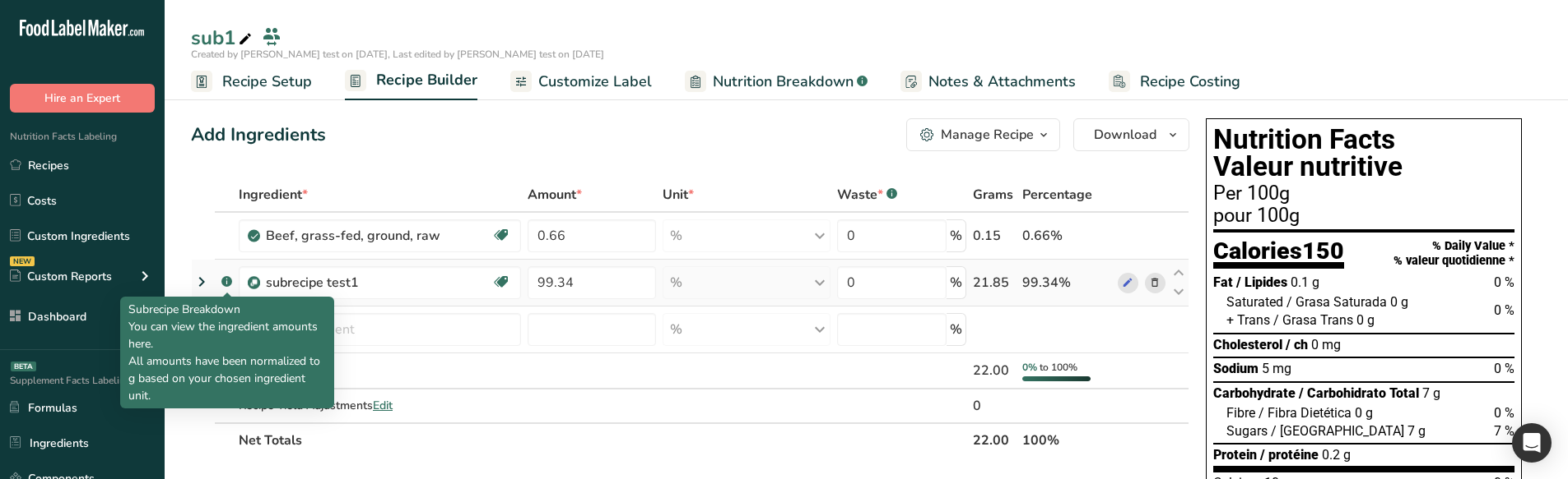
click at [203, 279] on icon at bounding box center [202, 282] width 20 height 30
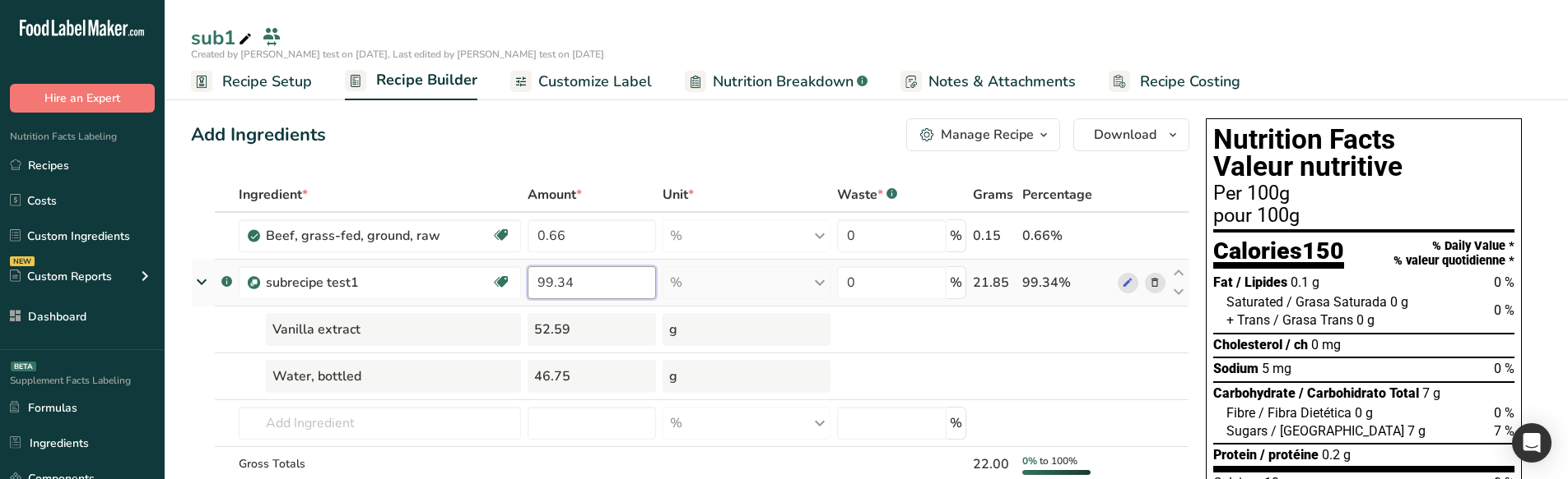
click at [583, 291] on input "99.34" at bounding box center [592, 282] width 129 height 33
type input "99.4343"
click at [512, 179] on div "Ingredient * Amount * Unit * Waste * .a-a{fill:#347362;}.b-a{fill:#fff;} Grams …" at bounding box center [690, 372] width 999 height 389
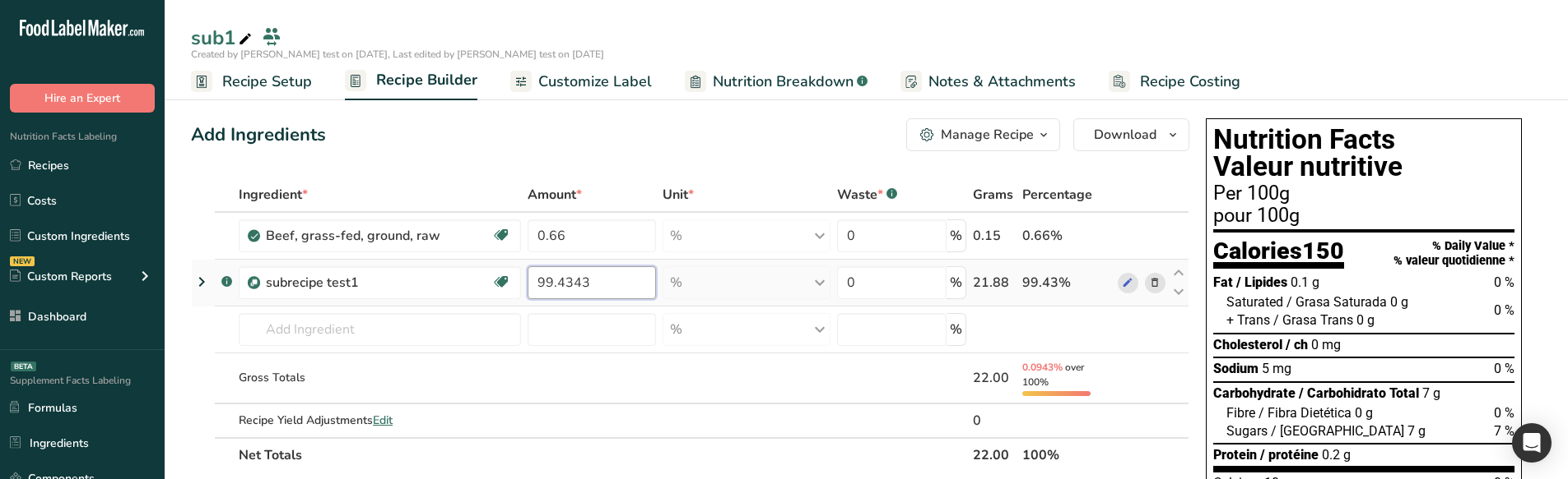
click at [564, 282] on input "99.4343" at bounding box center [592, 282] width 129 height 33
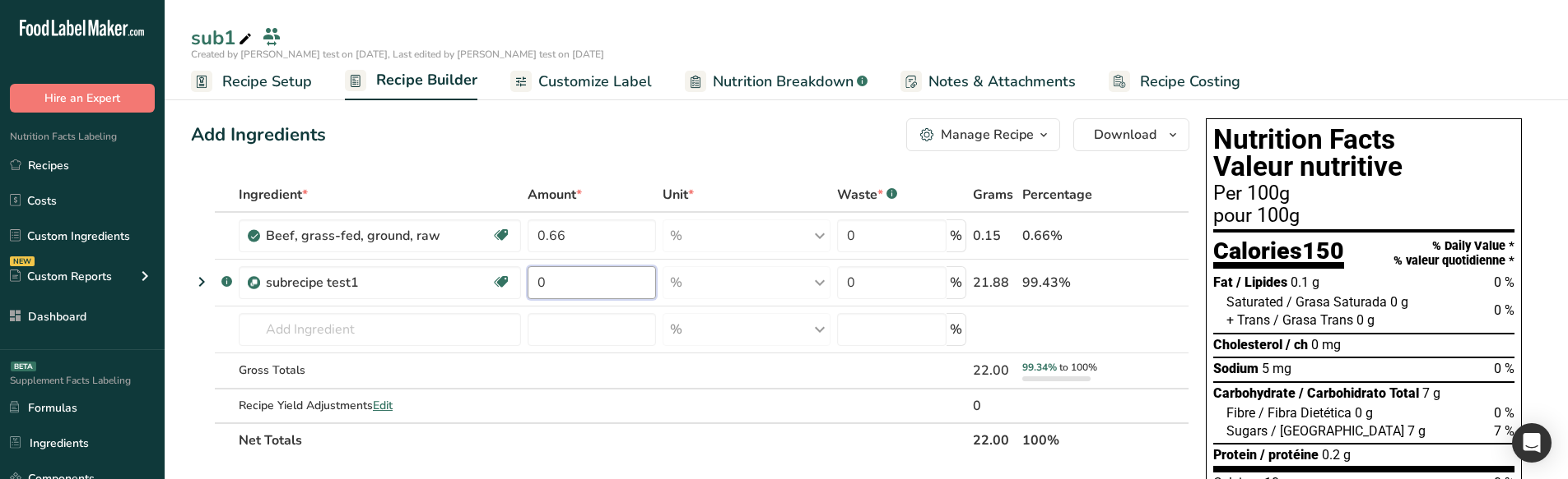
type input "0"
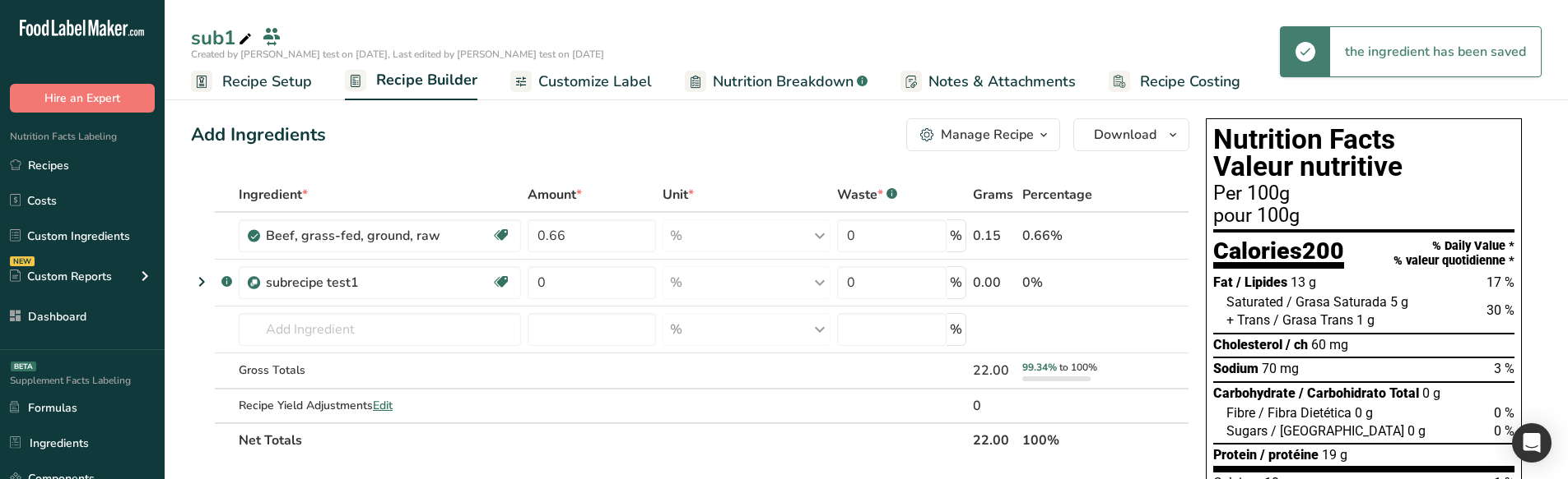
click at [198, 278] on icon at bounding box center [202, 282] width 20 height 30
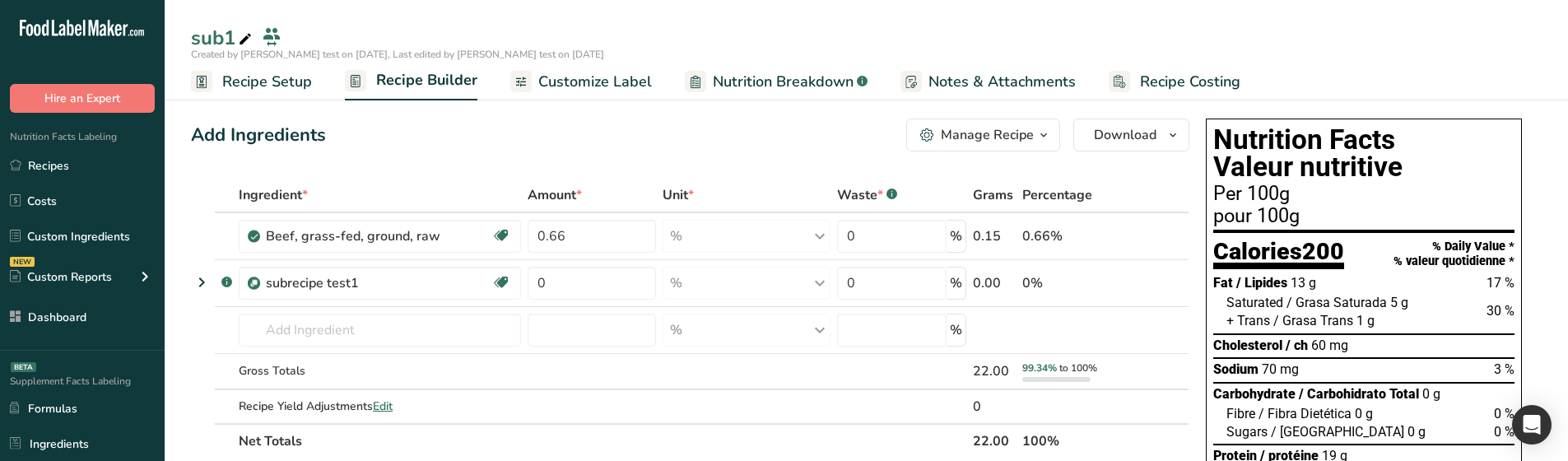
click at [200, 282] on icon at bounding box center [202, 283] width 20 height 30
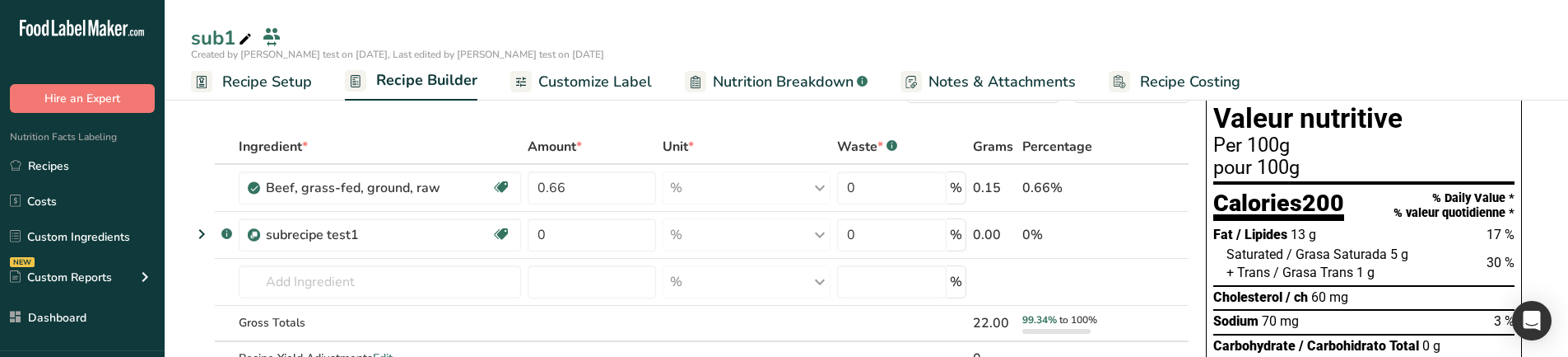
scroll to position [51, 0]
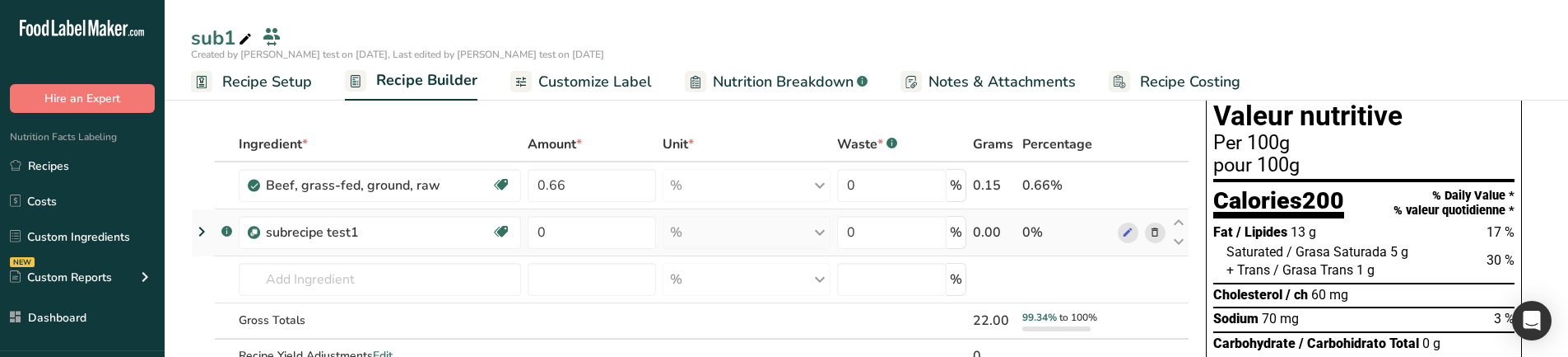
click at [209, 240] on icon at bounding box center [202, 231] width 20 height 30
click at [198, 217] on icon at bounding box center [202, 231] width 20 height 30
click at [198, 231] on icon at bounding box center [202, 231] width 20 height 30
click at [194, 236] on icon at bounding box center [202, 231] width 20 height 30
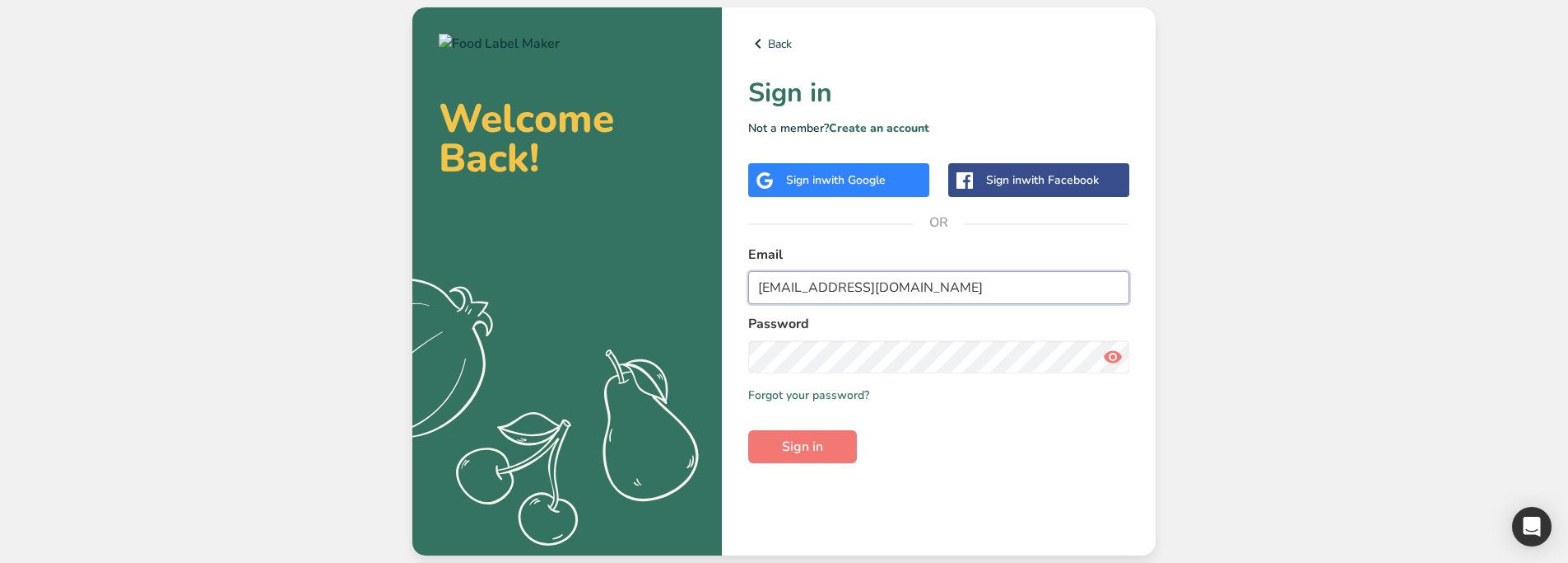
click at [851, 280] on input "[EMAIL_ADDRESS][DOMAIN_NAME]" at bounding box center [939, 287] width 382 height 33
type input "[EMAIL_ADDRESS][DOMAIN_NAME]"
click at [837, 441] on button "Sign in" at bounding box center [803, 446] width 109 height 33
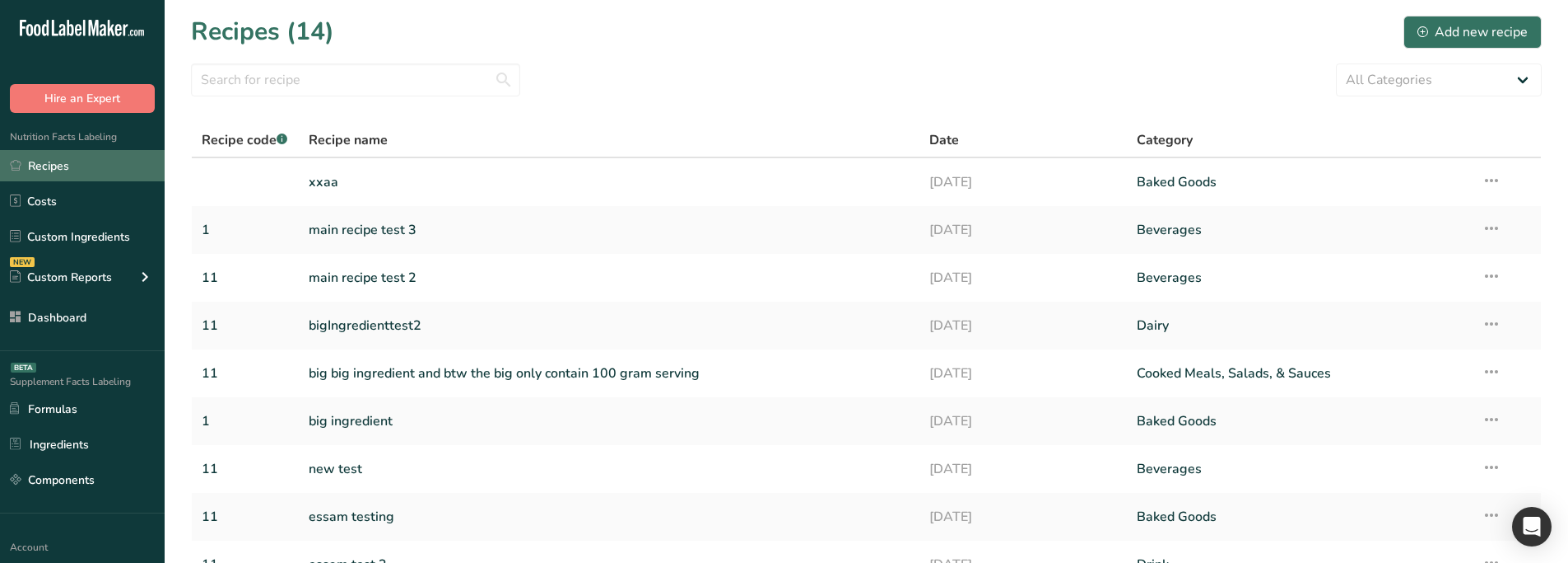
click at [91, 165] on link "Recipes" at bounding box center [82, 166] width 165 height 32
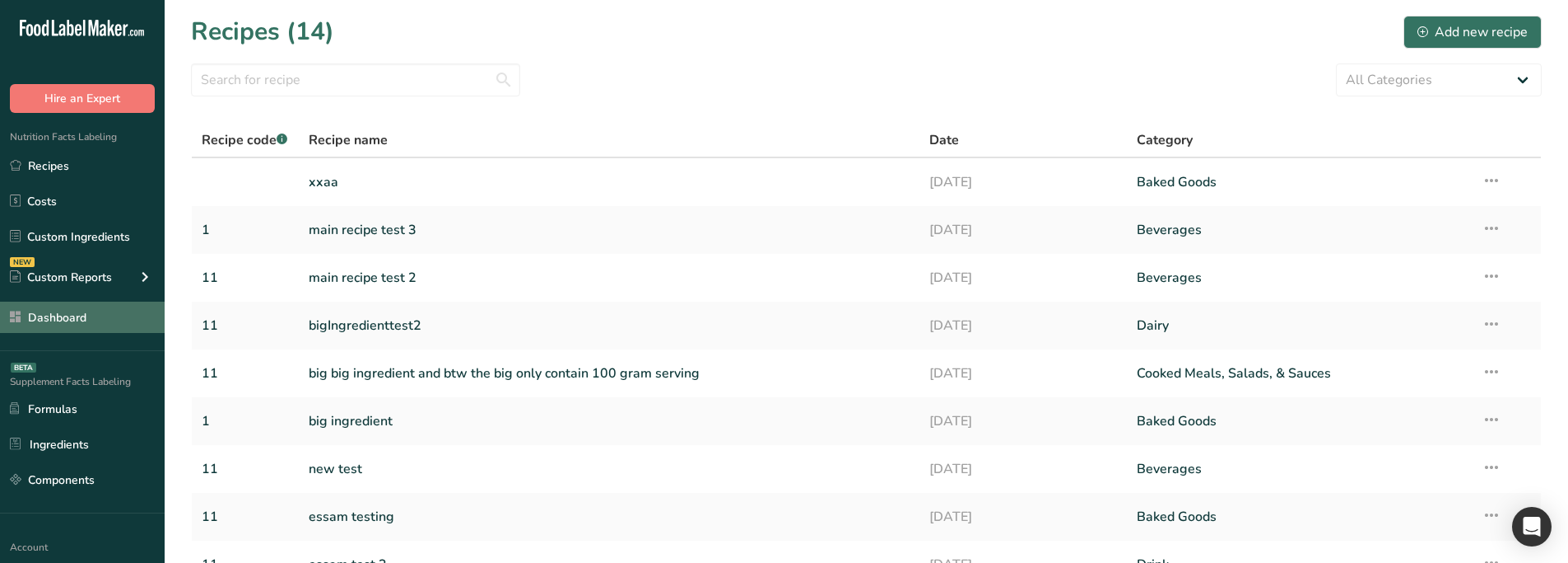
click at [101, 316] on link "Dashboard" at bounding box center [82, 318] width 165 height 32
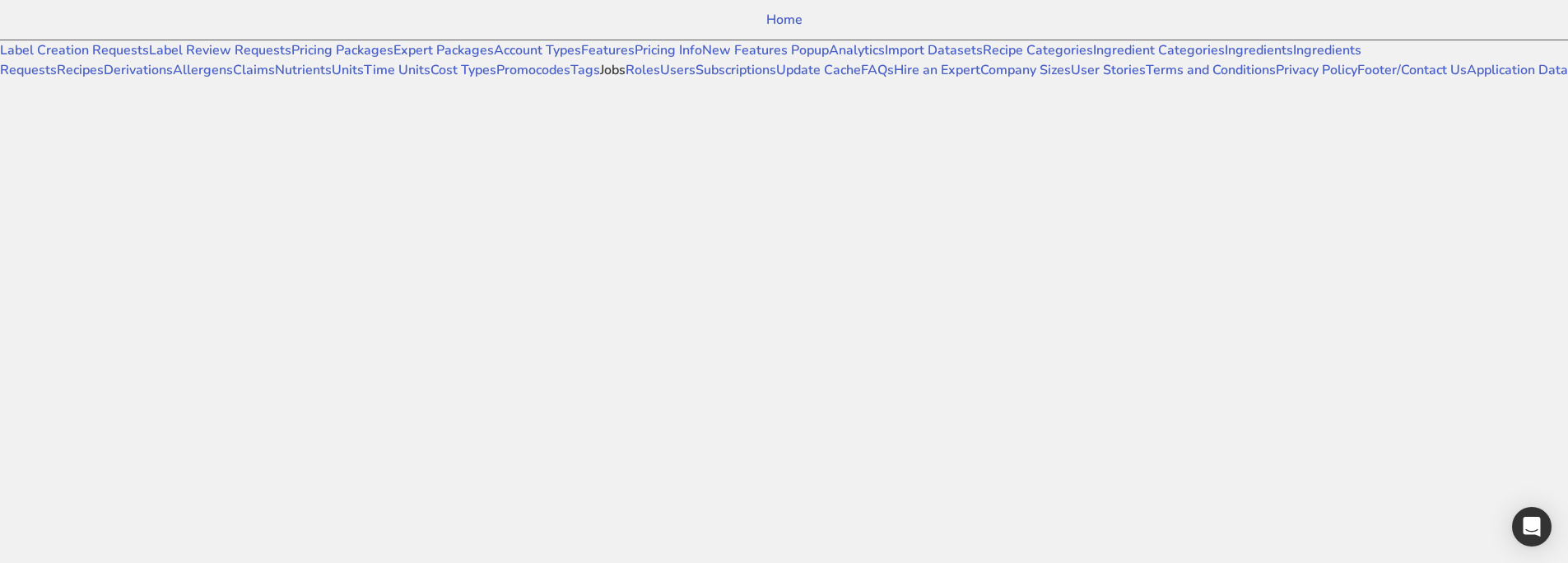
scroll to position [659, 0]
click at [660, 79] on link "Users" at bounding box center [678, 70] width 36 height 18
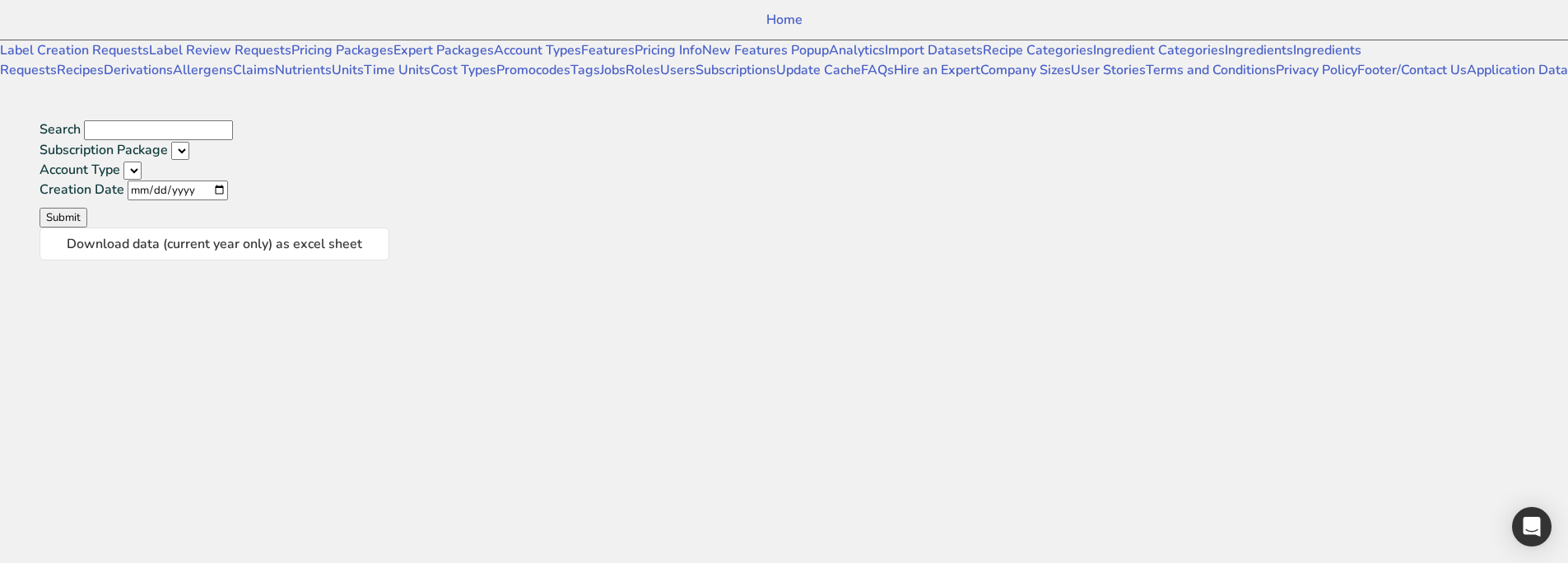
select select
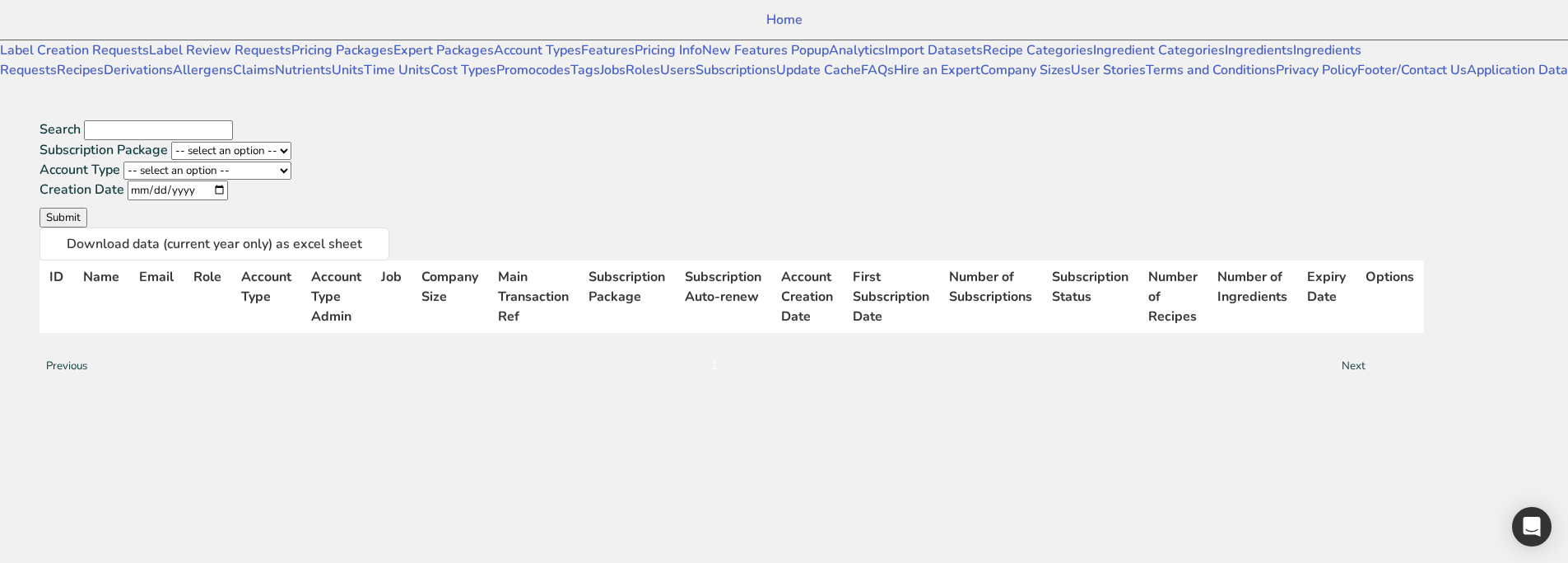
click at [233, 121] on input "Search" at bounding box center [158, 131] width 149 height 20
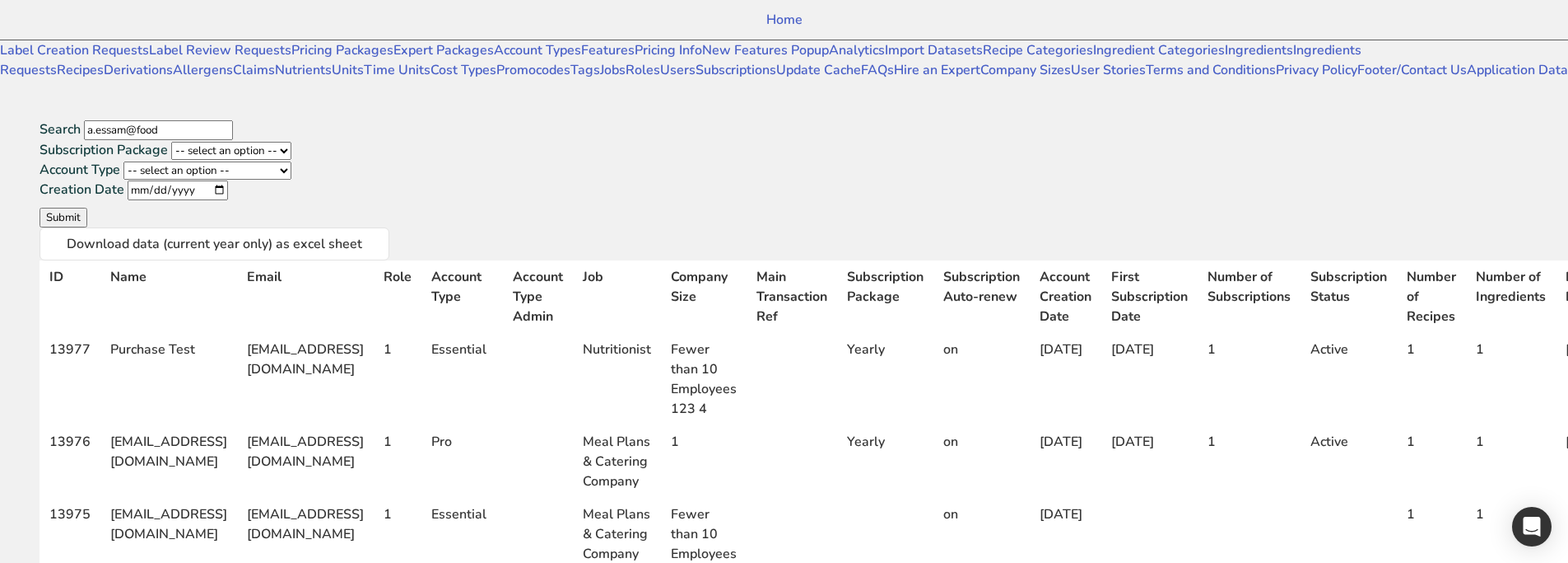
type input "a.essam@food"
click at [40, 208] on button "Submit" at bounding box center [63, 218] width 47 height 20
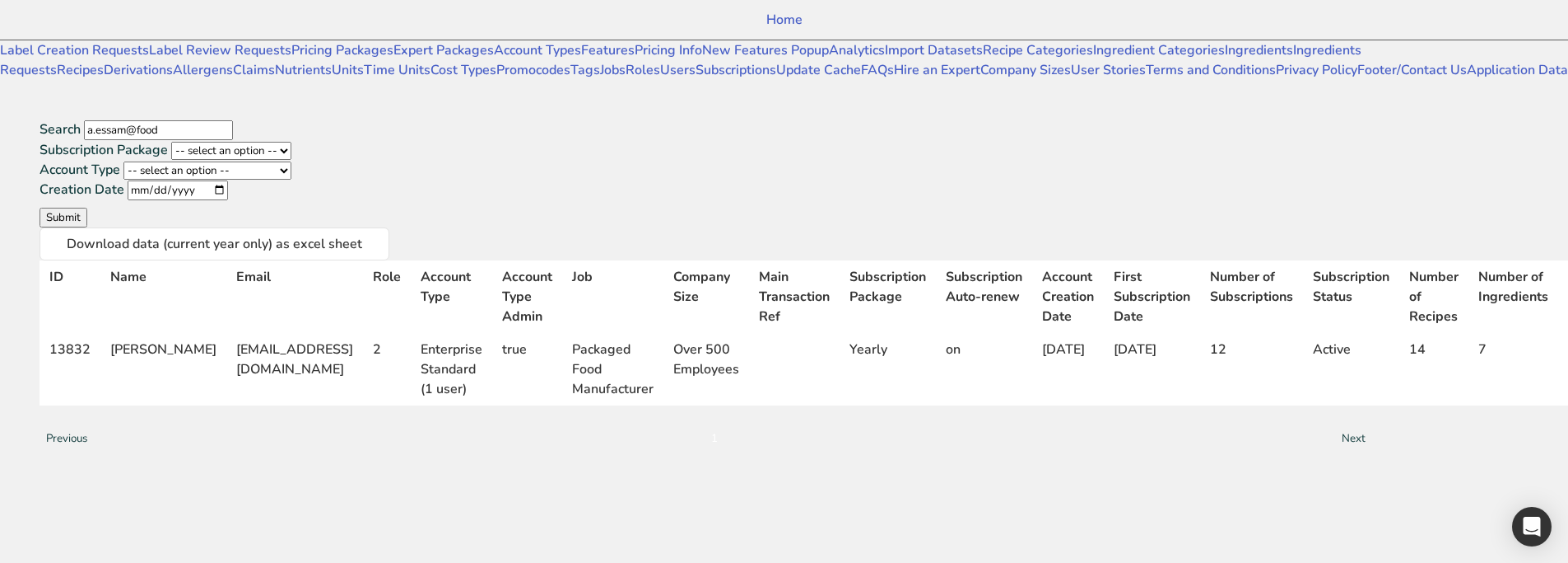
scroll to position [0, 332]
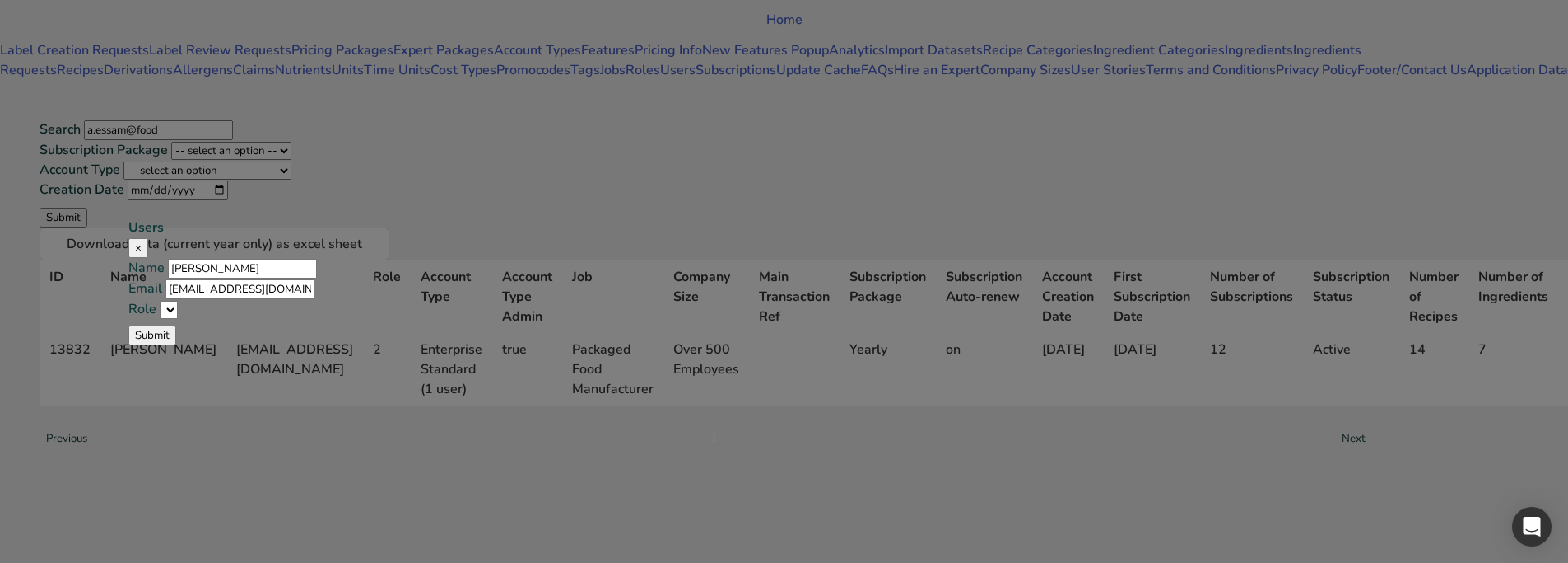
select select "2"
click at [1302, 486] on div "Users × Name [PERSON_NAME] Email [EMAIL_ADDRESS][DOMAIN_NAME] Role Expert admin…" at bounding box center [784, 281] width 1568 height 563
click at [141, 240] on span "×" at bounding box center [138, 247] width 7 height 15
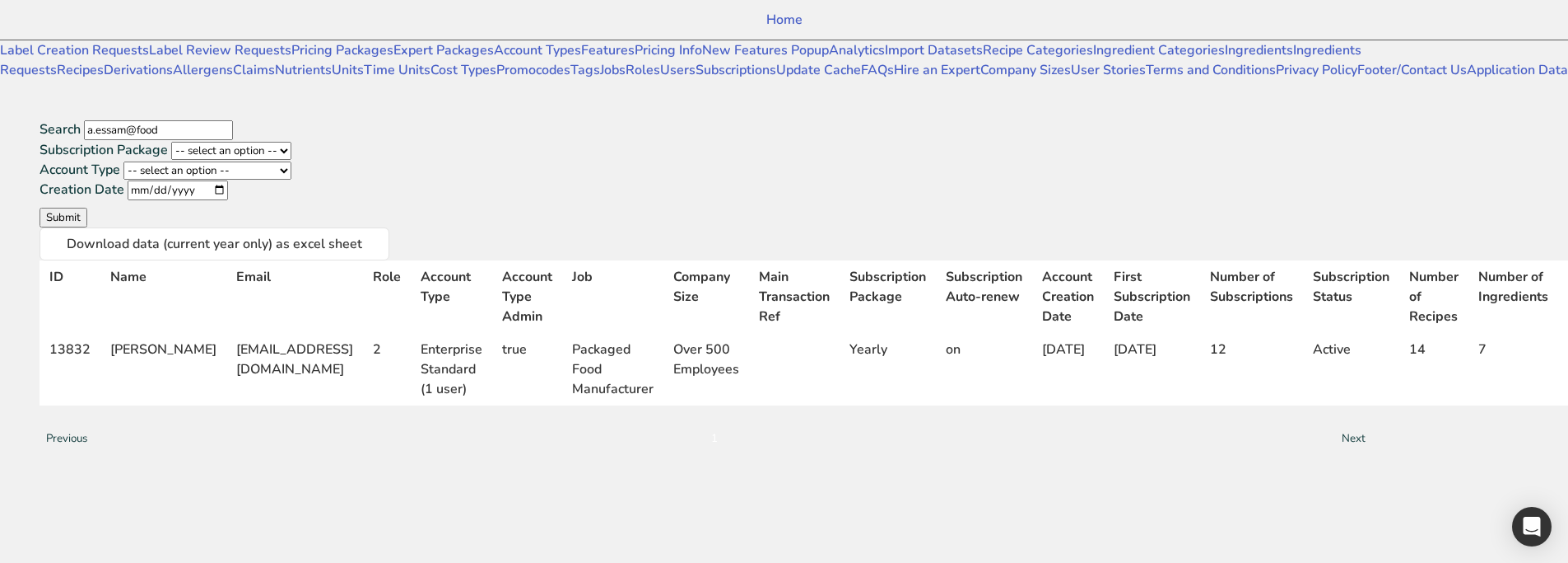
select select "3"
select select "US"
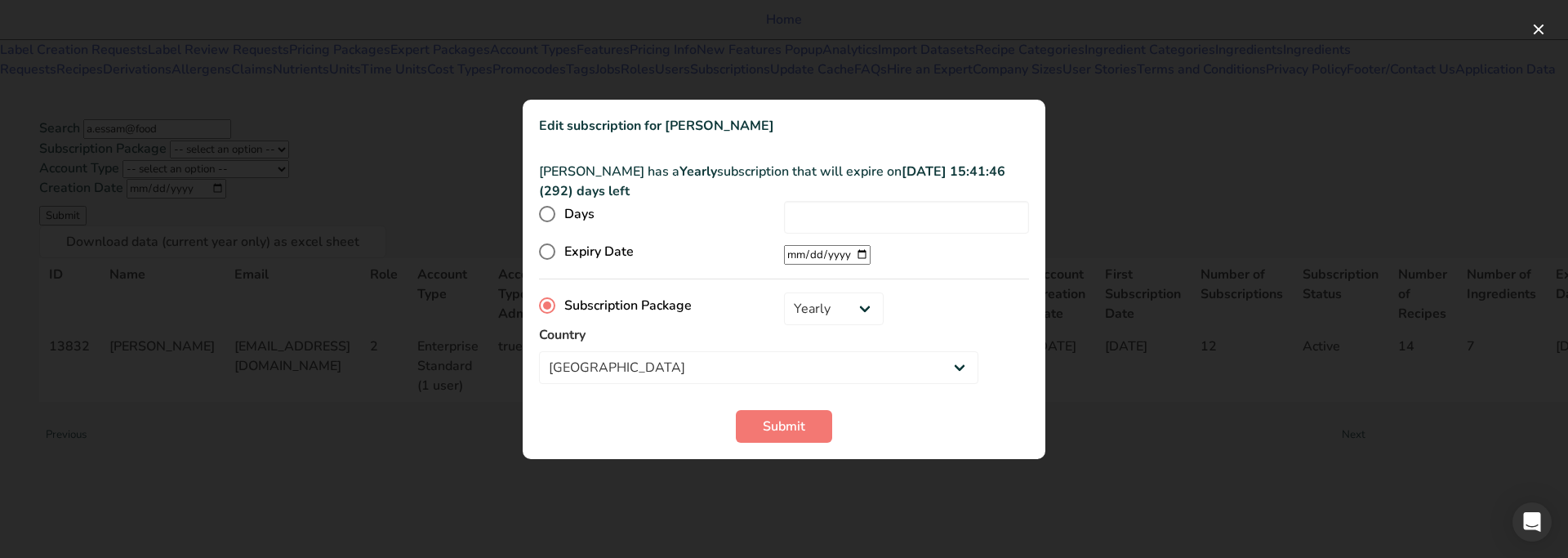
click at [1349, 155] on div at bounding box center [784, 279] width 1568 height 558
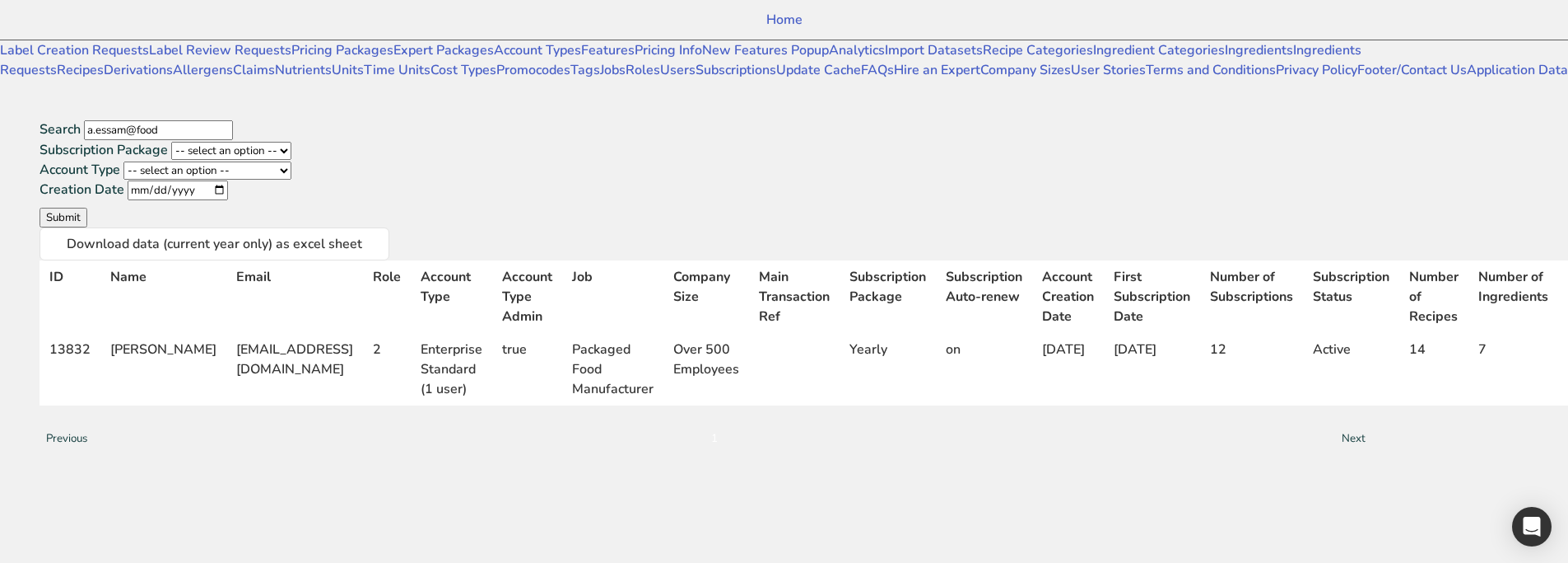
select select "13"
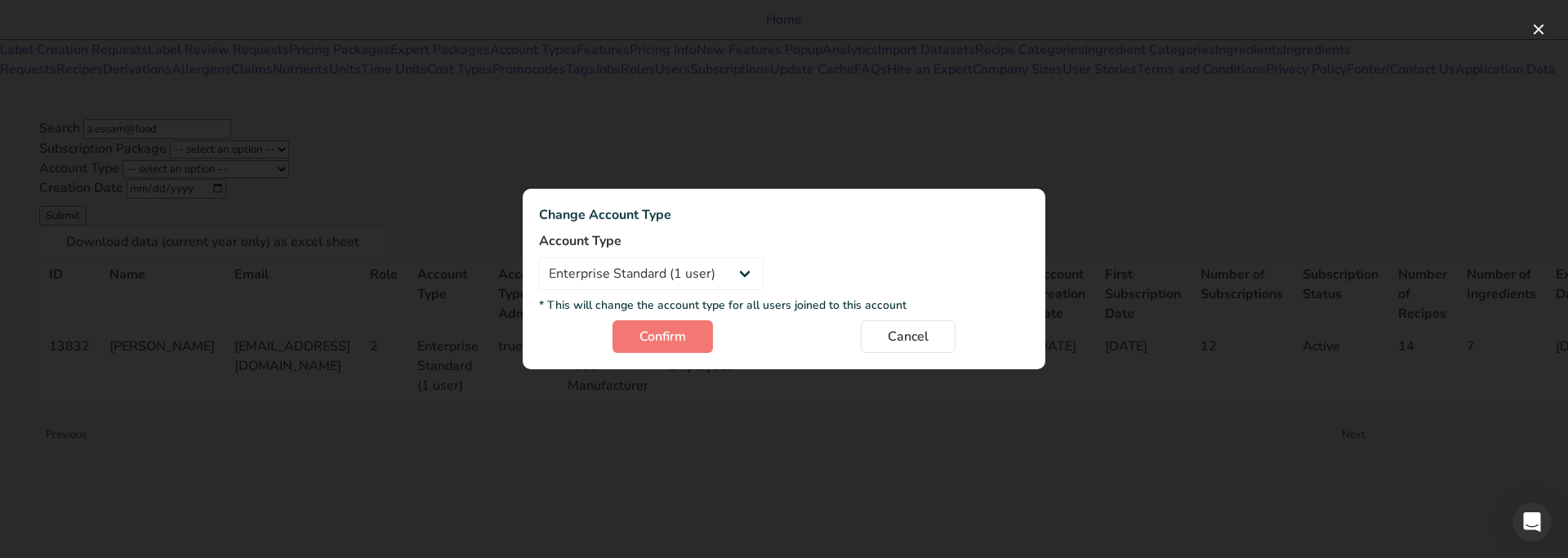
click at [1239, 149] on div at bounding box center [784, 279] width 1568 height 558
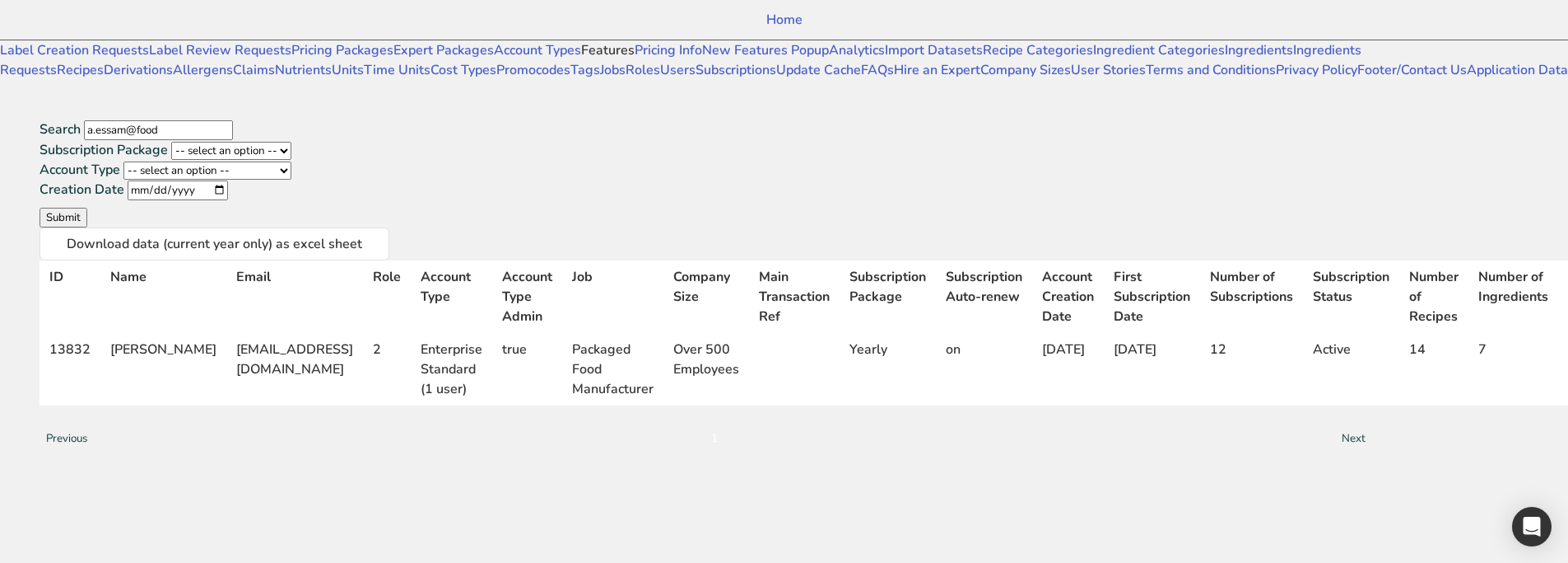
scroll to position [37, 0]
click at [581, 59] on link "Features" at bounding box center [608, 50] width 53 height 18
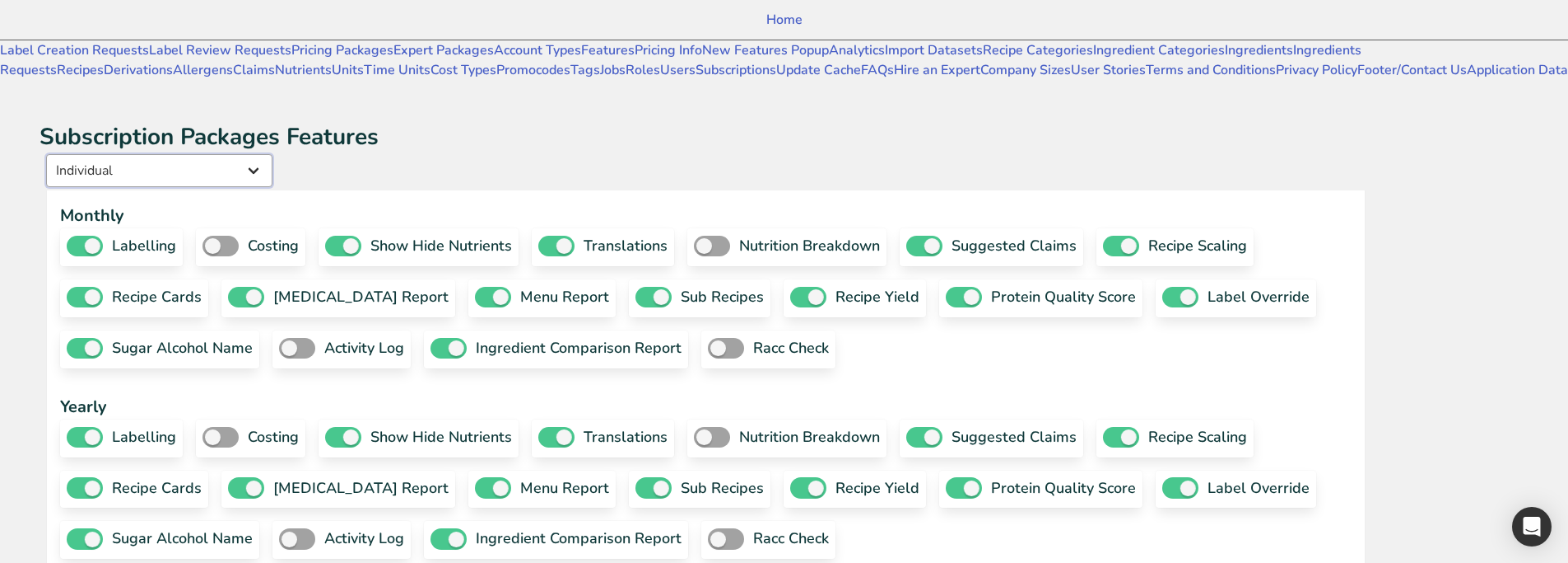
click at [273, 154] on select "Individual Essential Pro Business Old Enterprise 3 Users (799$) Old Enterprise …" at bounding box center [159, 170] width 226 height 33
select select "13"
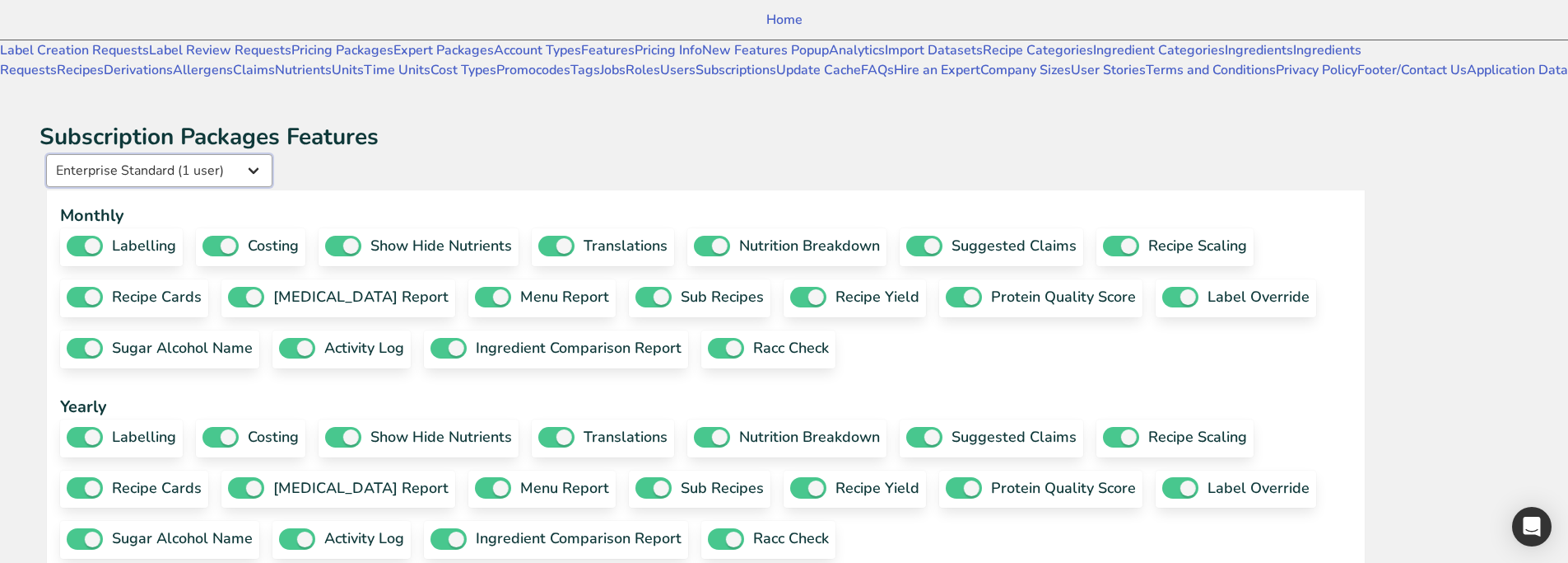
click at [222, 154] on select "Individual Essential Pro Business Old Enterprise 3 Users (799$) Old Enterprise …" at bounding box center [159, 170] width 226 height 33
checkbox input "true"
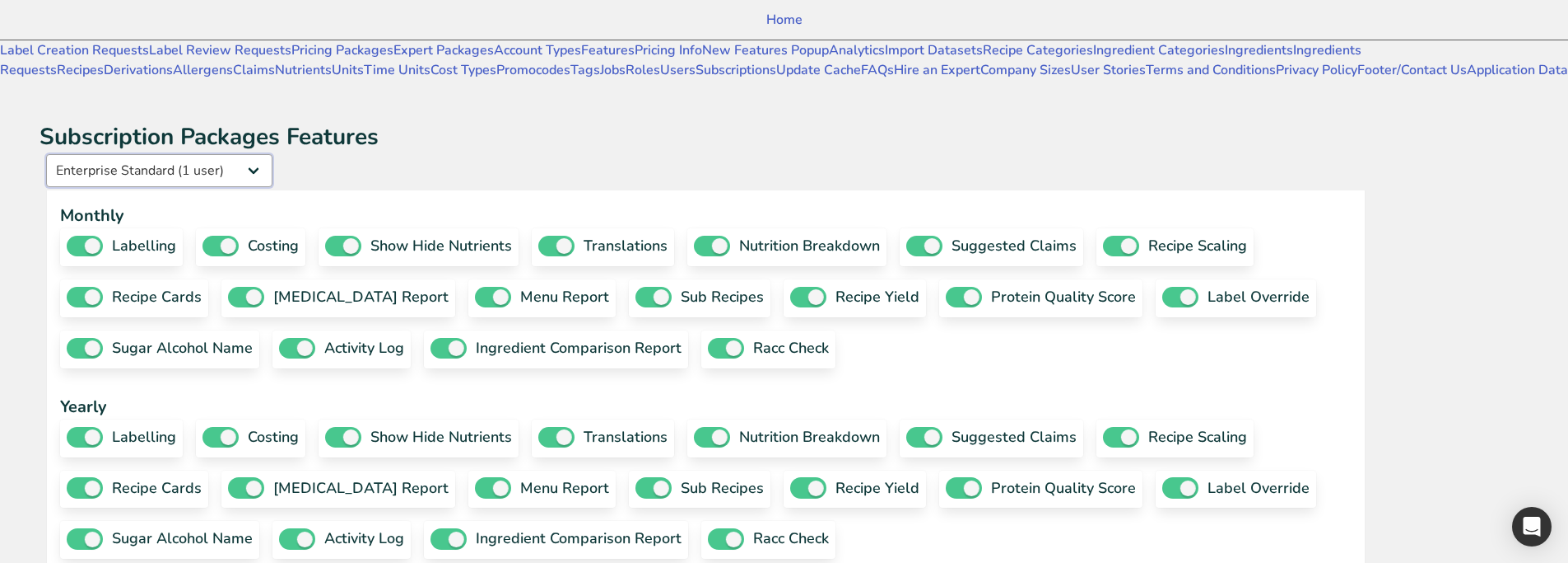
checkbox input "true"
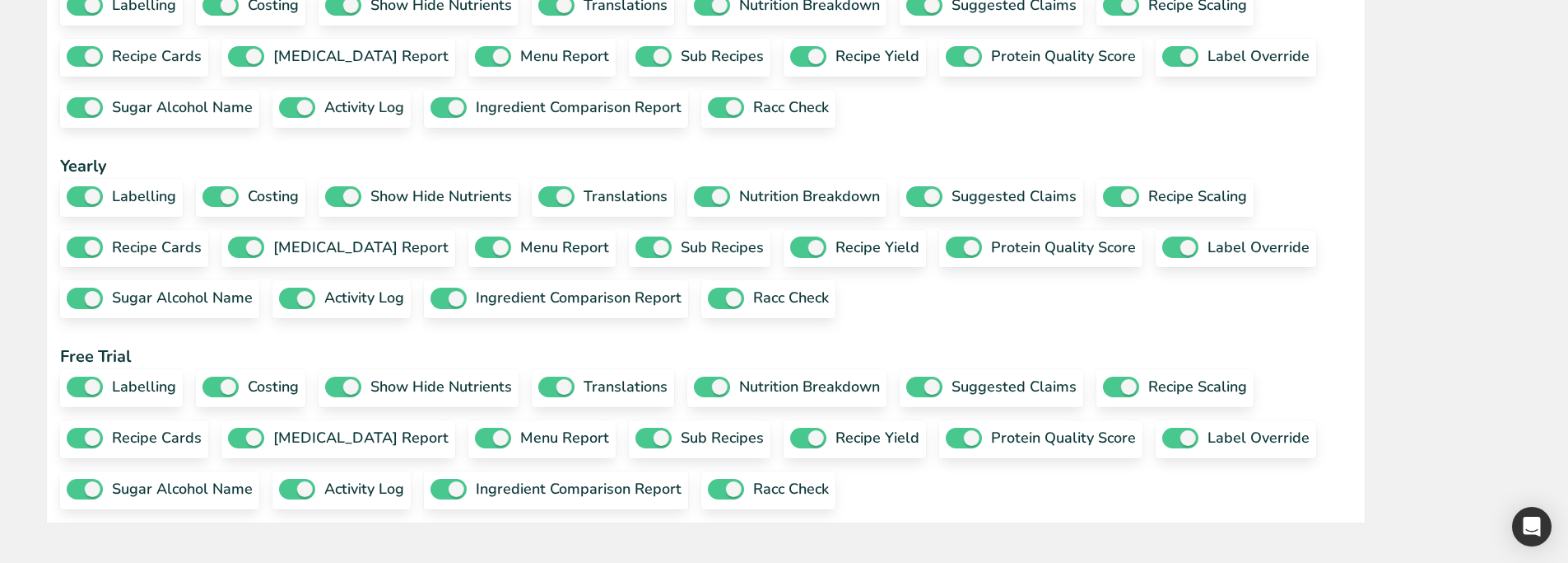
scroll to position [599, 0]
click at [1163, 257] on span at bounding box center [1180, 246] width 37 height 21
click at [1163, 253] on input "label override" at bounding box center [1168, 247] width 11 height 11
checkbox input "false"
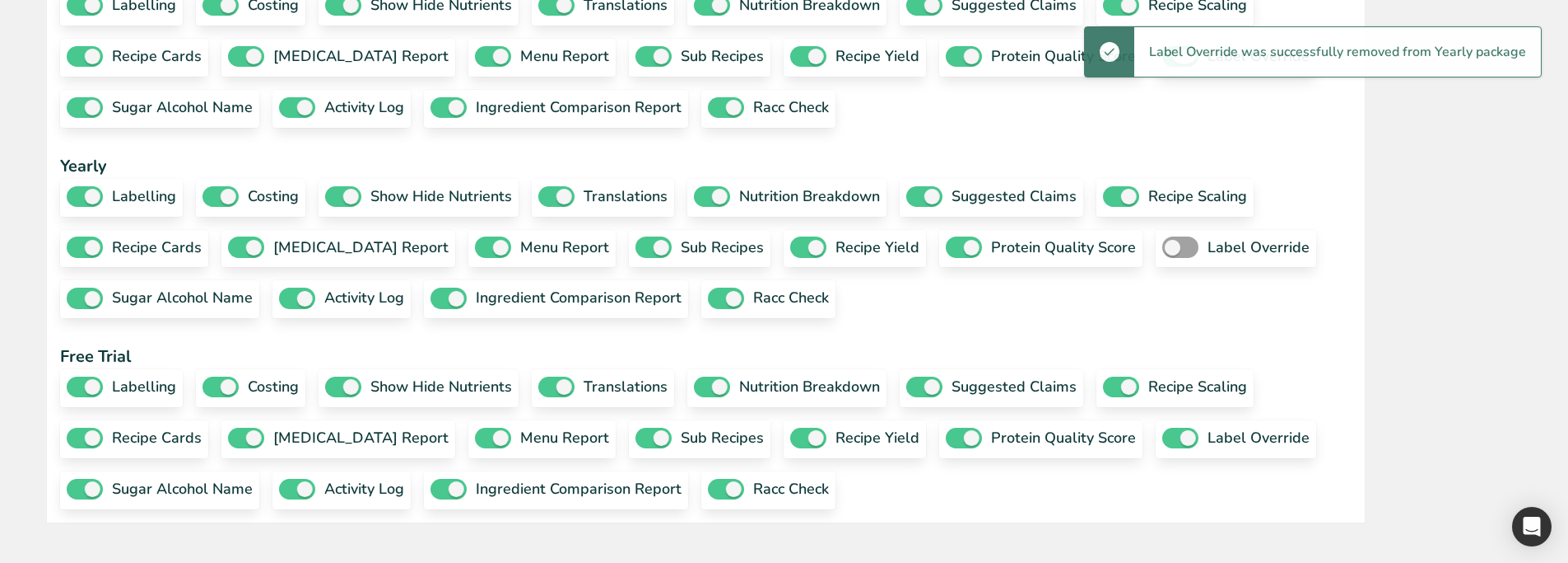
click at [1163, 66] on span at bounding box center [1180, 56] width 37 height 21
click at [1163, 61] on input "label override" at bounding box center [1168, 56] width 11 height 11
checkbox input "false"
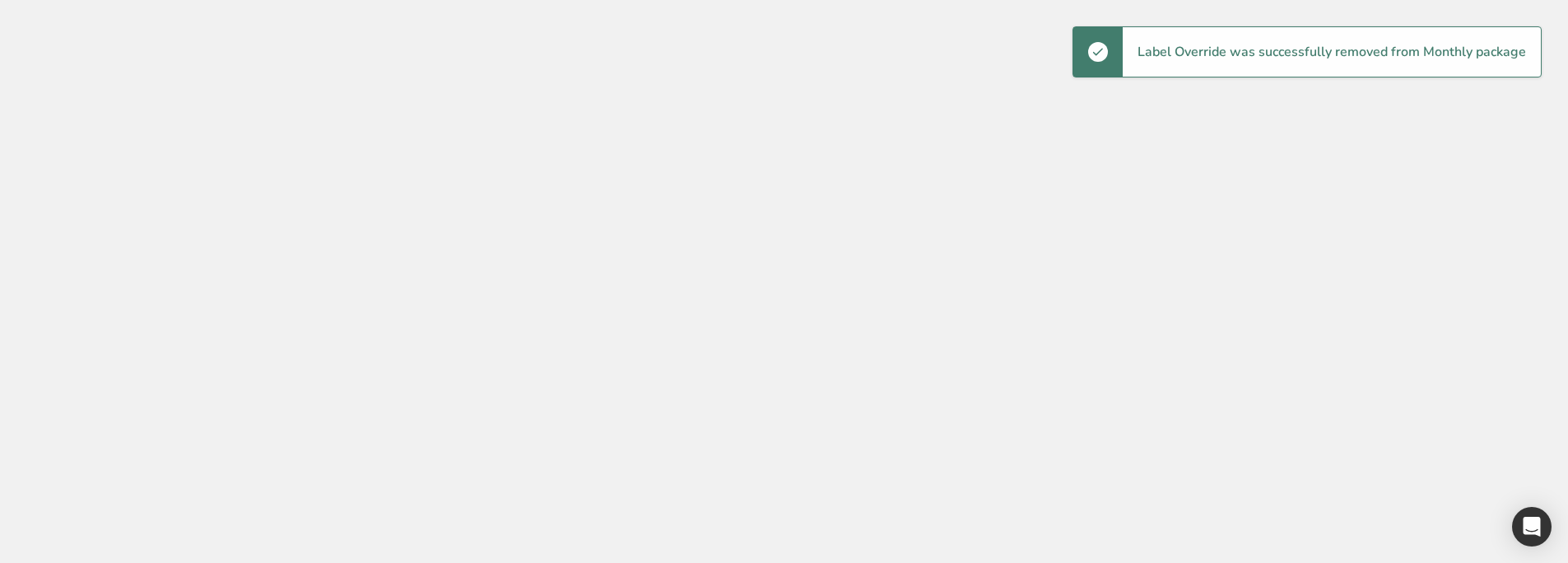
scroll to position [37, 0]
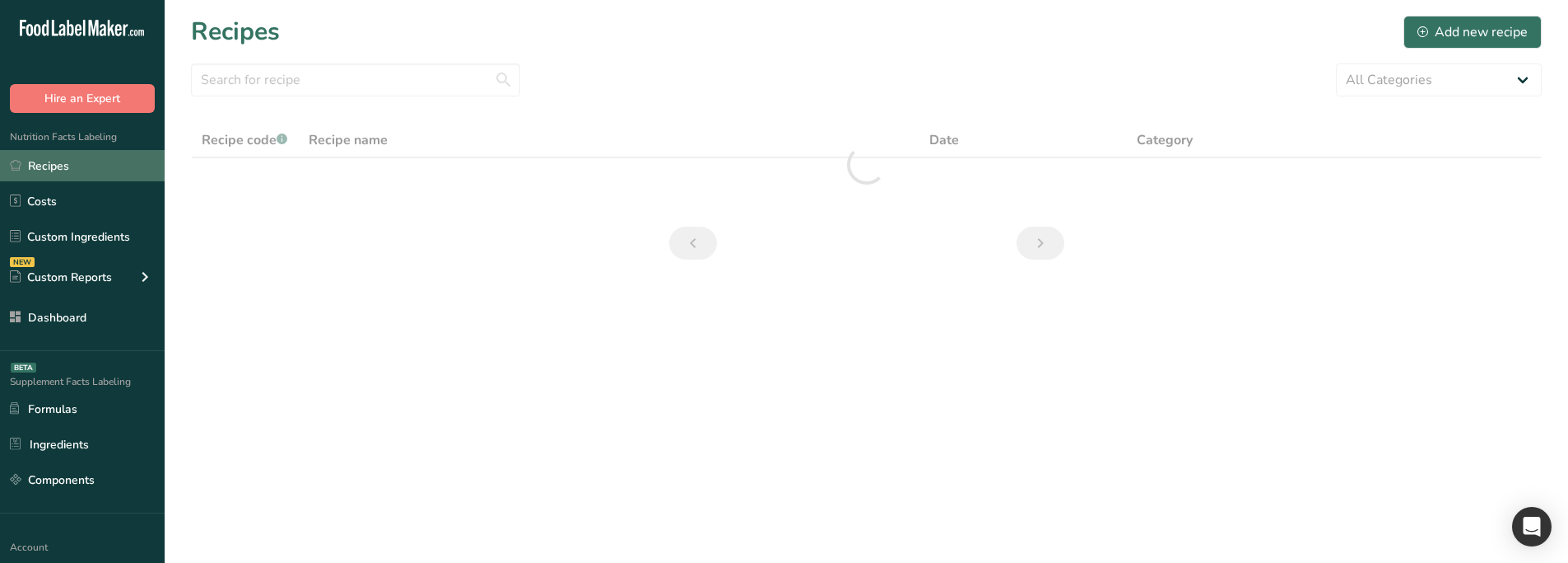
click at [85, 168] on link "Recipes" at bounding box center [82, 166] width 165 height 32
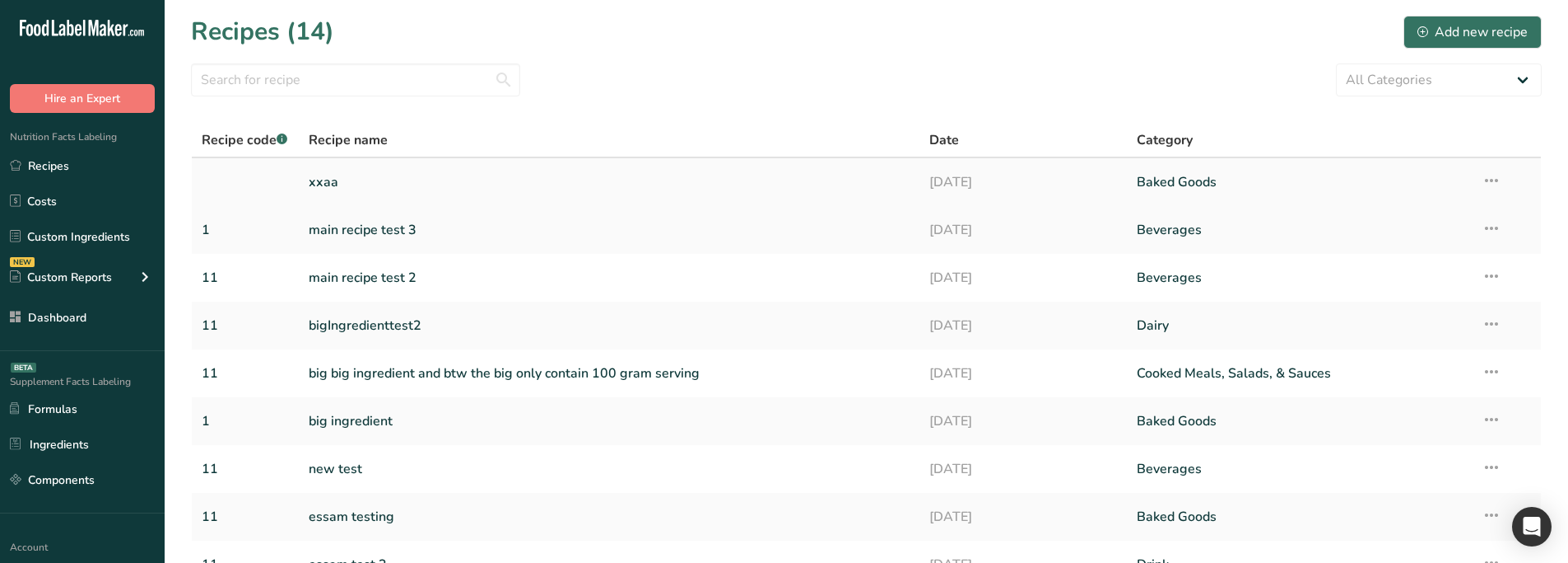
click at [382, 189] on link "xxaa" at bounding box center [609, 182] width 602 height 35
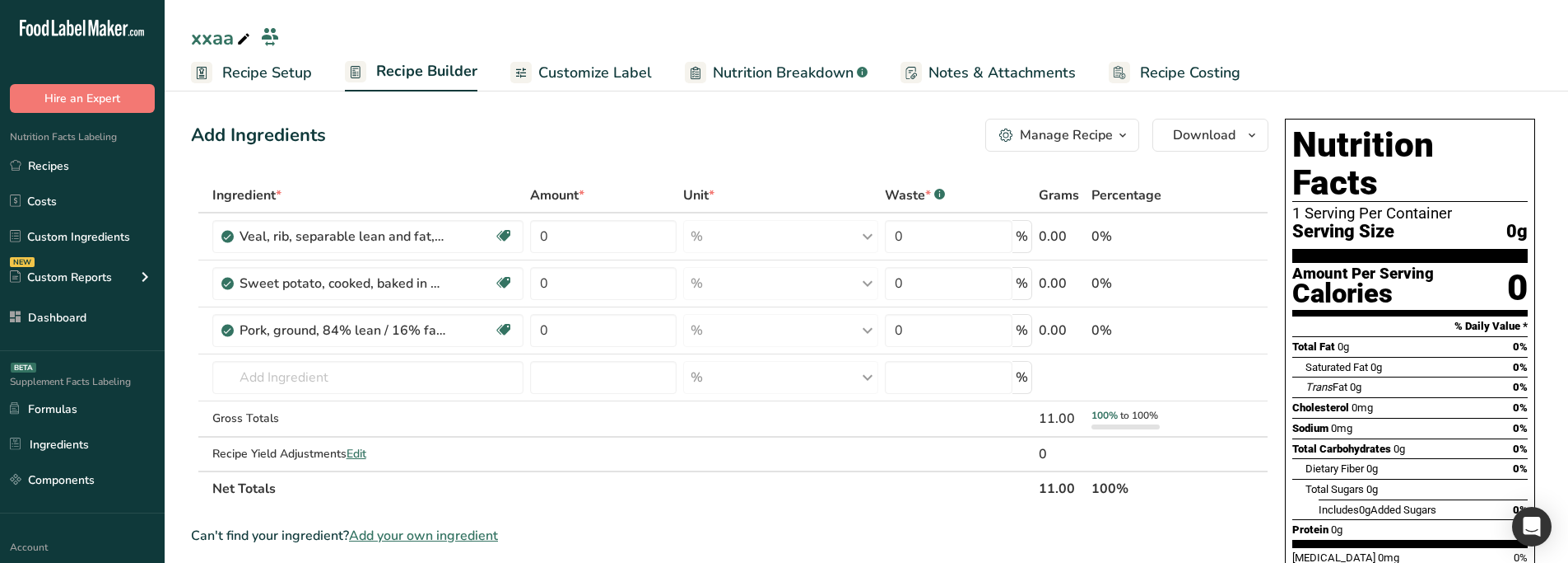
click at [950, 74] on span "Notes & Attachments" at bounding box center [1002, 72] width 147 height 22
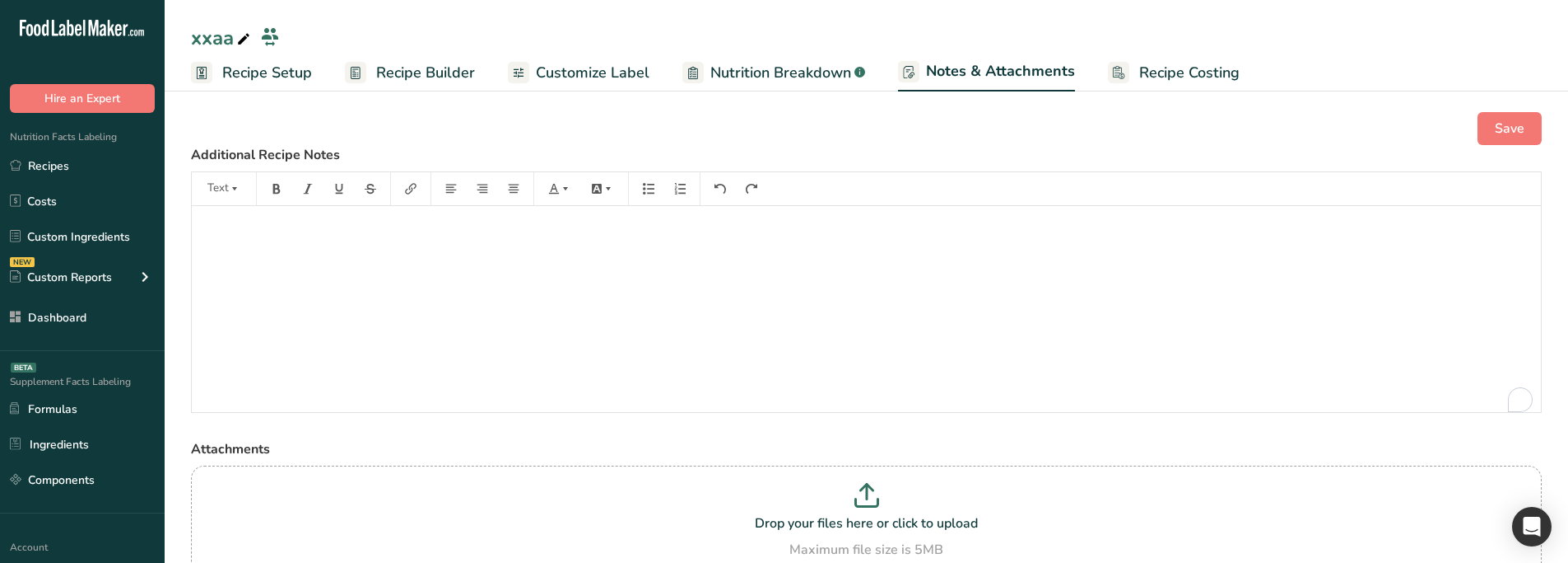
click at [562, 71] on span "Customize Label" at bounding box center [592, 72] width 114 height 22
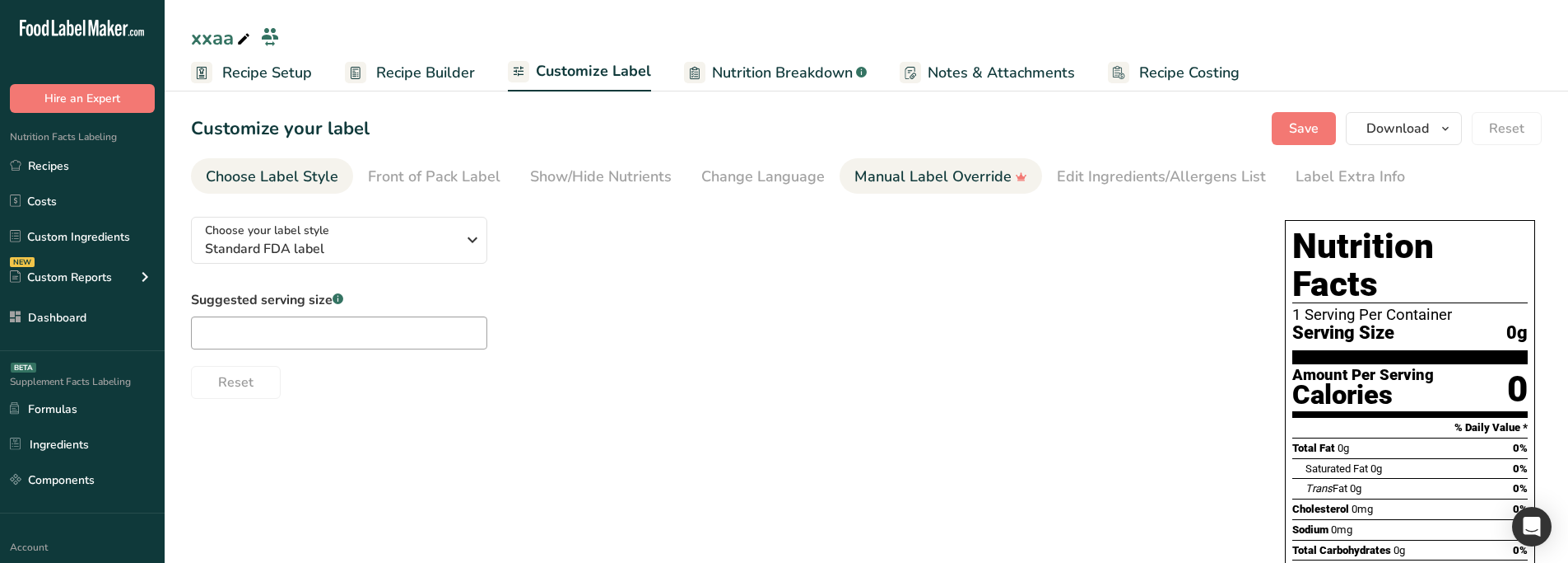
click at [893, 170] on div "Manual Label Override" at bounding box center [940, 176] width 173 height 22
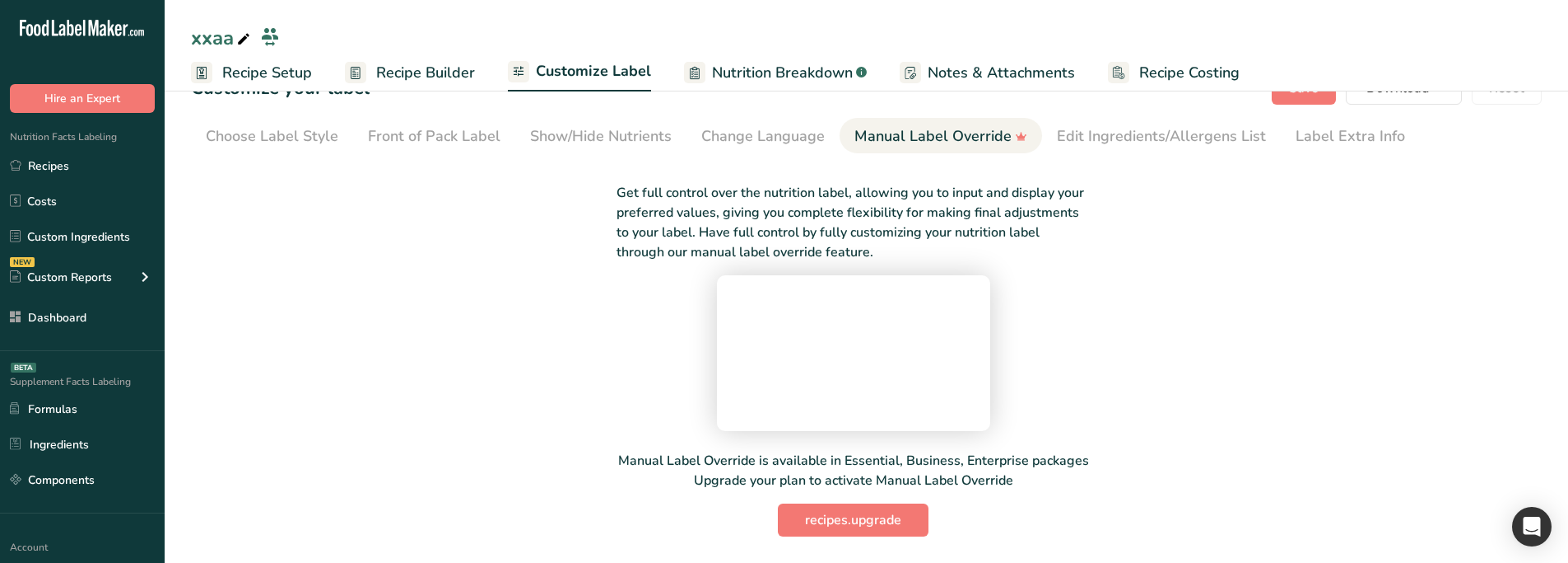
scroll to position [167, 0]
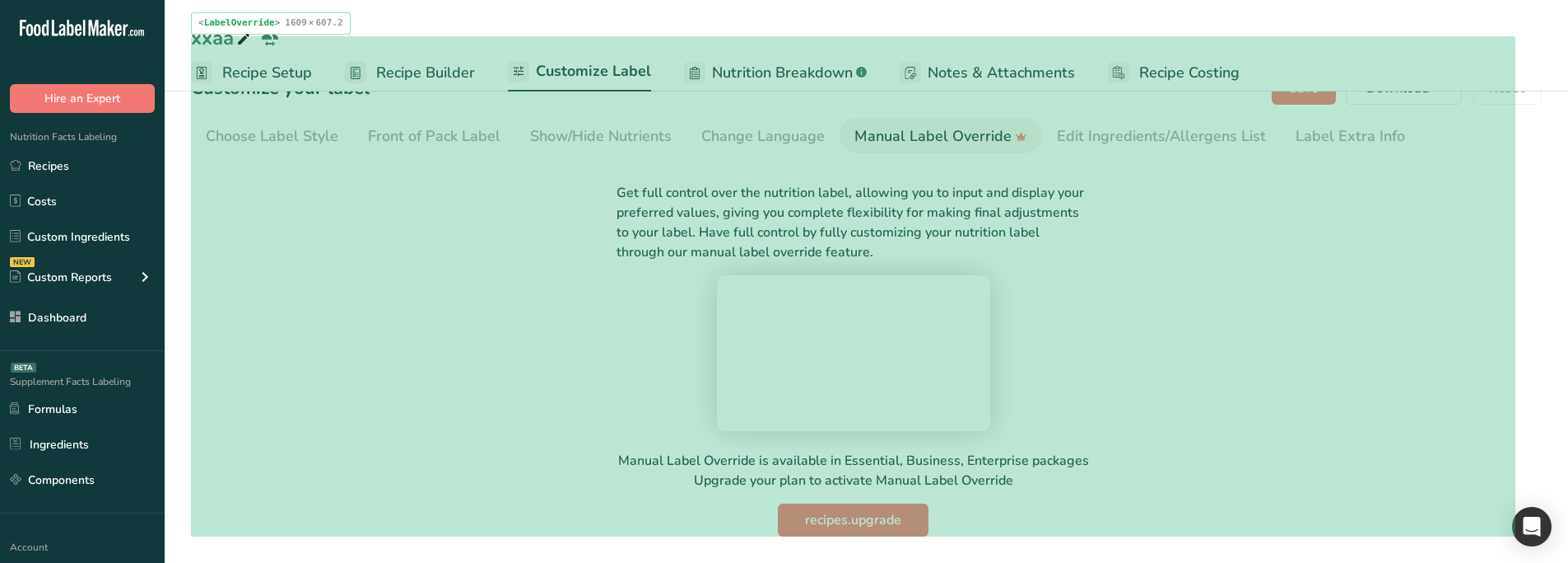
click at [591, 412] on div "Get full control over the nutrition label, allowing you to input and display yo…" at bounding box center [853, 349] width 1325 height 373
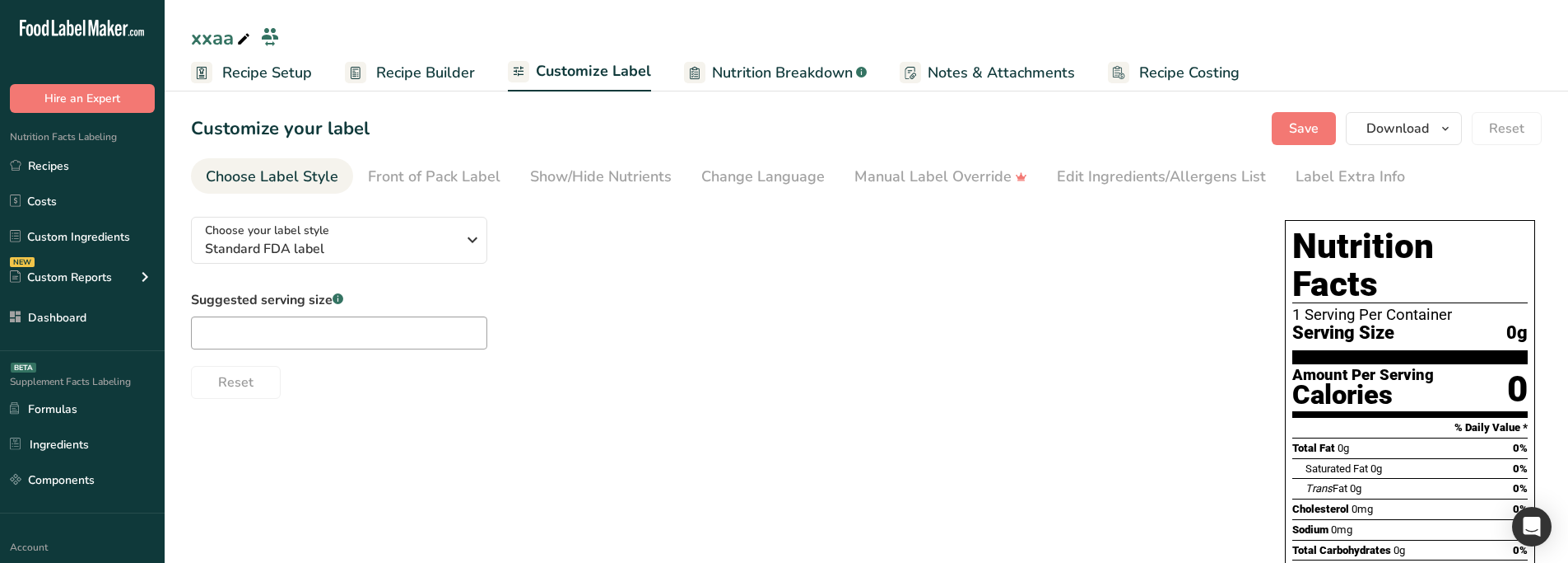
drag, startPoint x: 937, startPoint y: 166, endPoint x: 739, endPoint y: 266, distance: 221.8
click at [937, 166] on div "Manual Label Override" at bounding box center [940, 176] width 173 height 22
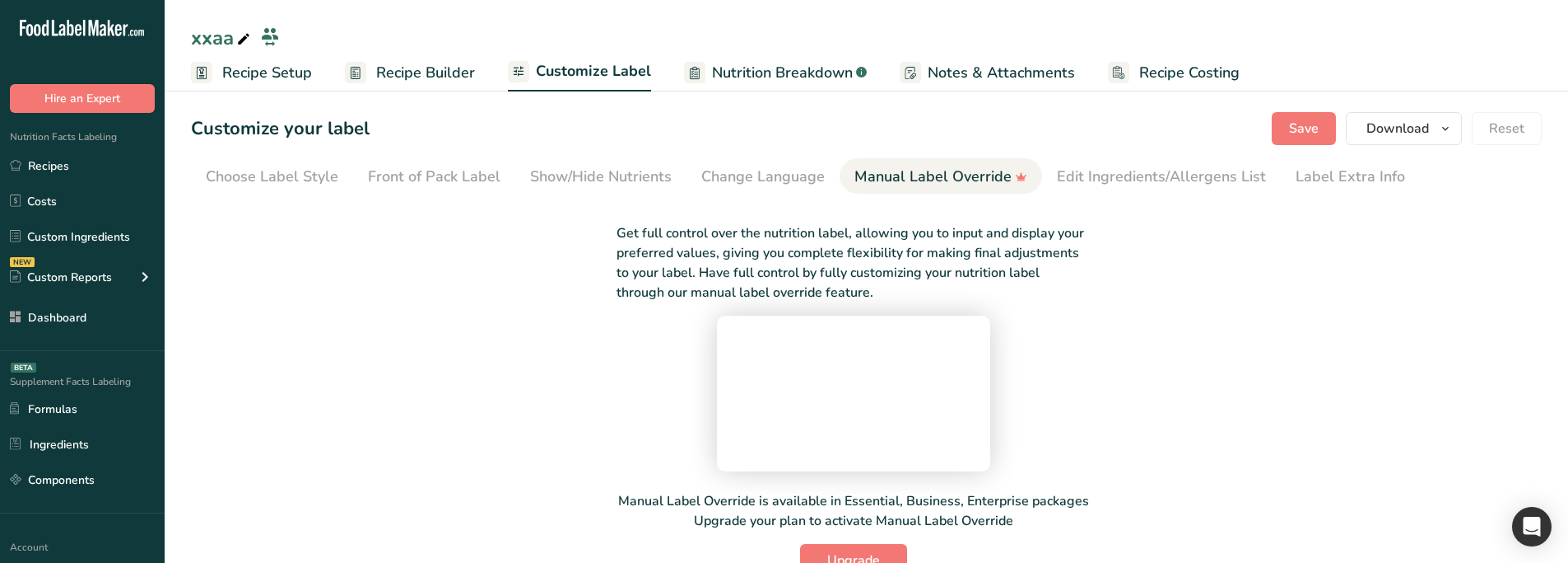
scroll to position [167, 0]
